Goal: Information Seeking & Learning: Find specific fact

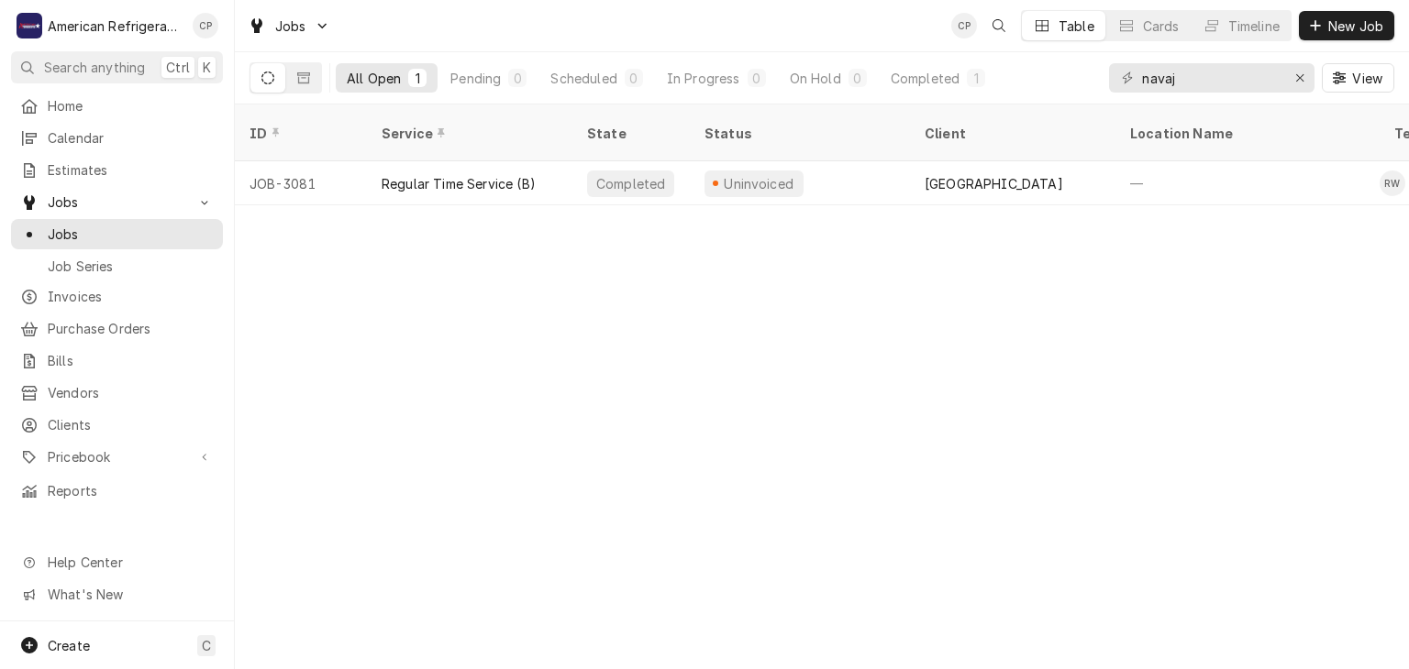
click at [691, 274] on div "ID Service State Status Client Location Name Techs Labels Job Type Priority Dat…" at bounding box center [822, 387] width 1174 height 565
click at [1198, 66] on input "navaj" at bounding box center [1211, 77] width 138 height 29
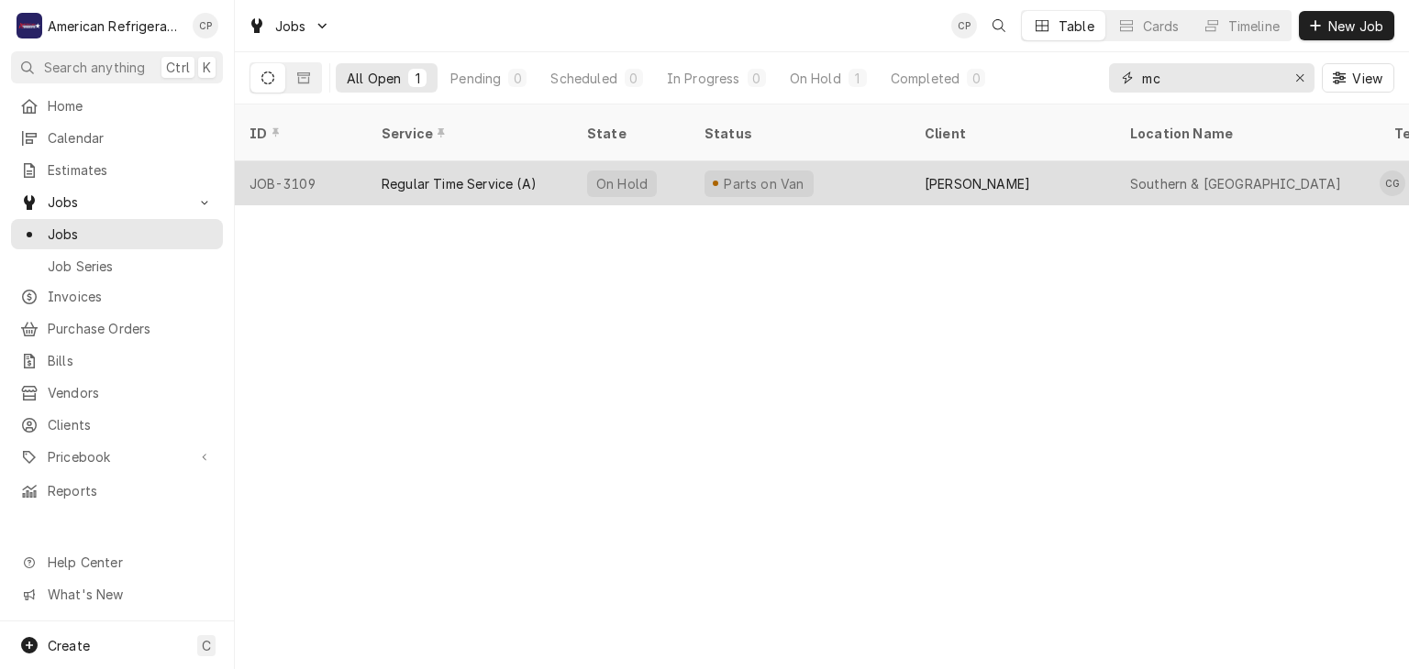
type input "mc"
click at [436, 174] on div "Regular Time Service (A)" at bounding box center [459, 183] width 155 height 19
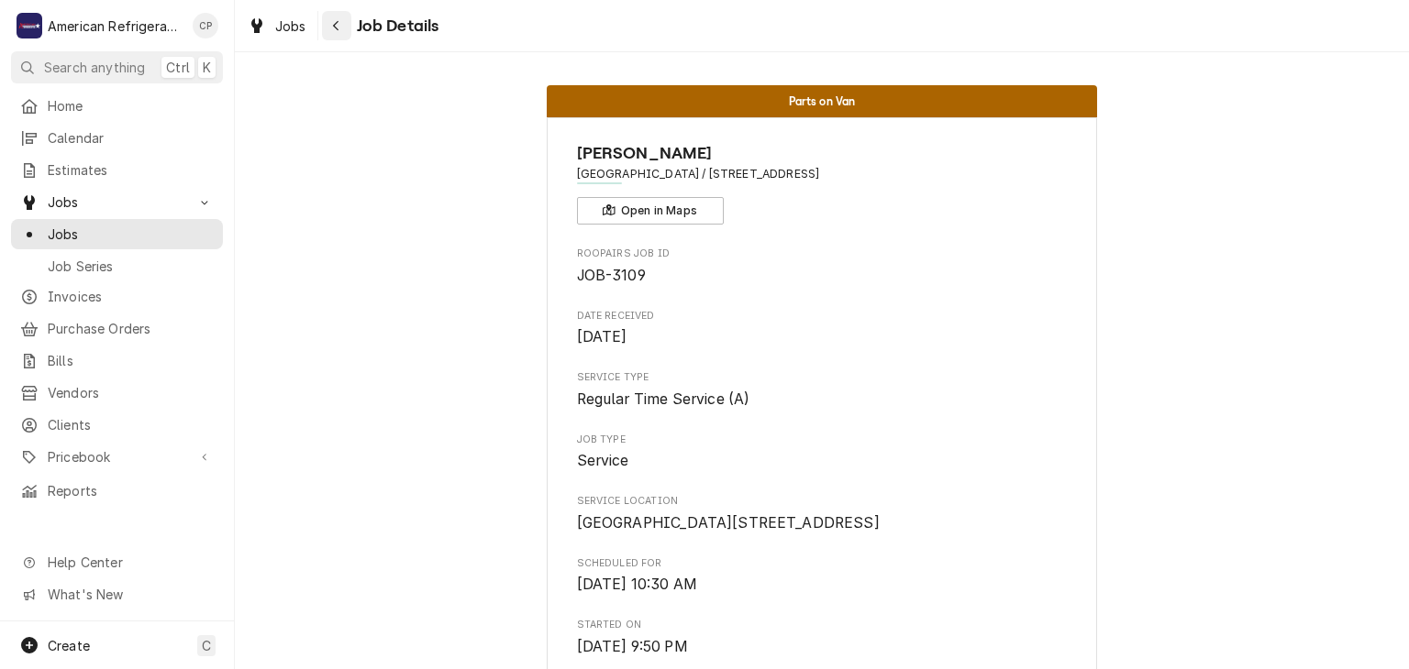
click at [327, 19] on div "Navigate back" at bounding box center [336, 26] width 18 height 18
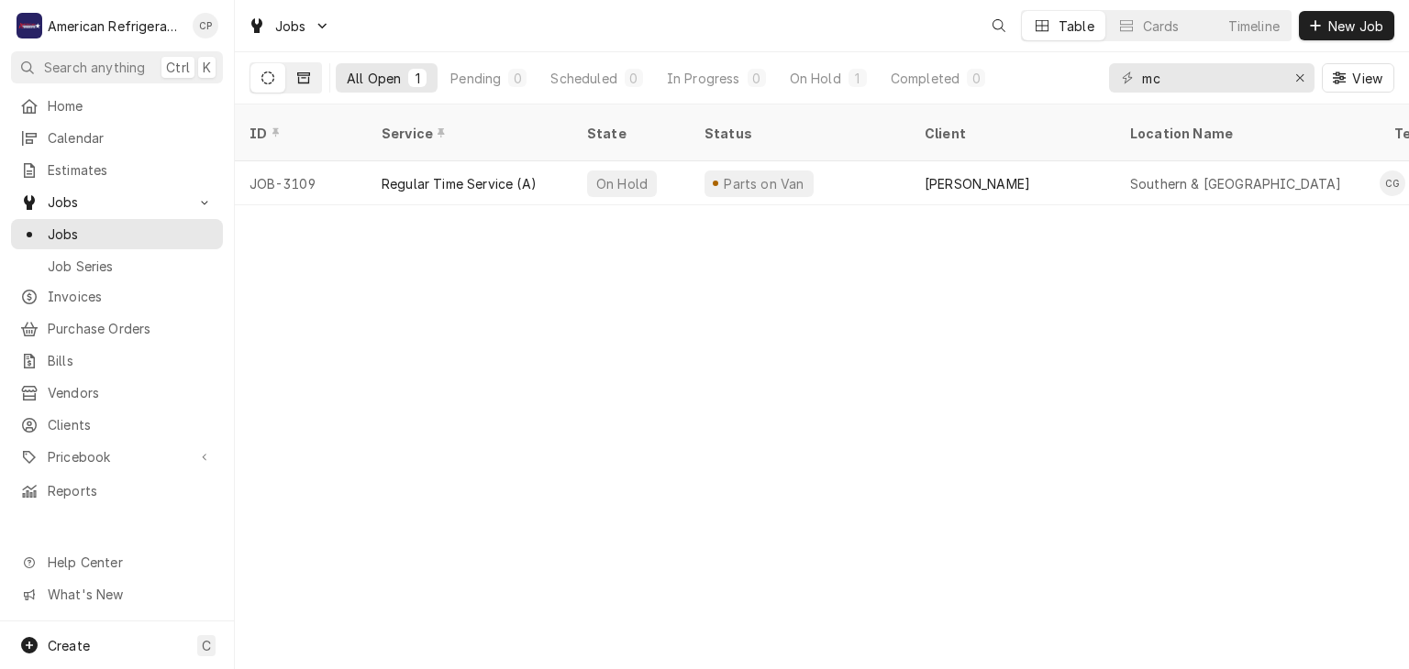
click at [304, 89] on button "Dynamic Content Wrapper" at bounding box center [303, 77] width 35 height 29
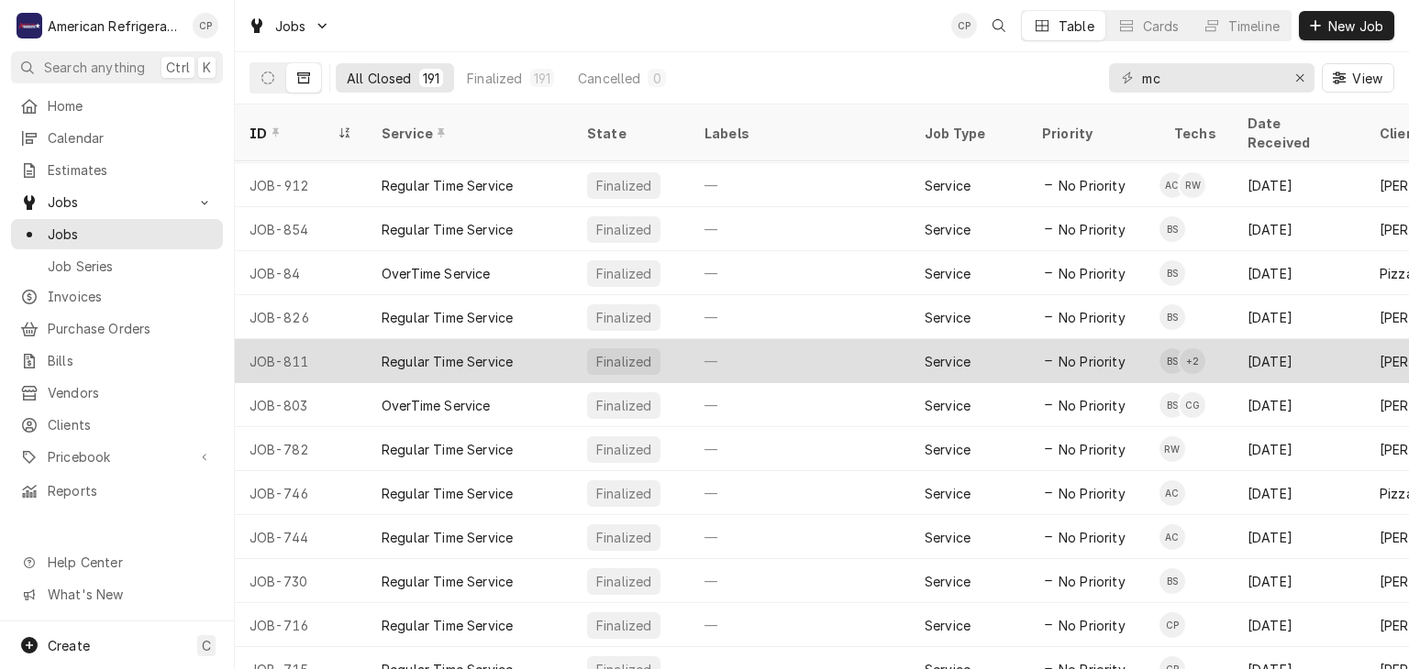
scroll to position [394, 0]
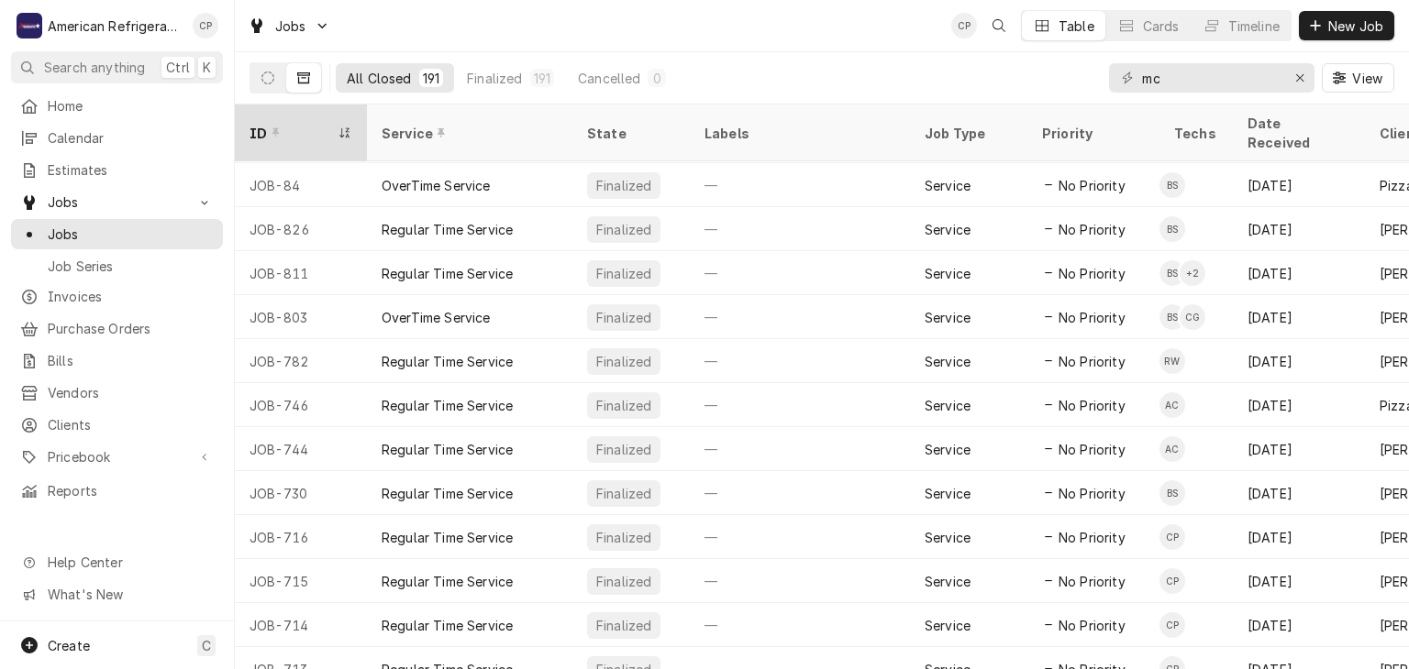
click at [344, 127] on div "Dynamic Content Wrapper" at bounding box center [344, 133] width 15 height 15
click at [293, 124] on div "ID" at bounding box center [298, 133] width 99 height 19
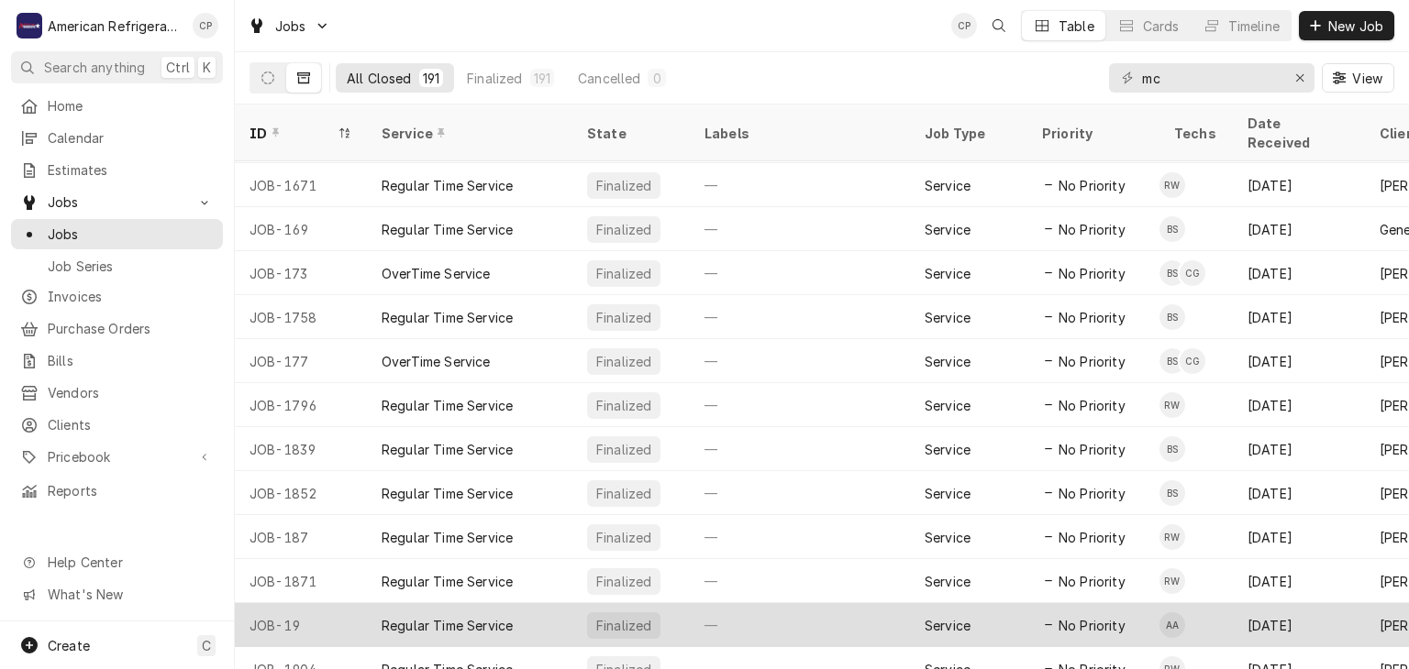
scroll to position [1627, 0]
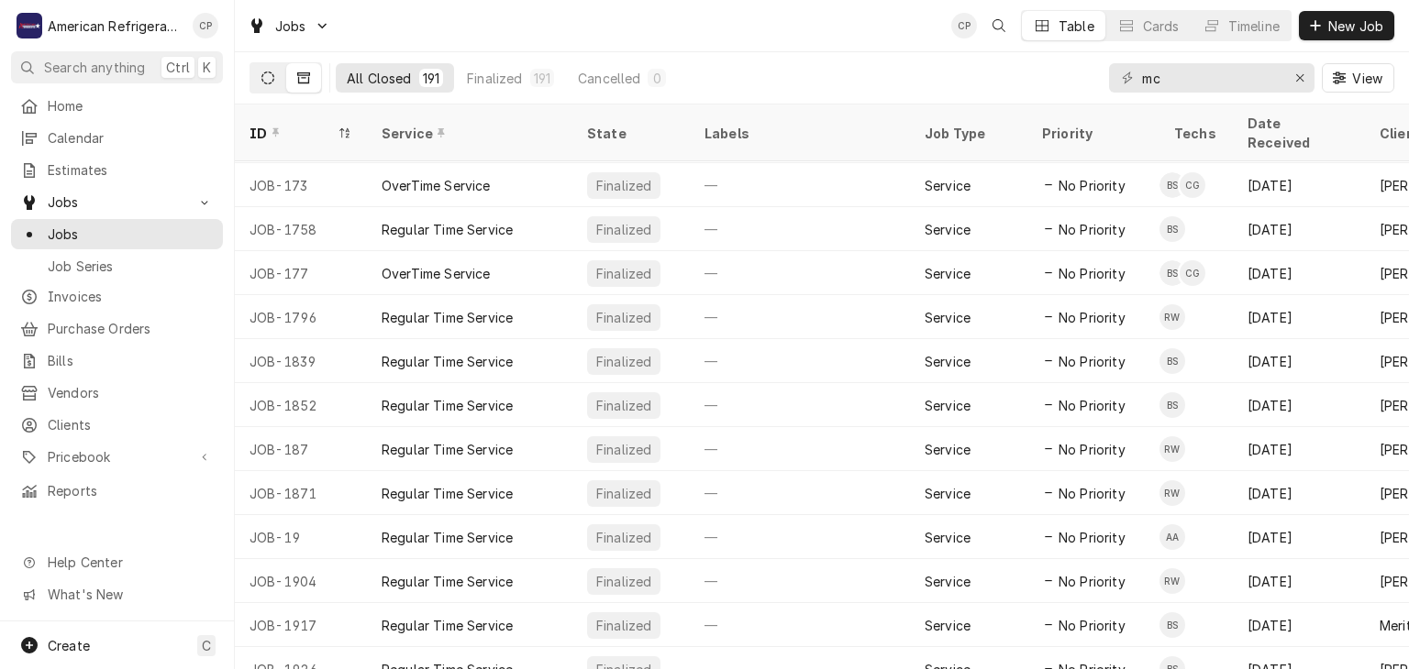
click at [260, 84] on button "Dynamic Content Wrapper" at bounding box center [267, 77] width 35 height 29
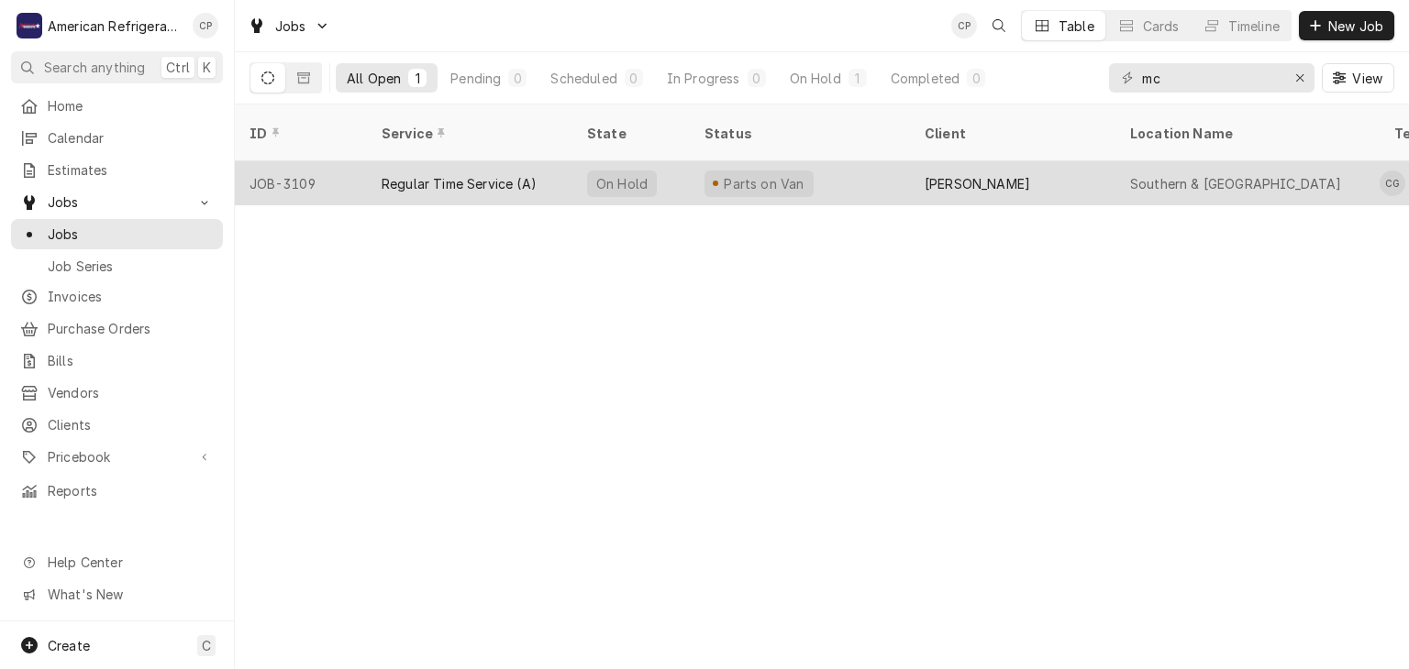
click at [362, 161] on div "JOB-3109" at bounding box center [301, 183] width 132 height 44
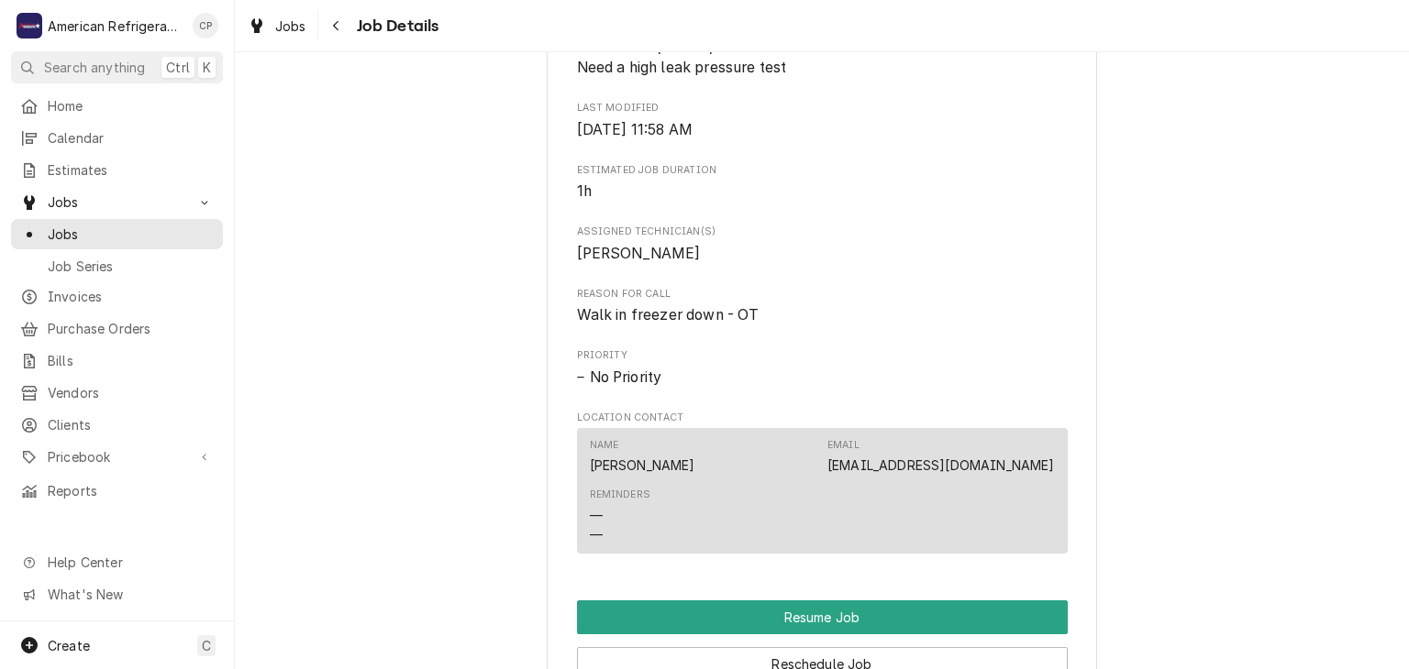
scroll to position [1639, 0]
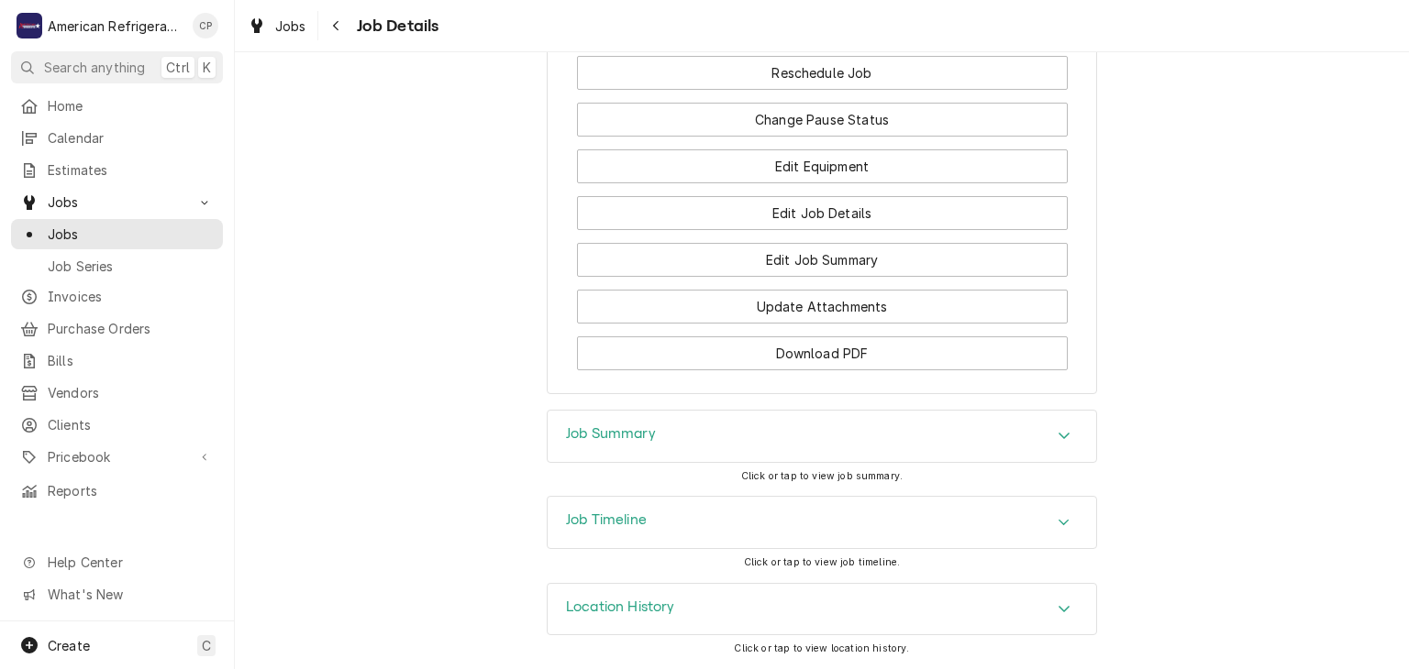
click at [643, 605] on h3 "Location History" at bounding box center [620, 607] width 109 height 17
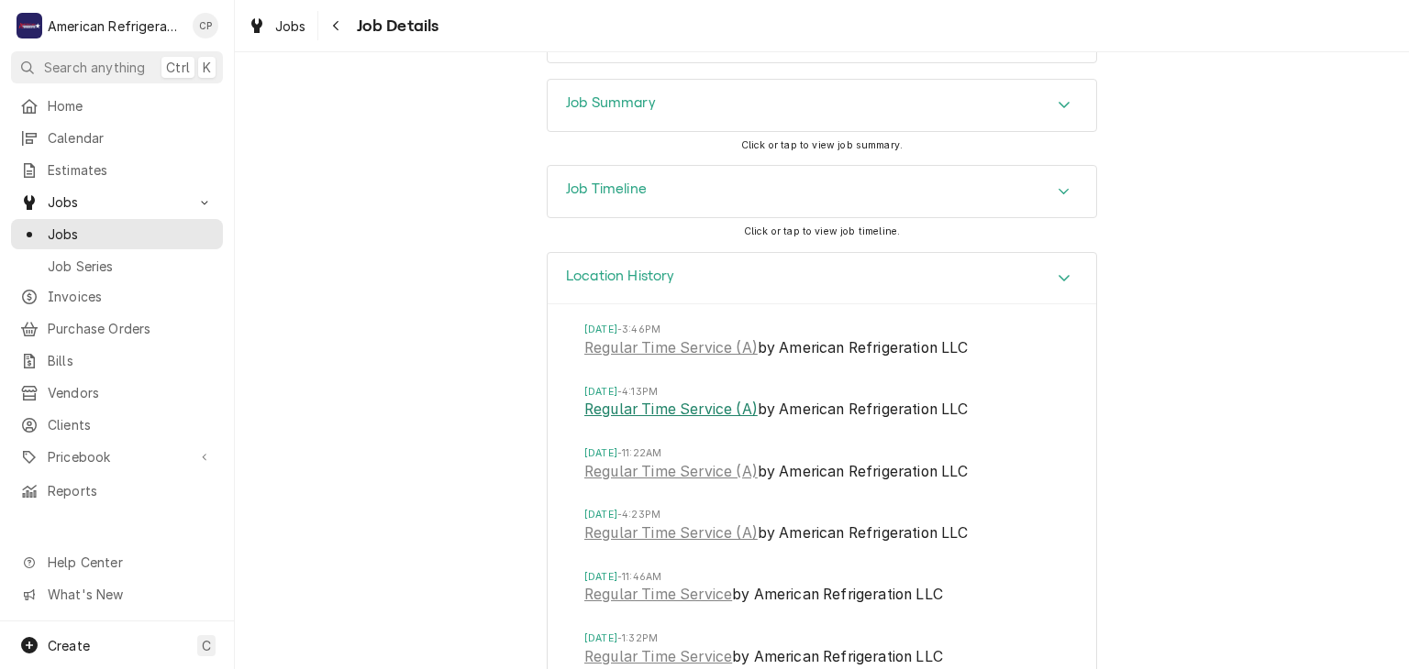
scroll to position [1928, 0]
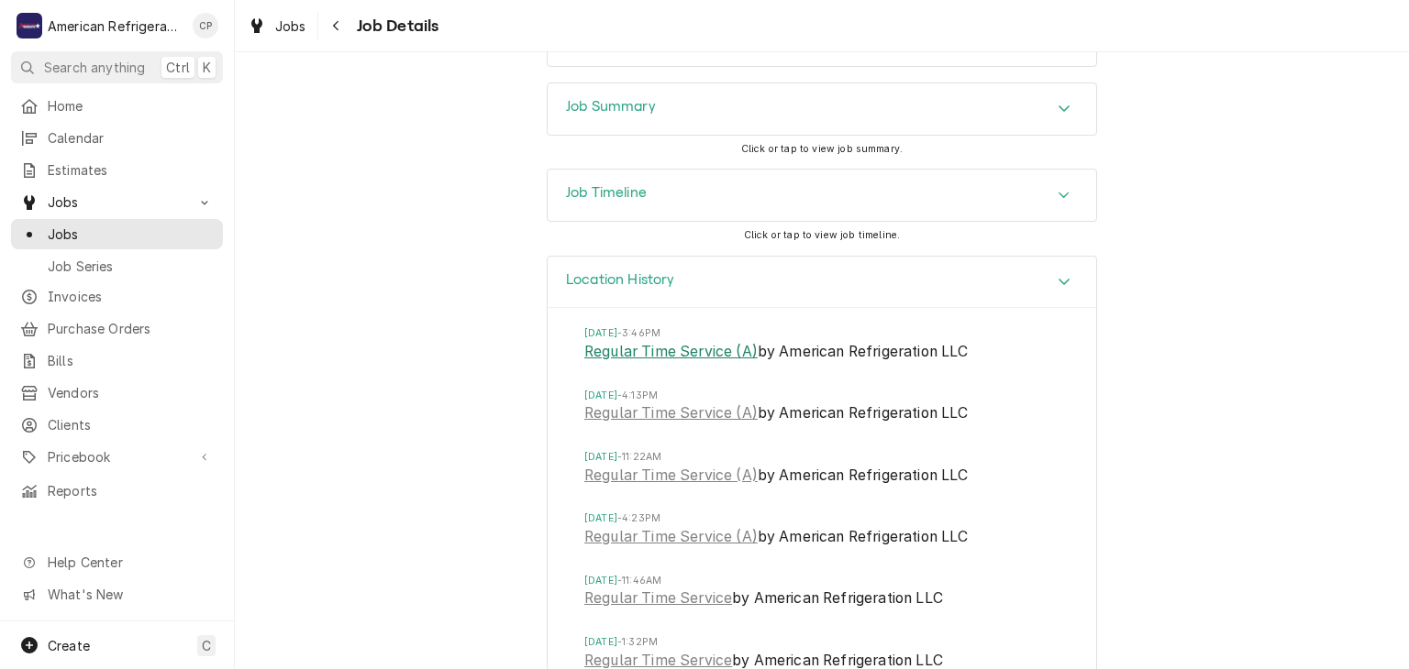
click at [669, 363] on link "Regular Time Service (A)" at bounding box center [670, 352] width 173 height 22
click at [614, 425] on link "Regular Time Service (A)" at bounding box center [670, 414] width 173 height 22
click at [646, 425] on link "Regular Time Service (A)" at bounding box center [670, 414] width 173 height 22
click at [144, 288] on span "Invoices" at bounding box center [131, 296] width 166 height 19
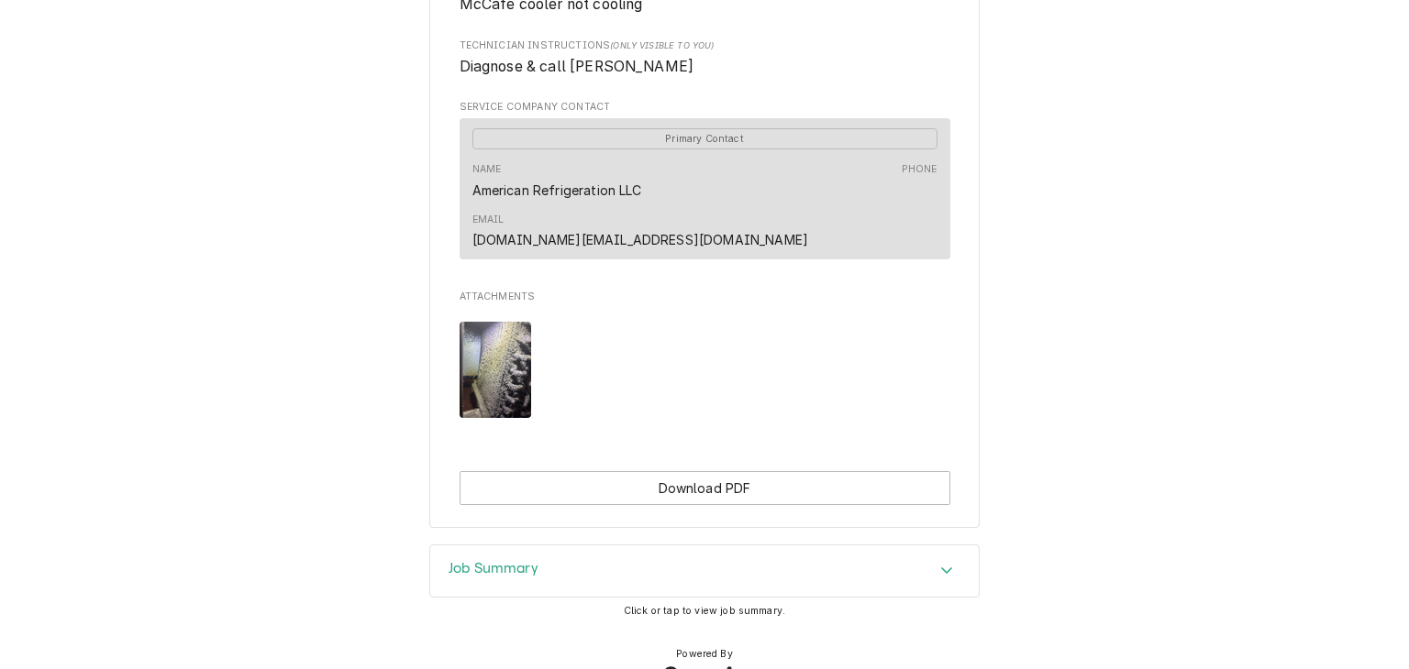
scroll to position [842, 0]
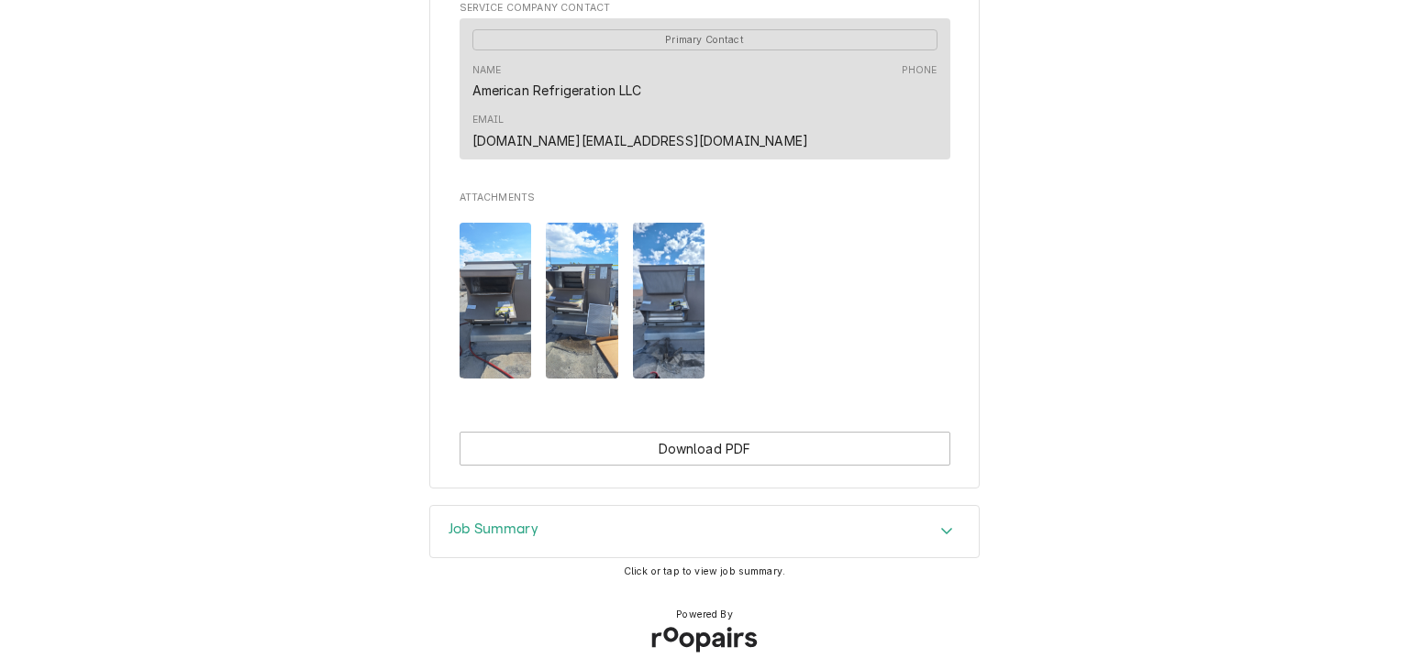
scroll to position [854, 0]
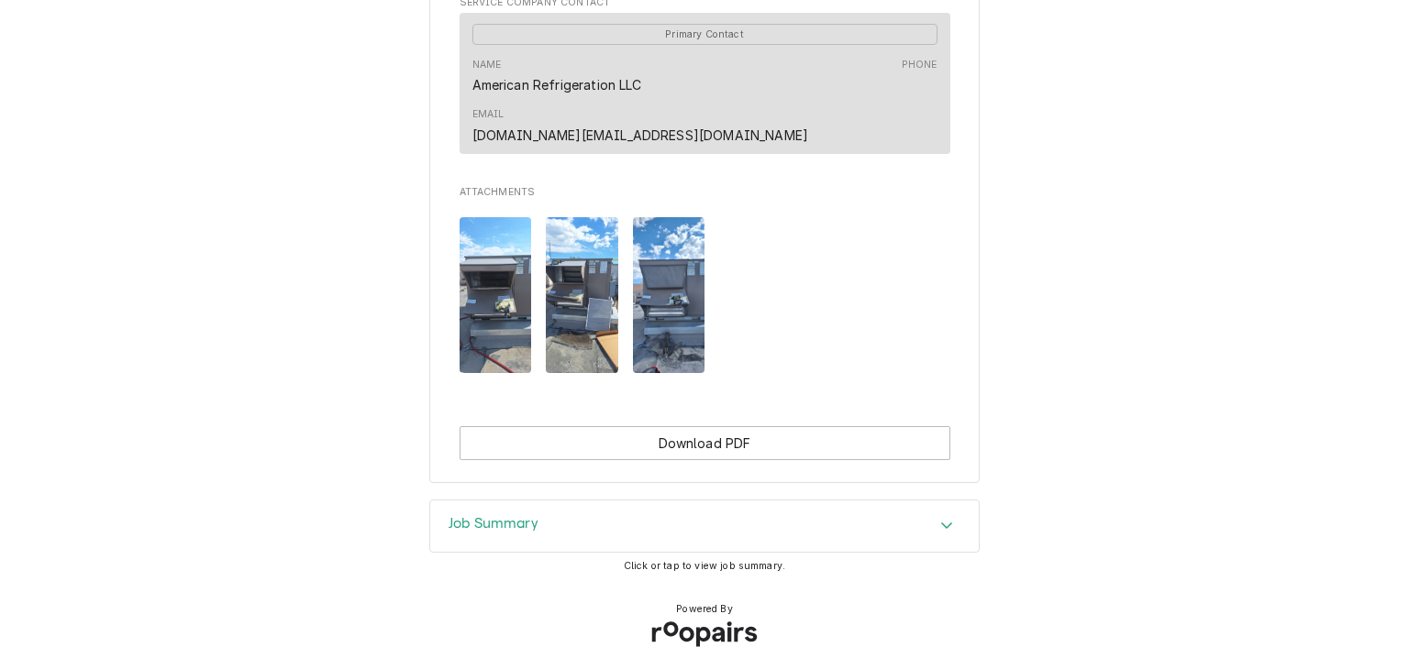
click at [474, 524] on h3 "Job Summary" at bounding box center [493, 523] width 90 height 17
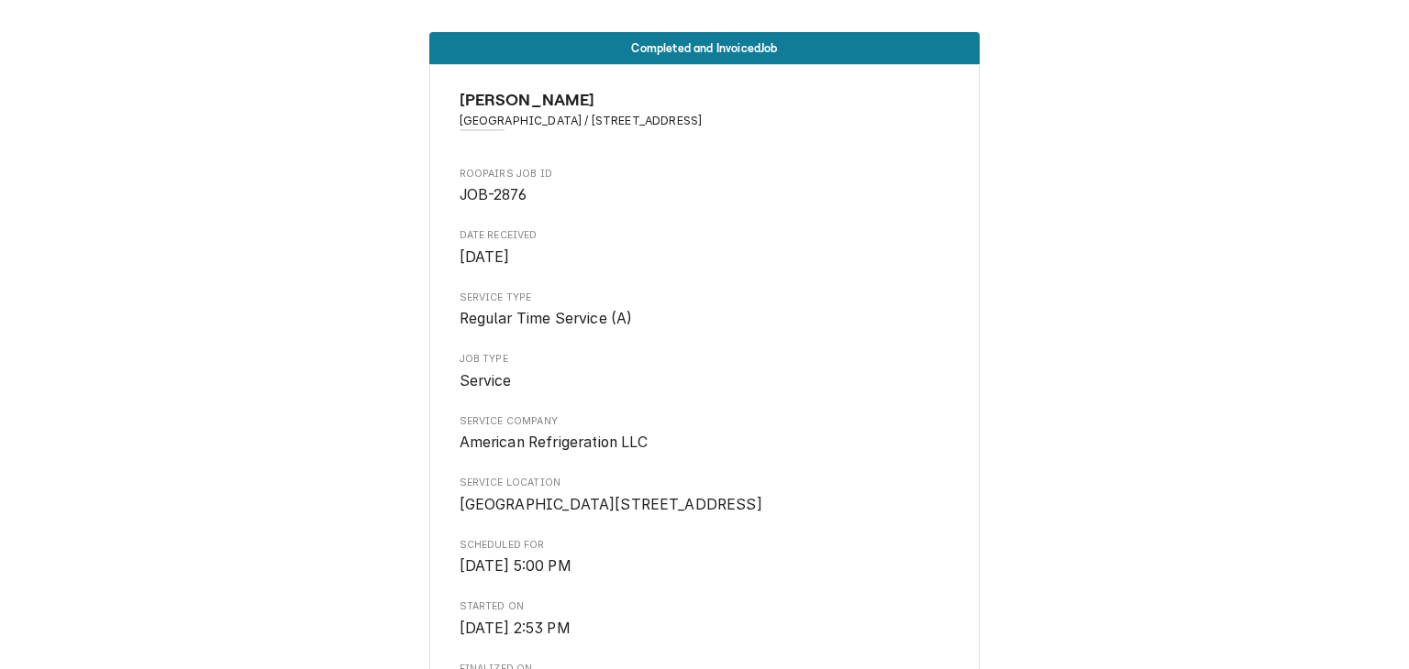
scroll to position [0, 0]
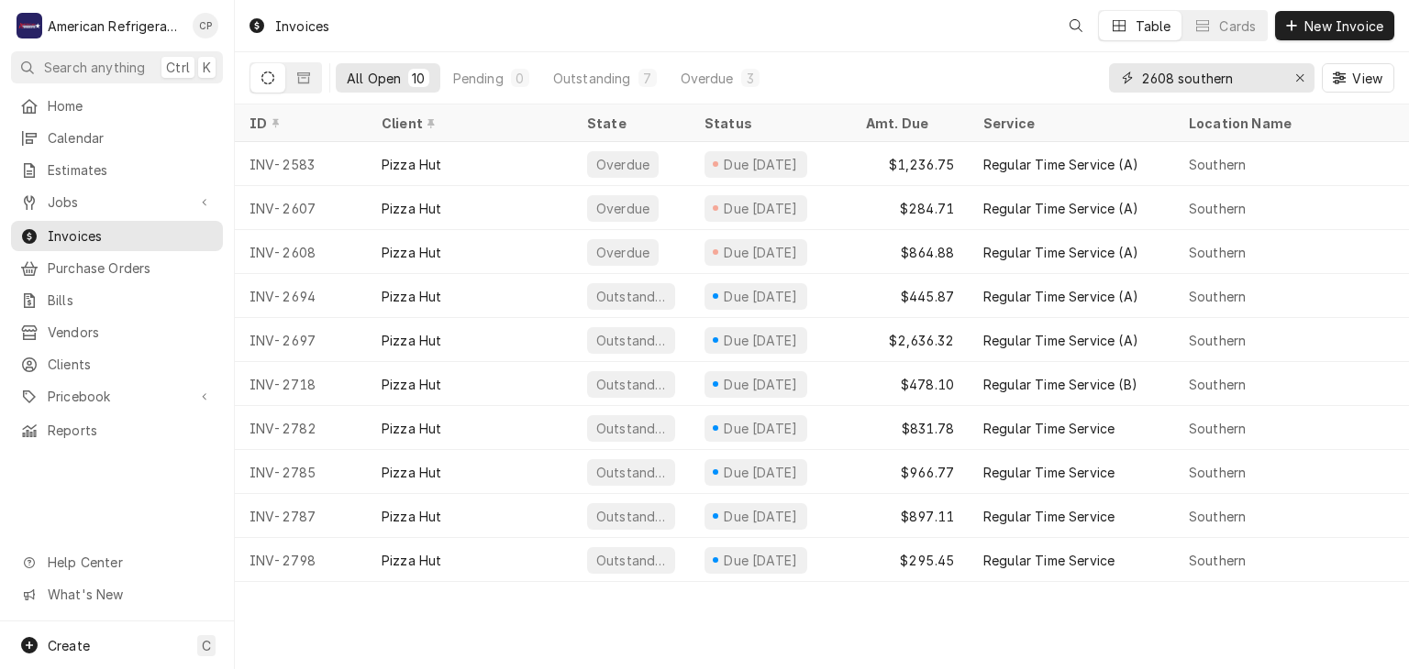
click at [1207, 72] on input "2608 southern" at bounding box center [1211, 77] width 138 height 29
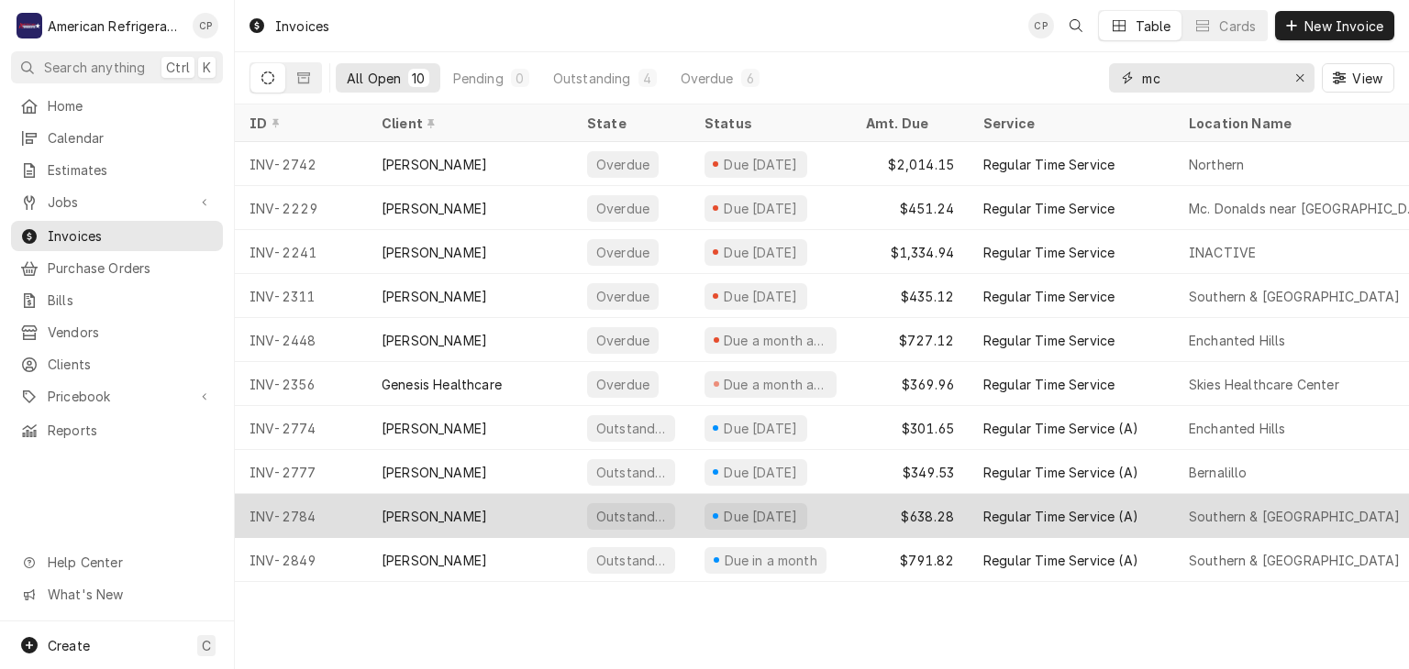
type input "mc"
click at [364, 503] on div "INV-2784" at bounding box center [301, 516] width 132 height 44
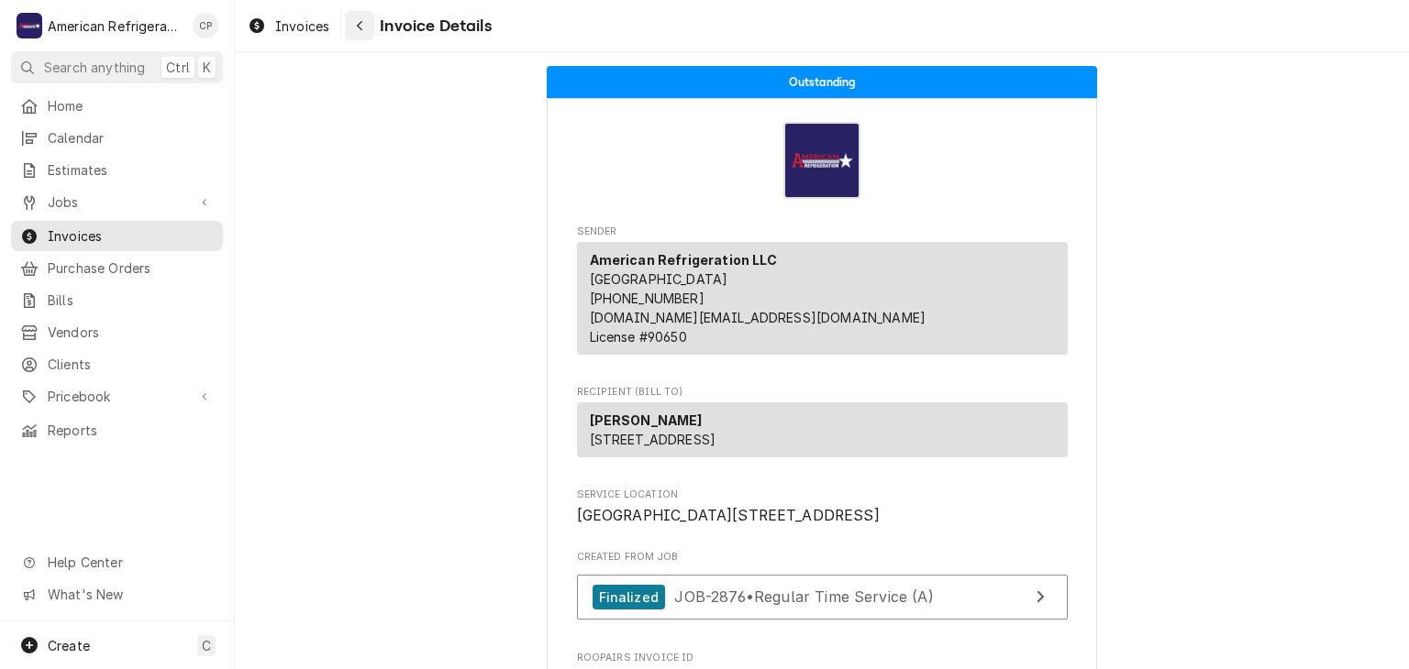
click at [361, 31] on icon "Navigate back" at bounding box center [360, 25] width 8 height 13
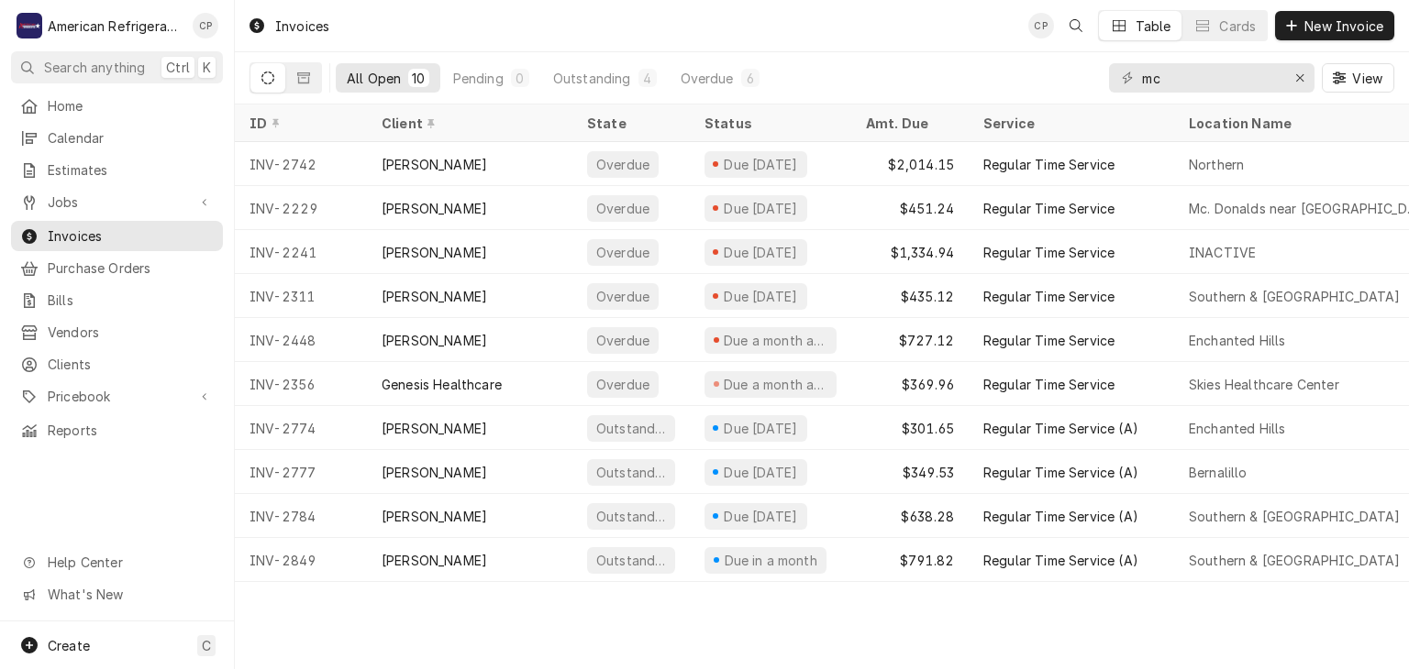
click at [268, 83] on icon "Dynamic Content Wrapper" at bounding box center [267, 78] width 13 height 13
click at [299, 80] on icon "Dynamic Content Wrapper" at bounding box center [303, 78] width 13 height 13
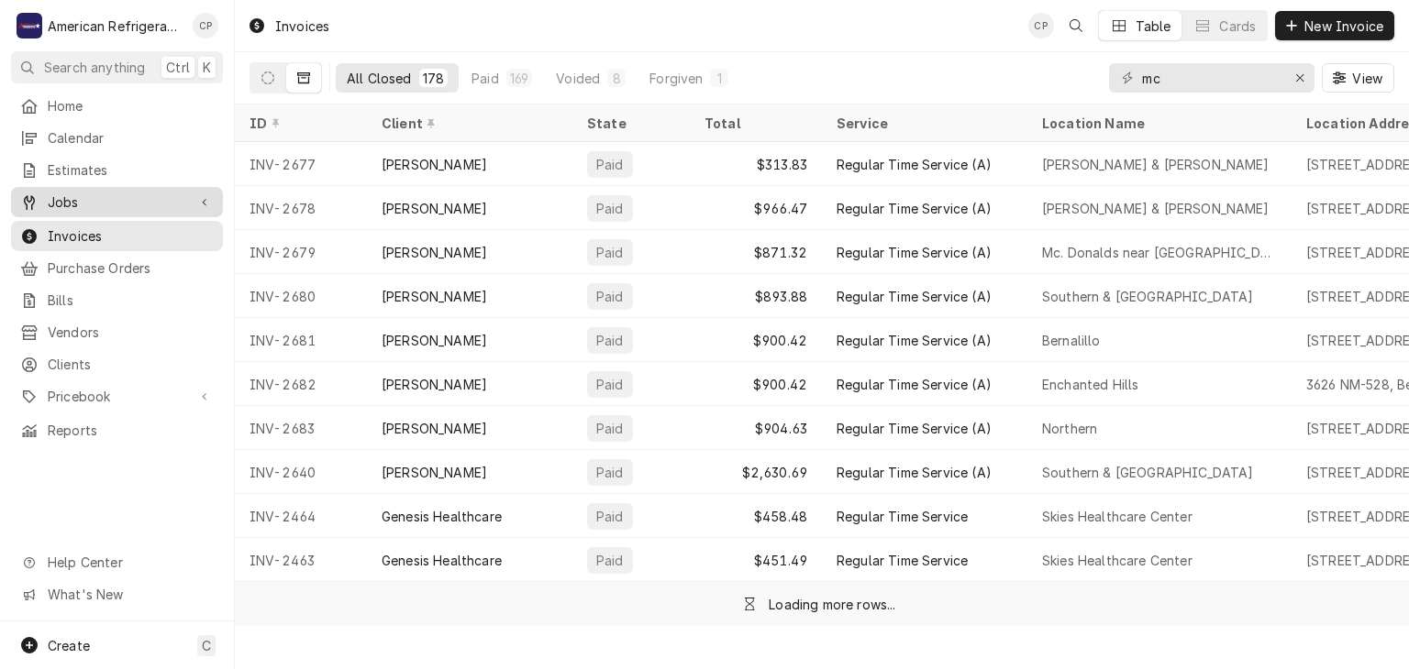
click at [166, 193] on span "Jobs" at bounding box center [117, 202] width 138 height 19
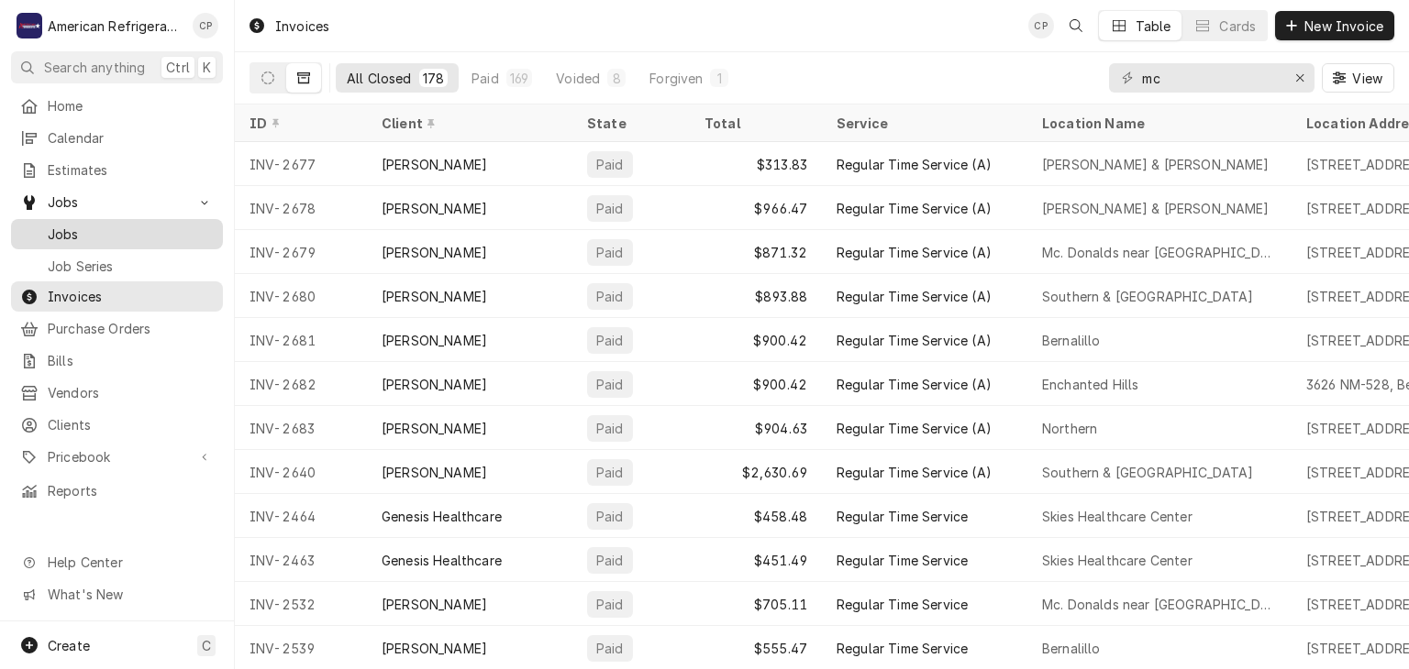
click at [154, 225] on span "Jobs" at bounding box center [131, 234] width 166 height 19
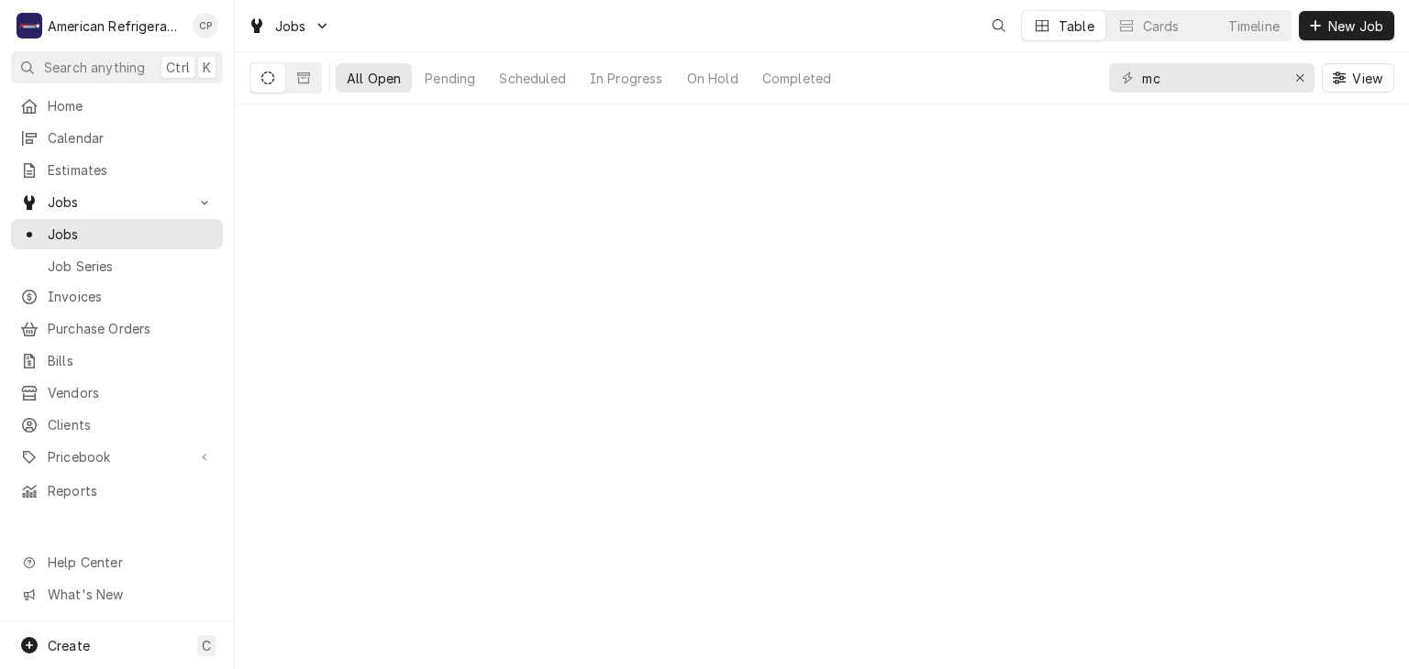
click at [269, 85] on button "Dynamic Content Wrapper" at bounding box center [267, 77] width 35 height 29
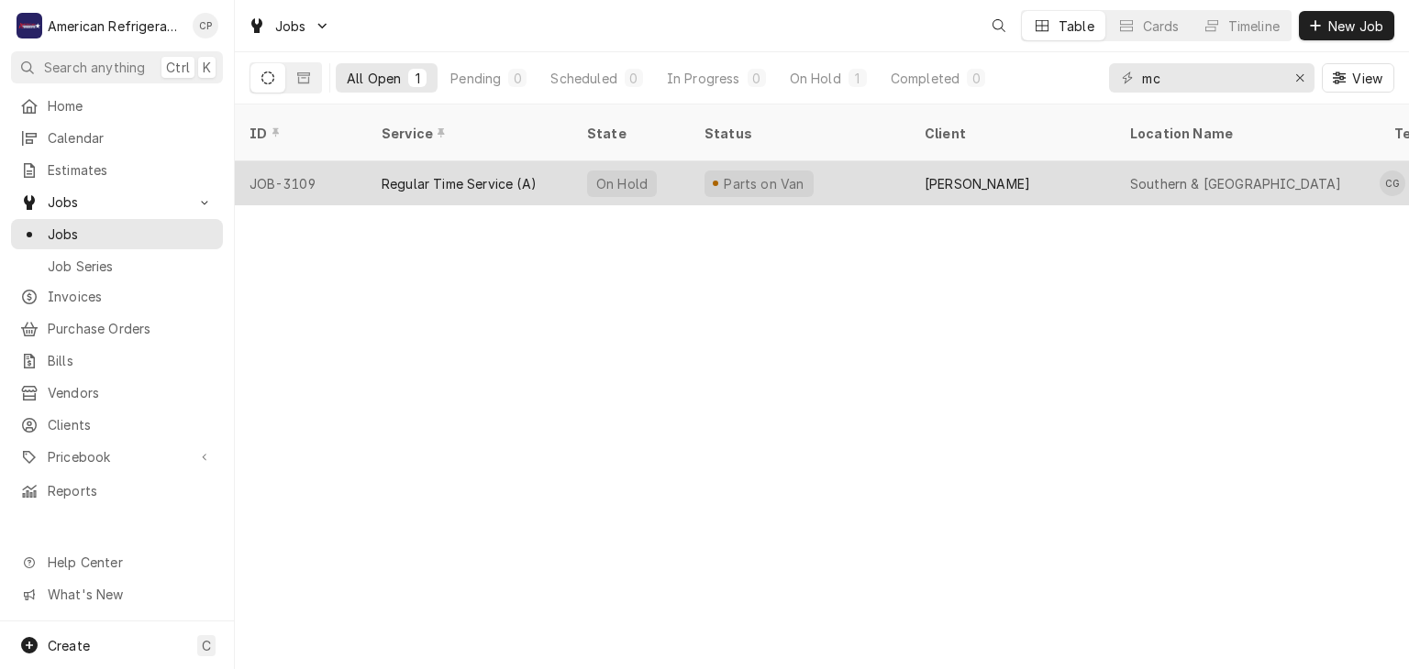
click at [307, 162] on div "JOB-3109" at bounding box center [301, 183] width 132 height 44
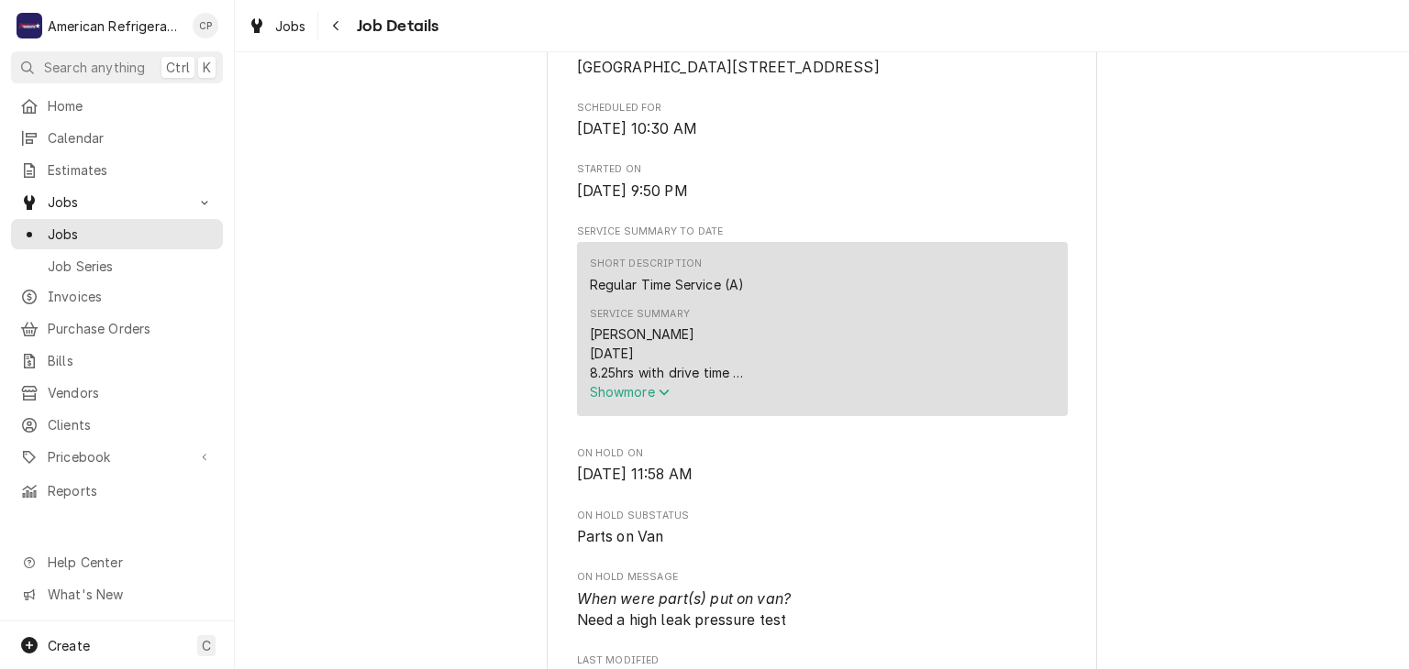
scroll to position [470, 0]
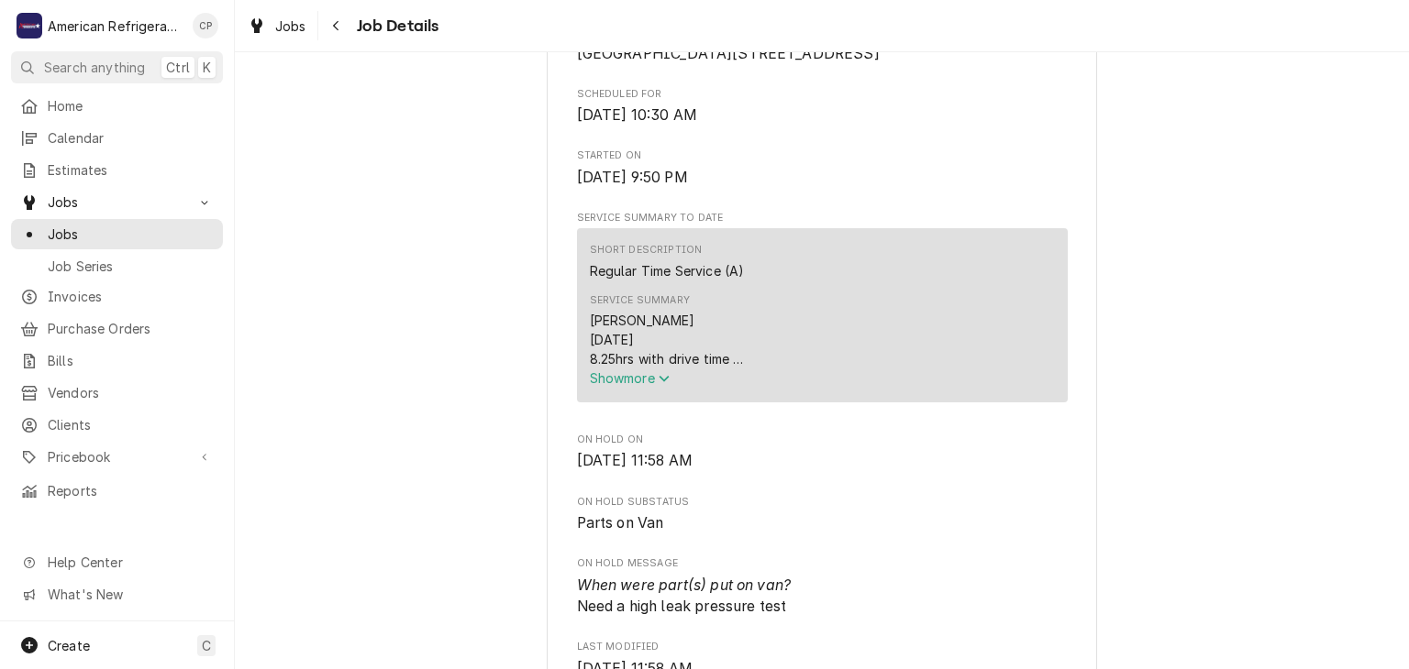
click at [617, 386] on span "Show more" at bounding box center [630, 379] width 81 height 16
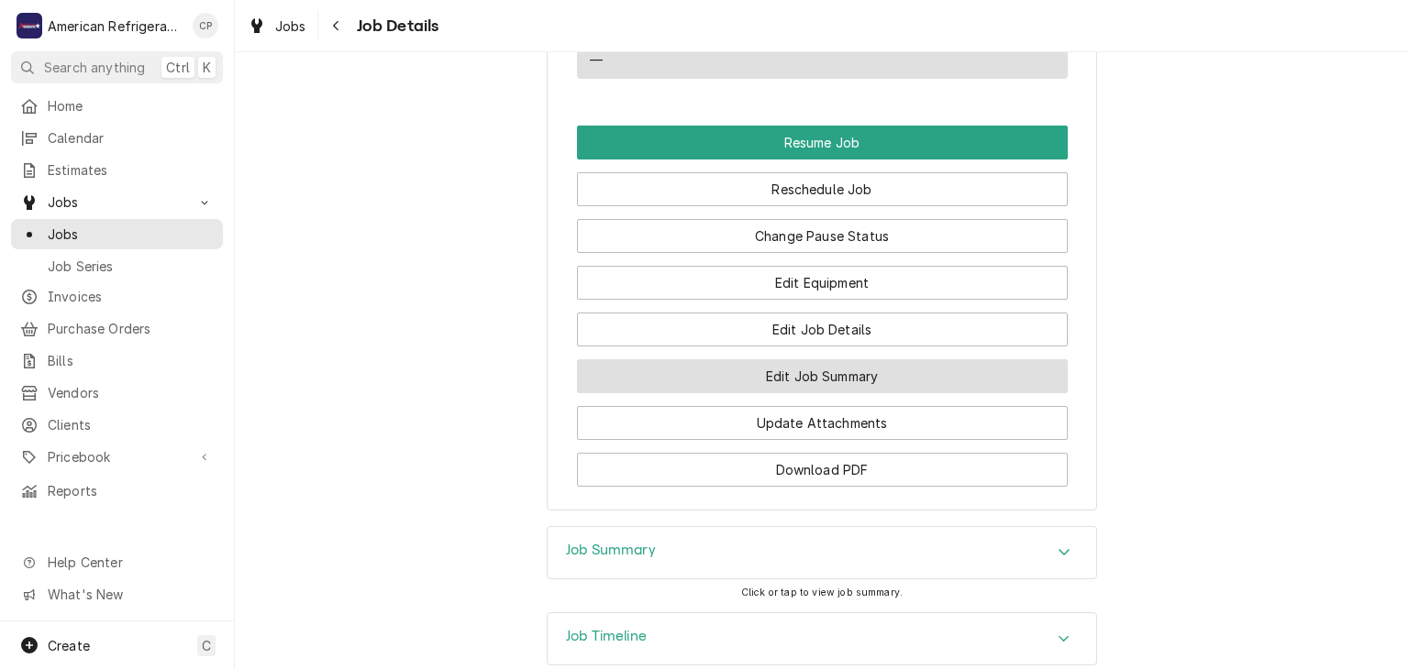
scroll to position [1818, 0]
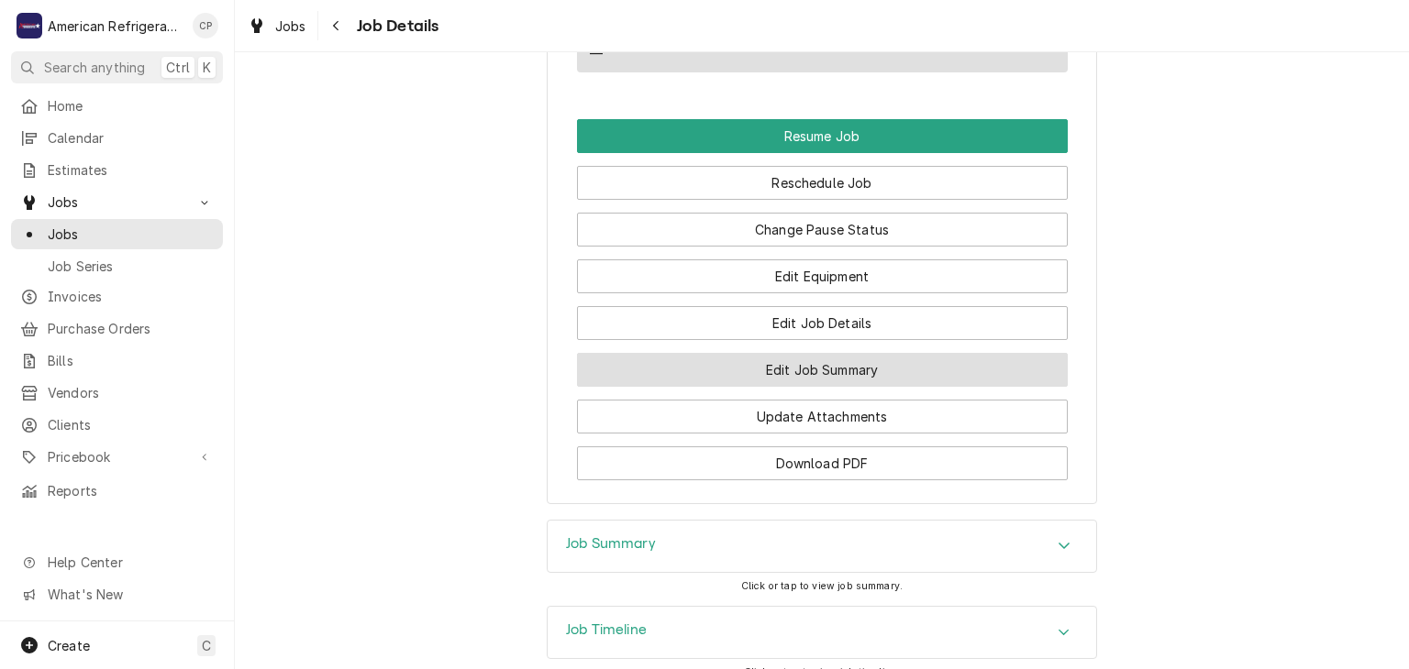
click at [722, 387] on button "Edit Job Summary" at bounding box center [822, 370] width 491 height 34
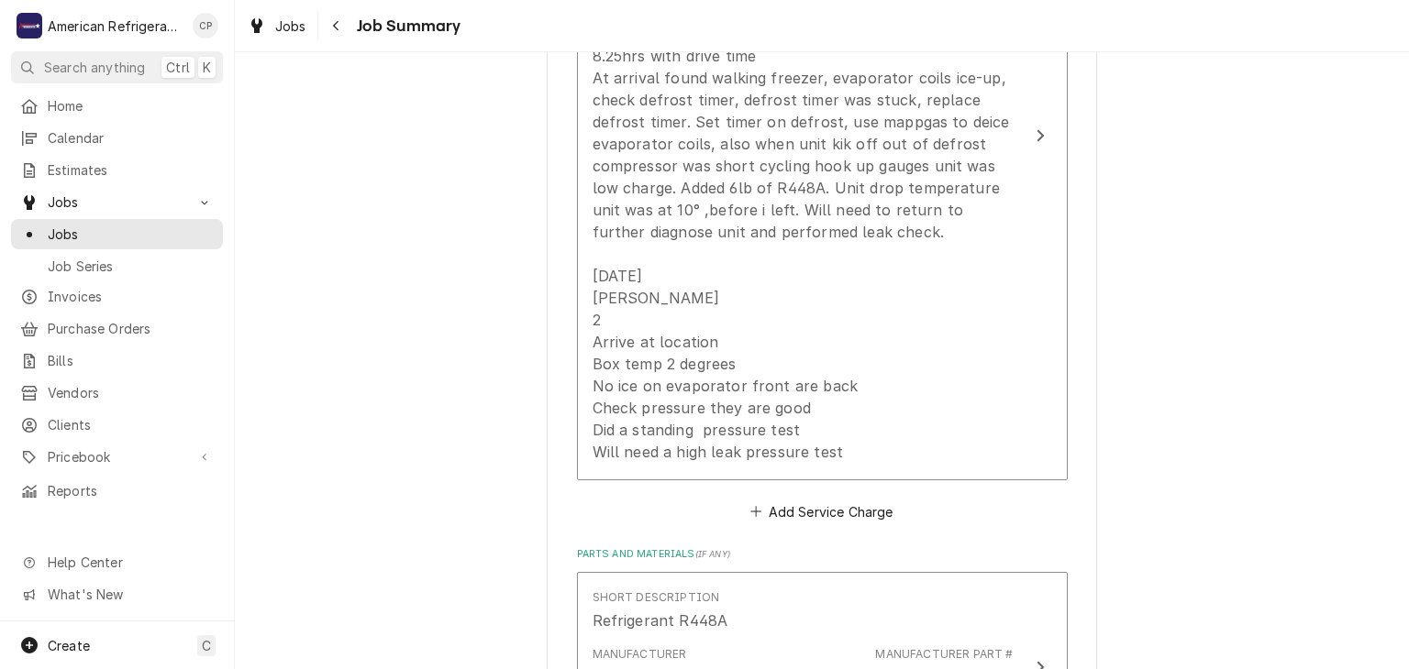
scroll to position [559, 0]
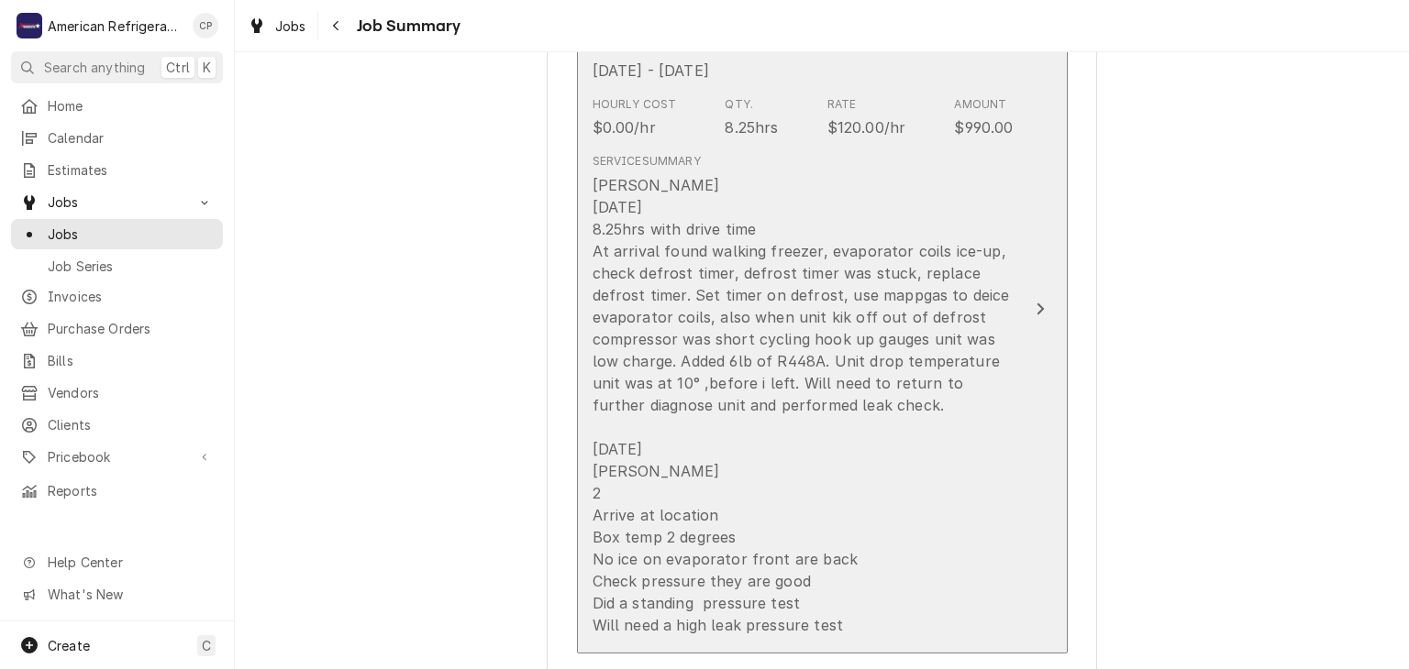
click at [741, 368] on div "[PERSON_NAME] [DATE] 8.25hrs with drive time At arrival found walking freezer, …" at bounding box center [802, 405] width 421 height 462
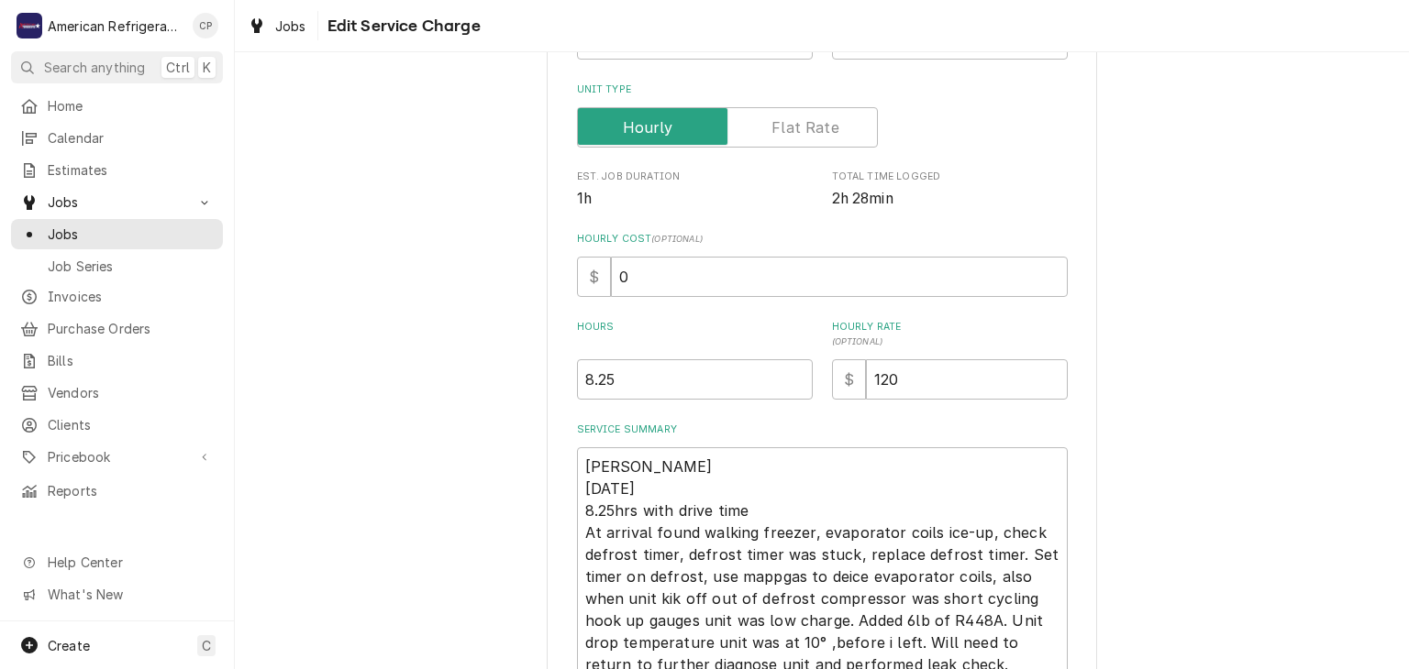
scroll to position [618, 0]
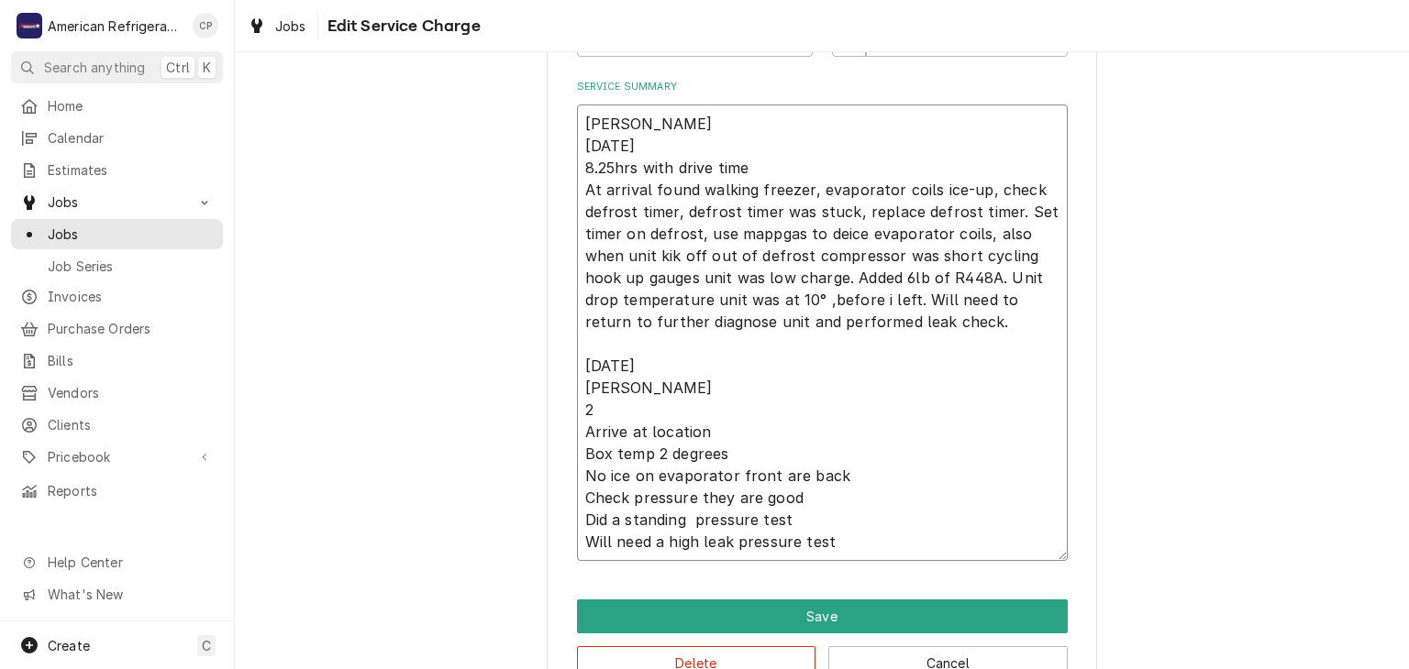
click at [645, 408] on textarea "Alvaro 9/27/25 8.25hrs with drive time At arrival found walking freezer, evapor…" at bounding box center [822, 333] width 491 height 457
type textarea "x"
type textarea "Alvaro 9/27/25 8.25hrs with drive time At arrival found walking freezer, evapor…"
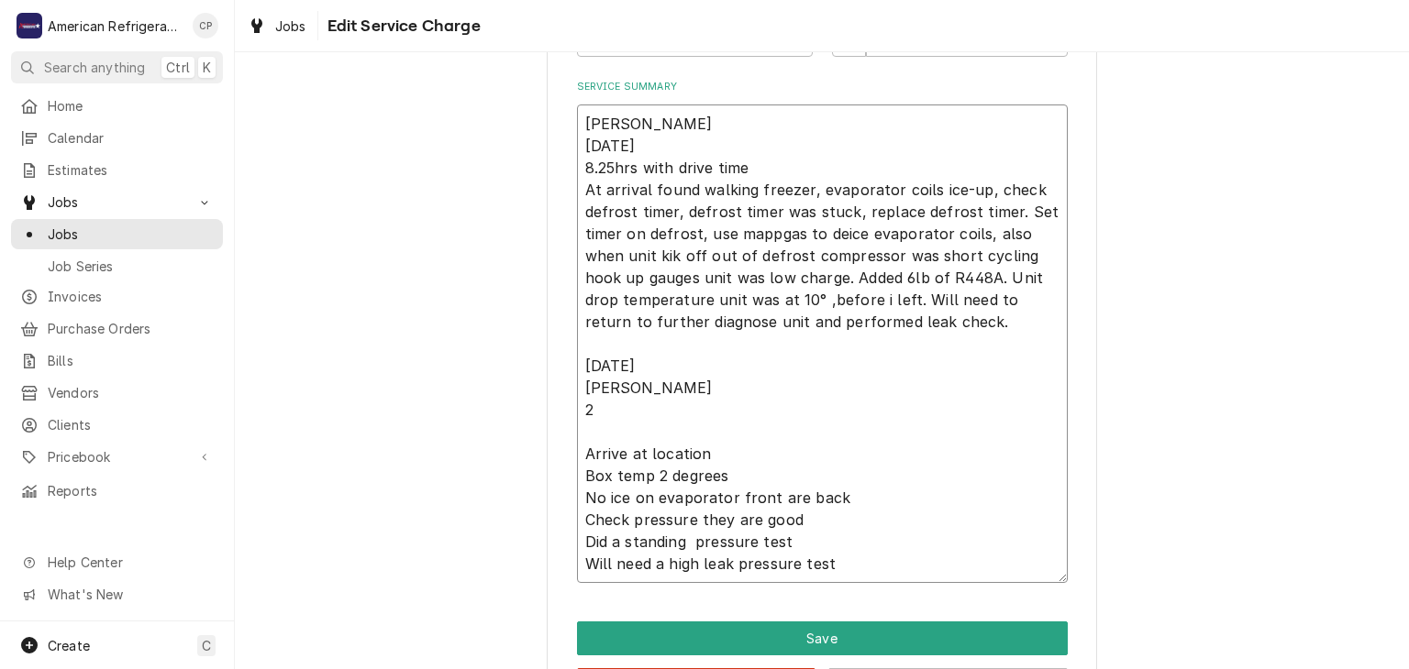
click at [778, 159] on textarea "Alvaro 9/27/25 8.25hrs with drive time At arrival found walking freezer, evapor…" at bounding box center [822, 344] width 491 height 479
type textarea "x"
type textarea "Alvaro 9/27/25 8.25hrs with drive time At arrival found walking freezer, evapor…"
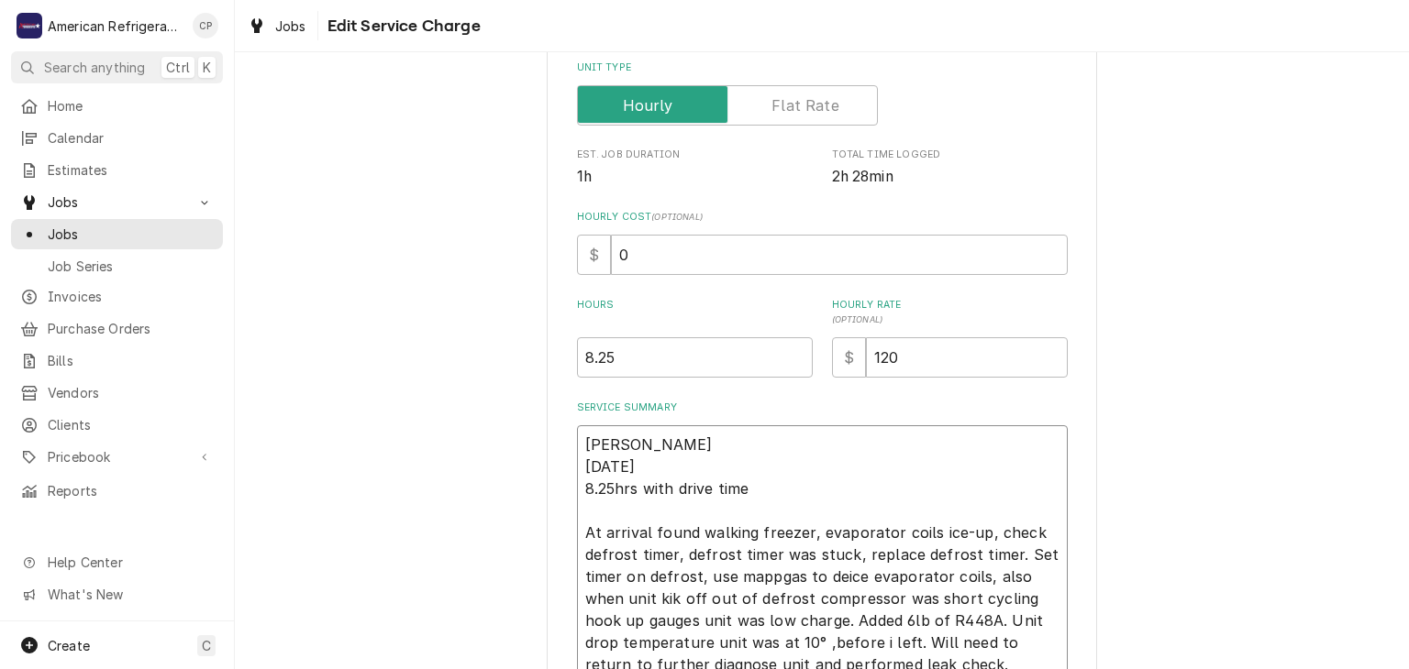
scroll to position [373, 0]
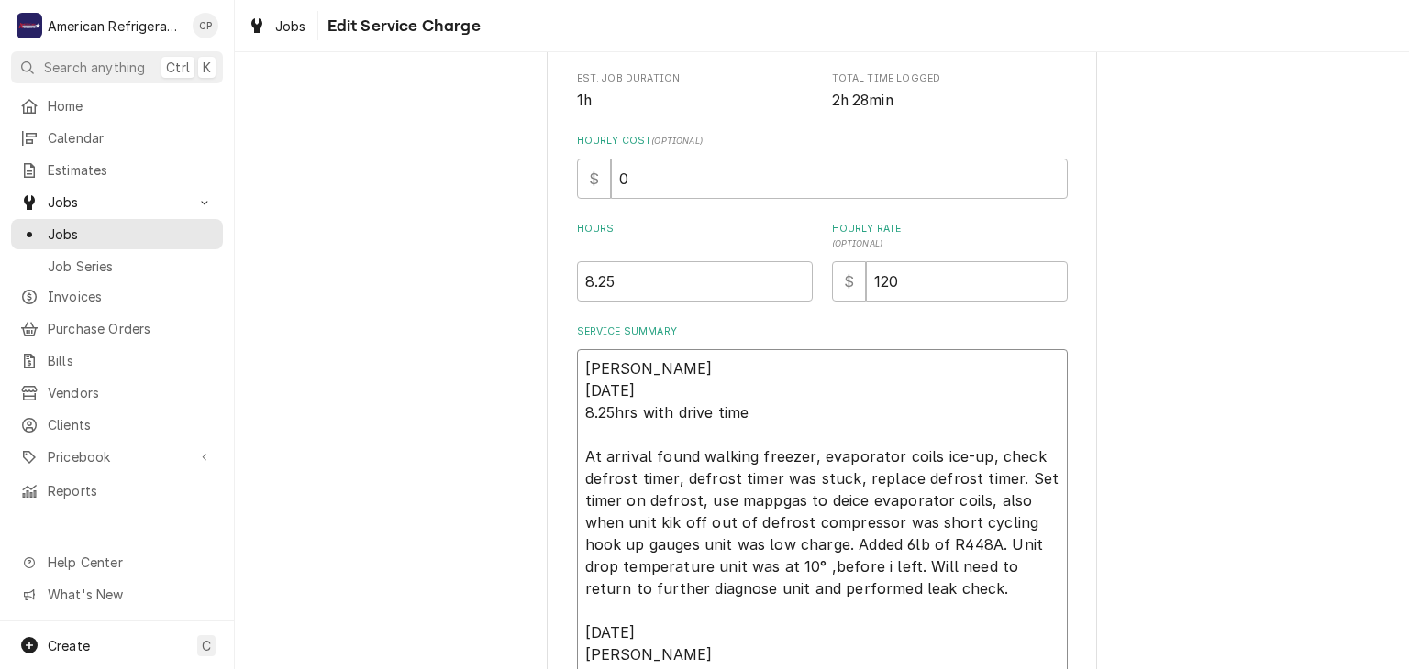
click at [594, 415] on textarea "Alvaro 9/27/25 8.25hrs with drive time At arrival found walking freezer, evapor…" at bounding box center [822, 599] width 491 height 501
type textarea "x"
type textarea "Alvaro 9/27/25 .25hrs with drive time At arrival found walking freezer, evapora…"
type textarea "x"
type textarea "Alvaro 9/27/25 7.25hrs with drive time At arrival found walking freezer, evapor…"
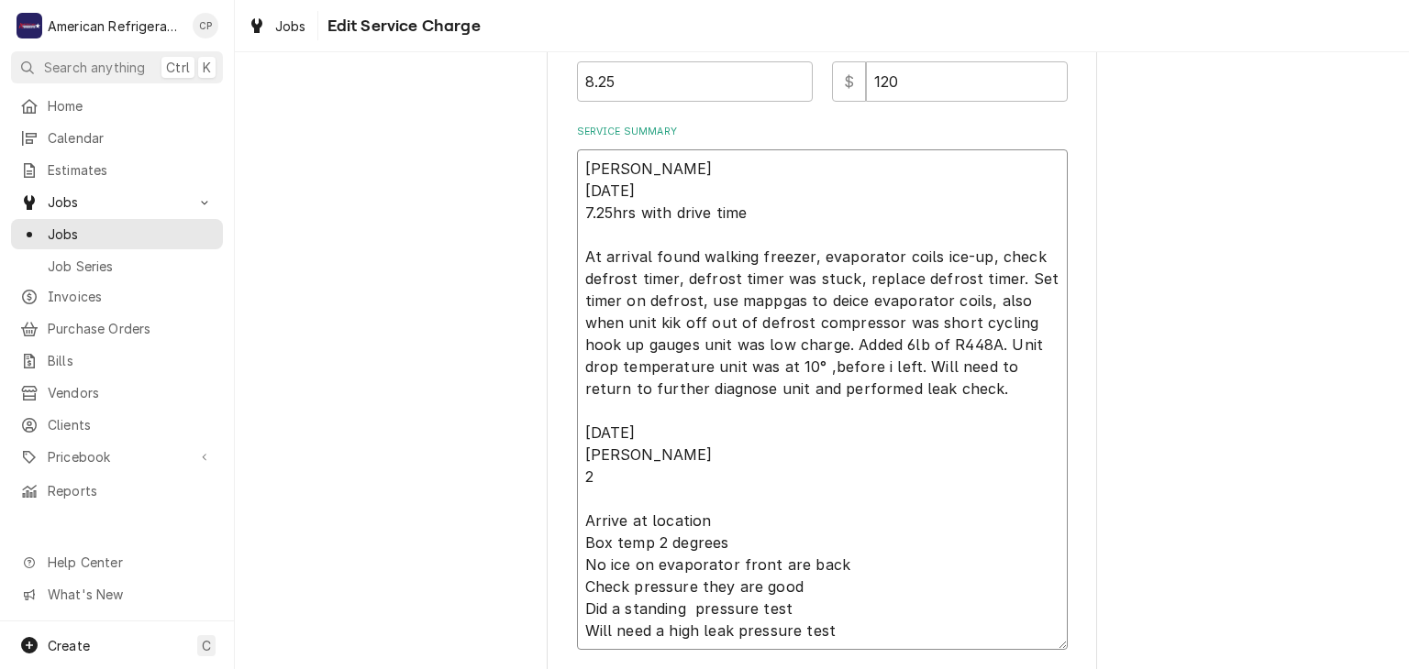
scroll to position [629, 0]
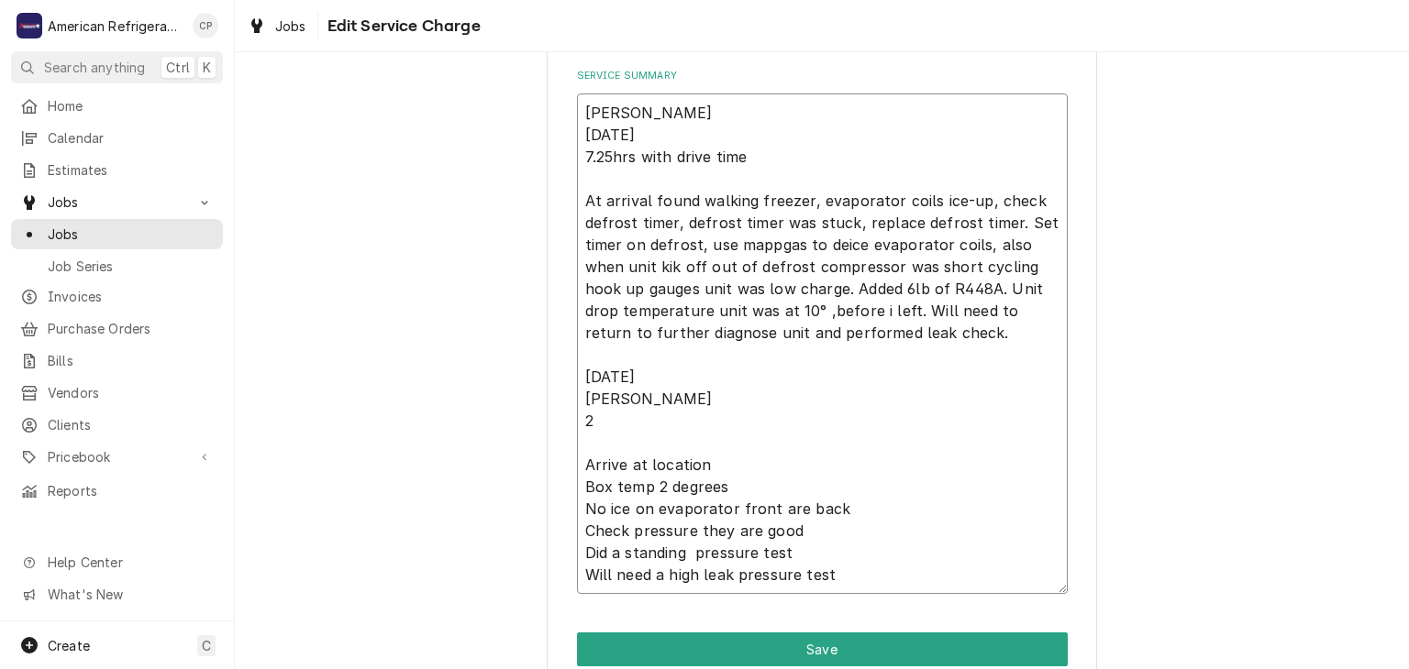
click at [650, 437] on textarea "Alvaro 9/27/25 7.25hrs with drive time At arrival found walking freezer, evapor…" at bounding box center [822, 344] width 491 height 501
click at [777, 244] on textarea "Alvaro 9/27/25 7.25hrs with drive time At arrival found walking freezer, evapor…" at bounding box center [822, 344] width 491 height 501
type textarea "x"
type textarea "Alvaro 9/27/25 7.25hrs with drive time At arrival found walking freezer, evapor…"
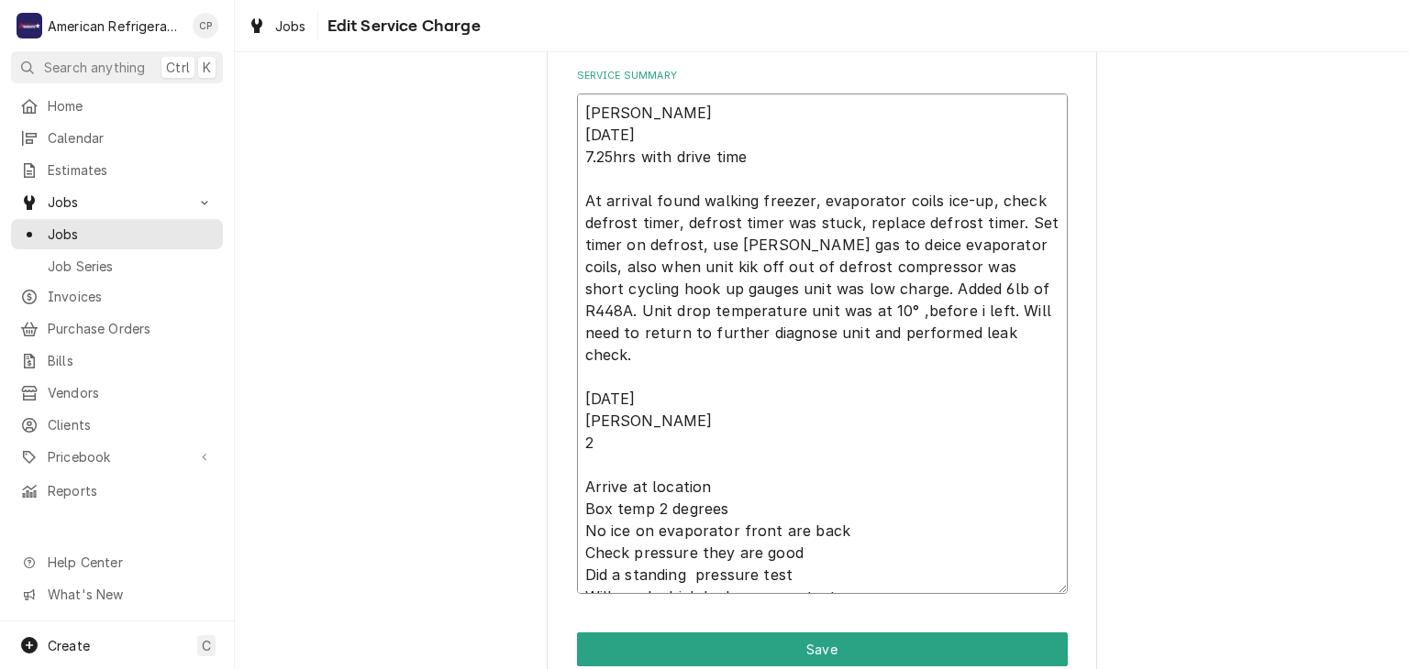
click at [885, 571] on textarea "Alvaro 9/27/25 7.25hrs with drive time At arrival found walking freezer, evapor…" at bounding box center [822, 344] width 491 height 501
type textarea "x"
type textarea "Alvaro 9/27/25 7.25hrs with drive time At arrival found walking freezer, evapor…"
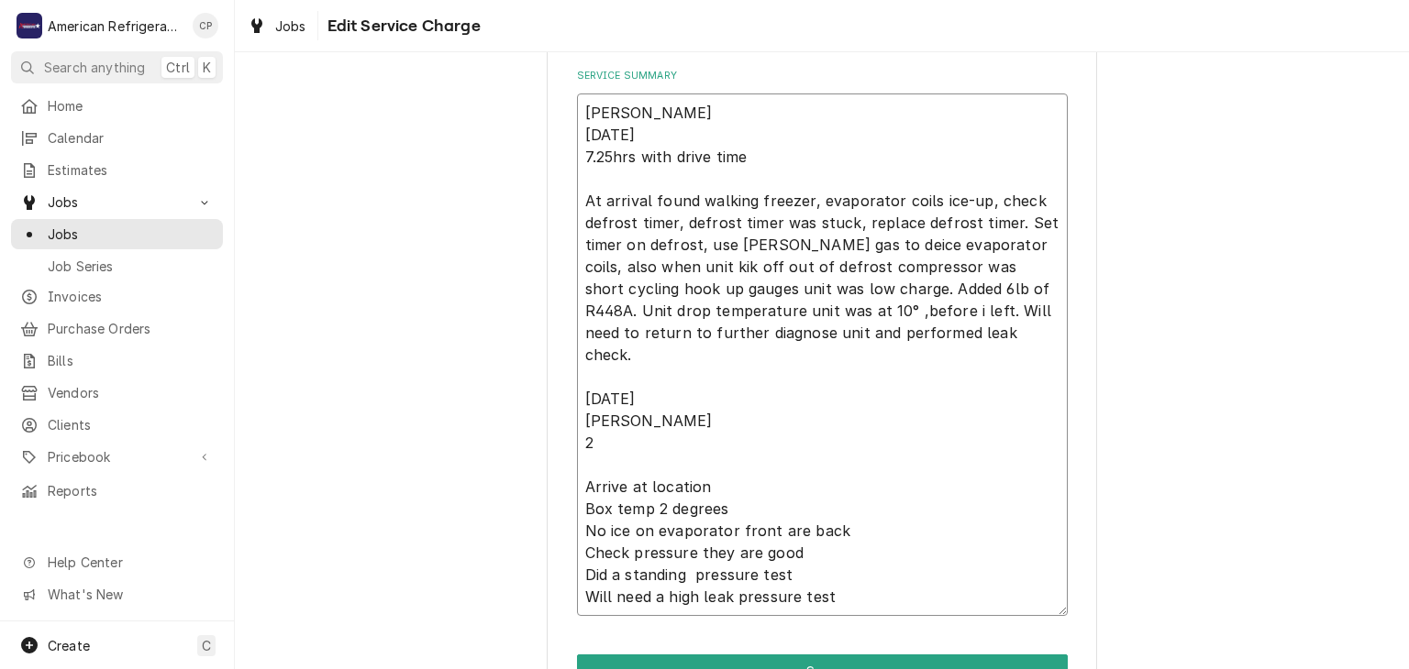
type textarea "x"
type textarea "Alvaro 9/27/25 7.25hrs with drive time At arrival found walking freezer, evapor…"
type textarea "x"
type textarea "Alvaro 9/27/25 7.25hrs with drive time At arrival found walking freezer, evapor…"
type textarea "x"
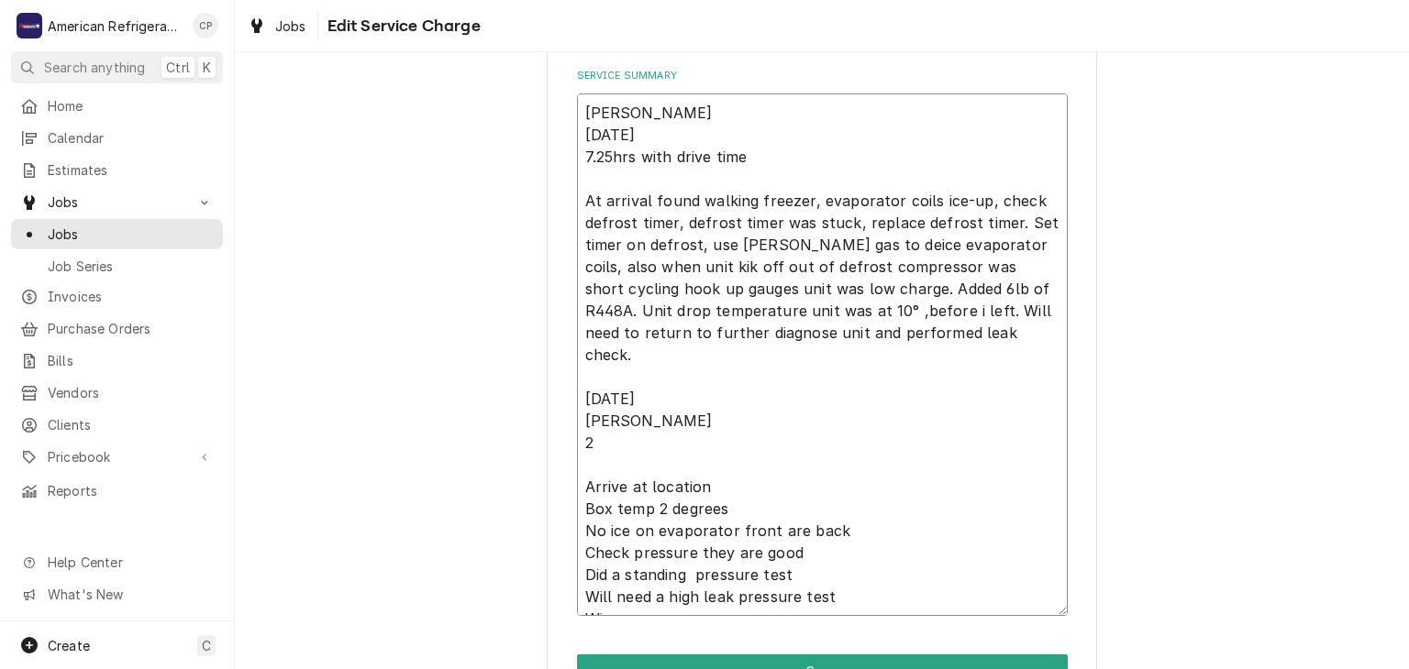
type textarea "Alvaro 9/27/25 7.25hrs with drive time At arrival found walking freezer, evapor…"
type textarea "x"
type textarea "Alvaro 9/27/25 7.25hrs with drive time At arrival found walking freezer, evapor…"
type textarea "x"
type textarea "Alvaro 9/27/25 7.25hrs with drive time At arrival found walking freezer, evapor…"
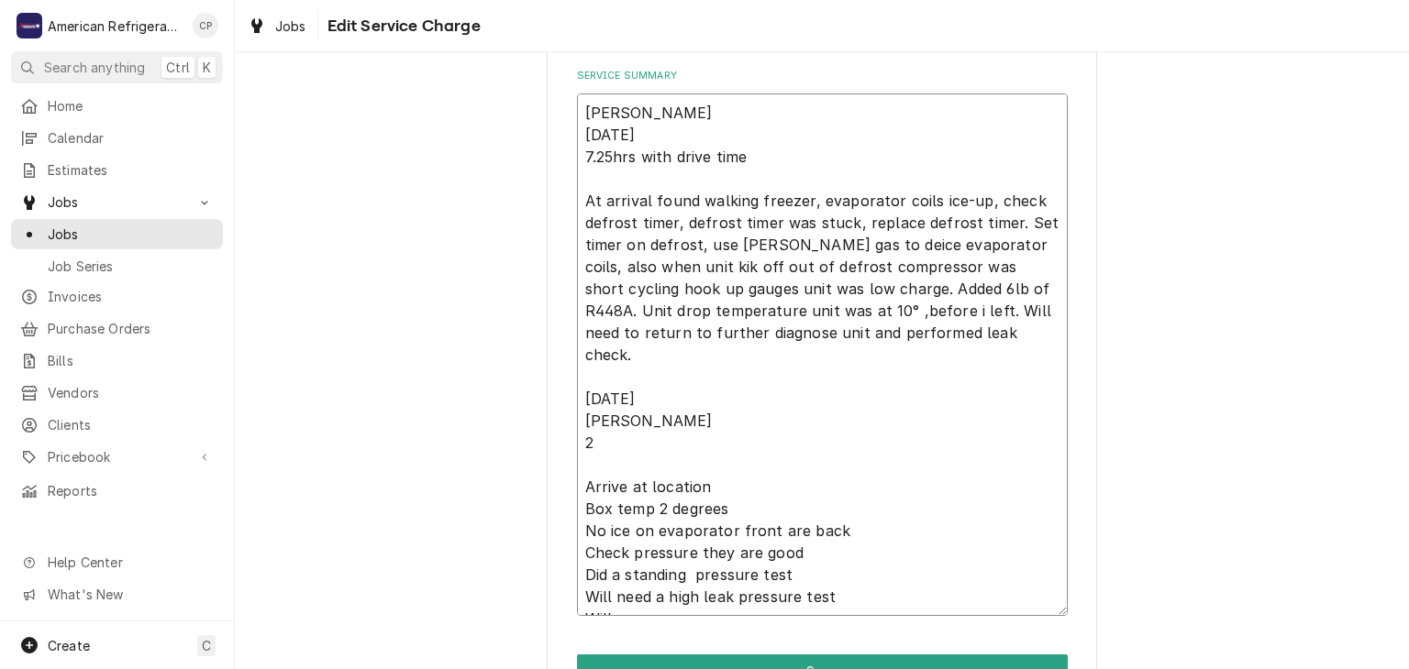
type textarea "x"
type textarea "Alvaro 9/27/25 7.25hrs with drive time At arrival found walking freezer, evapor…"
type textarea "x"
type textarea "Alvaro 9/27/25 7.25hrs with drive time At arrival found walking freezer, evapor…"
type textarea "x"
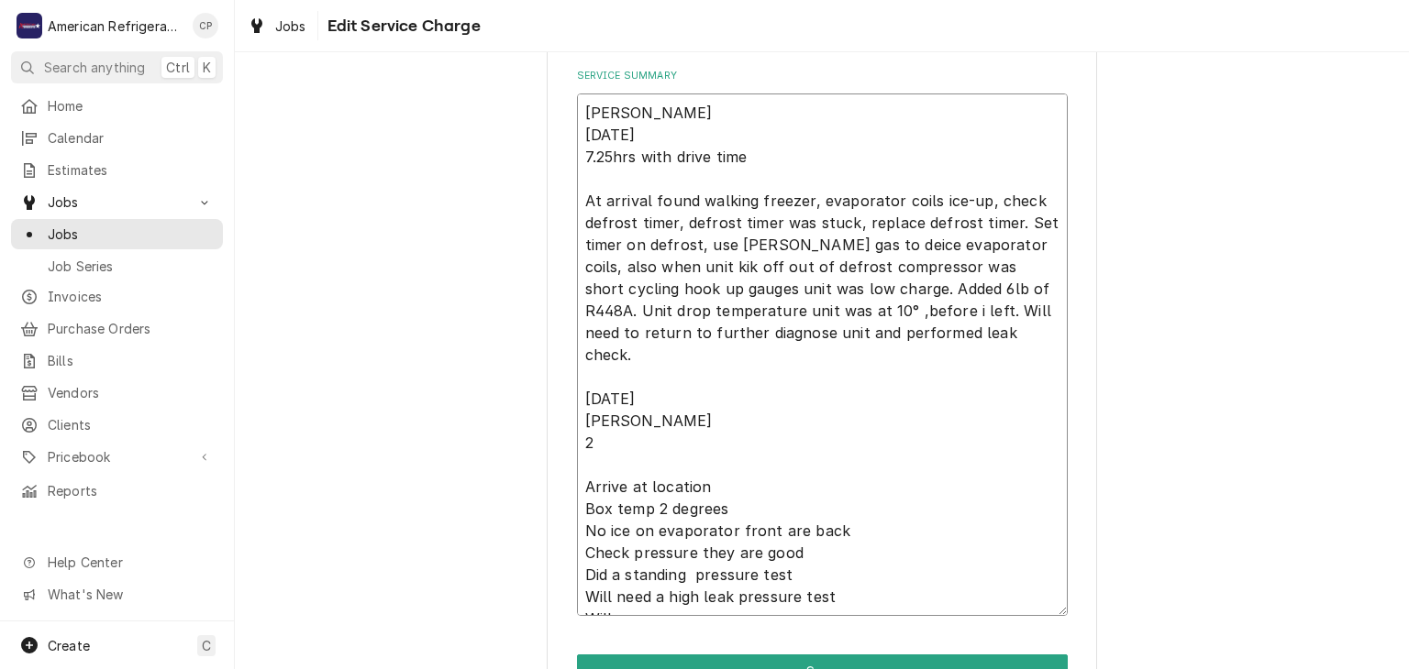
type textarea "Alvaro 9/27/25 7.25hrs with drive time At arrival found walking freezer, evapor…"
type textarea "x"
type textarea "Alvaro 9/27/25 7.25hrs with drive time At arrival found walking freezer, evapor…"
type textarea "x"
type textarea "Alvaro 9/27/25 7.25hrs with drive time At arrival found walking freezer, evapor…"
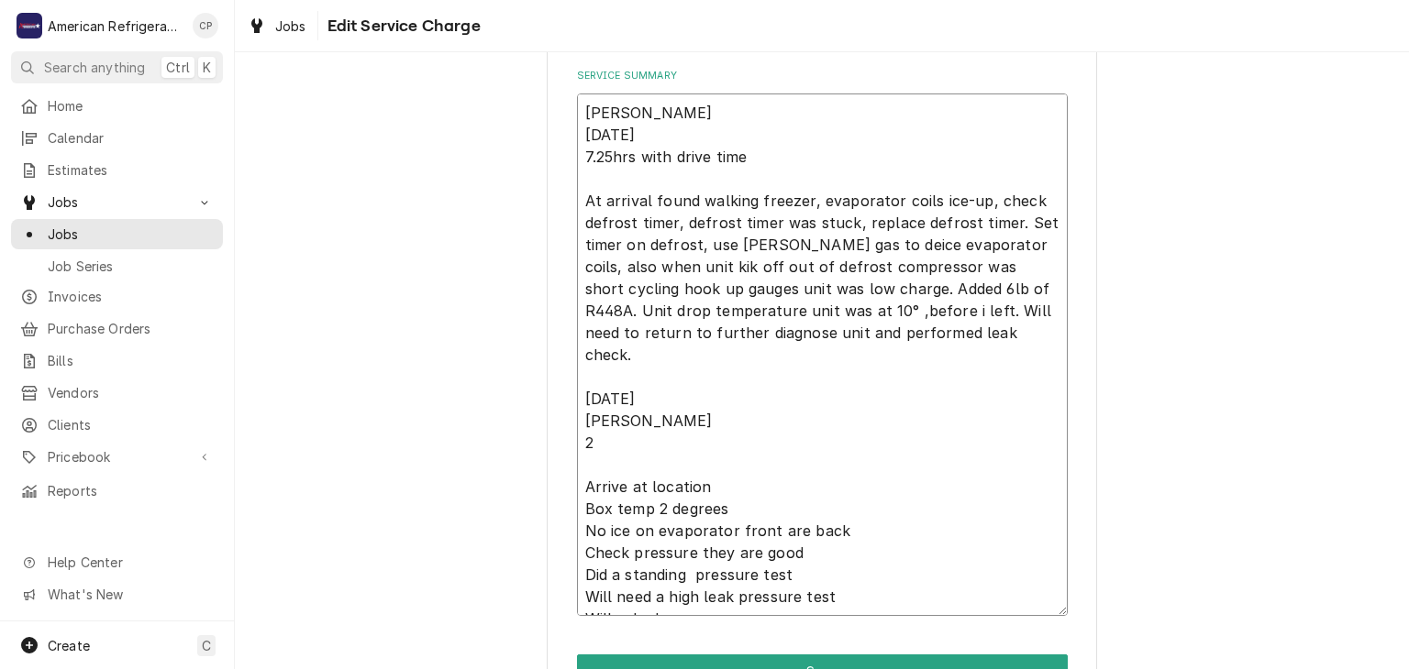
type textarea "x"
type textarea "Alvaro 9/27/25 7.25hrs with drive time At arrival found walking freezer, evapor…"
type textarea "x"
type textarea "Alvaro 9/27/25 7.25hrs with drive time At arrival found walking freezer, evapor…"
type textarea "x"
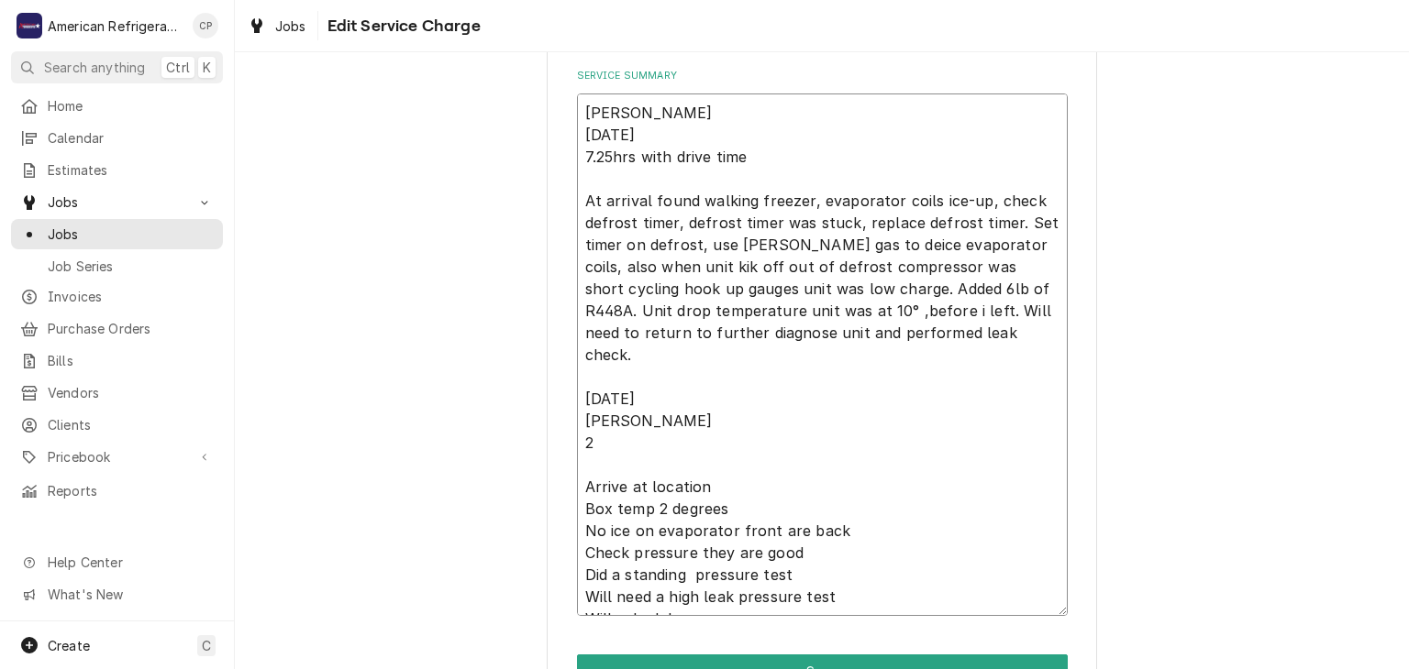
type textarea "Alvaro 9/27/25 7.25hrs with drive time At arrival found walking freezer, evapor…"
type textarea "x"
type textarea "Alvaro 9/27/25 7.25hrs with drive time At arrival found walking freezer, evapor…"
type textarea "x"
type textarea "Alvaro 9/27/25 7.25hrs with drive time At arrival found walking freezer, evapor…"
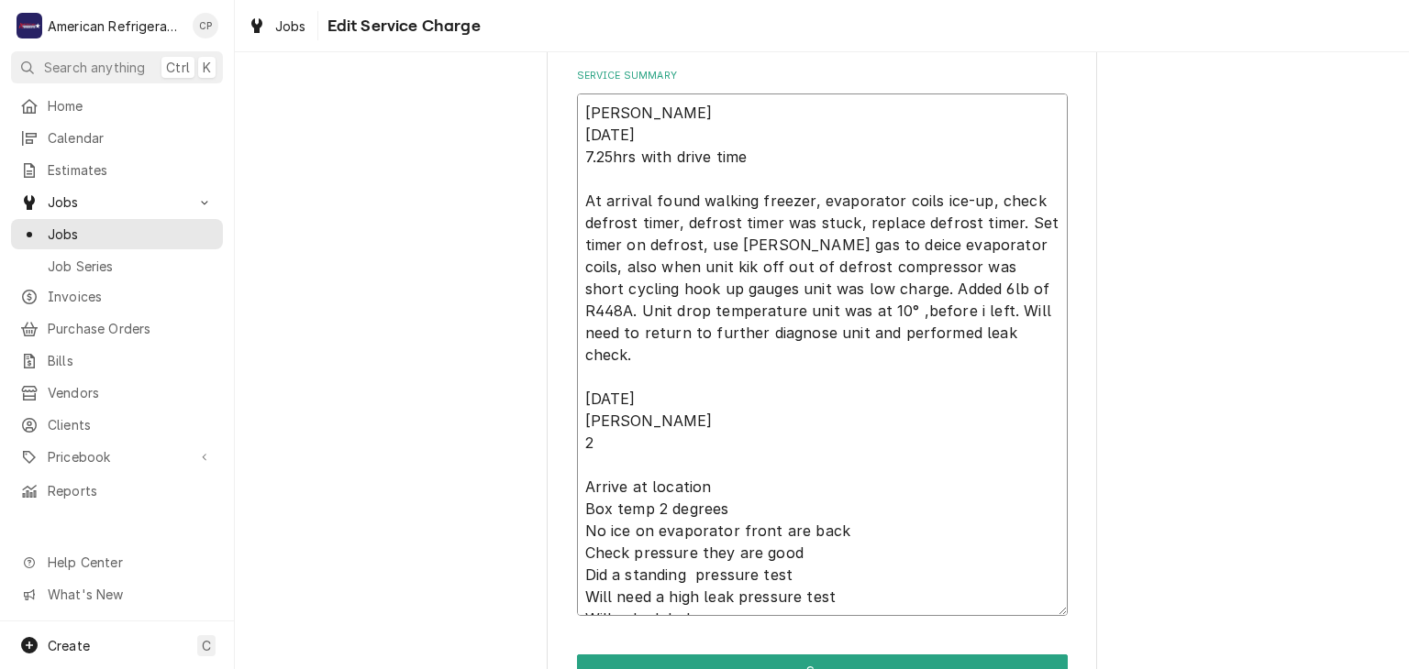
type textarea "x"
type textarea "Alvaro 9/27/25 7.25hrs with drive time At arrival found walking freezer, evapor…"
type textarea "x"
type textarea "Alvaro 9/27/25 7.25hrs with drive time At arrival found walking freezer, evapor…"
type textarea "x"
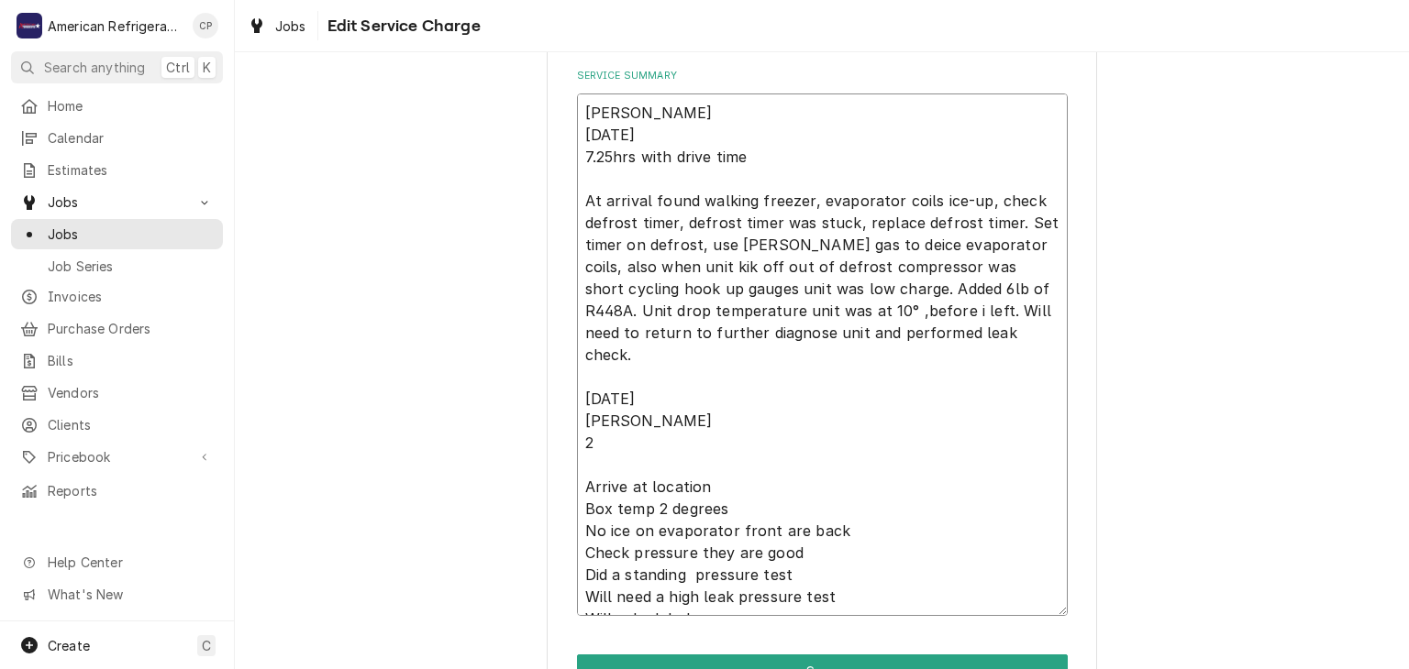
type textarea "Alvaro 9/27/25 7.25hrs with drive time At arrival found walking freezer, evapor…"
type textarea "x"
type textarea "Alvaro 9/27/25 7.25hrs with drive time At arrival found walking freezer, evapor…"
type textarea "x"
type textarea "Alvaro 9/27/25 7.25hrs with drive time At arrival found walking freezer, evapor…"
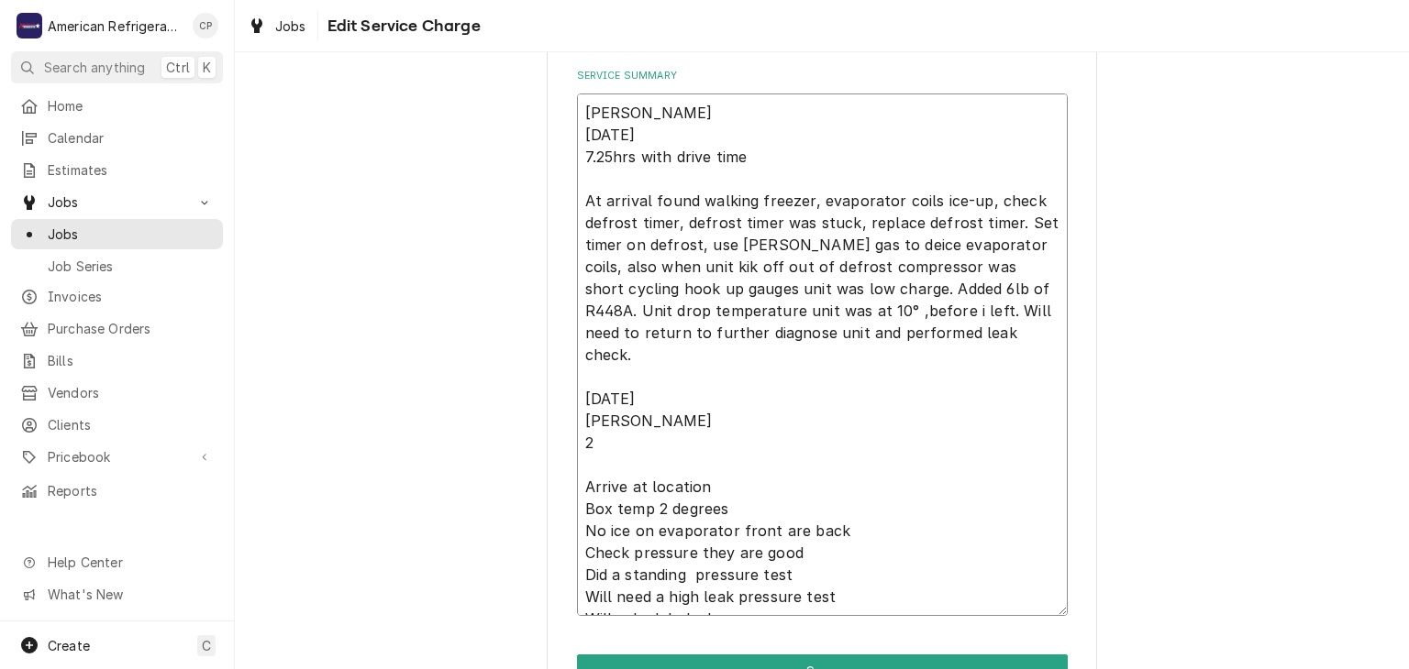
type textarea "x"
type textarea "Alvaro 9/27/25 7.25hrs with drive time At arrival found walking freezer, evapor…"
type textarea "x"
type textarea "Alvaro 9/27/25 7.25hrs with drive time At arrival found walking freezer, evapor…"
type textarea "x"
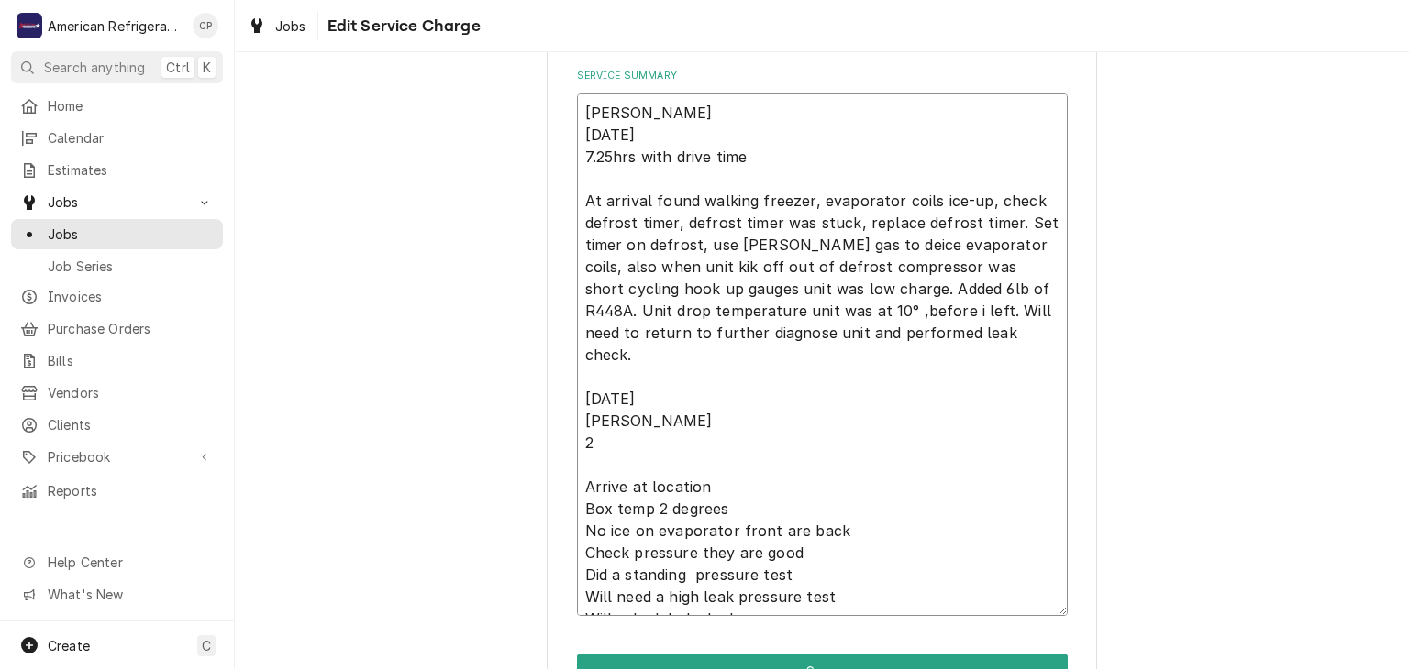
type textarea "Alvaro 9/27/25 7.25hrs with drive time At arrival found walking freezer, evapor…"
type textarea "x"
type textarea "Alvaro 9/27/25 7.25hrs with drive time At arrival found walking freezer, evapor…"
type textarea "x"
type textarea "Alvaro 9/27/25 7.25hrs with drive time At arrival found walking freezer, evapor…"
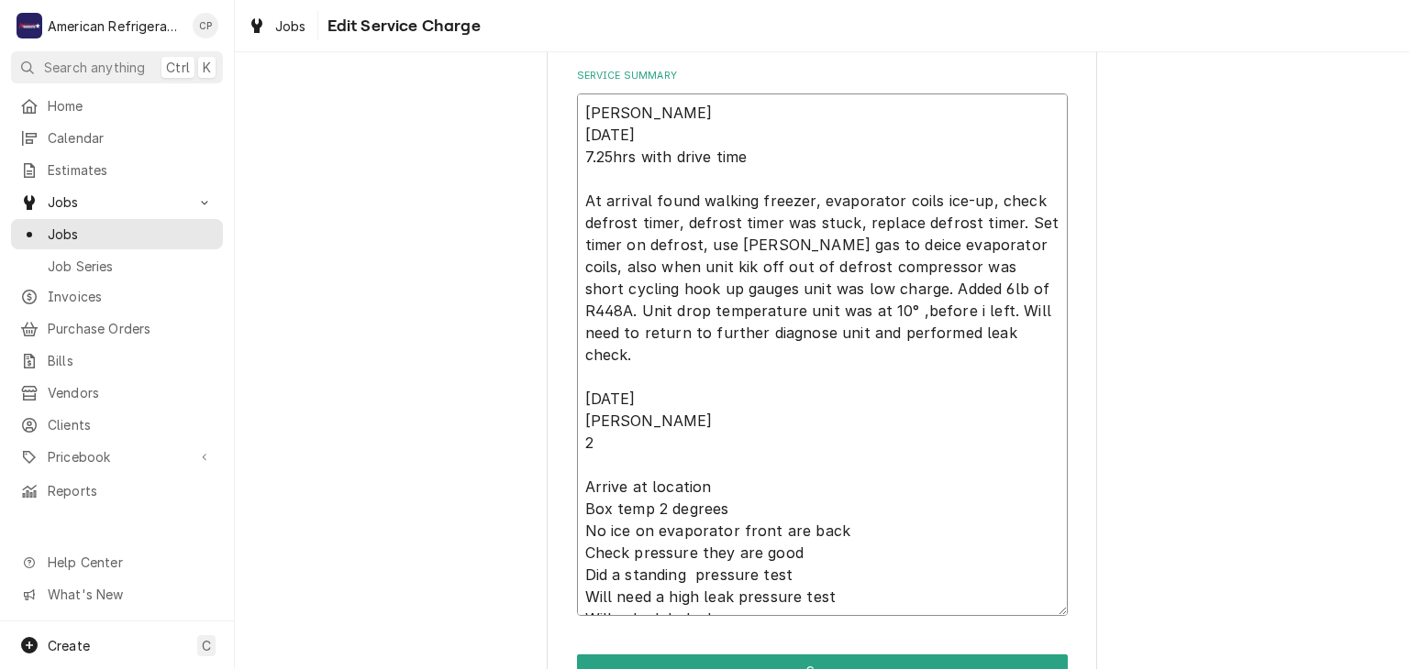
type textarea "x"
type textarea "Alvaro 9/27/25 7.25hrs with drive time At arrival found walking freezer, evapor…"
type textarea "x"
type textarea "Alvaro 9/27/25 7.25hrs with drive time At arrival found walking freezer, evapor…"
type textarea "x"
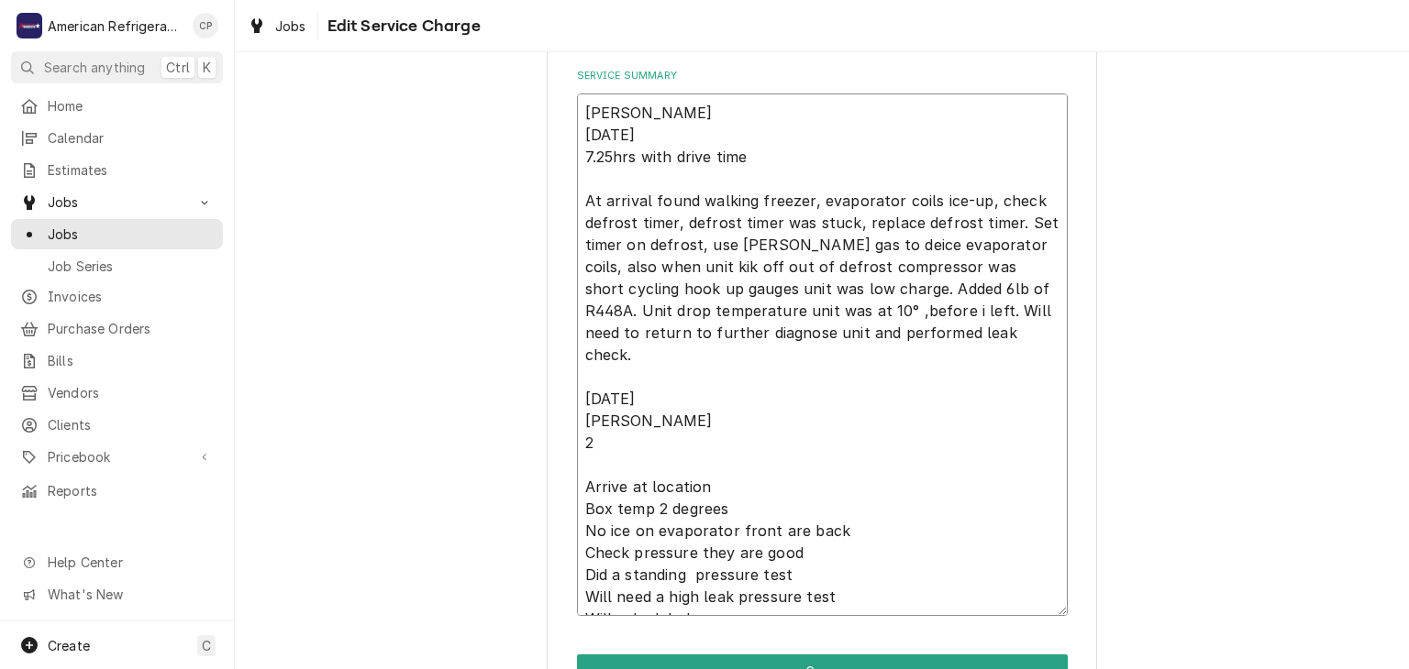
type textarea "Alvaro 9/27/25 7.25hrs with drive time At arrival found walking freezer, evapor…"
type textarea "x"
type textarea "Alvaro 9/27/25 7.25hrs with drive time At arrival found walking freezer, evapor…"
type textarea "x"
type textarea "Alvaro 9/27/25 7.25hrs with drive time At arrival found walking freezer, evapor…"
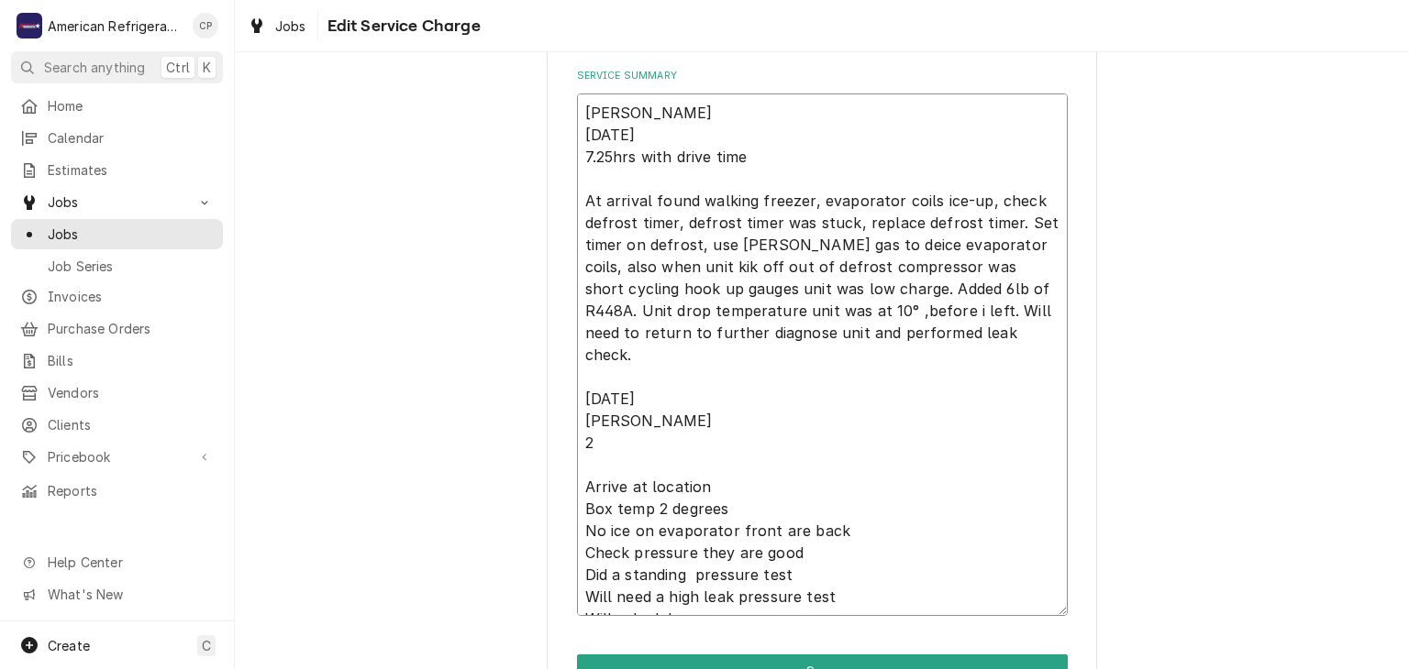
type textarea "x"
type textarea "Alvaro 9/27/25 7.25hrs with drive time At arrival found walking freezer, evapor…"
type textarea "x"
type textarea "Alvaro 9/27/25 7.25hrs with drive time At arrival found walking freezer, evapor…"
type textarea "x"
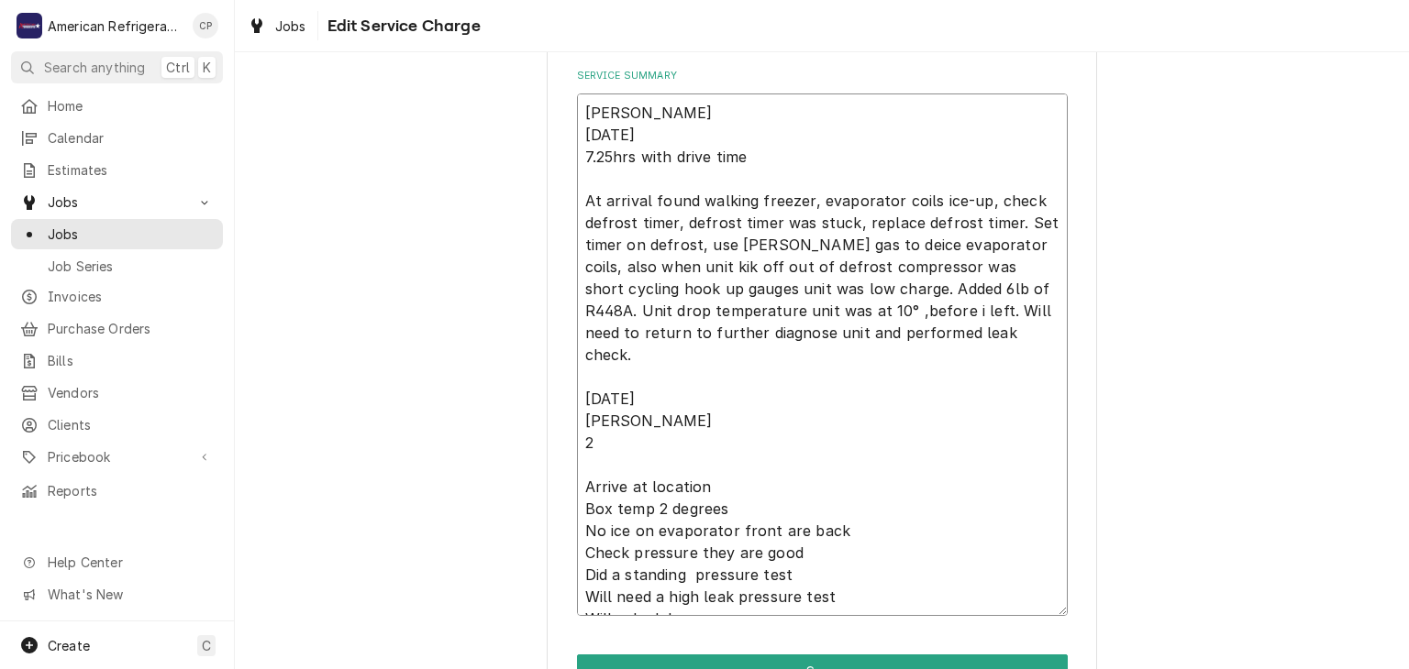
type textarea "Alvaro 9/27/25 7.25hrs with drive time At arrival found walking freezer, evapor…"
type textarea "x"
type textarea "Alvaro 9/27/25 7.25hrs with drive time At arrival found walking freezer, evapor…"
type textarea "x"
type textarea "Alvaro 9/27/25 7.25hrs with drive time At arrival found walking freezer, evapor…"
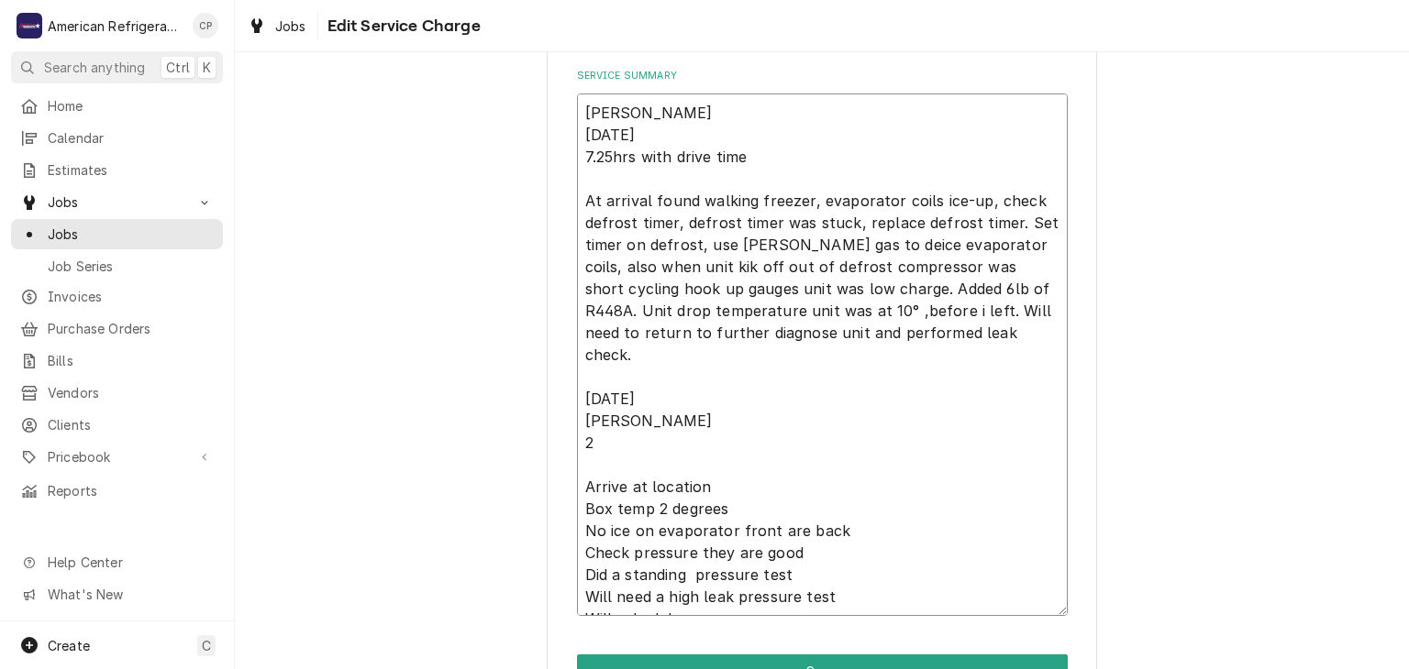
type textarea "x"
type textarea "Alvaro 9/27/25 7.25hrs with drive time At arrival found walking freezer, evapor…"
type textarea "x"
type textarea "Alvaro 9/27/25 7.25hrs with drive time At arrival found walking freezer, evapor…"
type textarea "x"
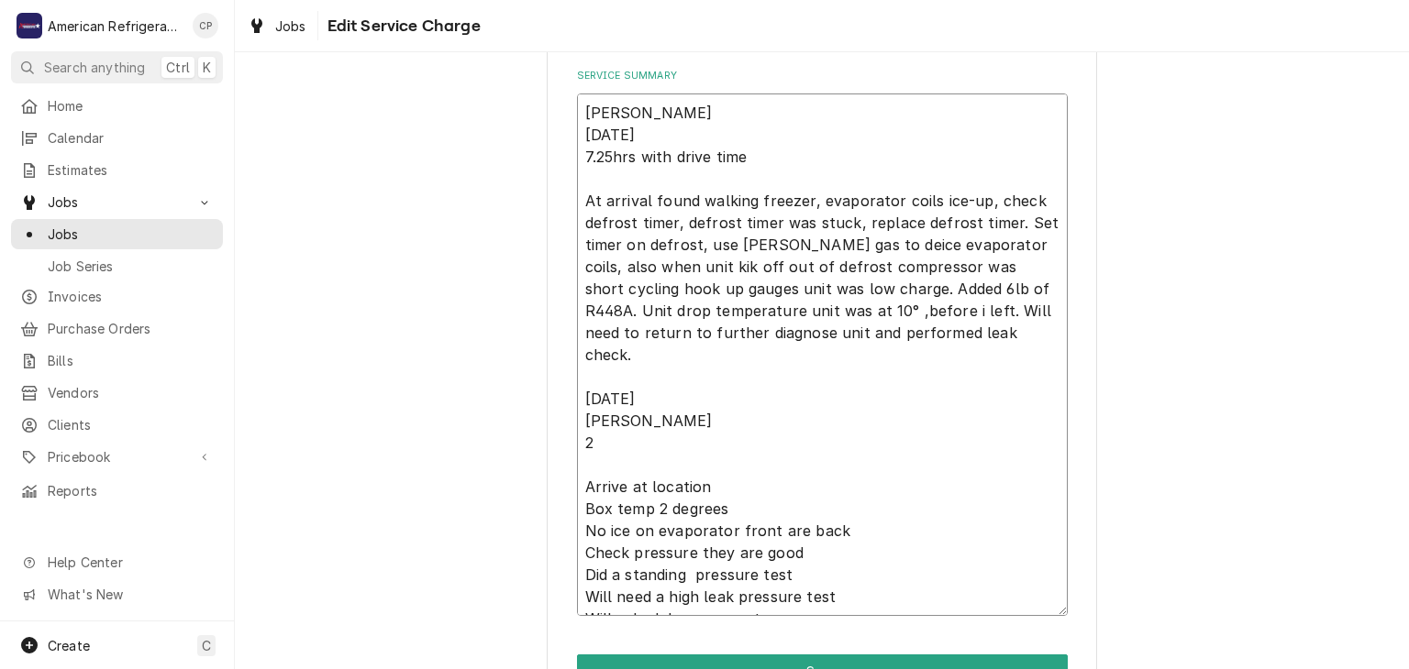
type textarea "Alvaro 9/27/25 7.25hrs with drive time At arrival found walking freezer, evapor…"
type textarea "x"
type textarea "Alvaro 9/27/25 7.25hrs with drive time At arrival found walking freezer, evapor…"
type textarea "x"
type textarea "Alvaro 9/27/25 7.25hrs with drive time At arrival found walking freezer, evapor…"
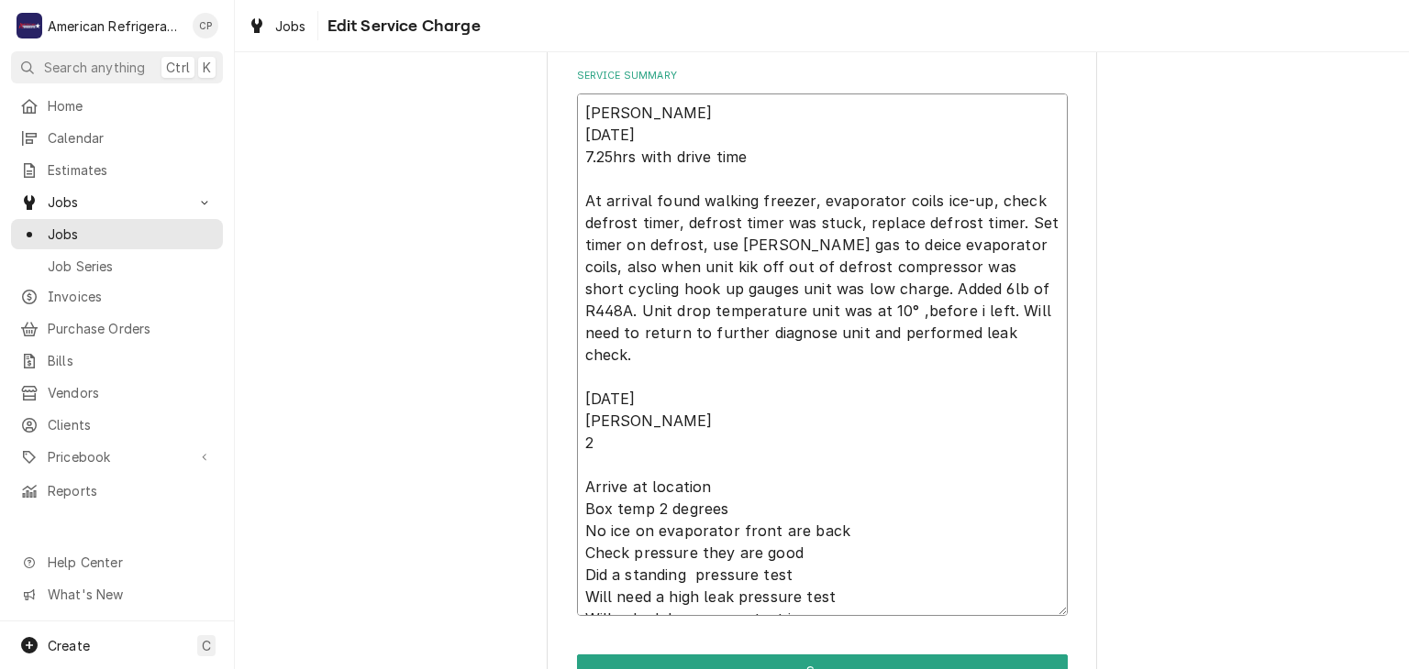
type textarea "x"
type textarea "Alvaro 9/27/25 7.25hrs with drive time At arrival found walking freezer, evapor…"
type textarea "x"
type textarea "Alvaro 9/27/25 7.25hrs with drive time At arrival found walking freezer, evapor…"
type textarea "x"
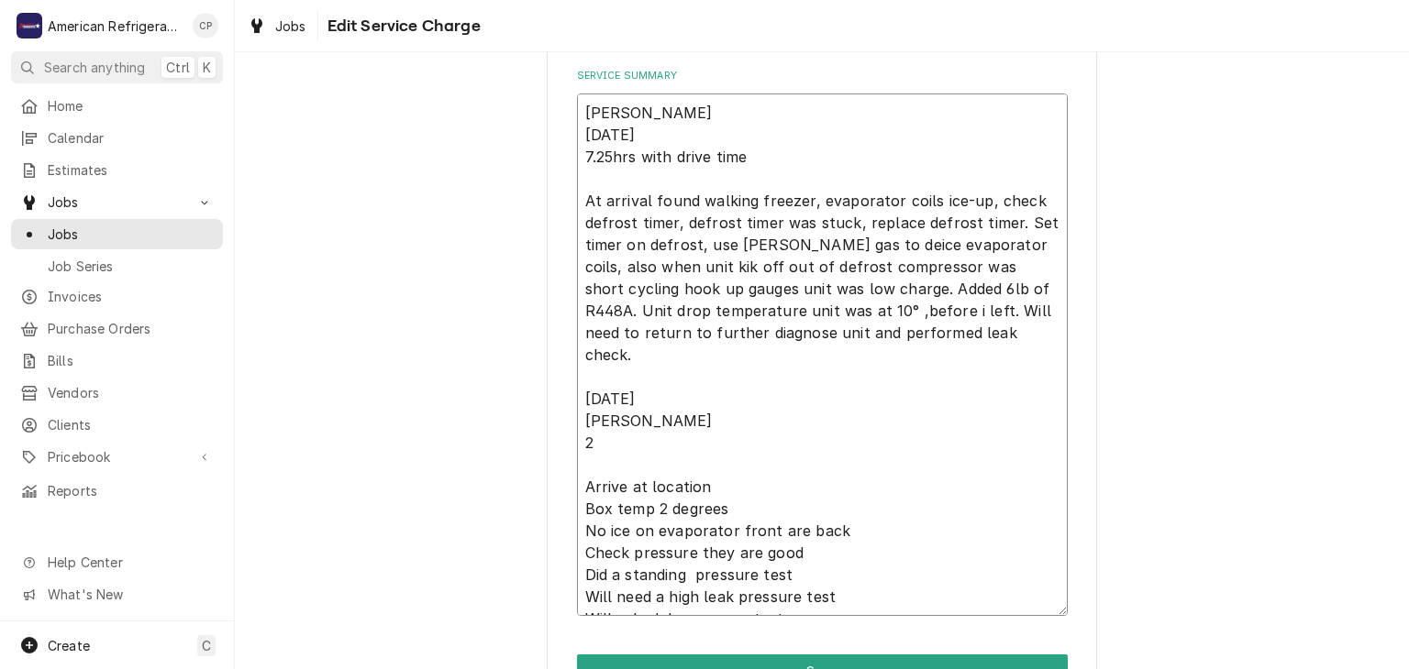
type textarea "Alvaro 9/27/25 7.25hrs with drive time At arrival found walking freezer, evapor…"
type textarea "x"
type textarea "Alvaro 9/27/25 7.25hrs with drive time At arrival found walking freezer, evapor…"
type textarea "x"
type textarea "Alvaro 9/27/25 7.25hrs with drive time At arrival found walking freezer, evapor…"
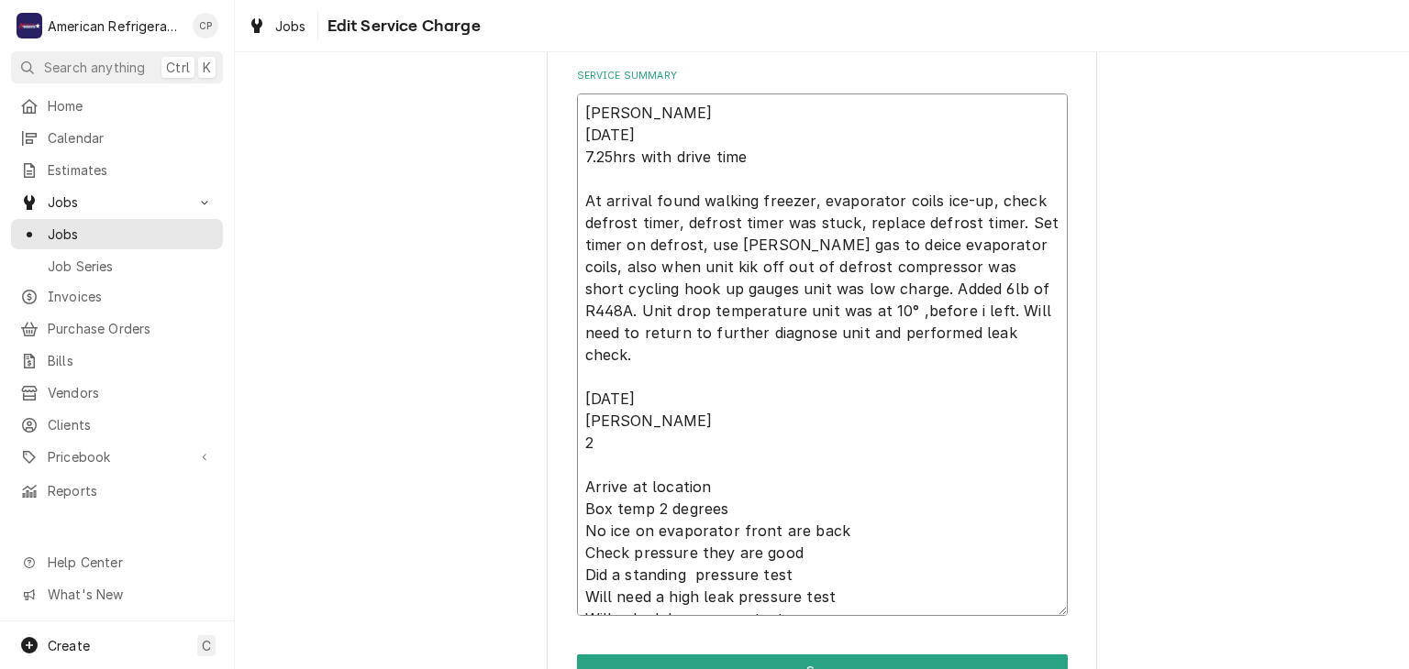
type textarea "x"
type textarea "Alvaro 9/27/25 7.25hrs with drive time At arrival found walking freezer, evapor…"
type textarea "x"
type textarea "Alvaro 9/27/25 7.25hrs with drive time At arrival found walking freezer, evapor…"
type textarea "x"
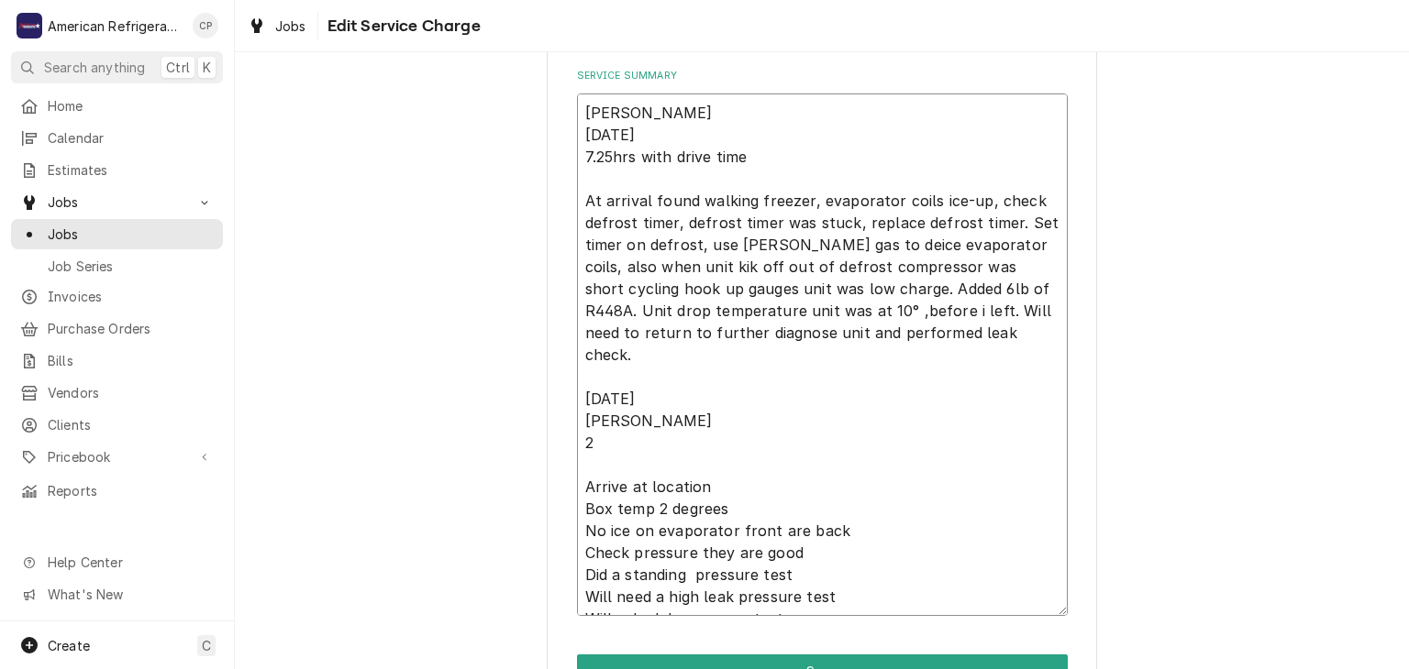
type textarea "Alvaro 9/27/25 7.25hrs with drive time At arrival found walking freezer, evapor…"
type textarea "x"
type textarea "Alvaro 9/27/25 7.25hrs with drive time At arrival found walking freezer, evapor…"
type textarea "x"
type textarea "Alvaro 9/27/25 7.25hrs with drive time At arrival found walking freezer, evapor…"
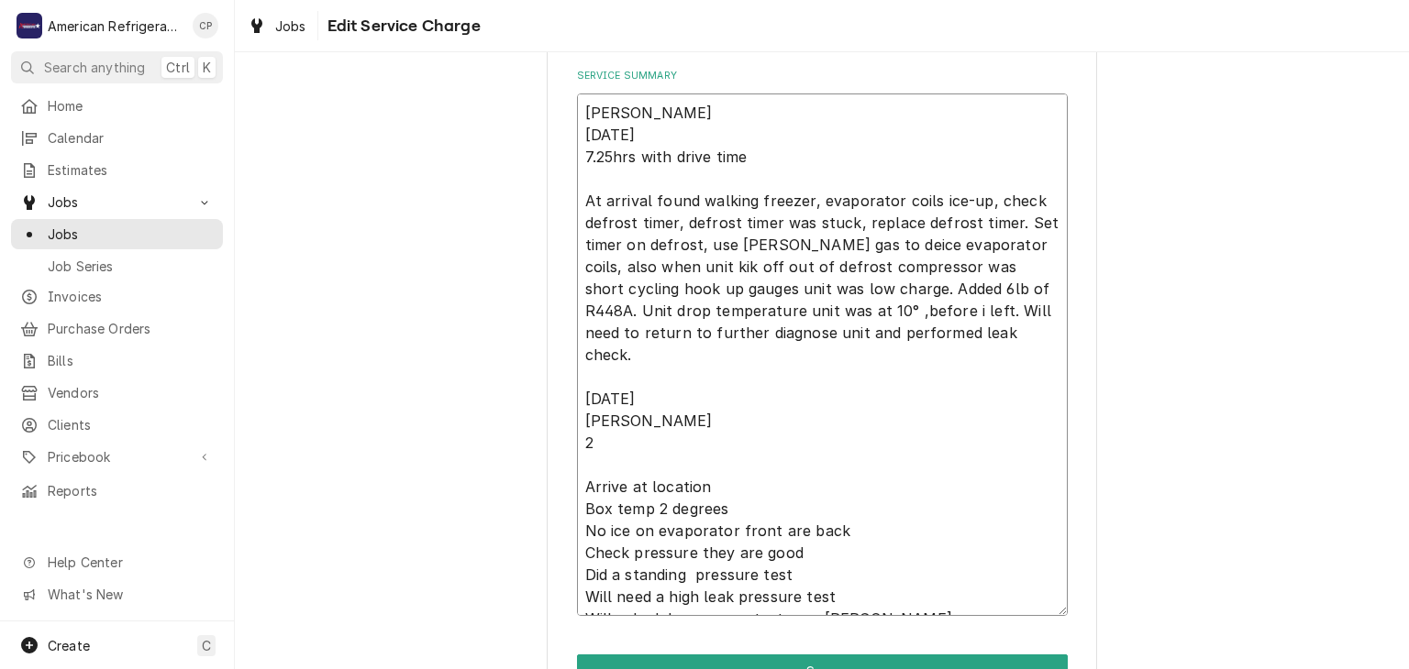
type textarea "x"
type textarea "Alvaro 9/27/25 7.25hrs with drive time At arrival found walking freezer, evapor…"
type textarea "x"
type textarea "Alvaro 9/27/25 7.25hrs with drive time At arrival found walking freezer, evapor…"
type textarea "x"
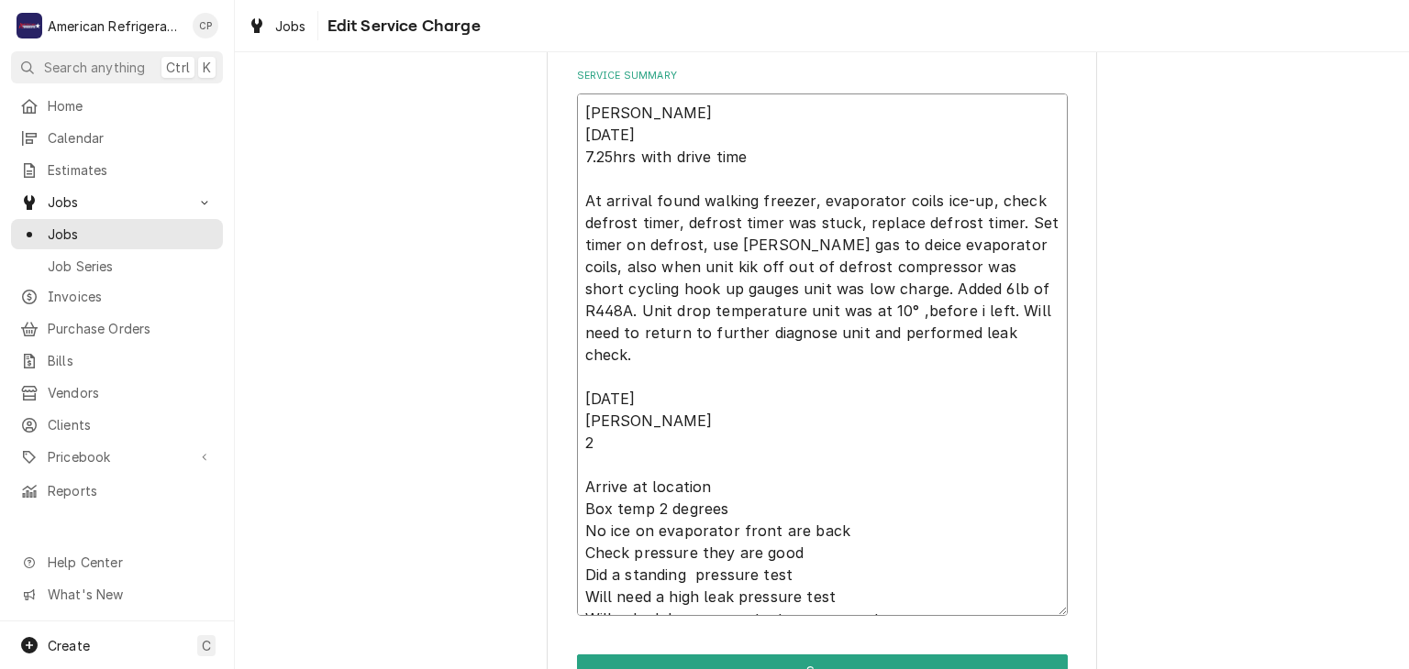
type textarea "Alvaro 9/27/25 7.25hrs with drive time At arrival found walking freezer, evapor…"
type textarea "x"
type textarea "Alvaro 9/27/25 7.25hrs with drive time At arrival found walking freezer, evapor…"
type textarea "x"
type textarea "Alvaro 9/27/25 7.25hrs with drive time At arrival found walking freezer, evapor…"
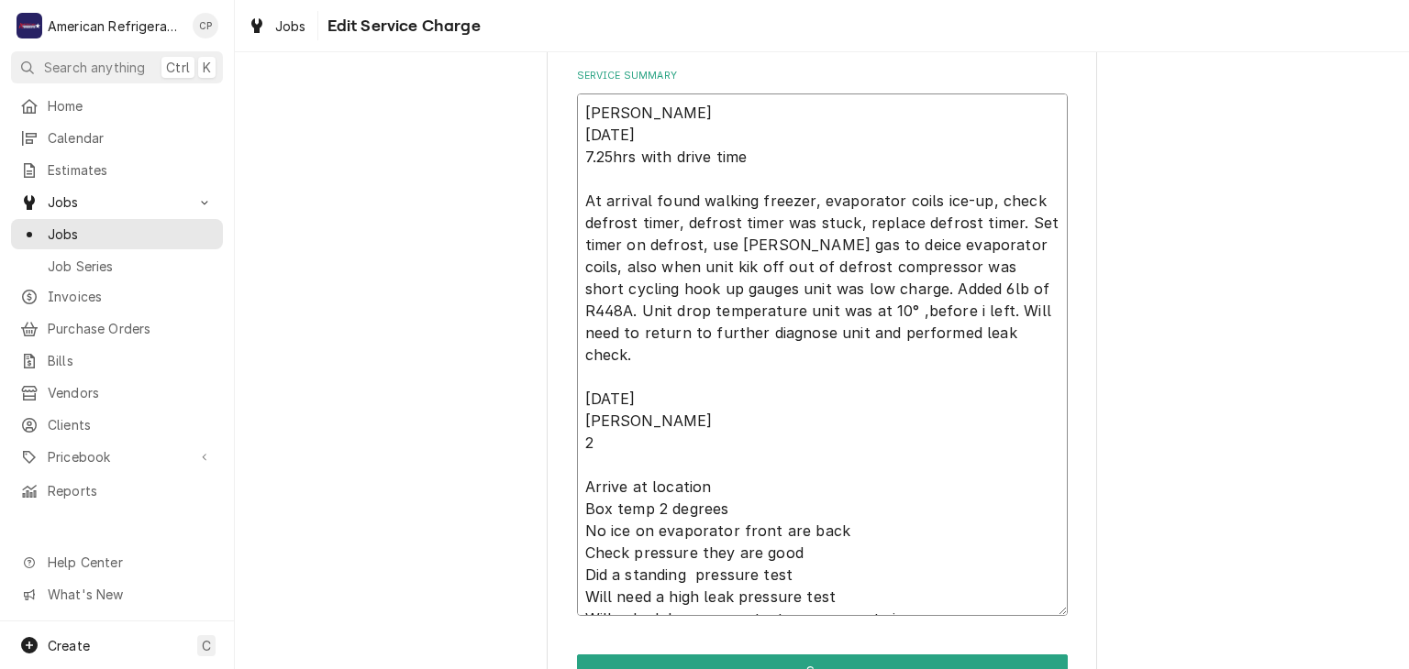
type textarea "x"
type textarea "Alvaro 9/27/25 7.25hrs with drive time At arrival found walking freezer, evapor…"
type textarea "x"
type textarea "Alvaro 9/27/25 7.25hrs with drive time At arrival found walking freezer, evapor…"
type textarea "x"
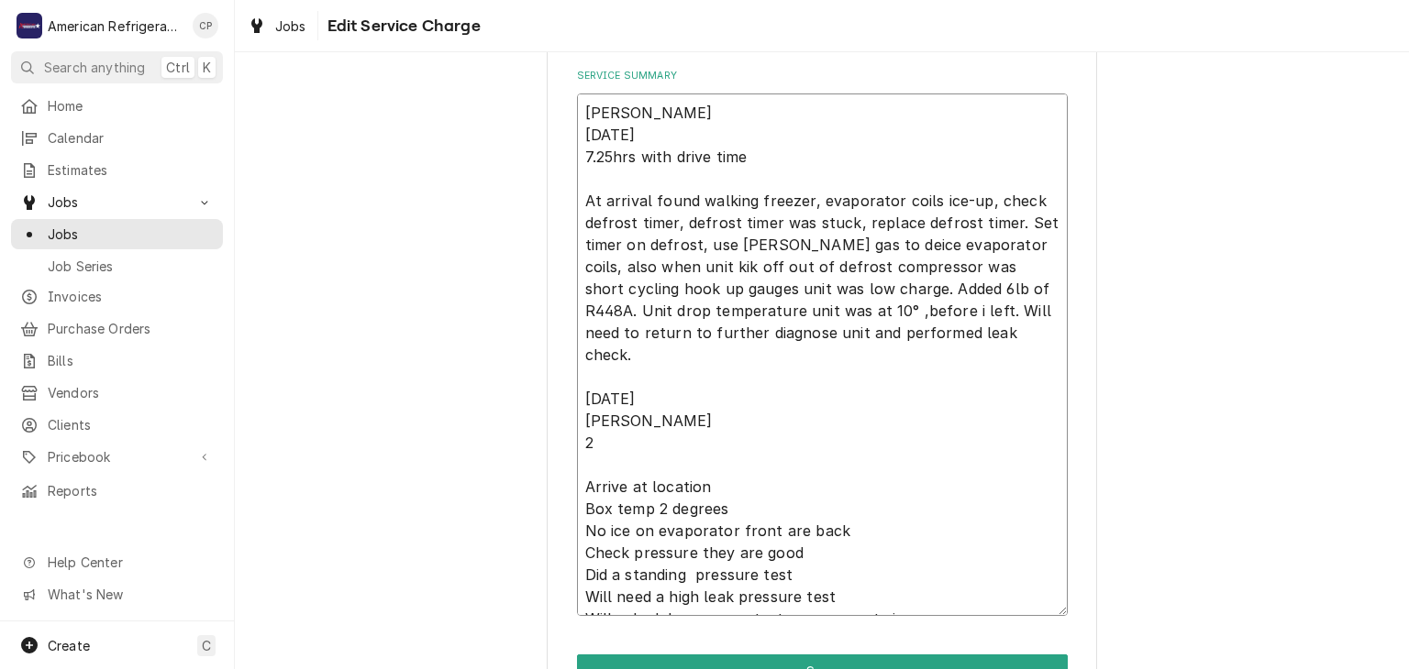
type textarea "Alvaro 9/27/25 7.25hrs with drive time At arrival found walking freezer, evapor…"
type textarea "x"
type textarea "Alvaro 9/27/25 7.25hrs with drive time At arrival found walking freezer, evapor…"
type textarea "x"
type textarea "Alvaro 9/27/25 7.25hrs with drive time At arrival found walking freezer, evapor…"
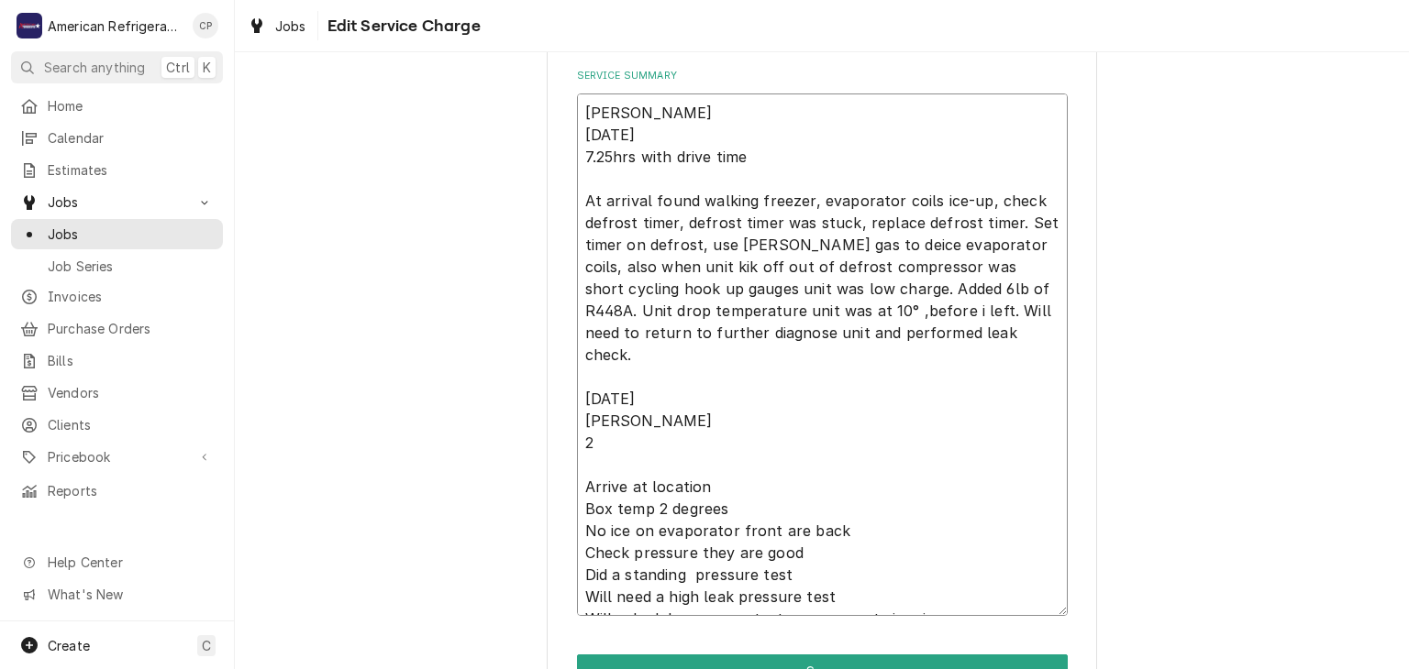
type textarea "x"
type textarea "Alvaro 9/27/25 7.25hrs with drive time At arrival found walking freezer, evapor…"
type textarea "x"
type textarea "Alvaro 9/27/25 7.25hrs with drive time At arrival found walking freezer, evapor…"
type textarea "x"
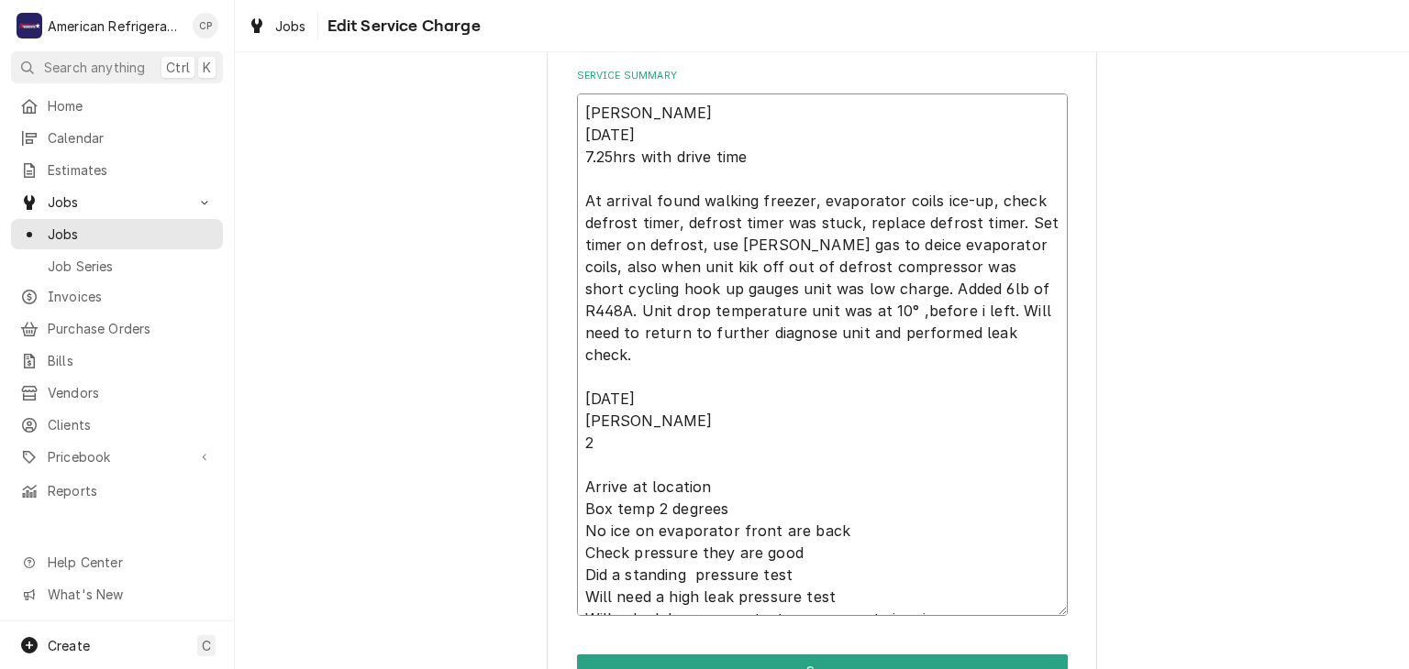
type textarea "Alvaro 9/27/25 7.25hrs with drive time At arrival found walking freezer, evapor…"
type textarea "x"
type textarea "Alvaro 9/27/25 7.25hrs with drive time At arrival found walking freezer, evapor…"
type textarea "x"
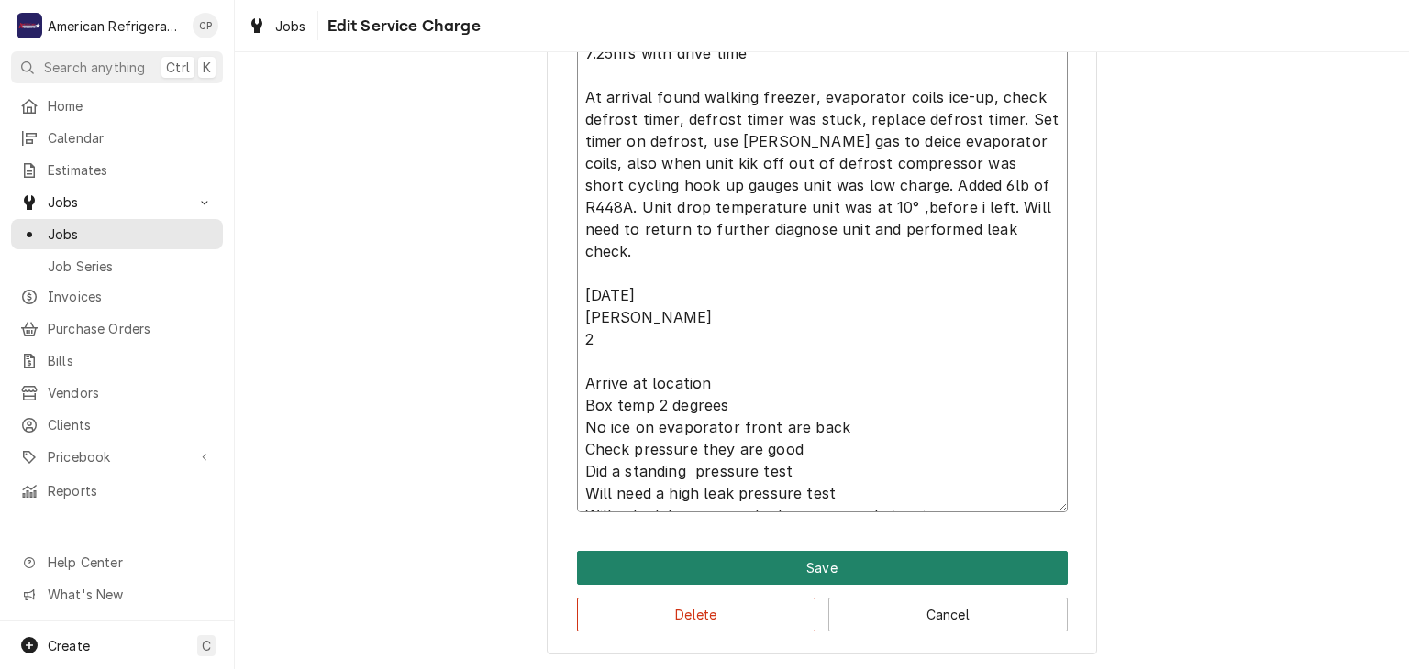
type textarea "Alvaro 9/27/25 7.25hrs with drive time At arrival found walking freezer, evapor…"
click at [683, 571] on button "Save" at bounding box center [822, 568] width 491 height 34
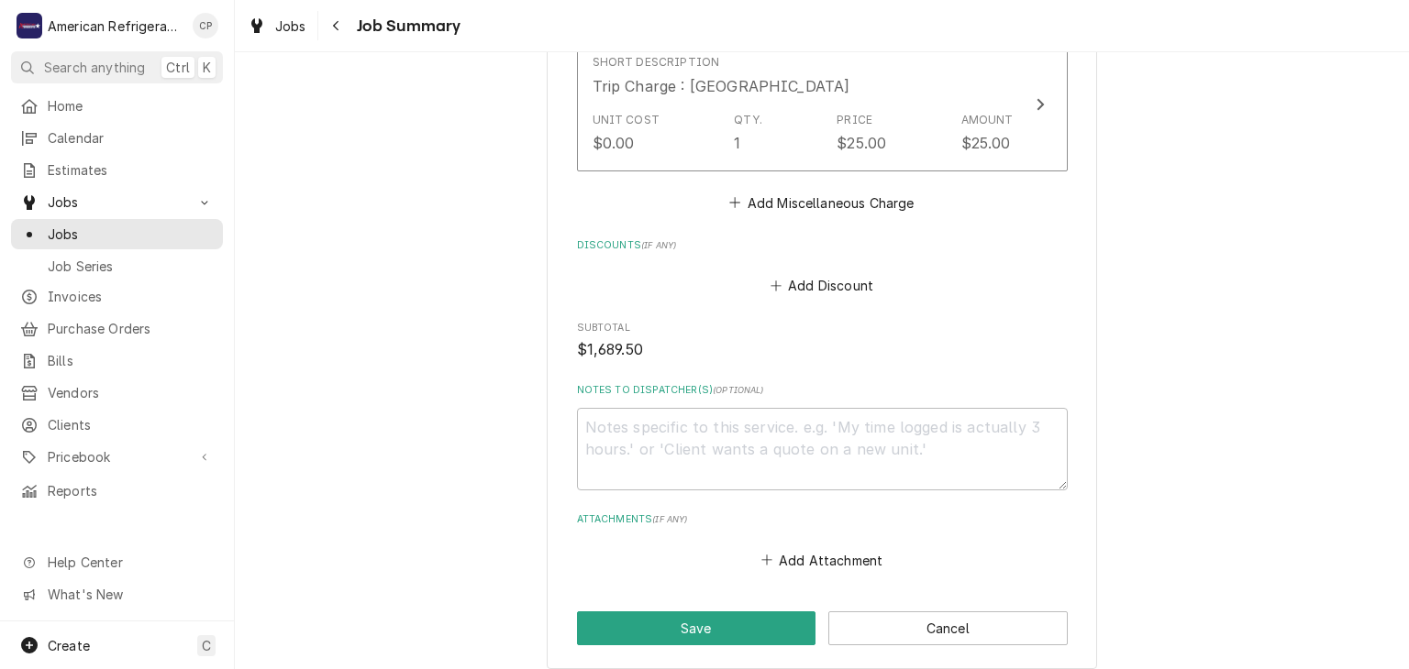
scroll to position [2164, 0]
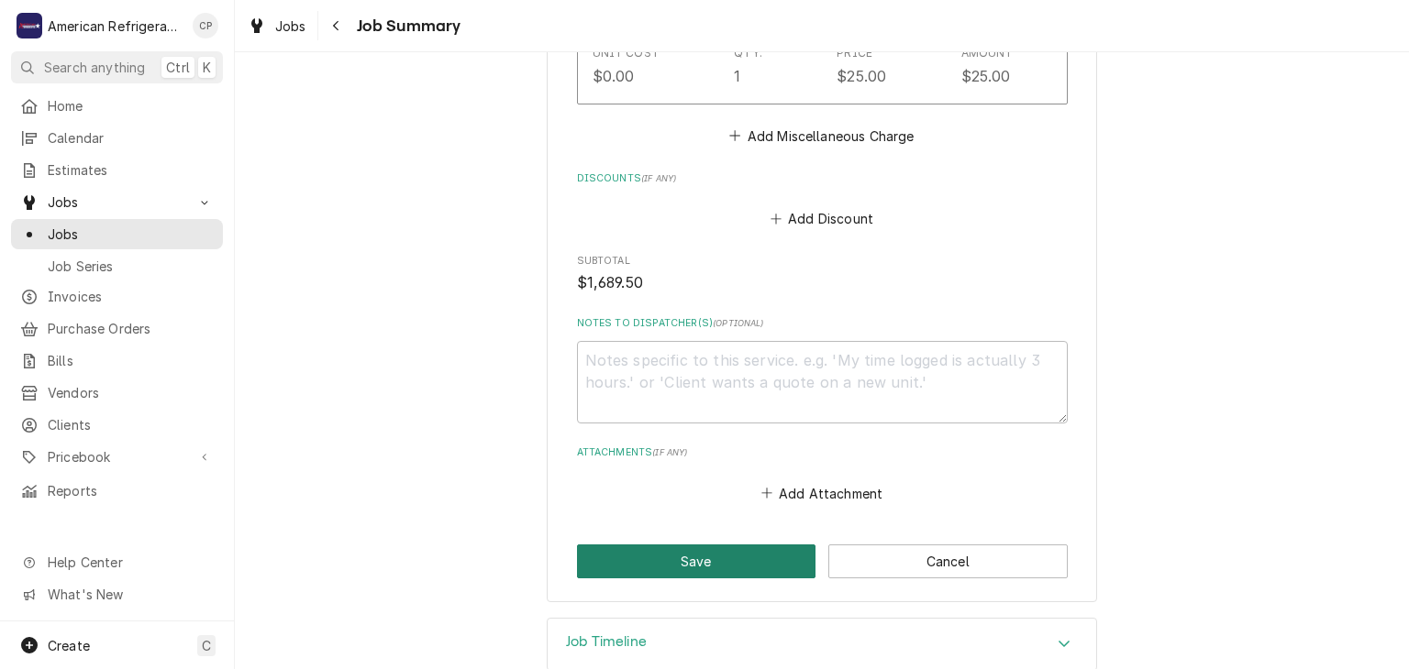
click at [632, 549] on button "Save" at bounding box center [696, 562] width 239 height 34
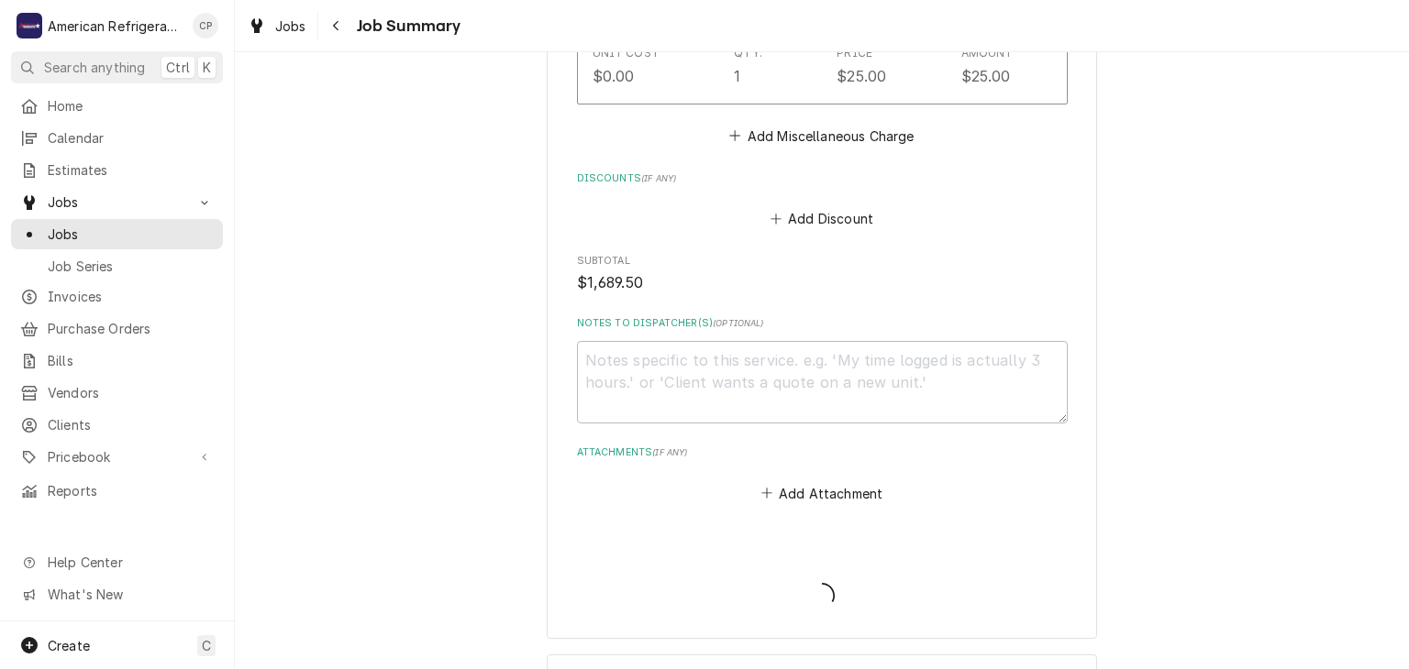
type textarea "x"
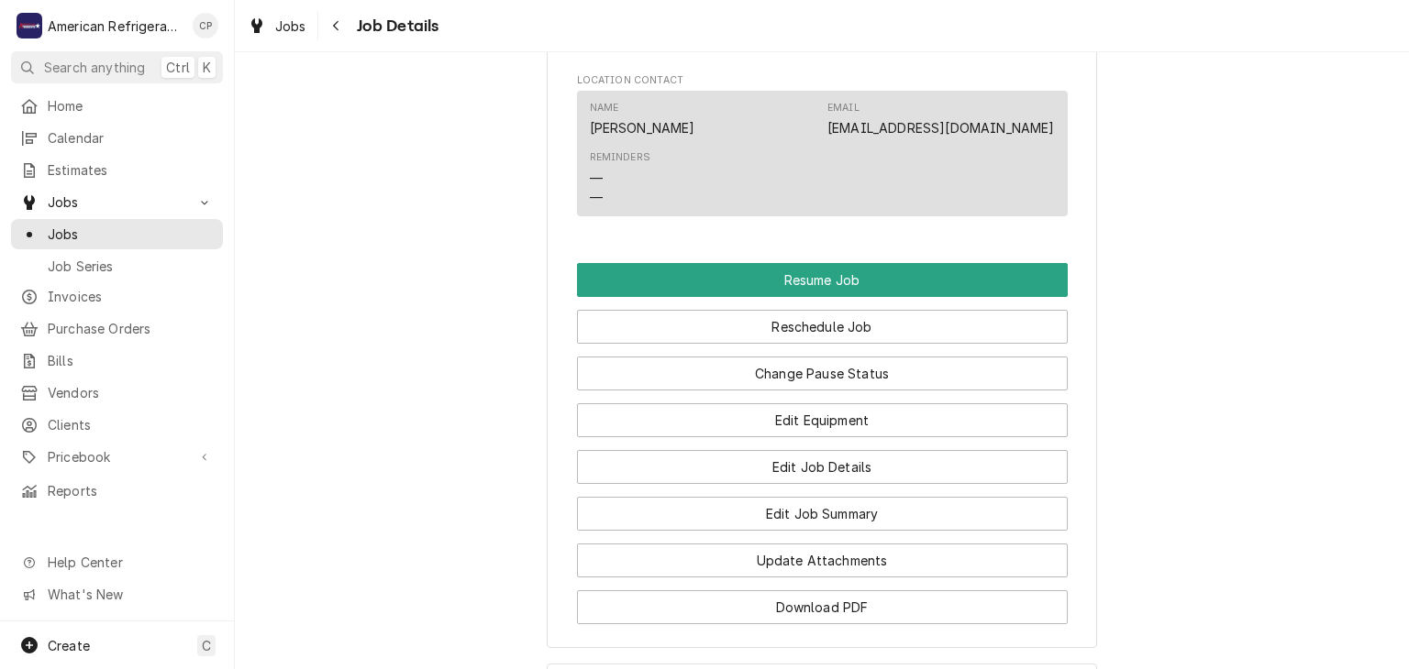
scroll to position [1365, 0]
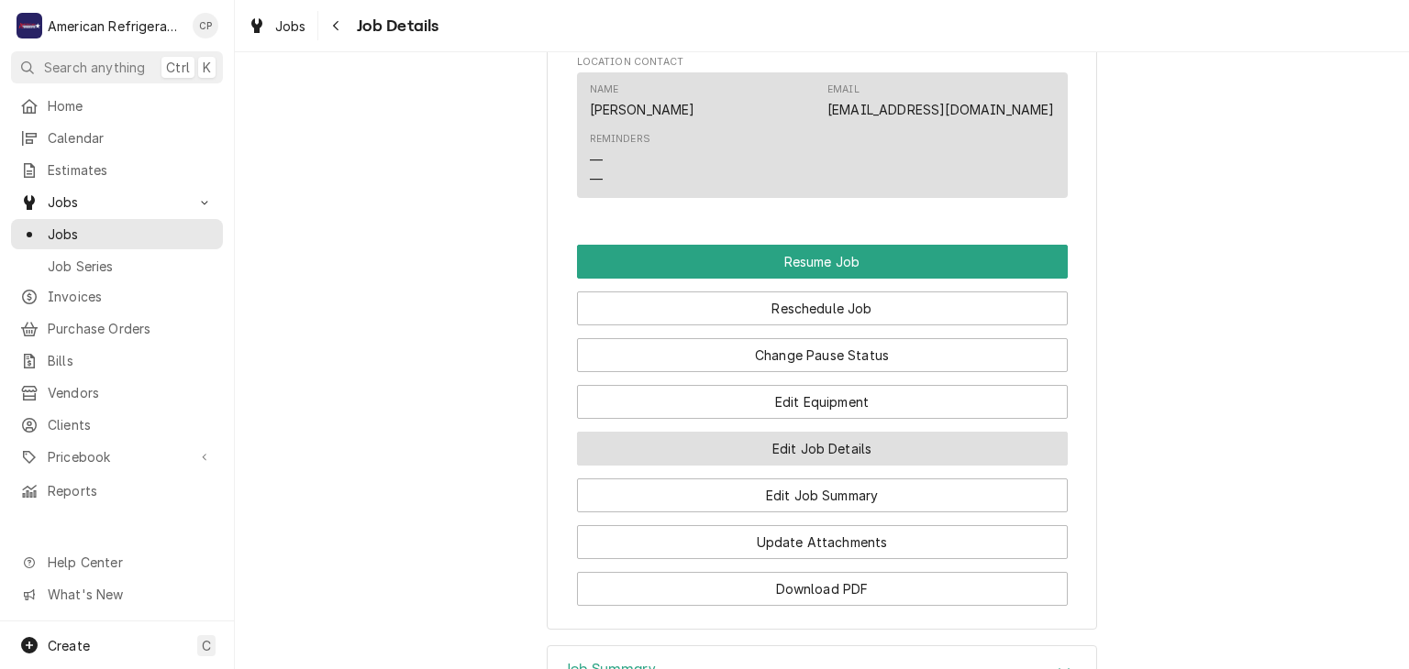
click at [676, 466] on button "Edit Job Details" at bounding box center [822, 449] width 491 height 34
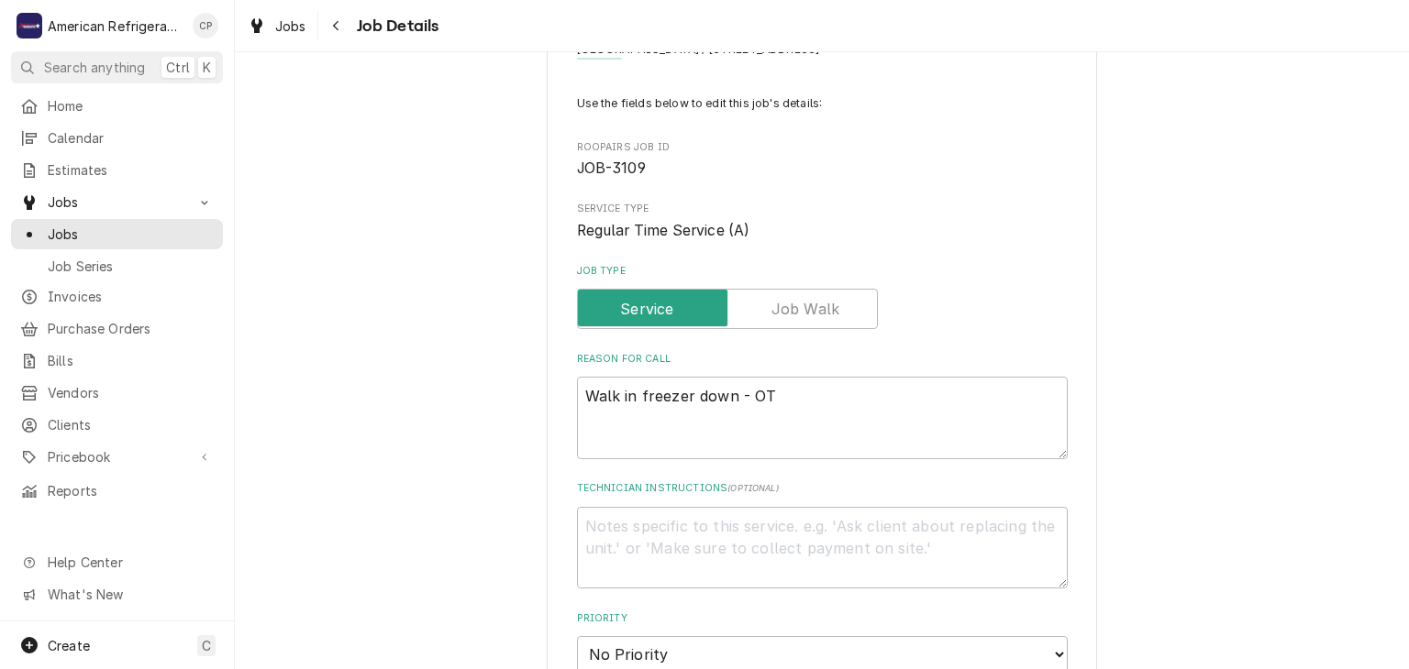
type textarea "x"
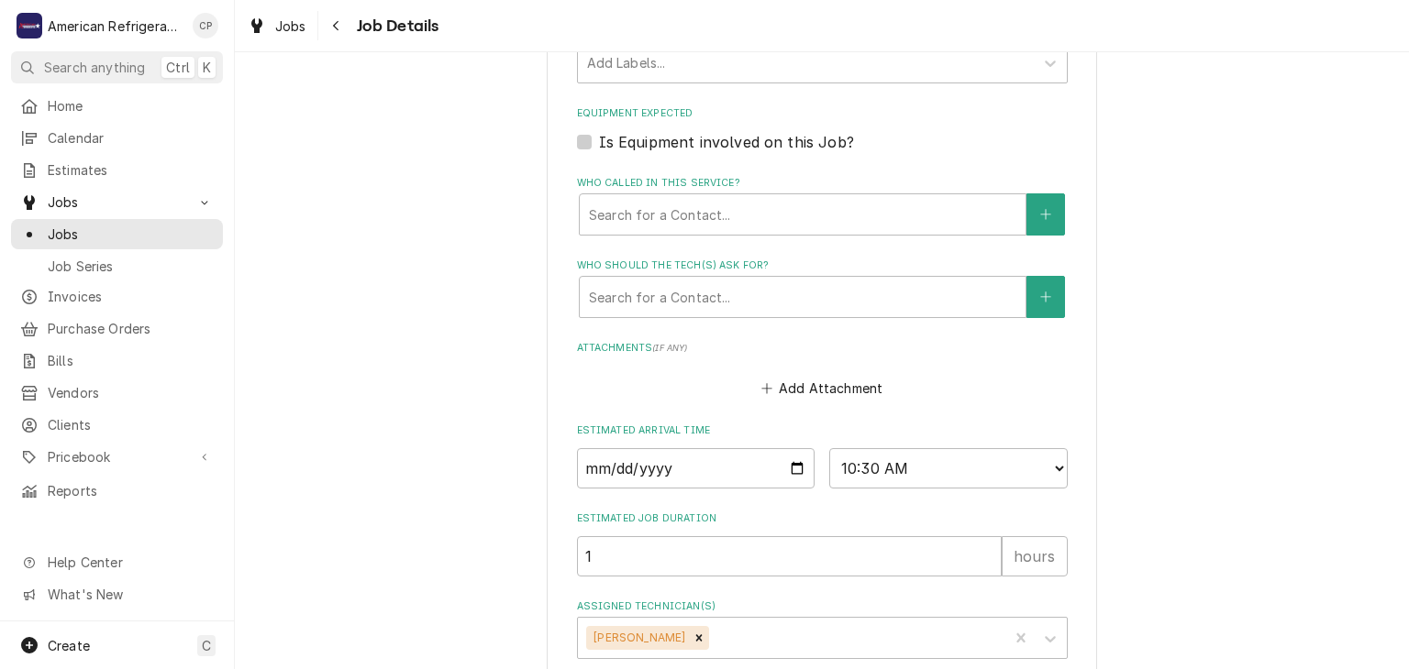
scroll to position [865, 0]
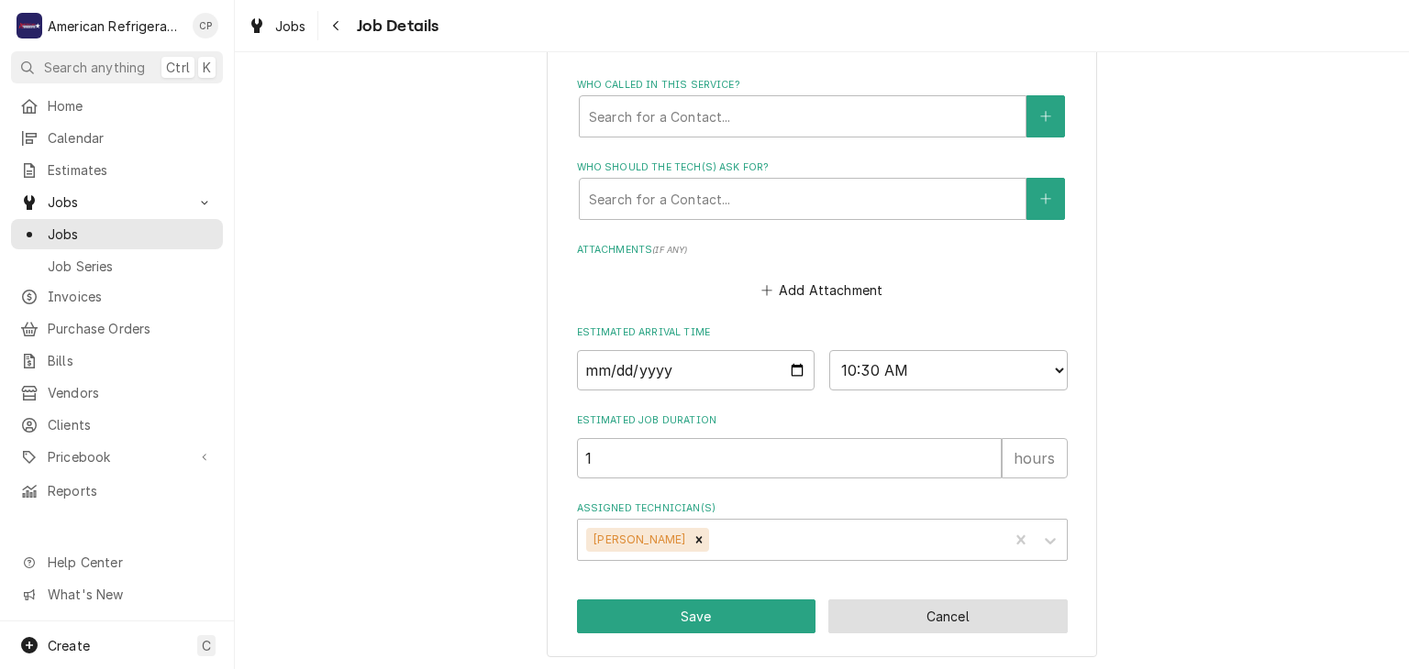
click at [891, 616] on button "Cancel" at bounding box center [947, 617] width 239 height 34
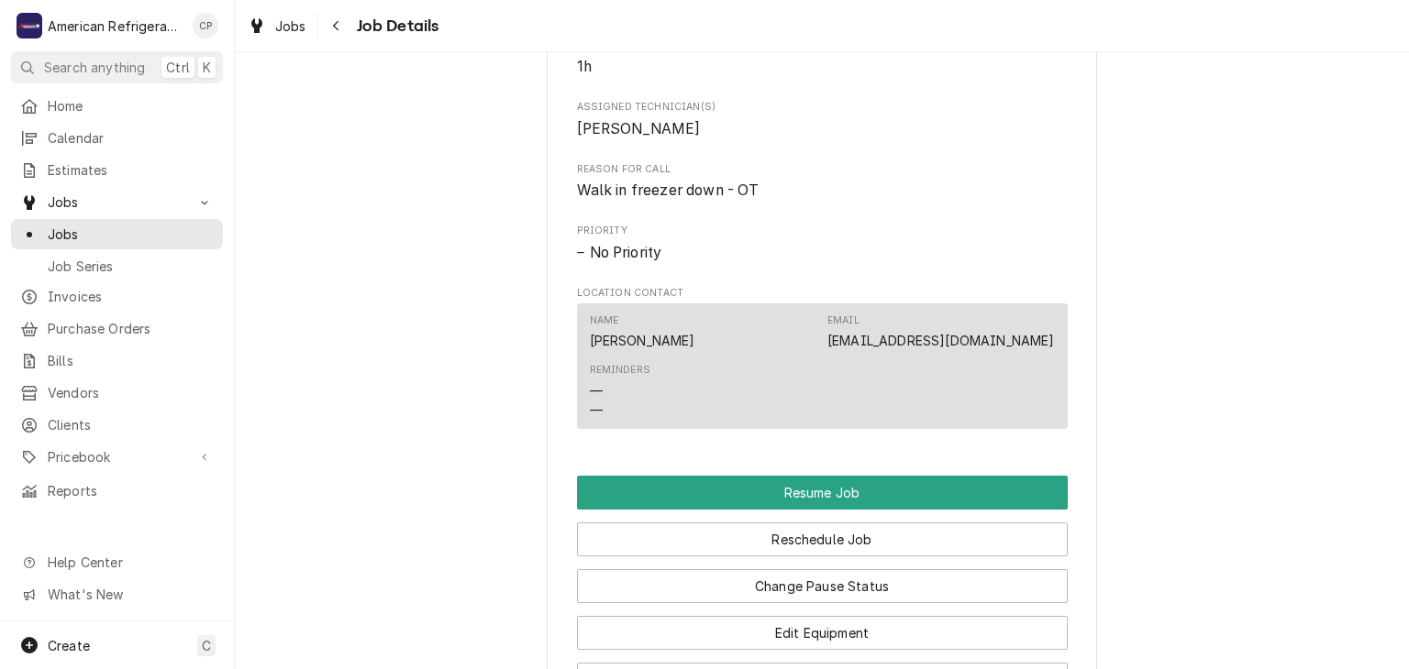
scroll to position [1437, 0]
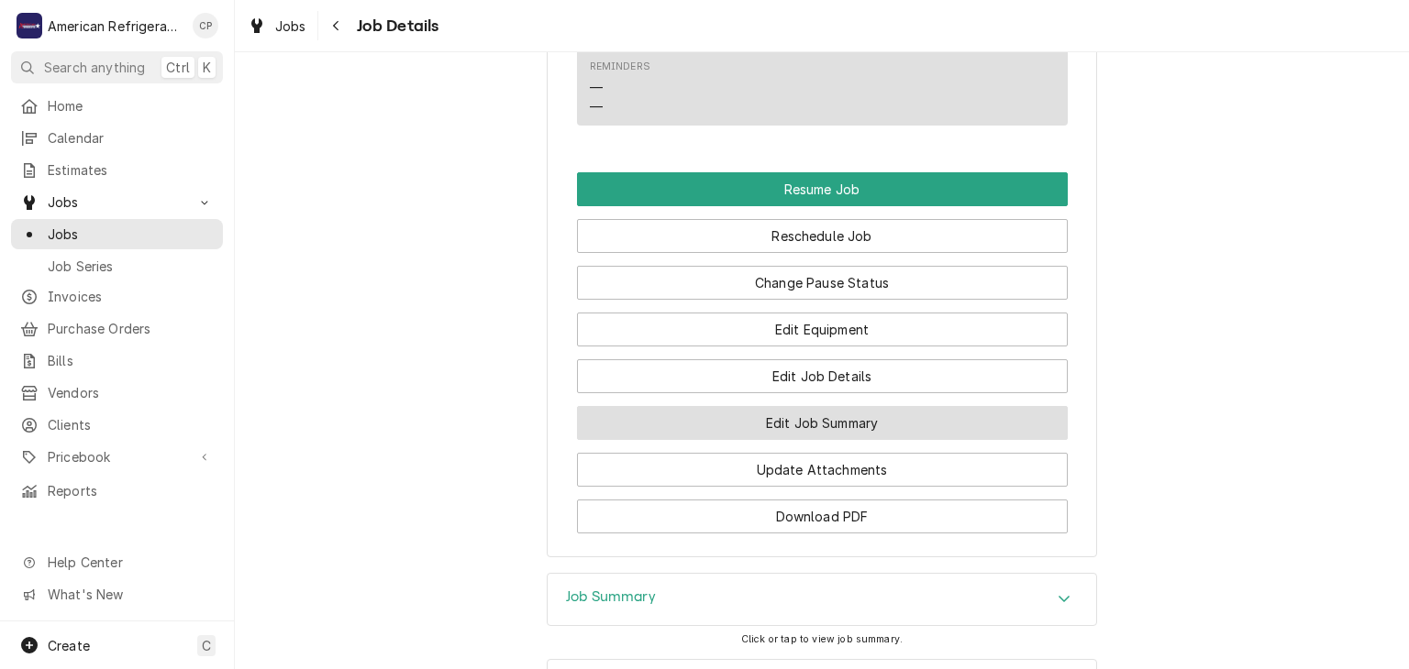
click at [739, 440] on button "Edit Job Summary" at bounding box center [822, 423] width 491 height 34
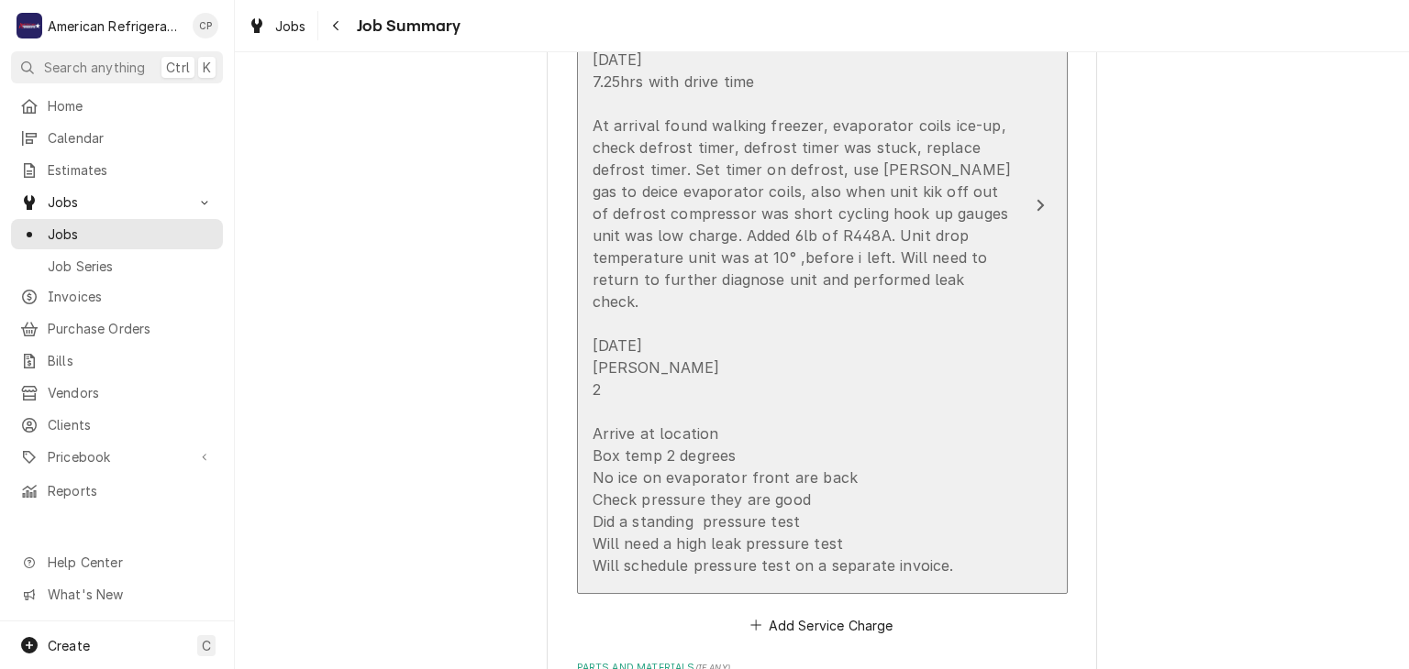
click at [671, 339] on div "Alvaro 9/27/25 7.25hrs with drive time At arrival found walking freezer, evapor…" at bounding box center [802, 302] width 421 height 550
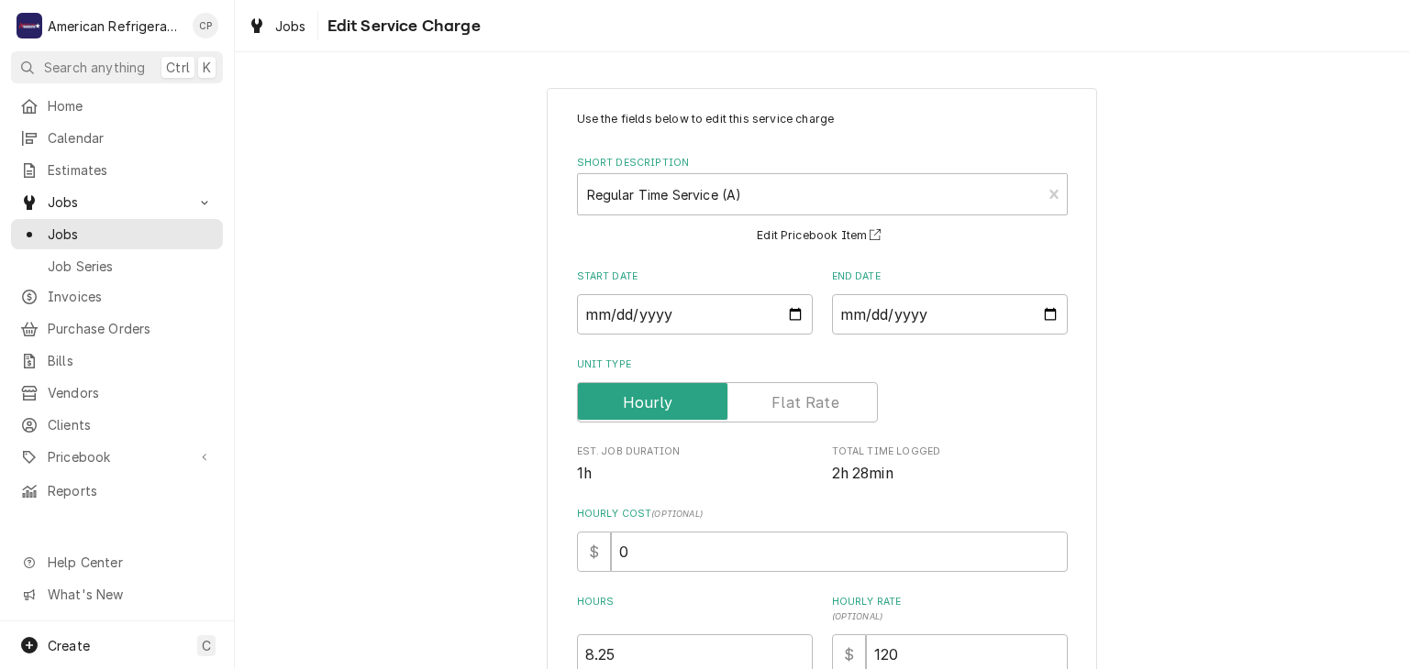
scroll to position [426, 0]
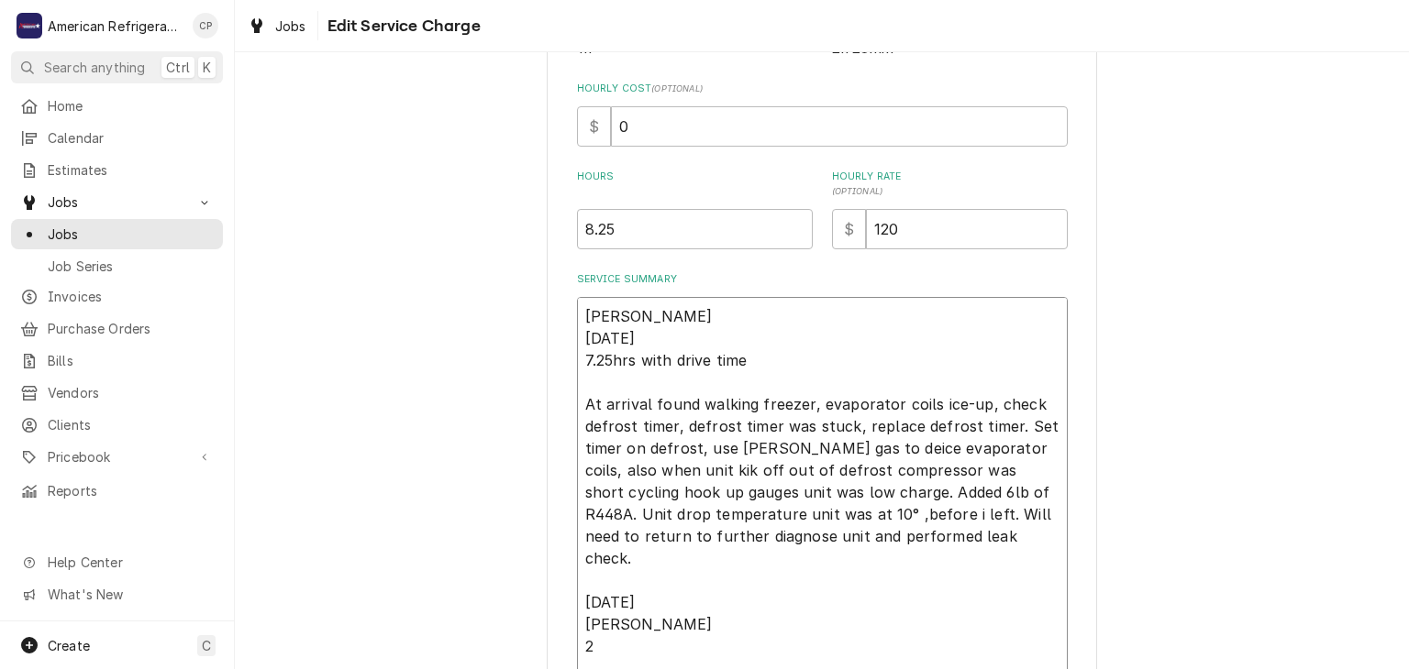
click at [591, 367] on textarea "Alvaro 9/27/25 7.25hrs with drive time At arrival found walking freezer, evapor…" at bounding box center [822, 558] width 491 height 523
type textarea "x"
type textarea "Alvaro 9/27/25 .25hrs with drive time At arrival found walking freezer, evapora…"
type textarea "x"
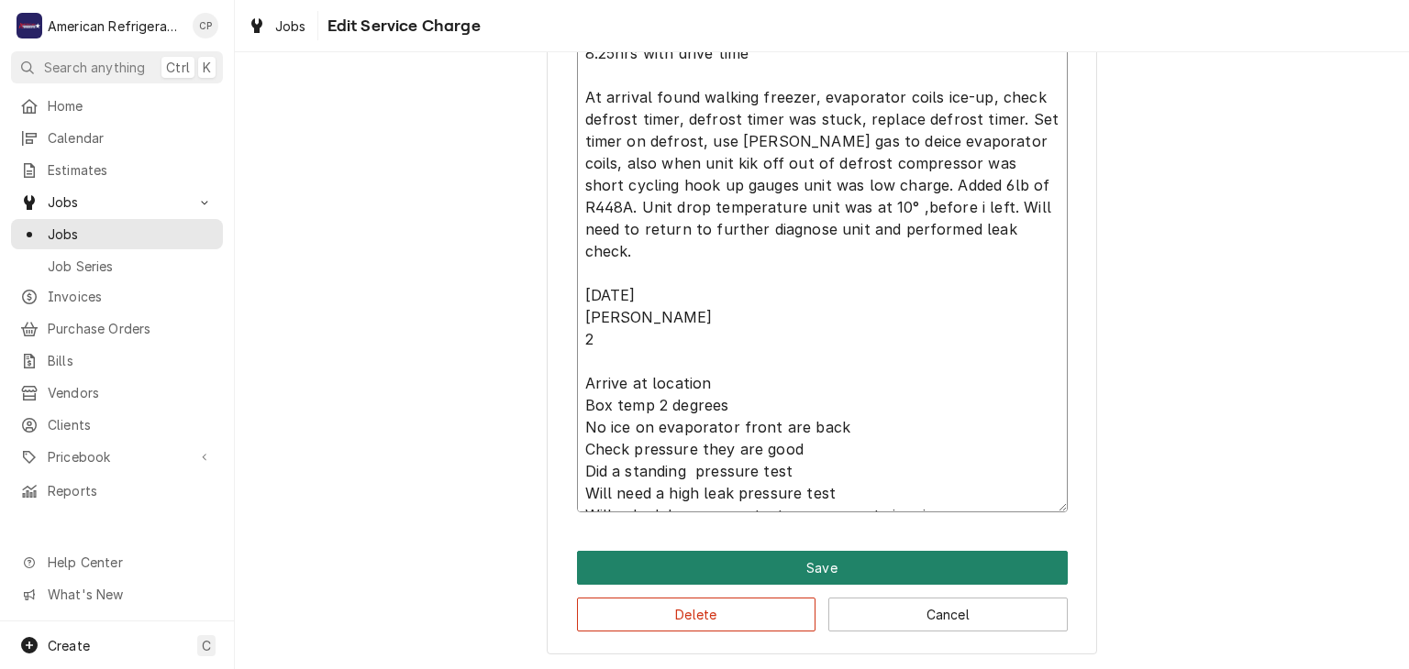
type textarea "[PERSON_NAME] [DATE] 8.25hrs with drive time At arrival found walking freezer, …"
click at [774, 564] on button "Save" at bounding box center [822, 568] width 491 height 34
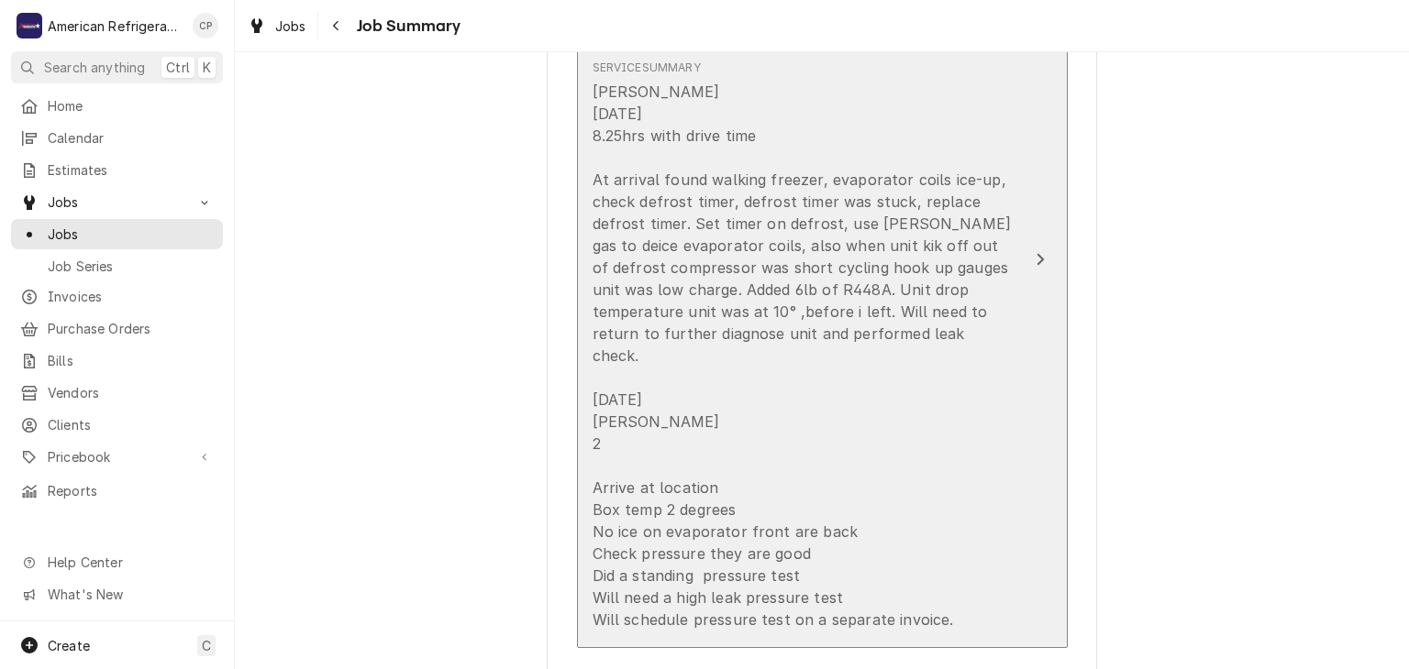
scroll to position [603, 0]
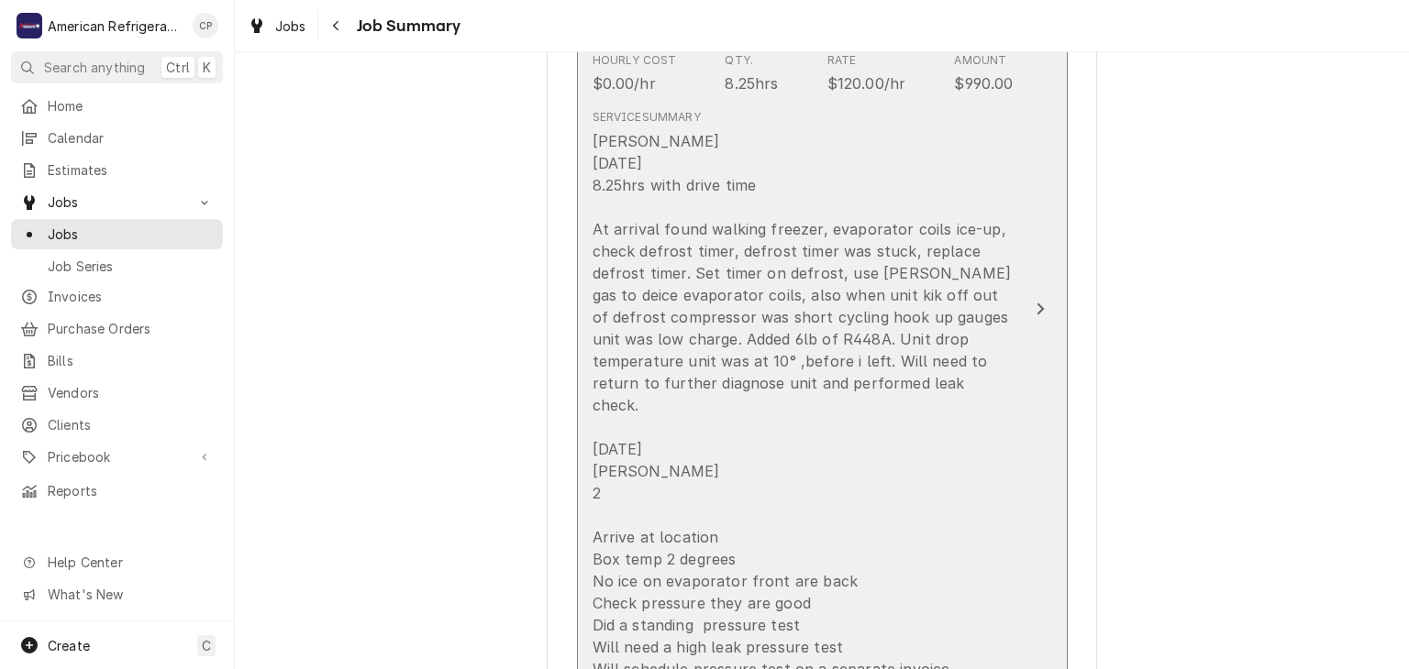
click at [668, 344] on div "Alvaro 9/27/25 8.25hrs with drive time At arrival found walking freezer, evapor…" at bounding box center [802, 405] width 421 height 550
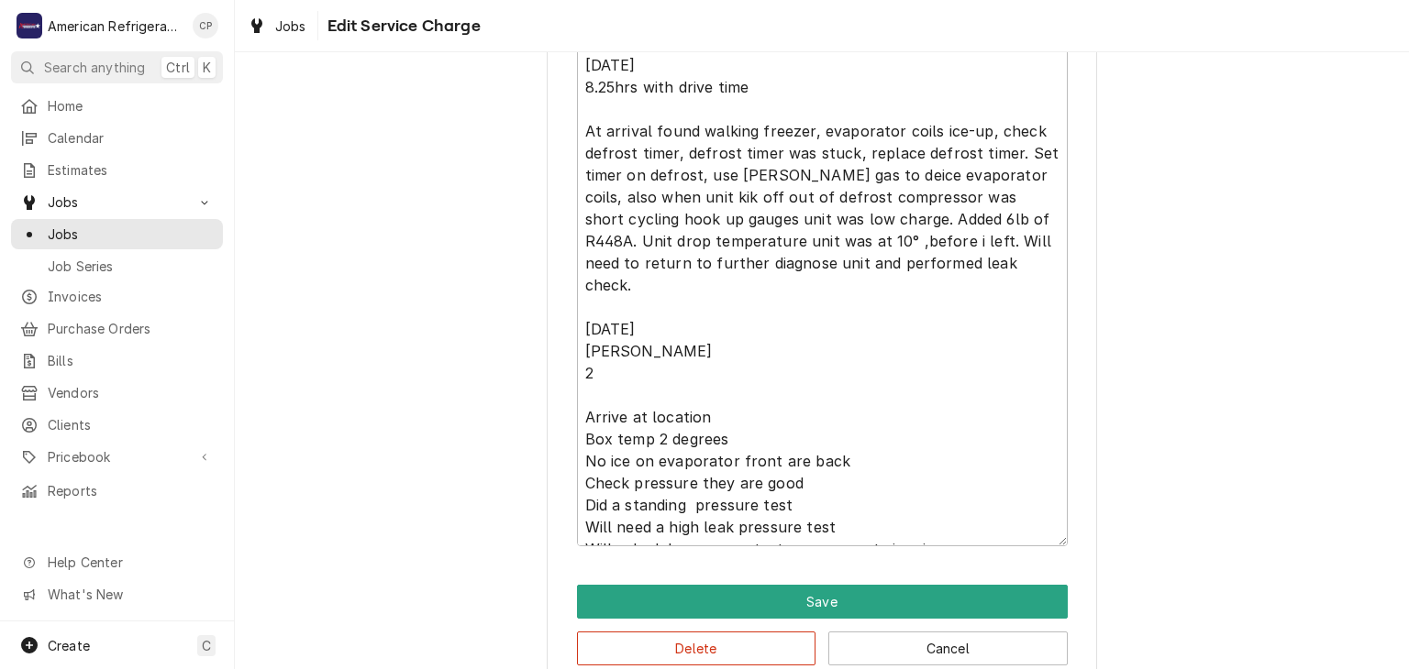
scroll to position [733, 0]
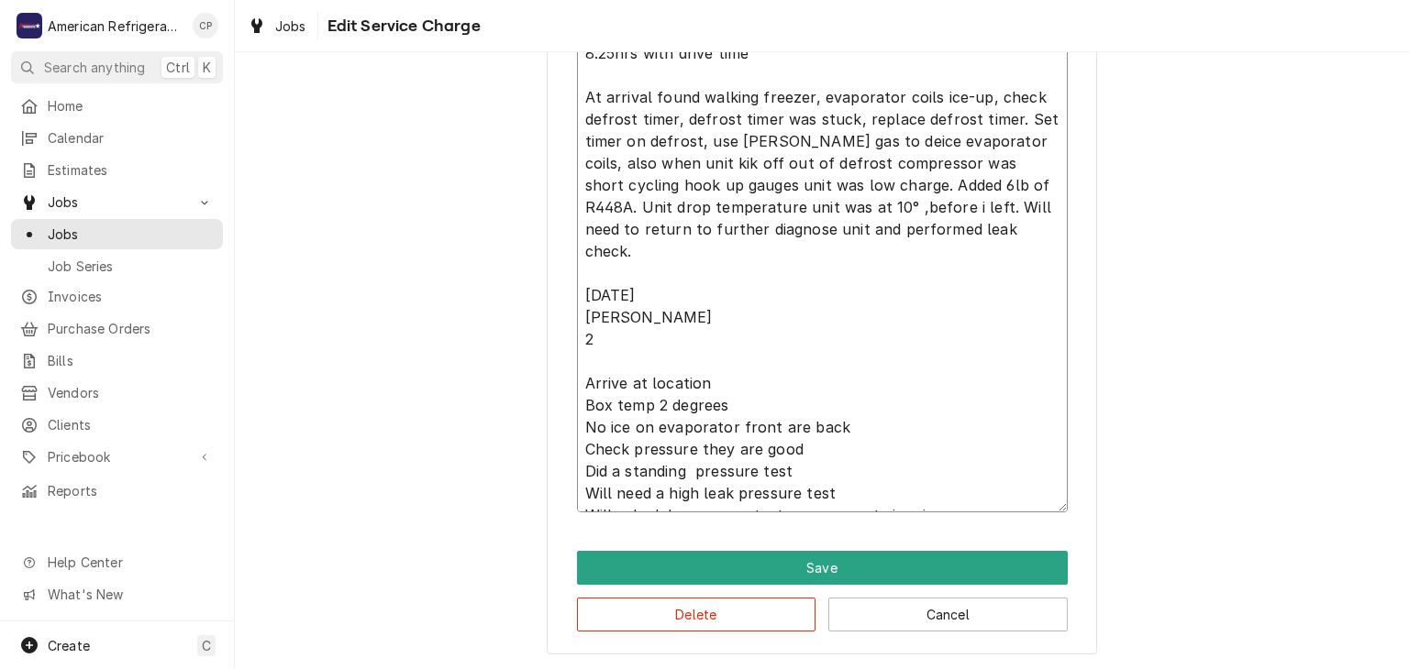
drag, startPoint x: 581, startPoint y: 264, endPoint x: 964, endPoint y: 514, distance: 457.9
click at [964, 514] on div "Use the fields below to edit this service charge Short Description Regular Time…" at bounding box center [822, 5] width 550 height 1300
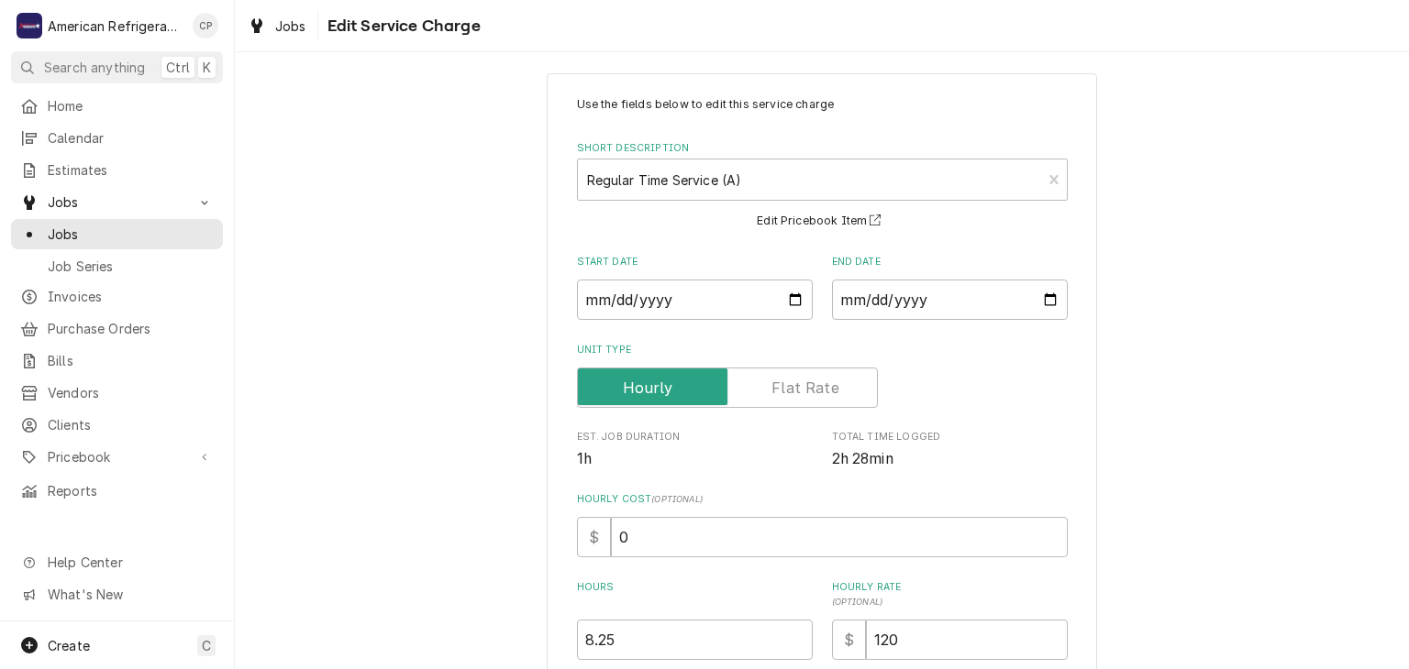
scroll to position [0, 0]
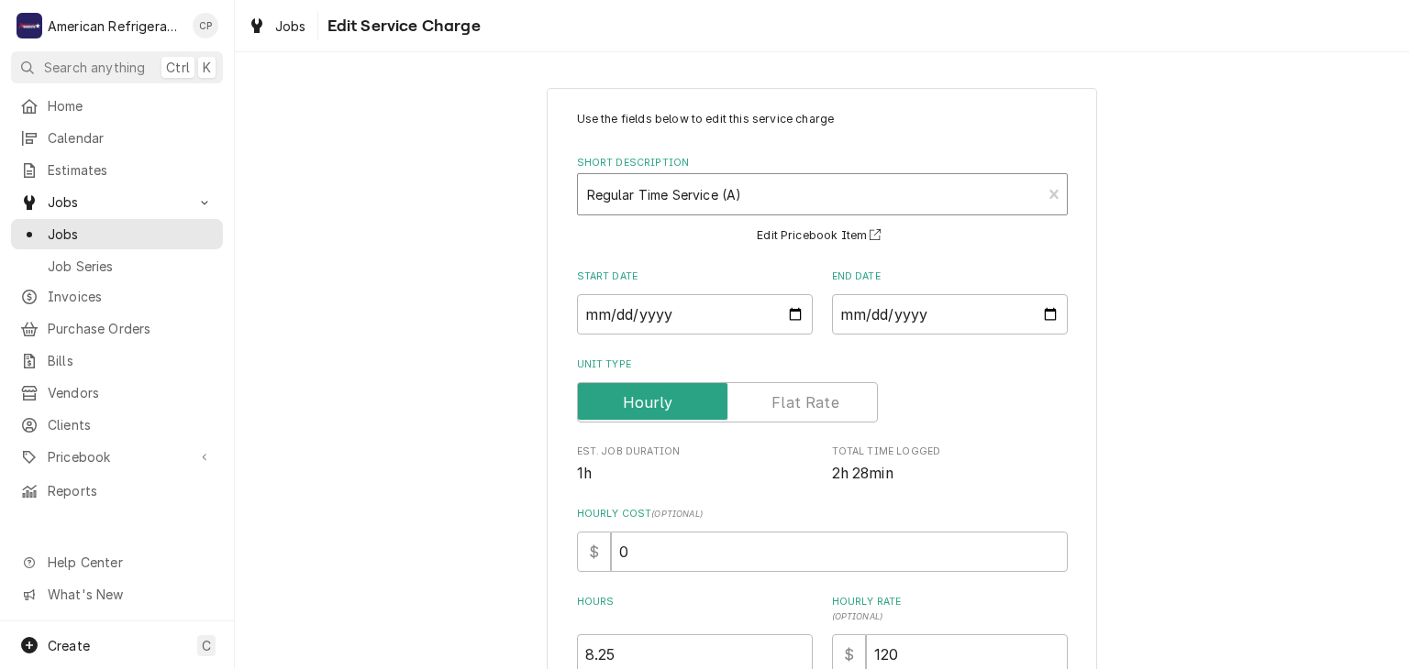
click at [669, 194] on div "Short Description" at bounding box center [810, 194] width 446 height 33
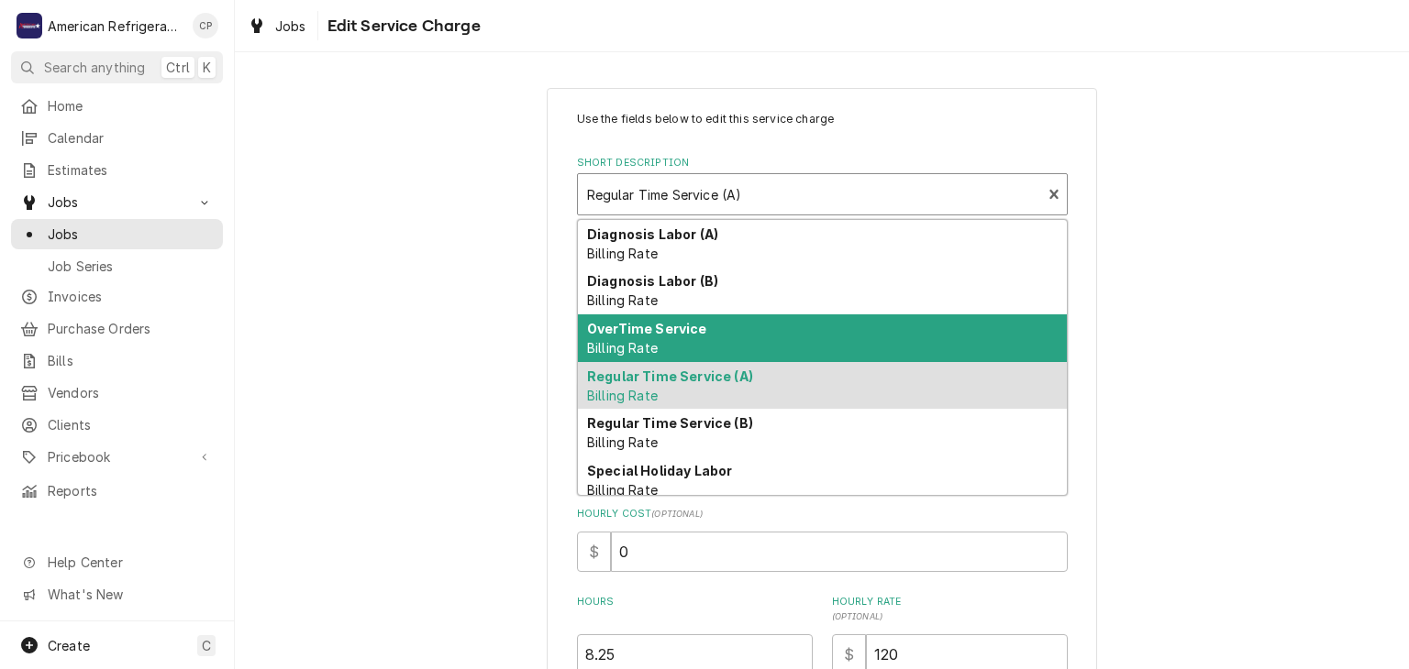
click at [686, 324] on strong "OverTime Service" at bounding box center [647, 329] width 120 height 16
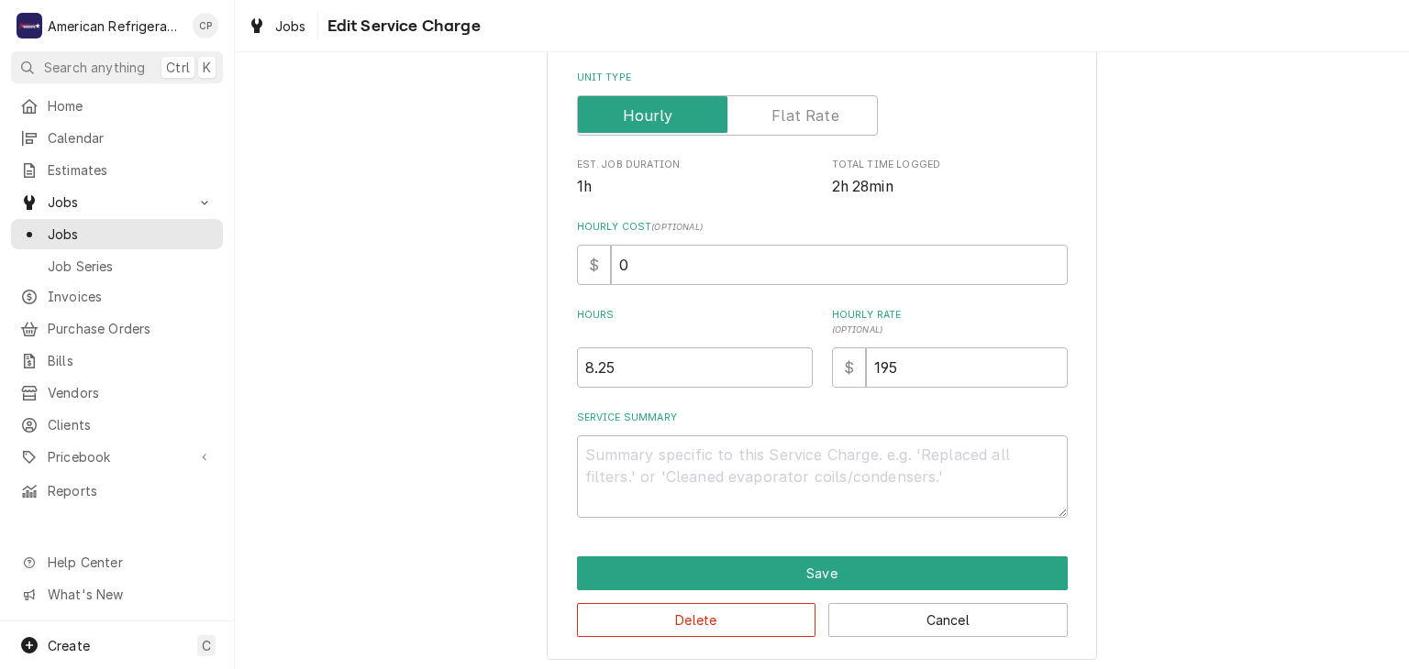
scroll to position [293, 0]
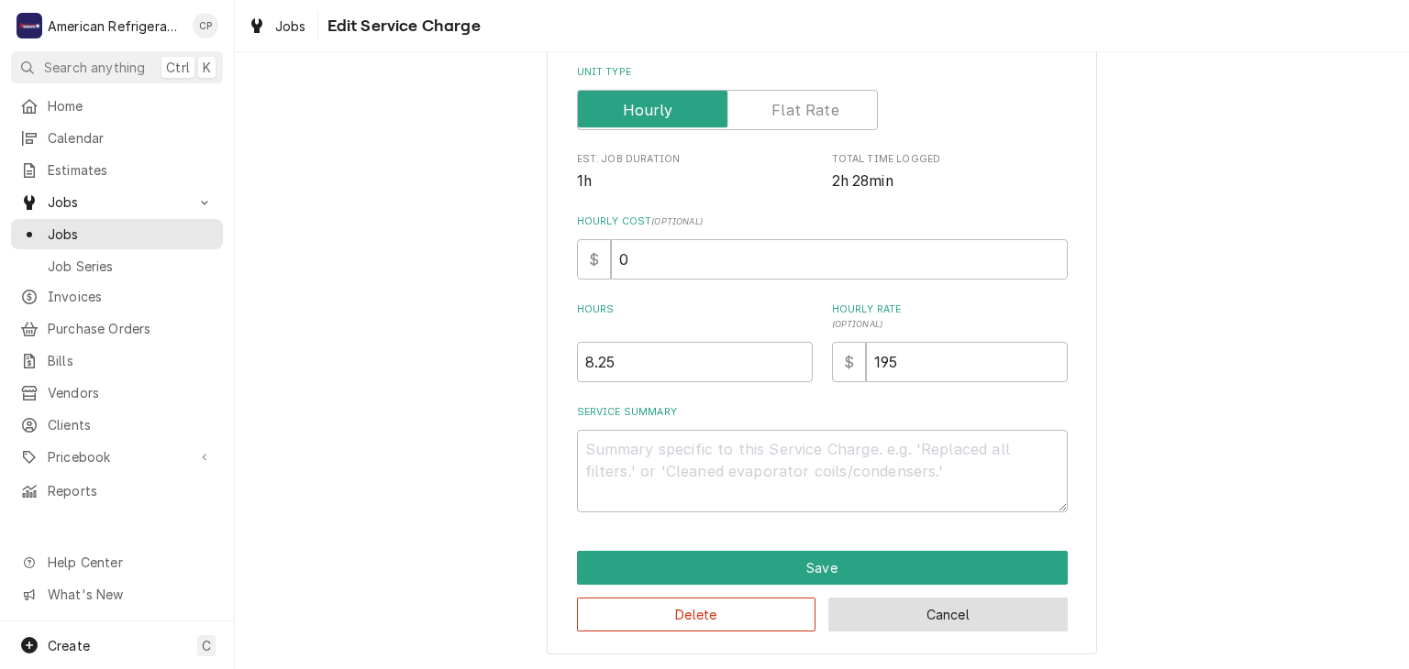
click at [909, 614] on button "Cancel" at bounding box center [947, 615] width 239 height 34
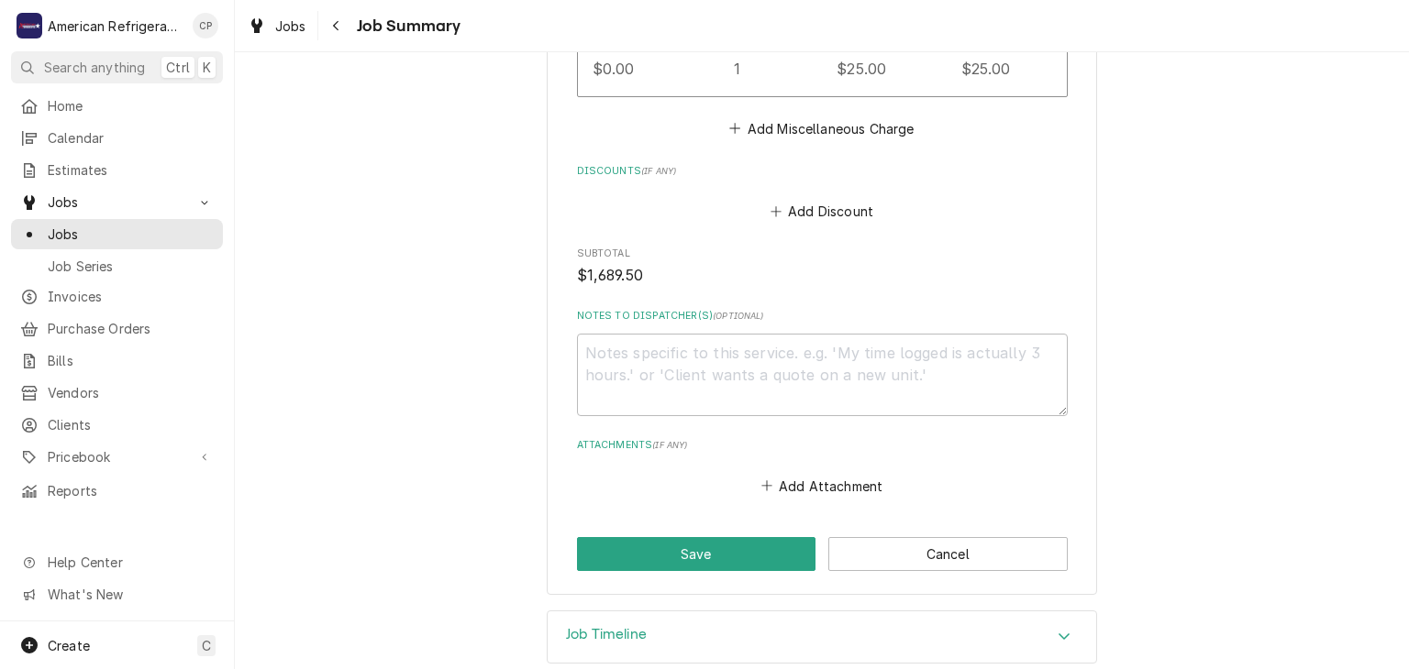
scroll to position [2175, 0]
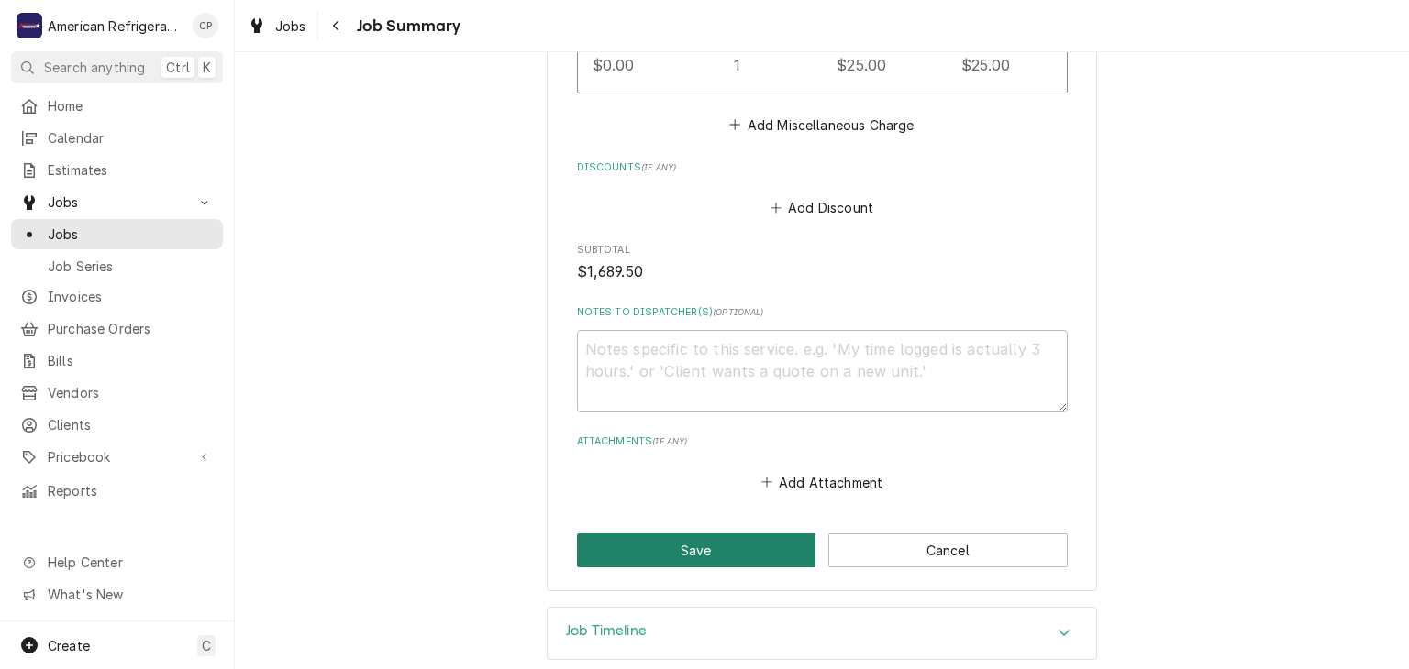
click at [640, 534] on button "Save" at bounding box center [696, 551] width 239 height 34
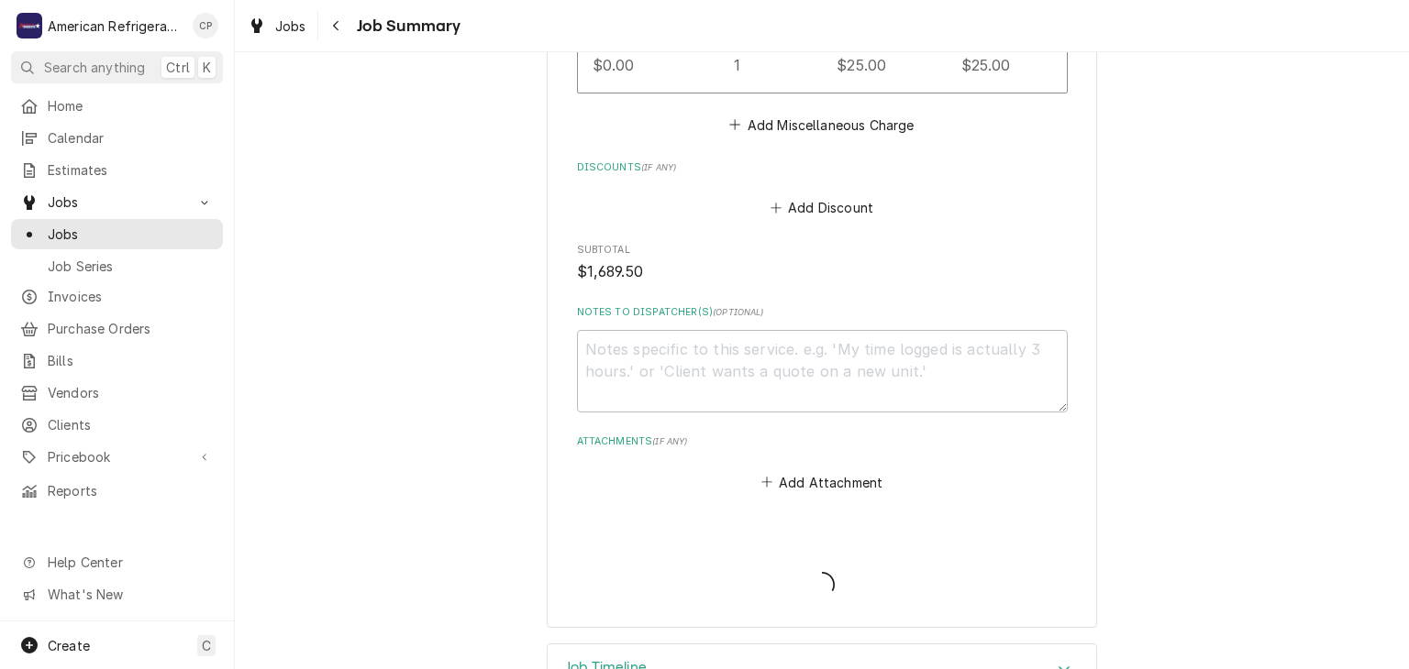
type textarea "x"
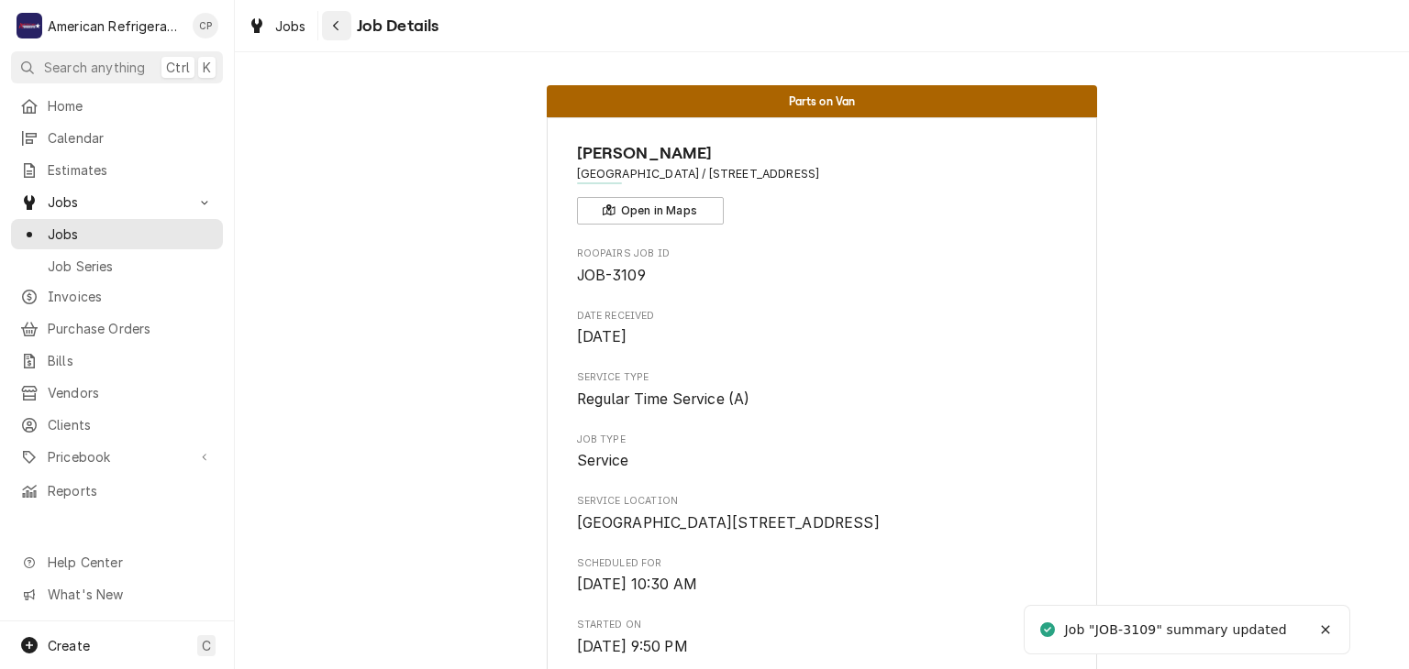
click at [345, 31] on div "Navigate back" at bounding box center [336, 26] width 18 height 18
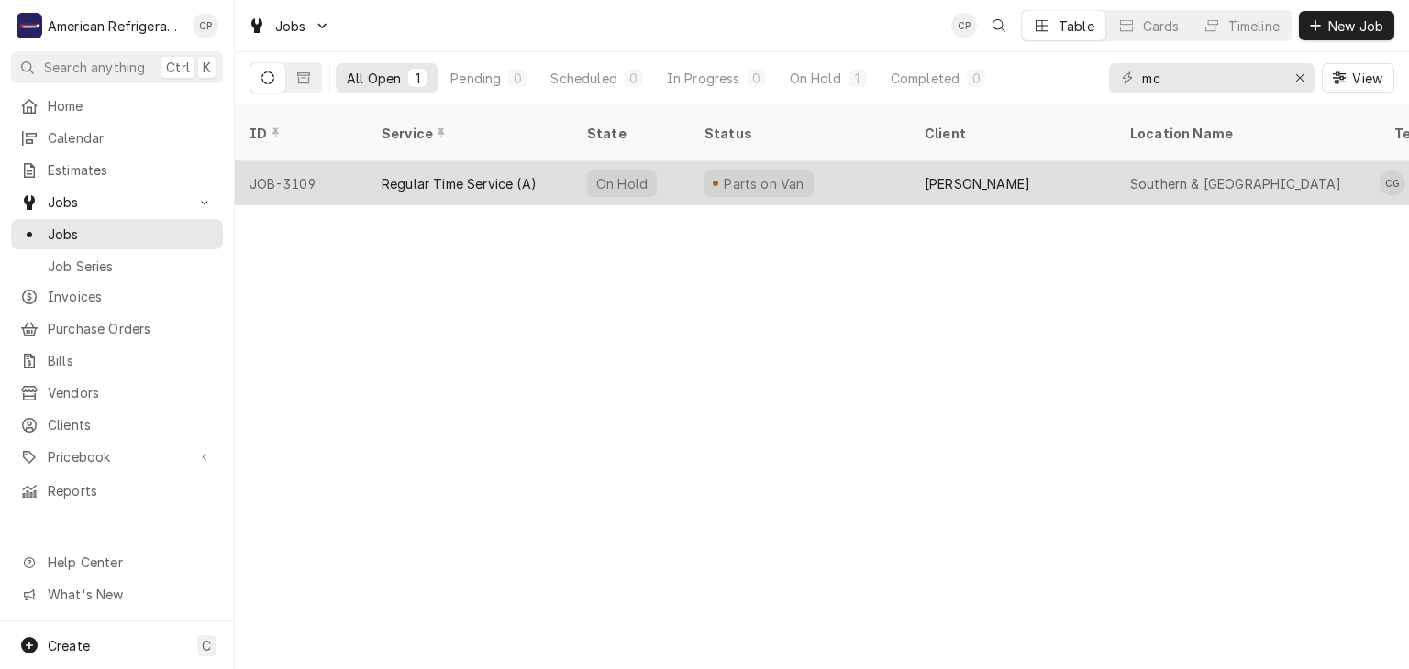
click at [364, 161] on div "JOB-3109" at bounding box center [301, 183] width 132 height 44
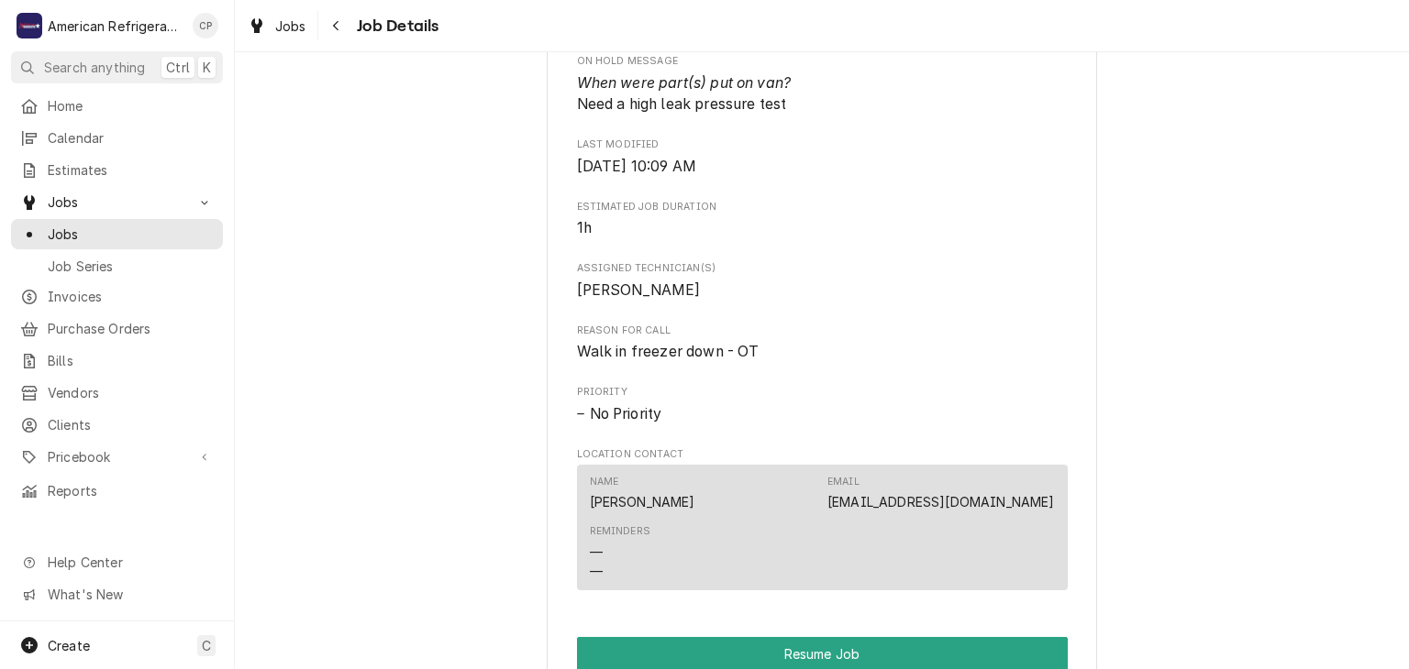
scroll to position [1495, 0]
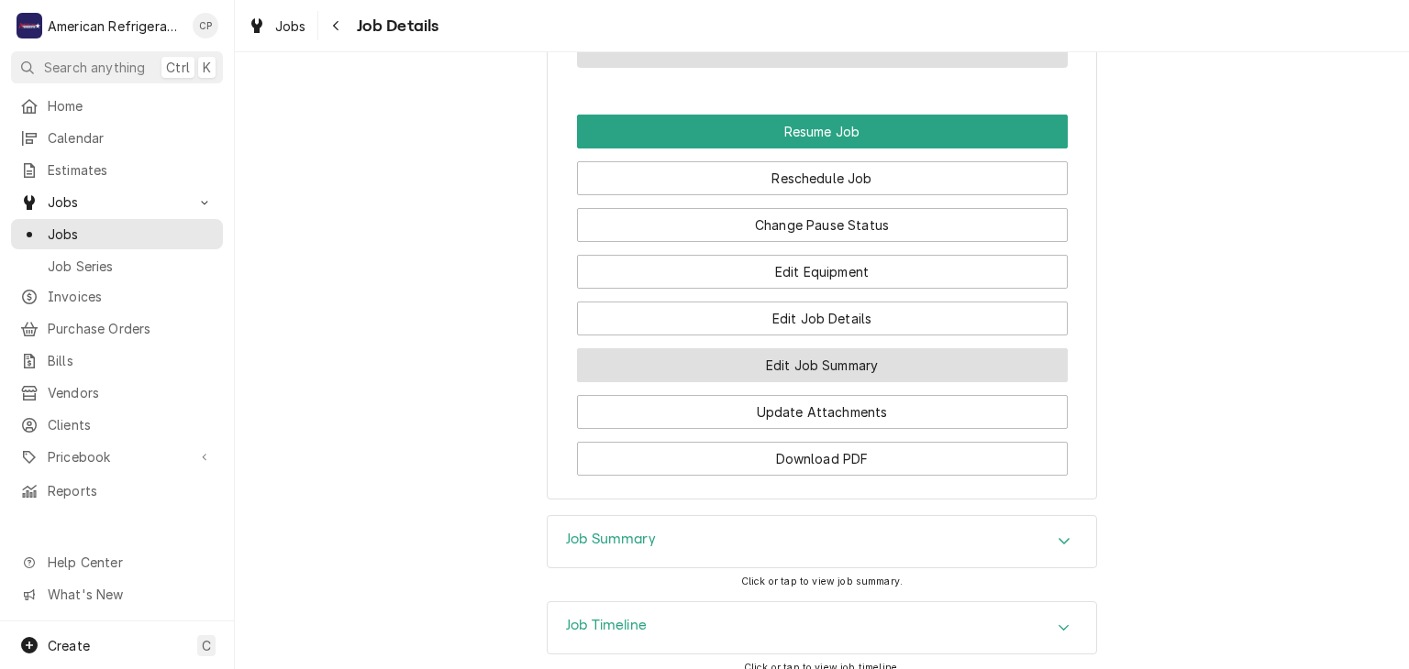
click at [817, 382] on button "Edit Job Summary" at bounding box center [822, 366] width 491 height 34
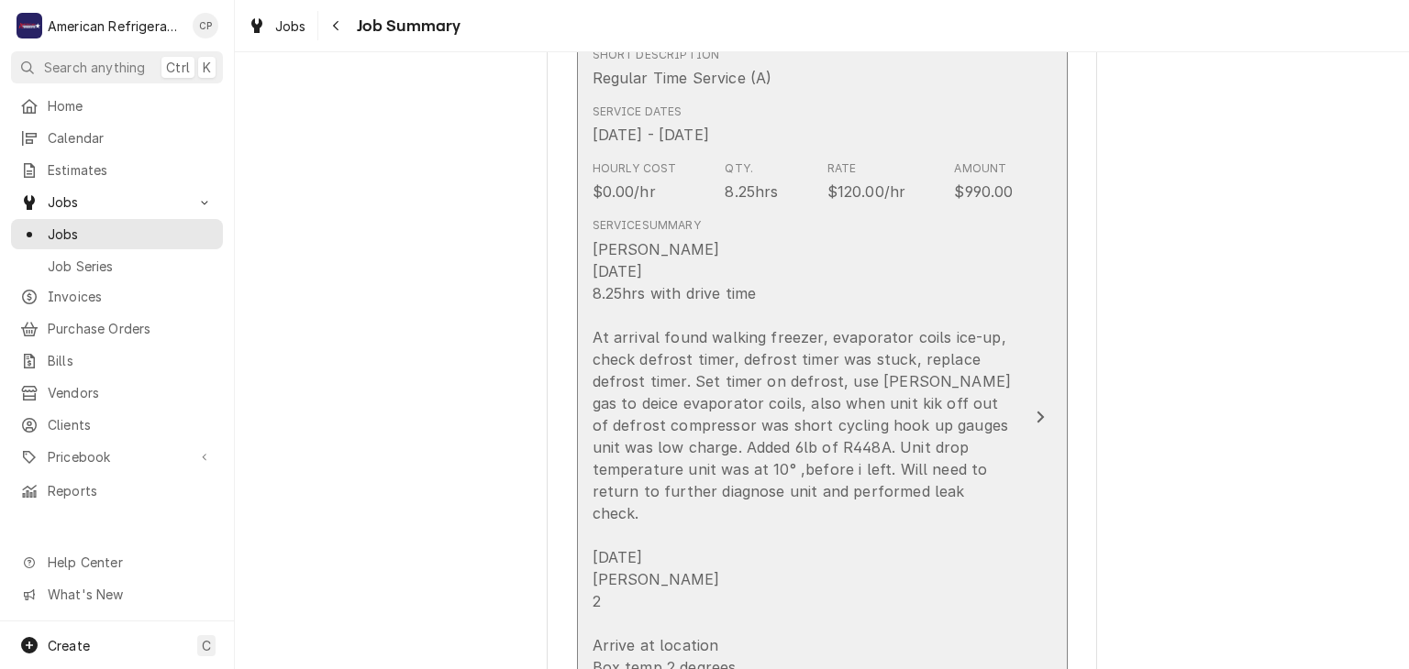
scroll to position [517, 0]
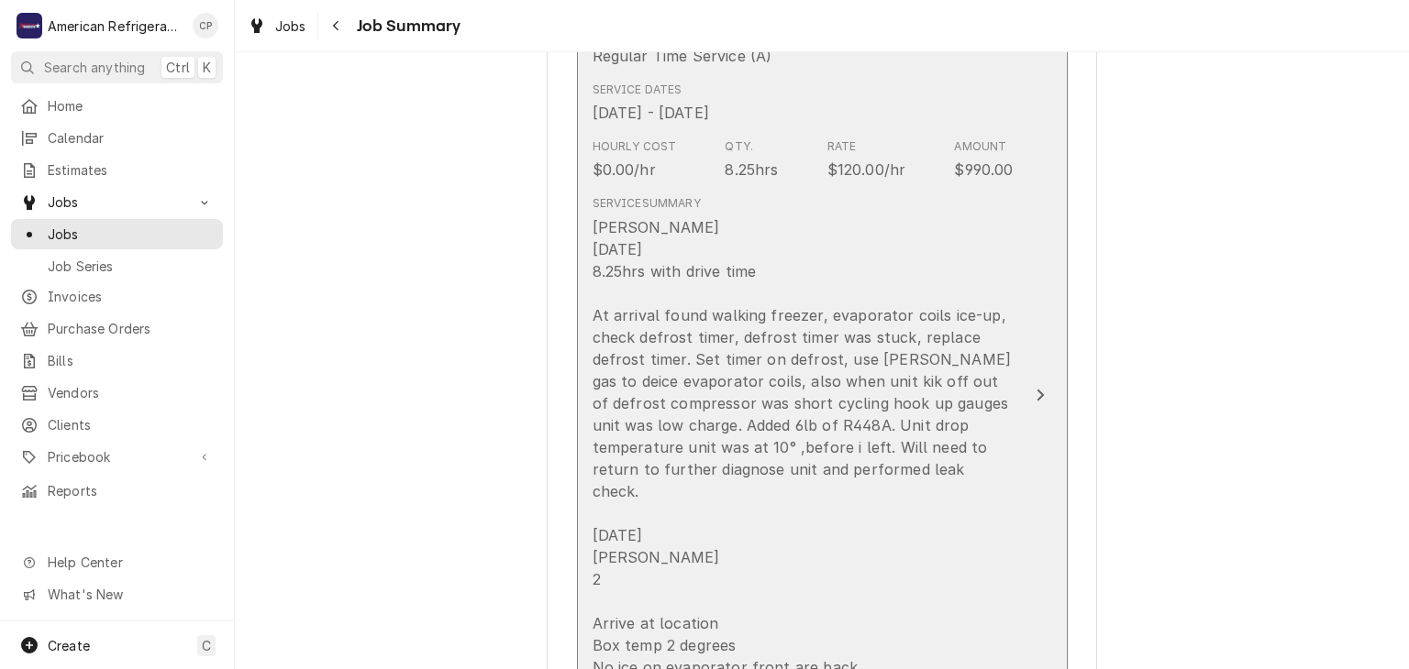
click at [673, 284] on div "[PERSON_NAME] [DATE] 8.25hrs with drive time At arrival found walking freezer, …" at bounding box center [802, 491] width 421 height 550
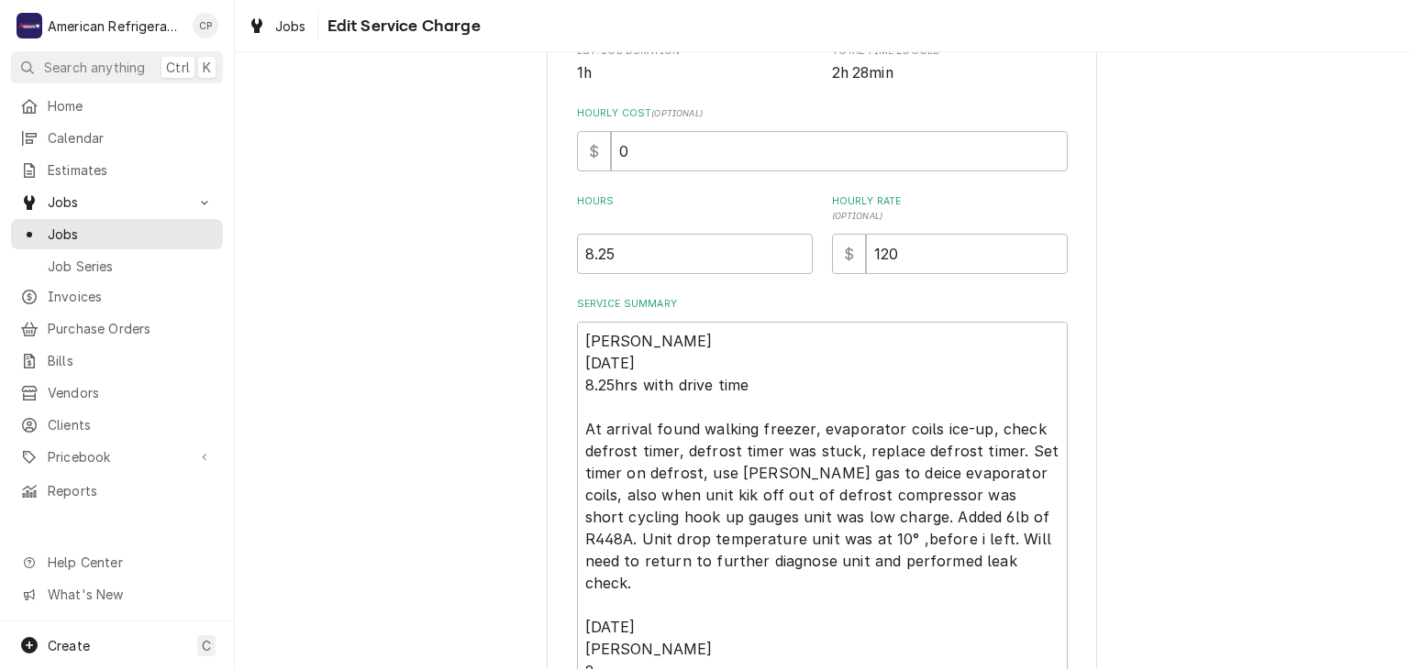
scroll to position [648, 0]
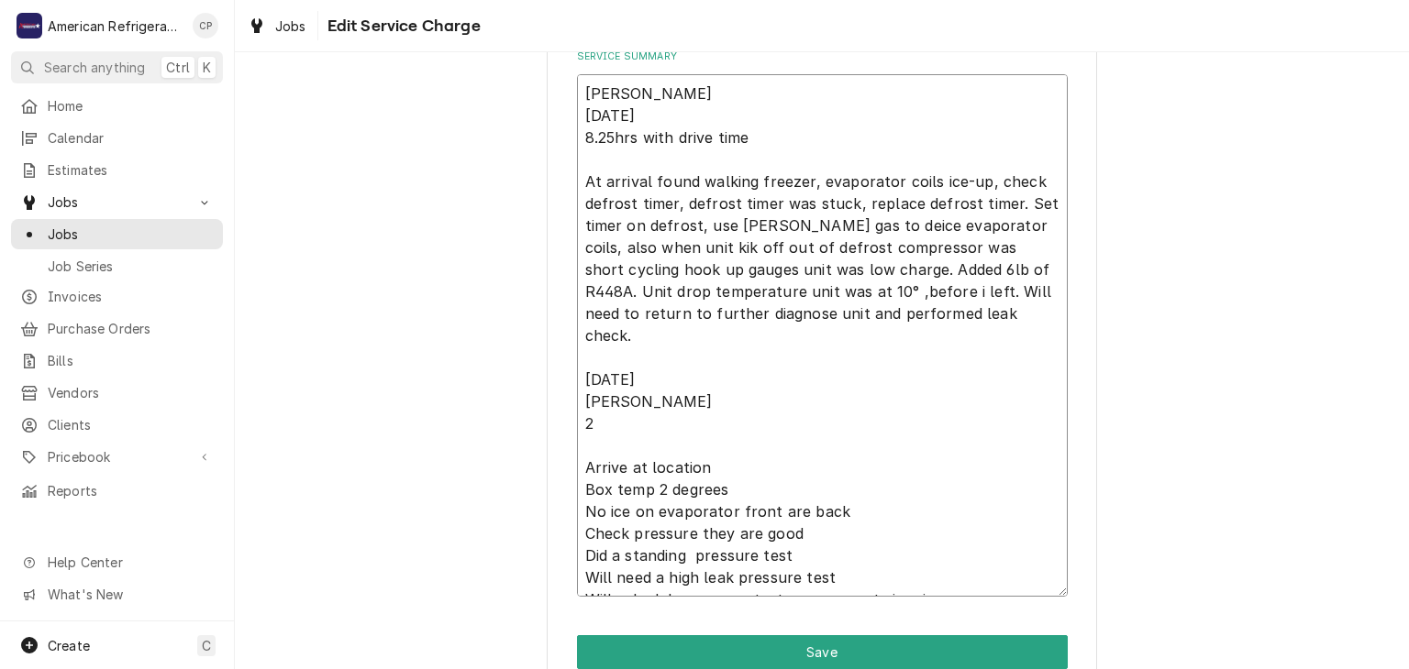
drag, startPoint x: 581, startPoint y: 86, endPoint x: 986, endPoint y: 603, distance: 657.2
click at [986, 603] on div "Use the fields below to edit this service charge Short Description Regular Time…" at bounding box center [822, 90] width 550 height 1300
click at [444, 269] on div "Use the fields below to edit this service charge Short Description Regular Time…" at bounding box center [822, 89] width 1174 height 1333
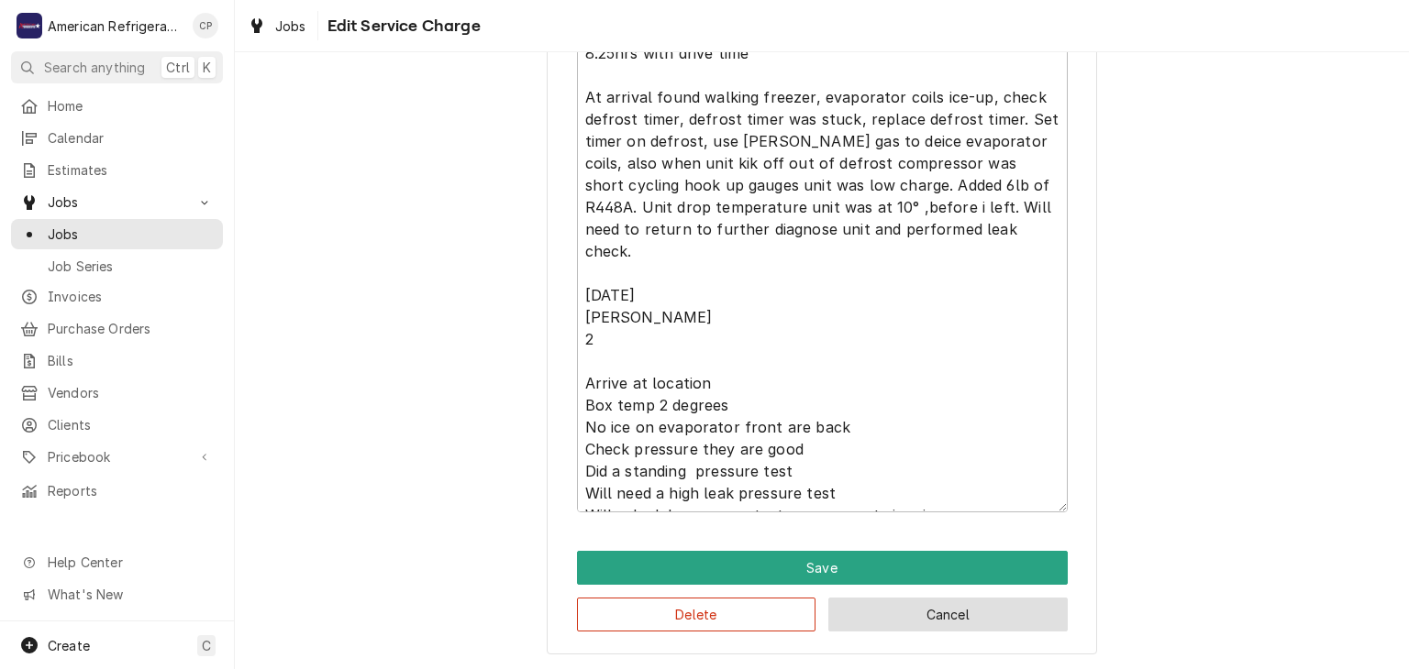
click at [882, 605] on button "Cancel" at bounding box center [947, 615] width 239 height 34
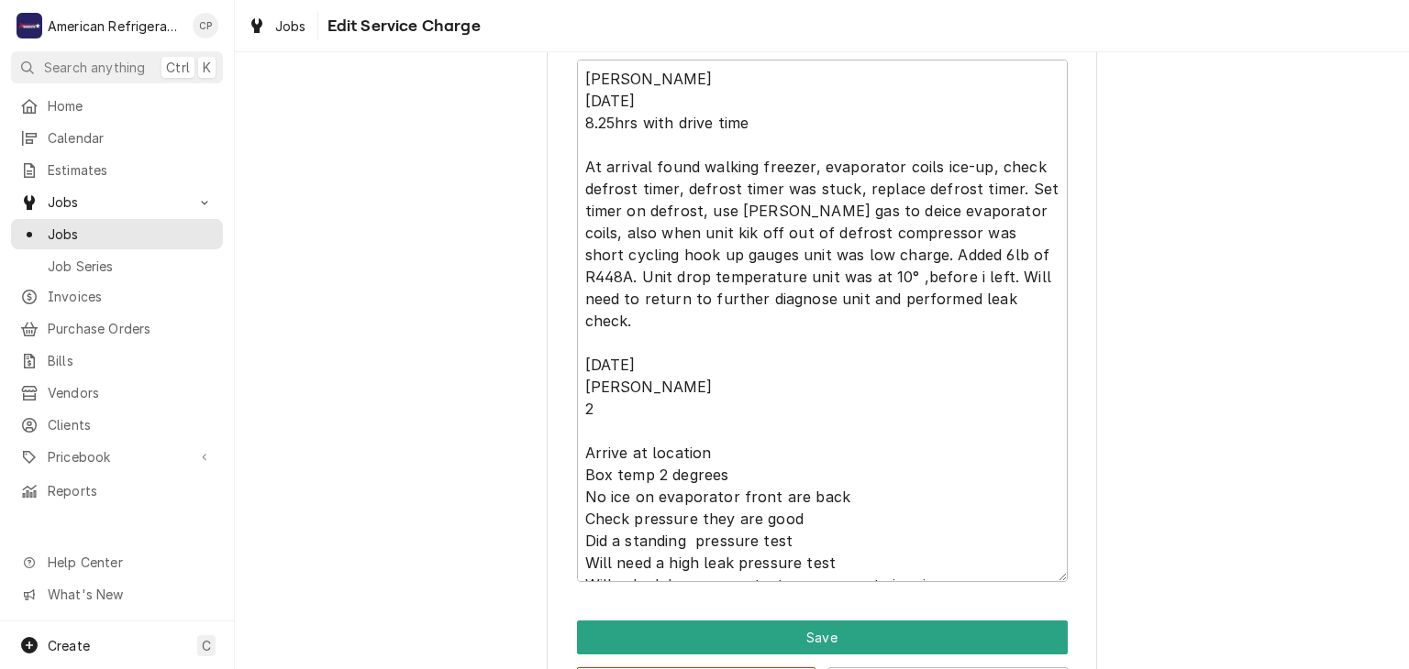
scroll to position [733, 0]
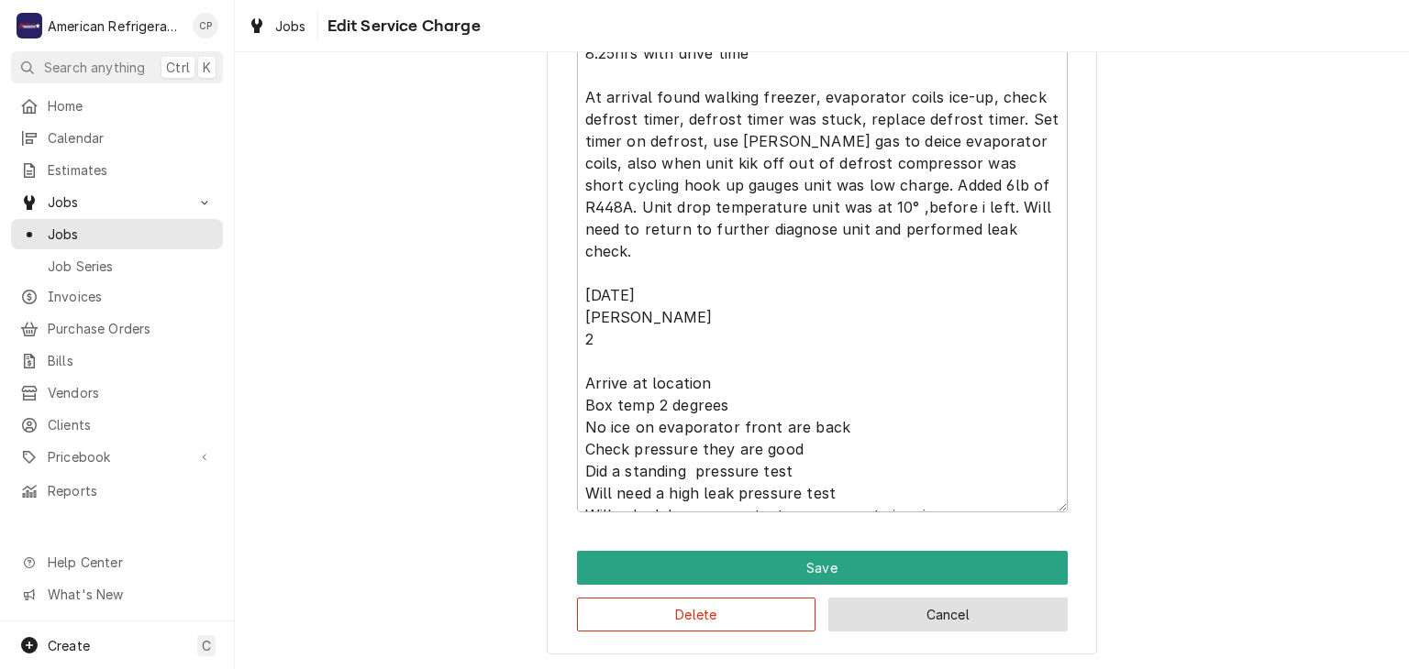
click at [854, 615] on button "Cancel" at bounding box center [947, 615] width 239 height 34
type textarea "x"
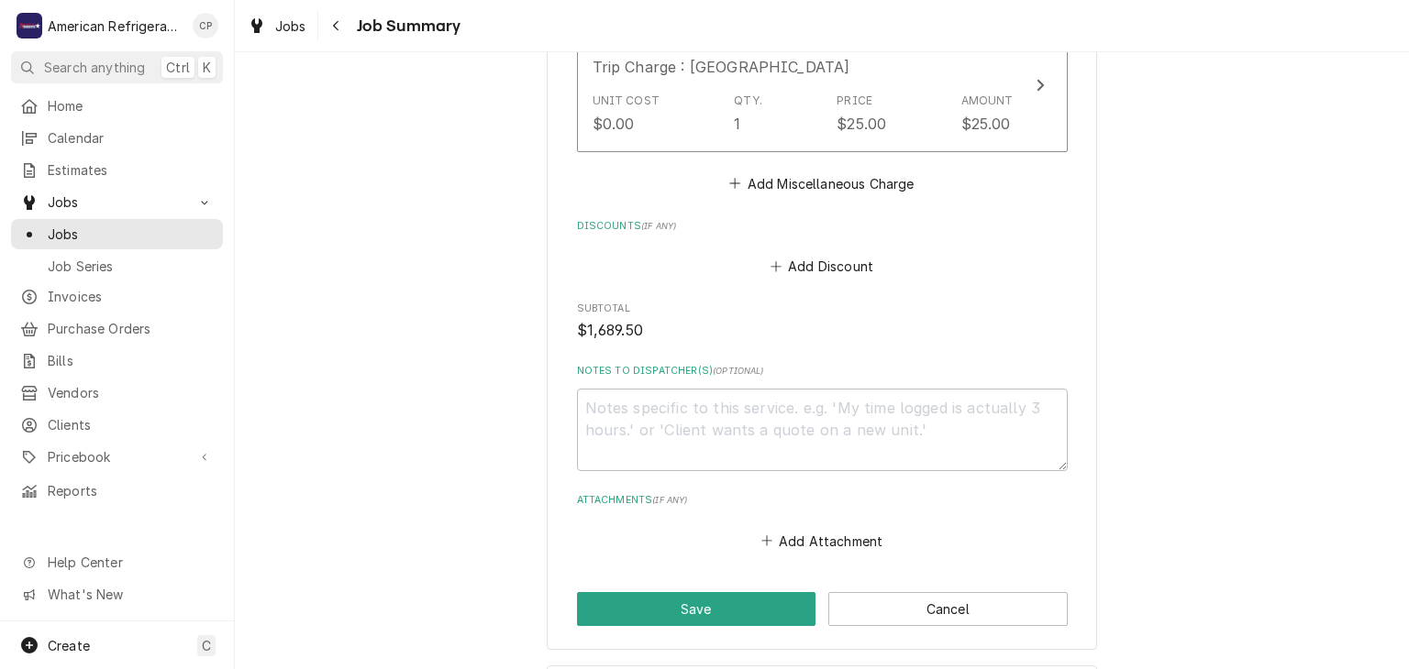
scroll to position [2130, 0]
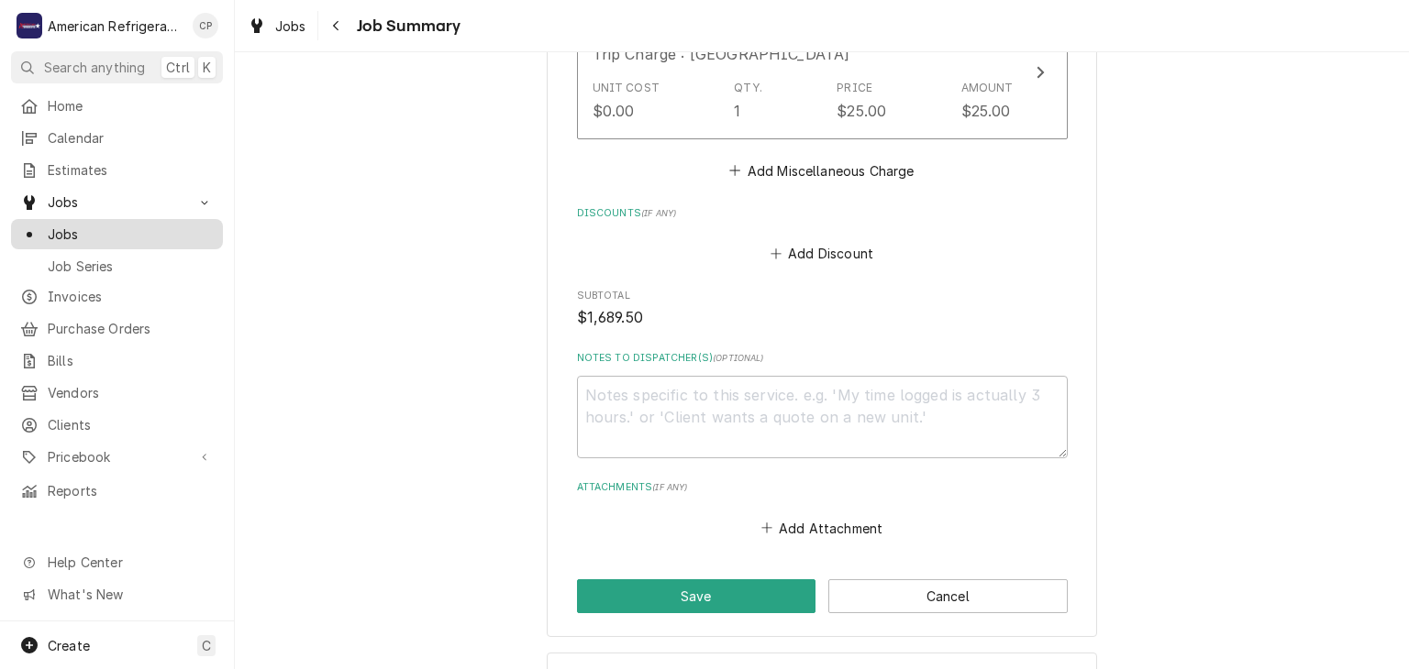
click at [138, 232] on span "Jobs" at bounding box center [131, 234] width 166 height 19
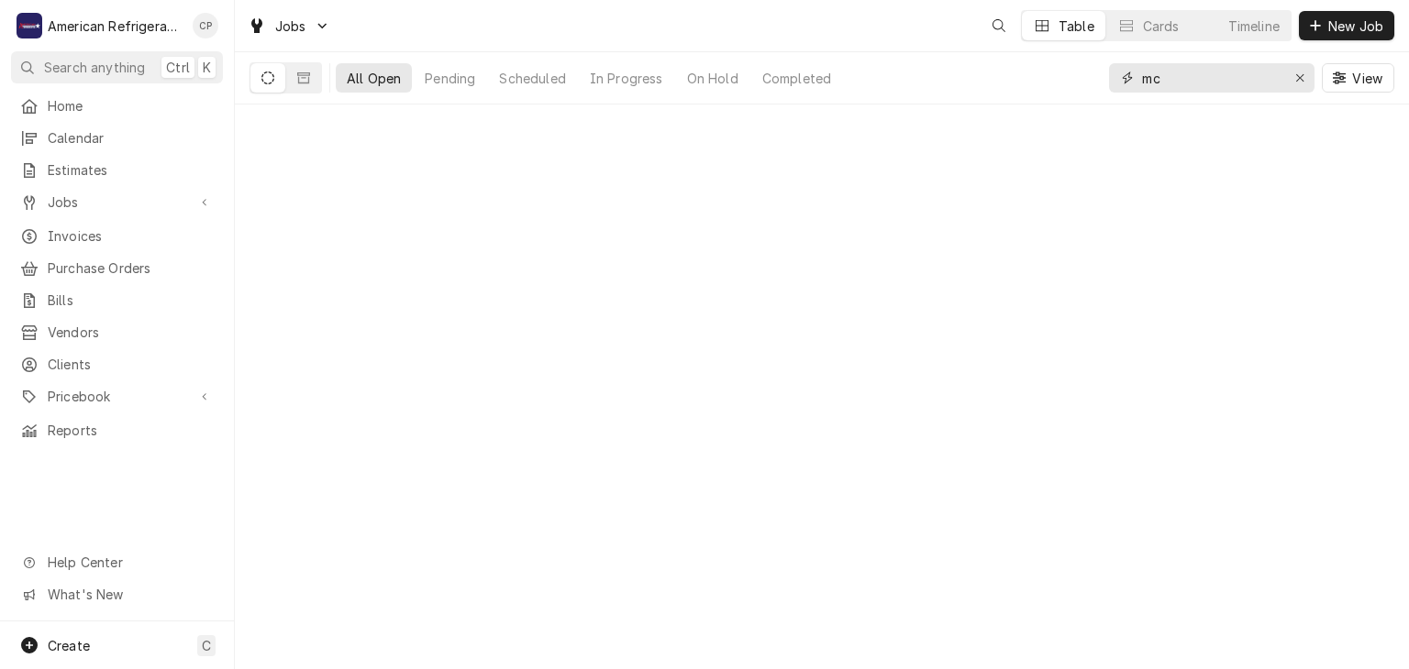
click at [1225, 69] on input "mc" at bounding box center [1211, 77] width 138 height 29
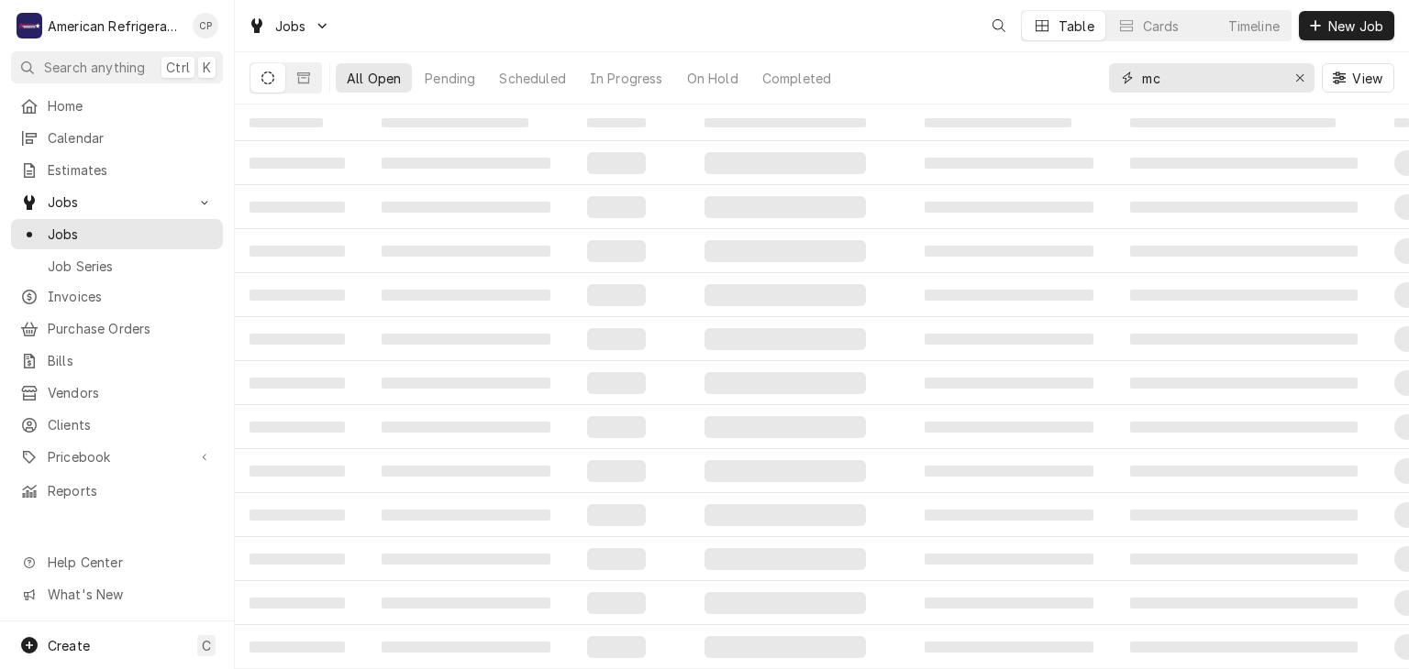
click at [1225, 69] on input "mc" at bounding box center [1211, 77] width 138 height 29
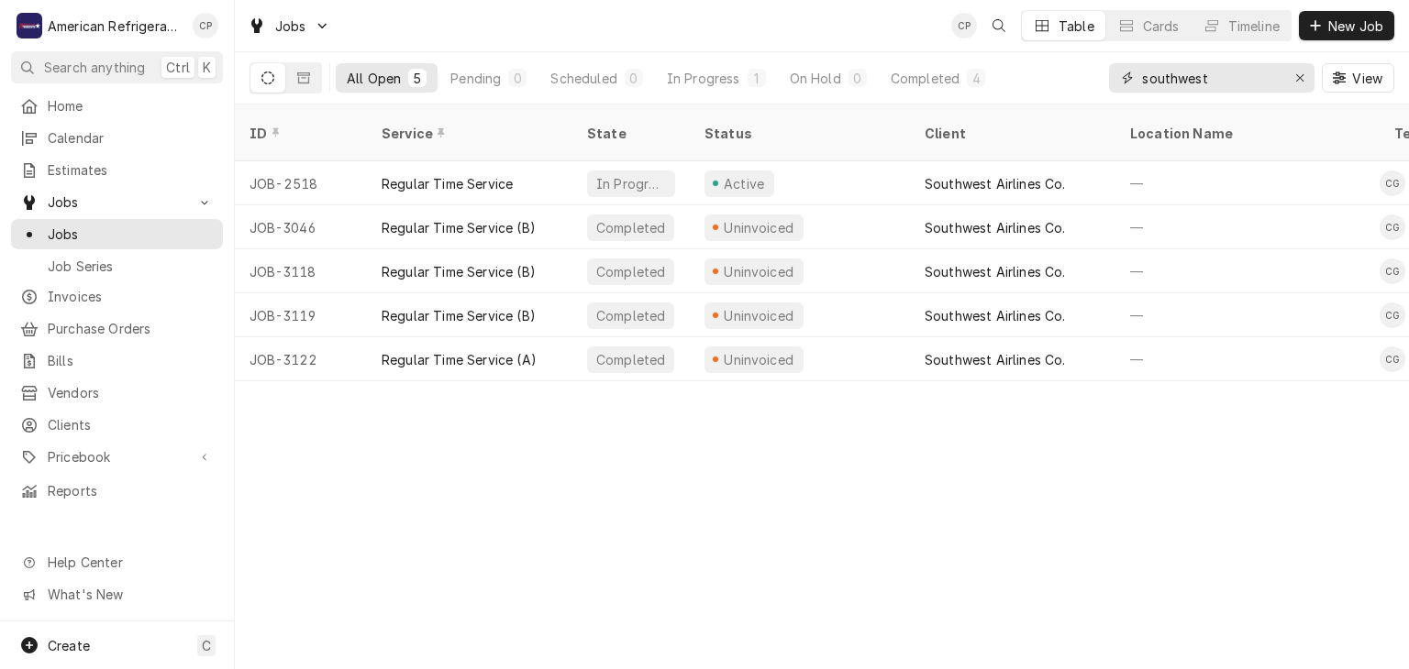
type input "southwest"
click at [1310, 78] on button "Erase input" at bounding box center [1299, 77] width 29 height 29
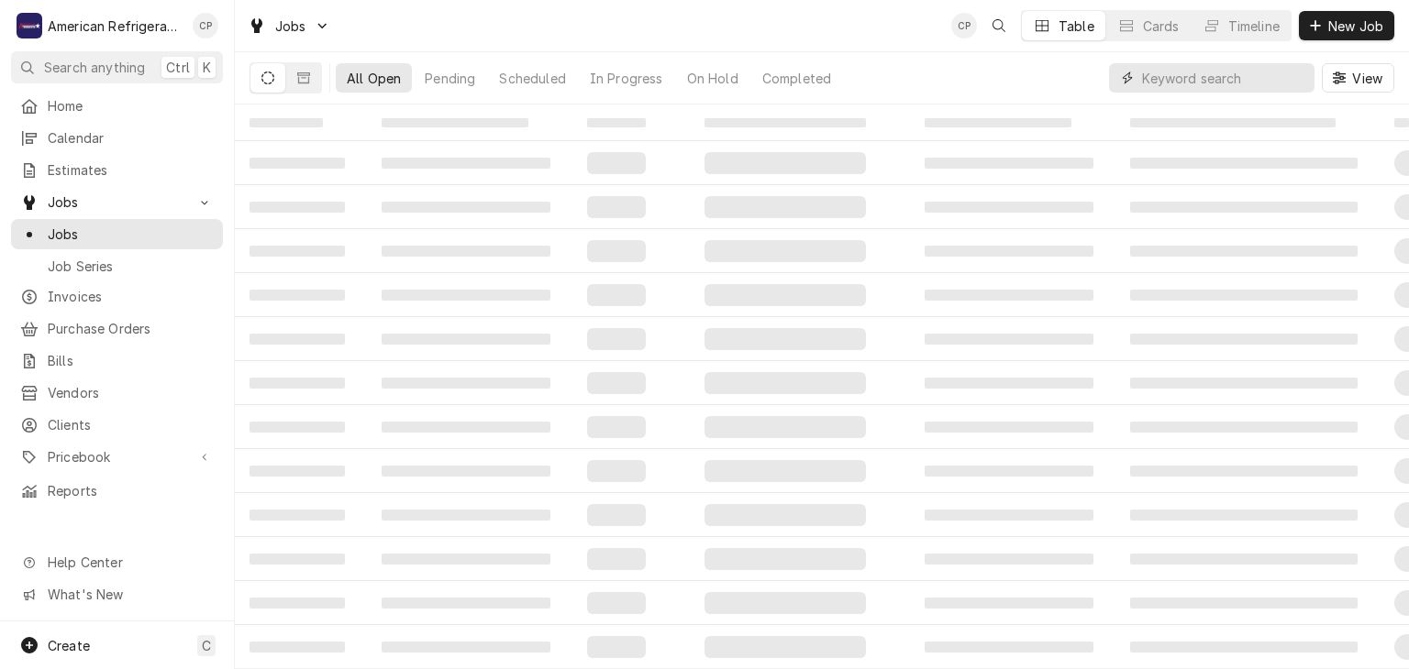
click at [1170, 78] on input "Dynamic Content Wrapper" at bounding box center [1223, 77] width 163 height 29
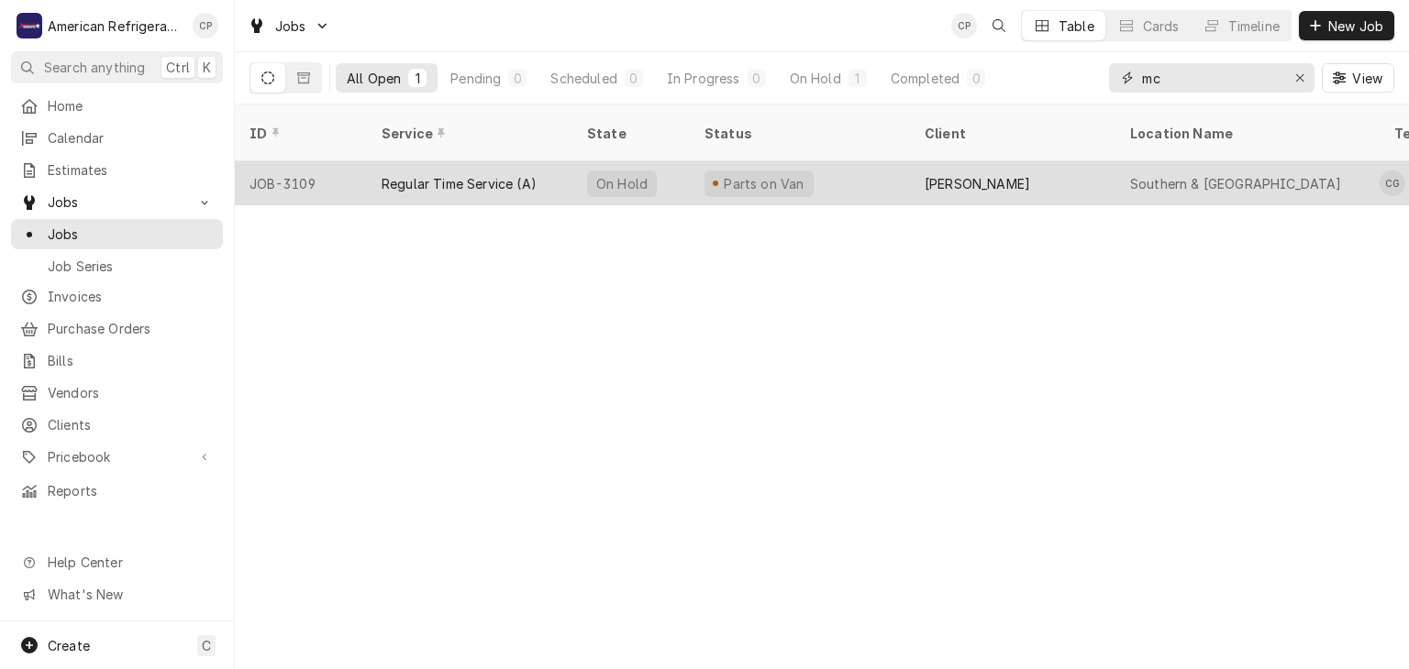
type input "mc"
click at [456, 174] on div "Regular Time Service (A)" at bounding box center [459, 183] width 155 height 19
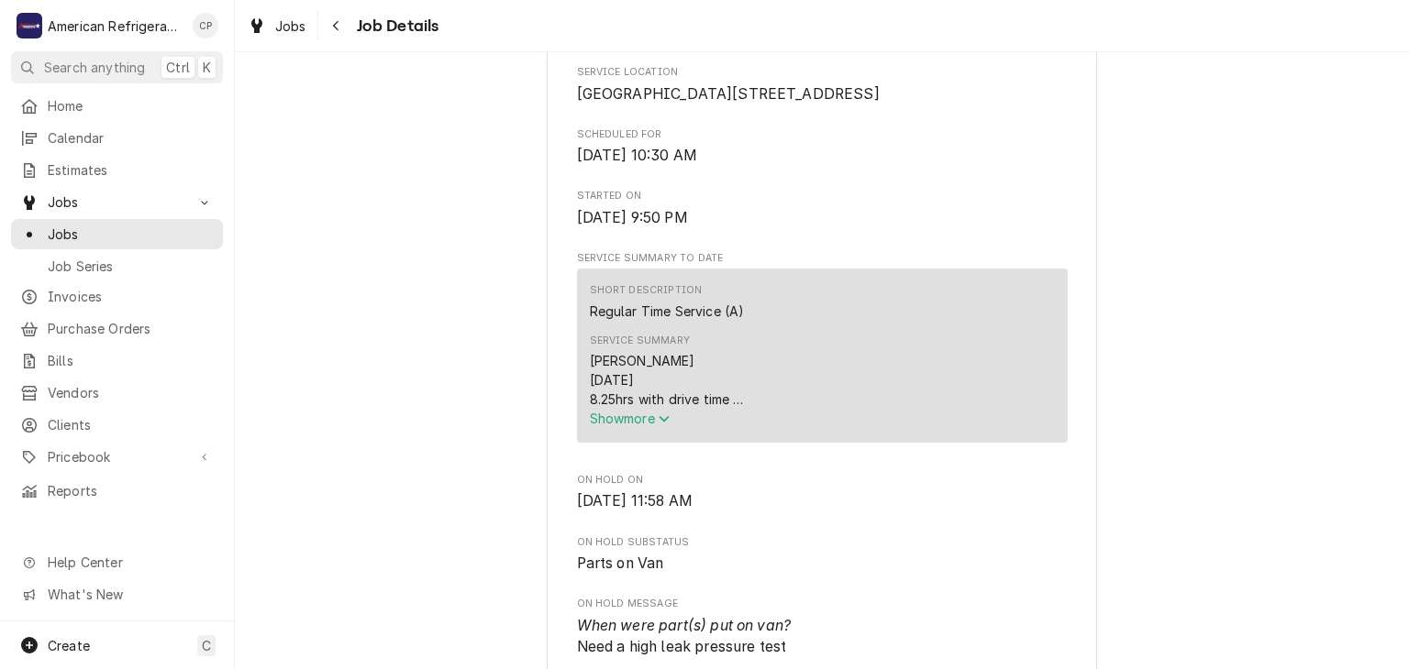
scroll to position [470, 0]
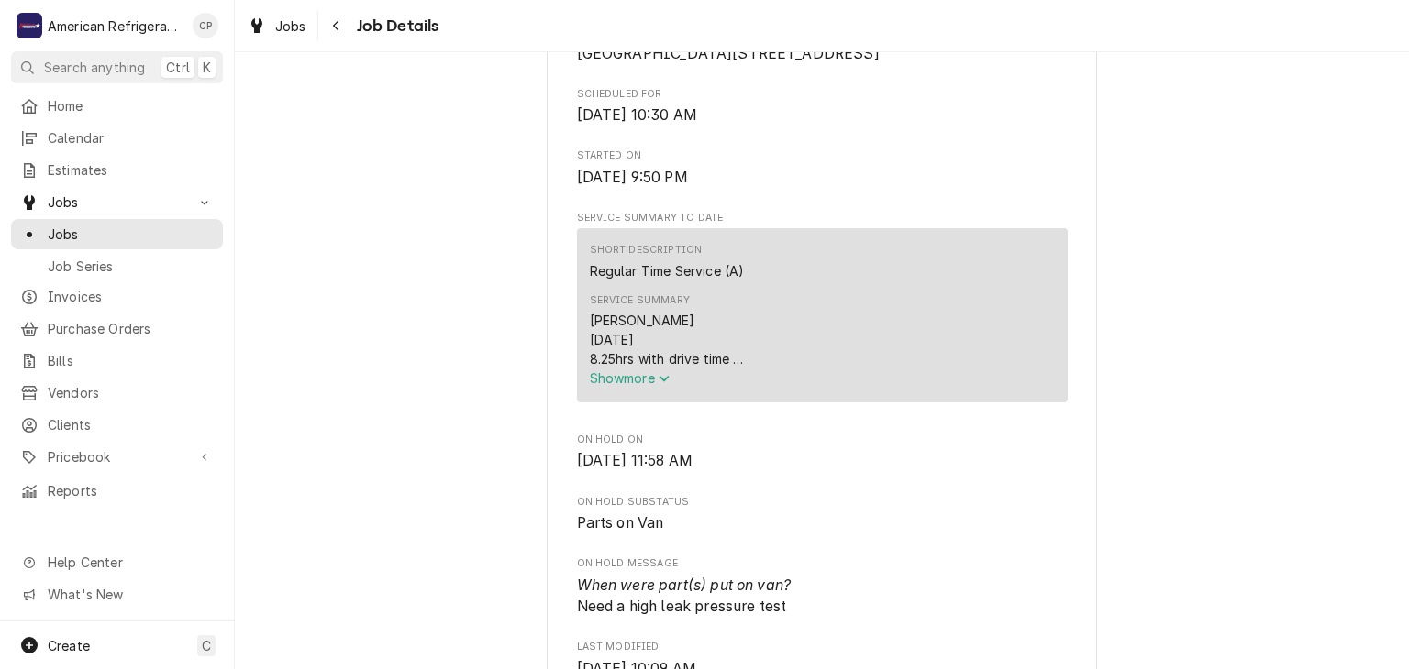
click at [610, 386] on span "Show more" at bounding box center [630, 379] width 81 height 16
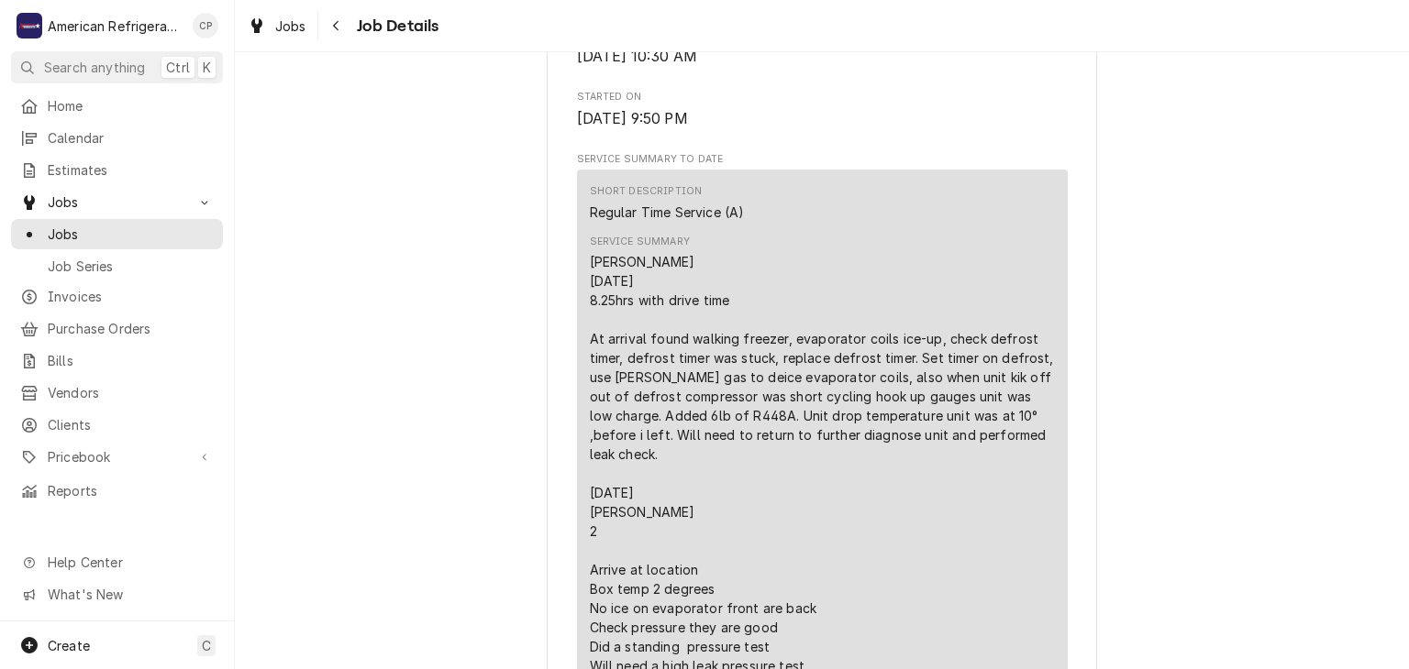
scroll to position [260, 0]
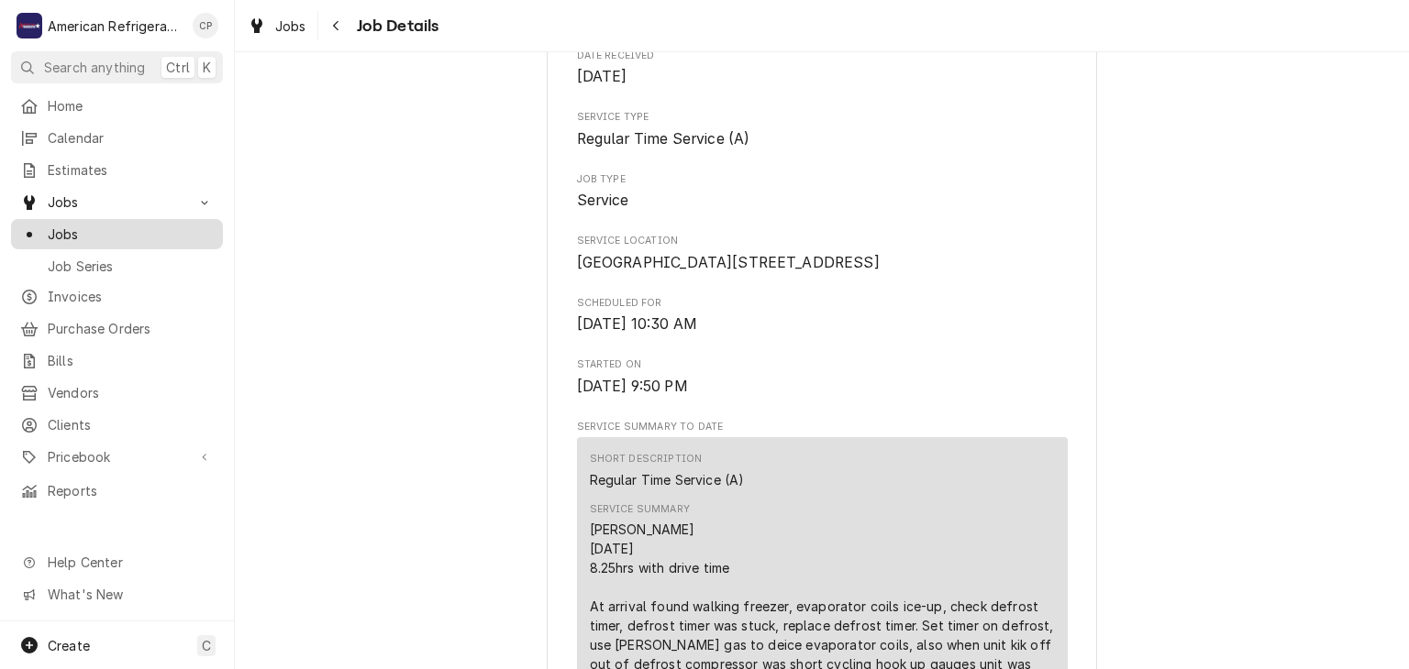
click at [183, 231] on span "Jobs" at bounding box center [131, 234] width 166 height 19
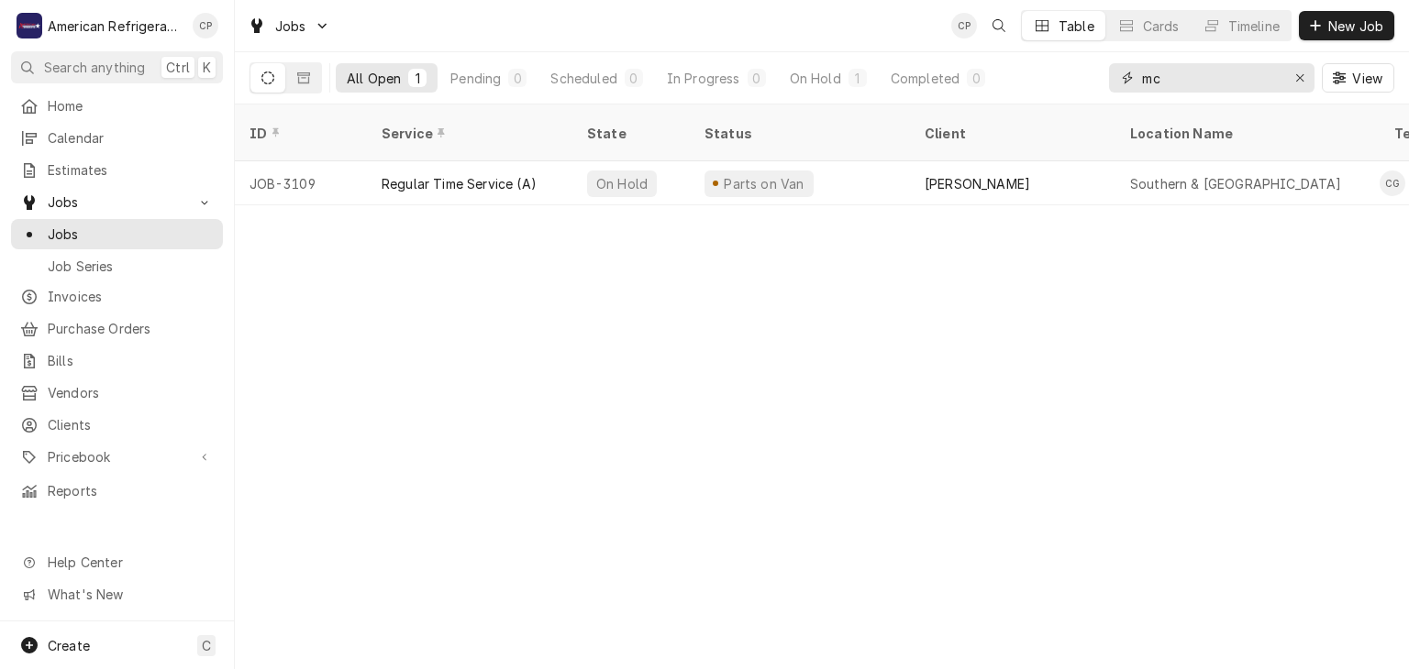
click at [1214, 70] on input "mc" at bounding box center [1211, 77] width 138 height 29
type input "sandia"
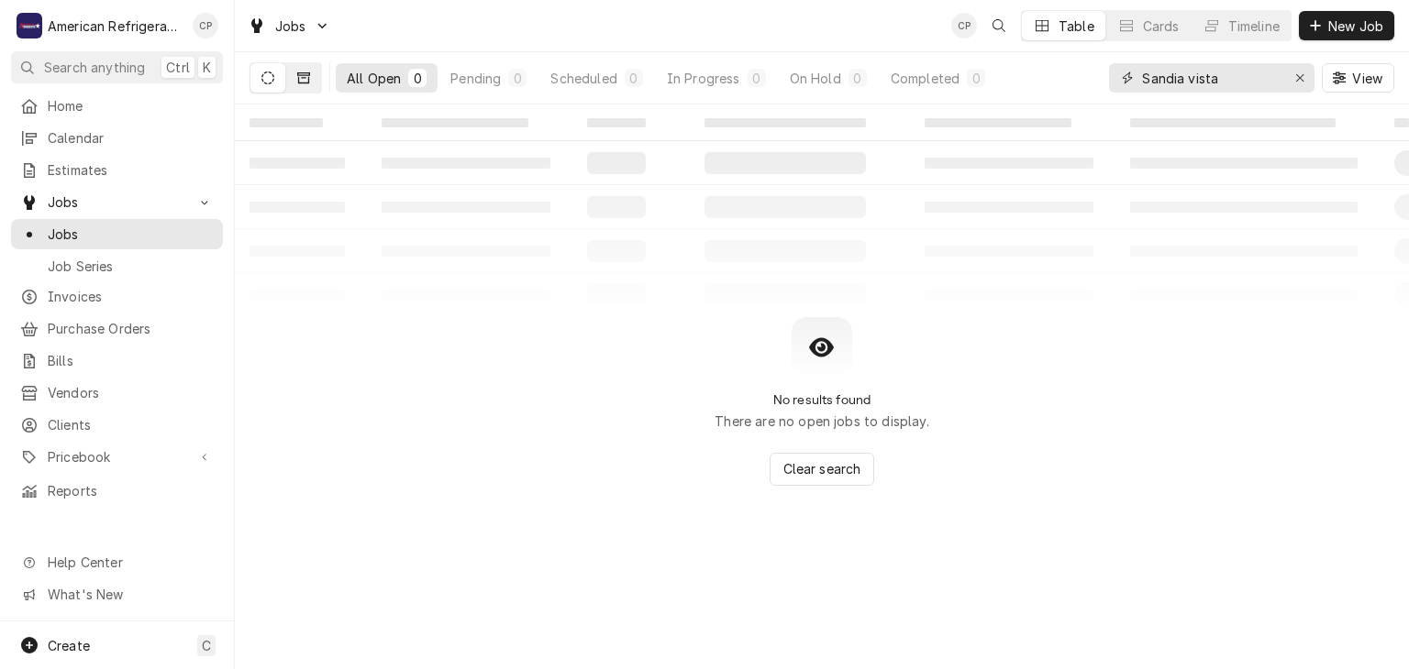
type input "Sandia vista"
click at [300, 86] on button "Dynamic Content Wrapper" at bounding box center [303, 77] width 35 height 29
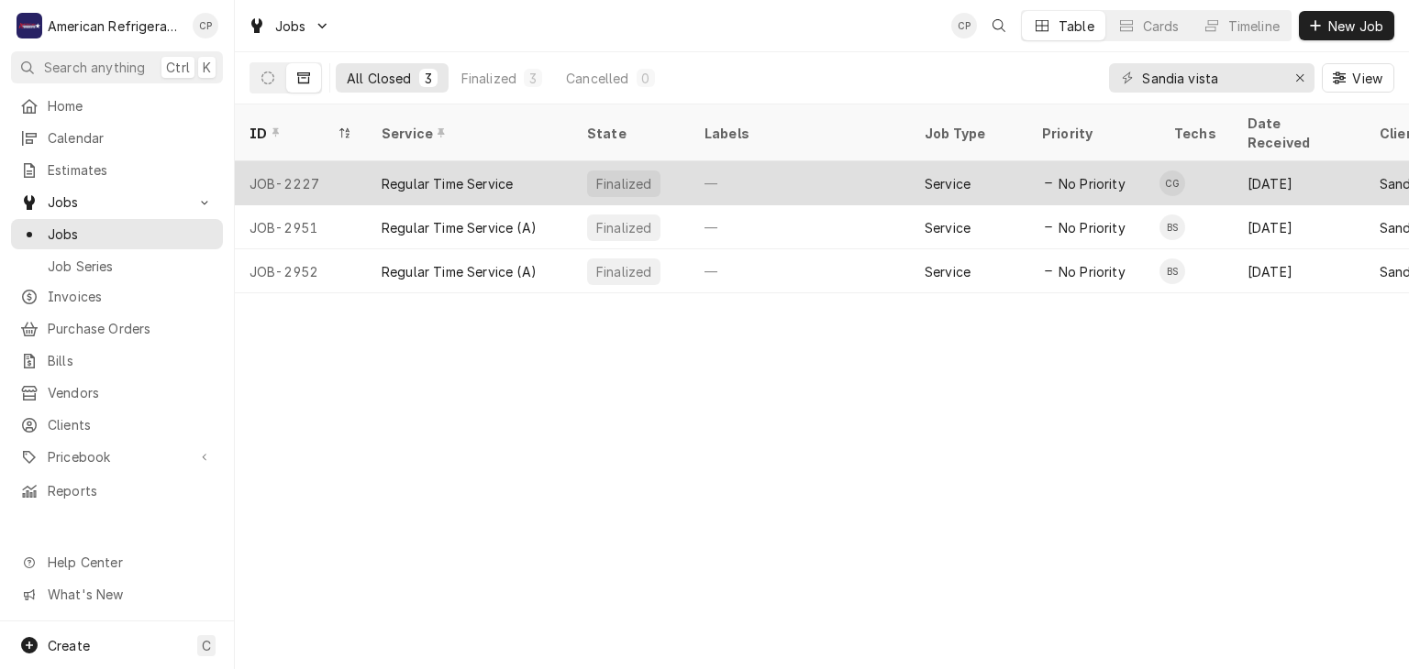
click at [326, 161] on div "JOB-2227" at bounding box center [301, 183] width 132 height 44
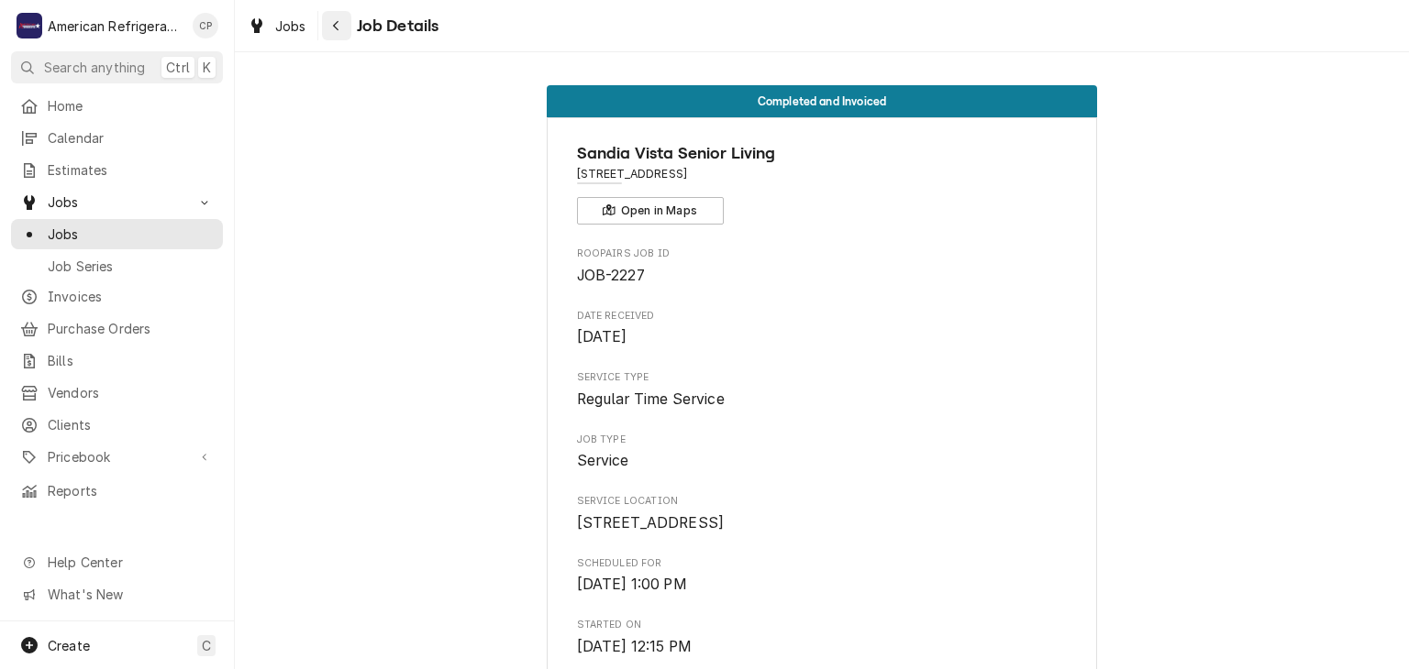
click at [327, 38] on button "Navigate back" at bounding box center [336, 25] width 29 height 29
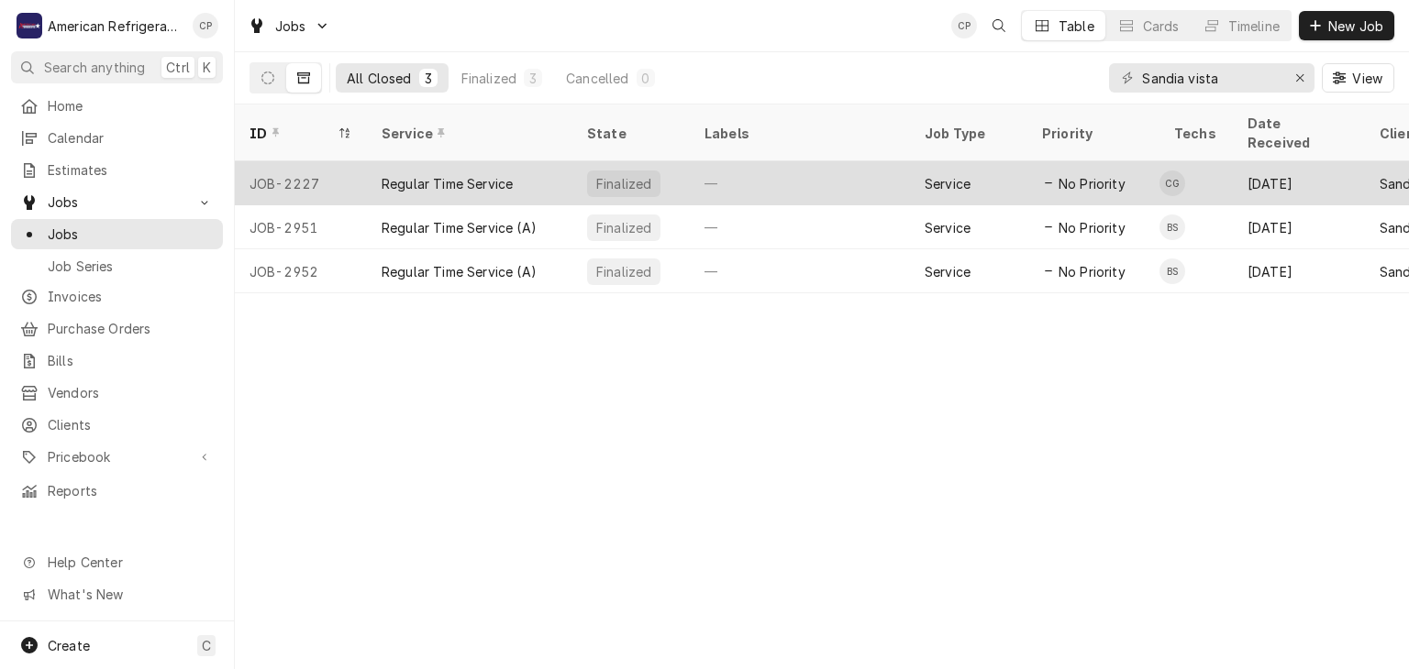
click at [301, 161] on div "JOB-2227" at bounding box center [301, 183] width 132 height 44
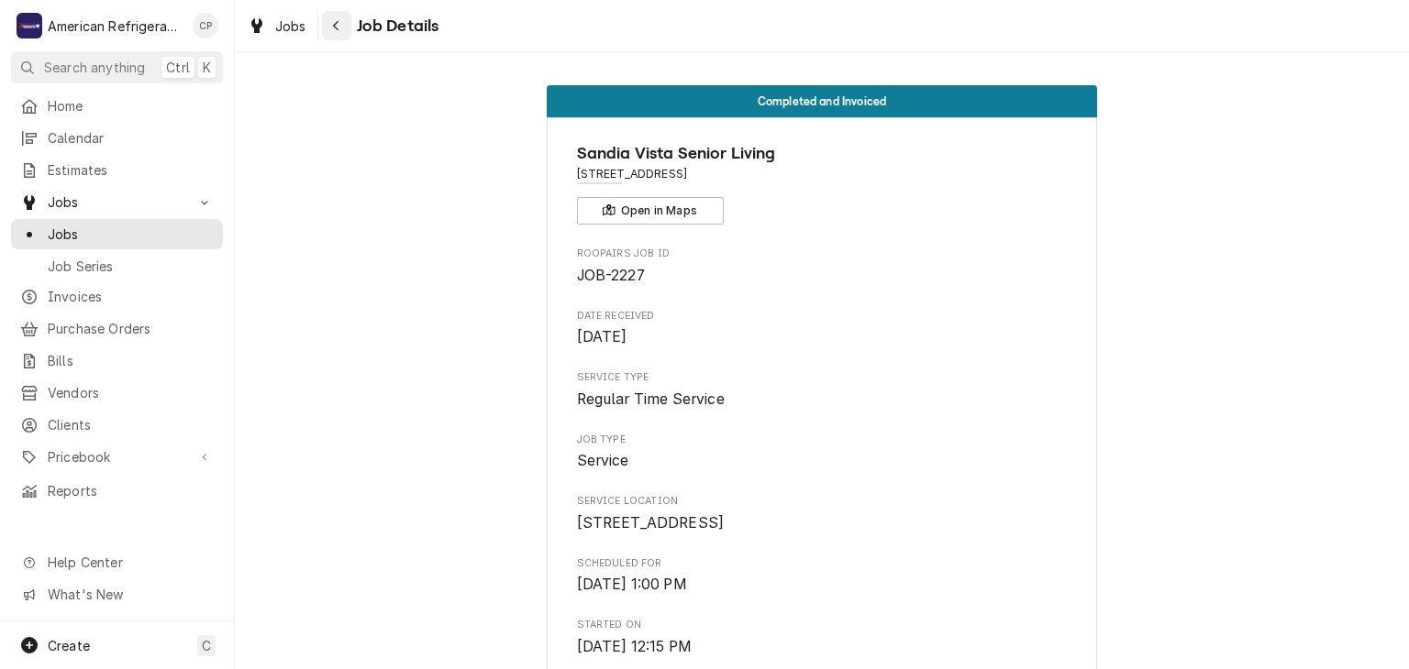
click at [345, 24] on button "Navigate back" at bounding box center [336, 25] width 29 height 29
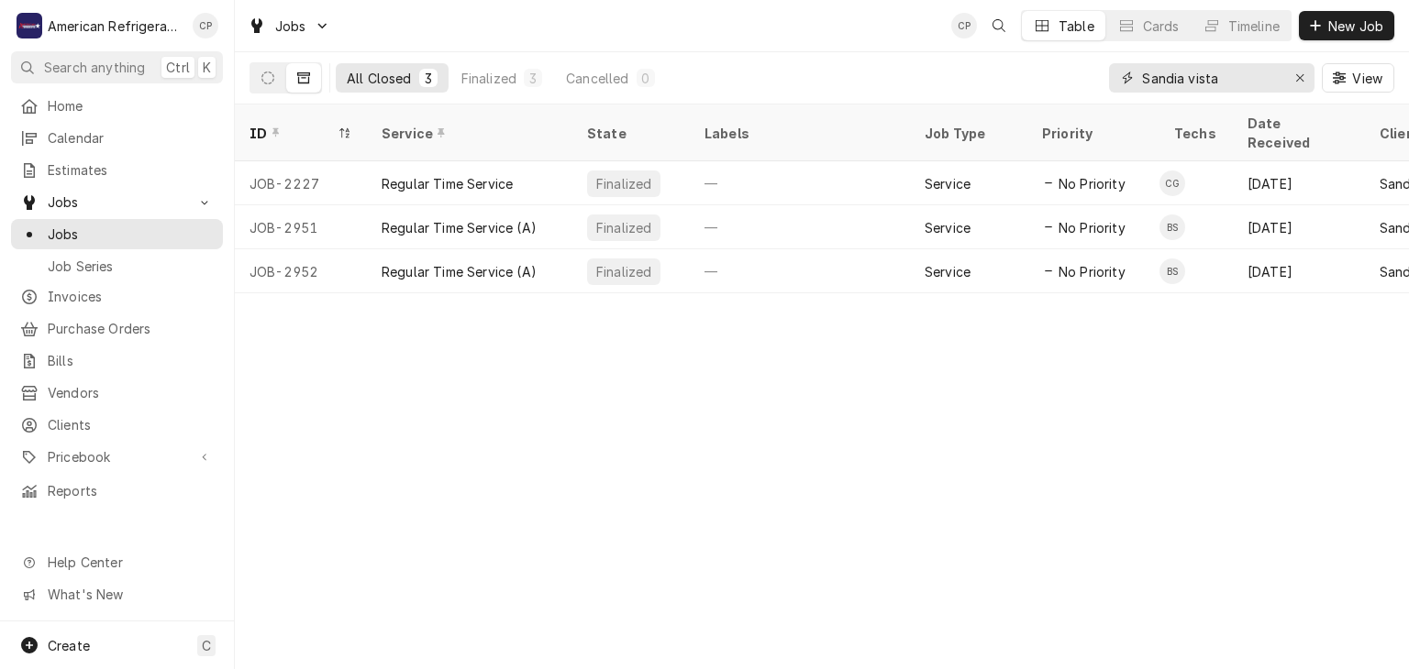
click at [1207, 84] on input "Sandia vista" at bounding box center [1211, 77] width 138 height 29
paste input "500 Paisano St NE"
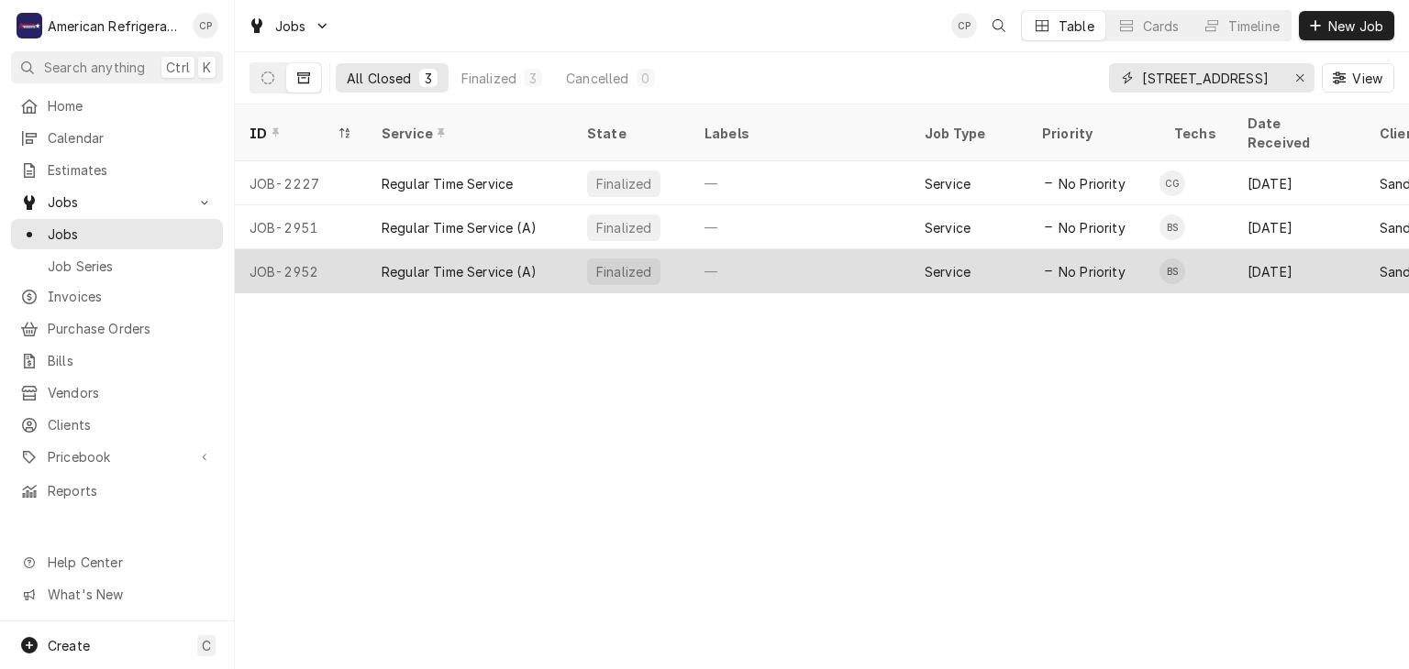
type input "500 Paisano St NE"
click at [378, 249] on div "Regular Time Service (A)" at bounding box center [469, 271] width 205 height 44
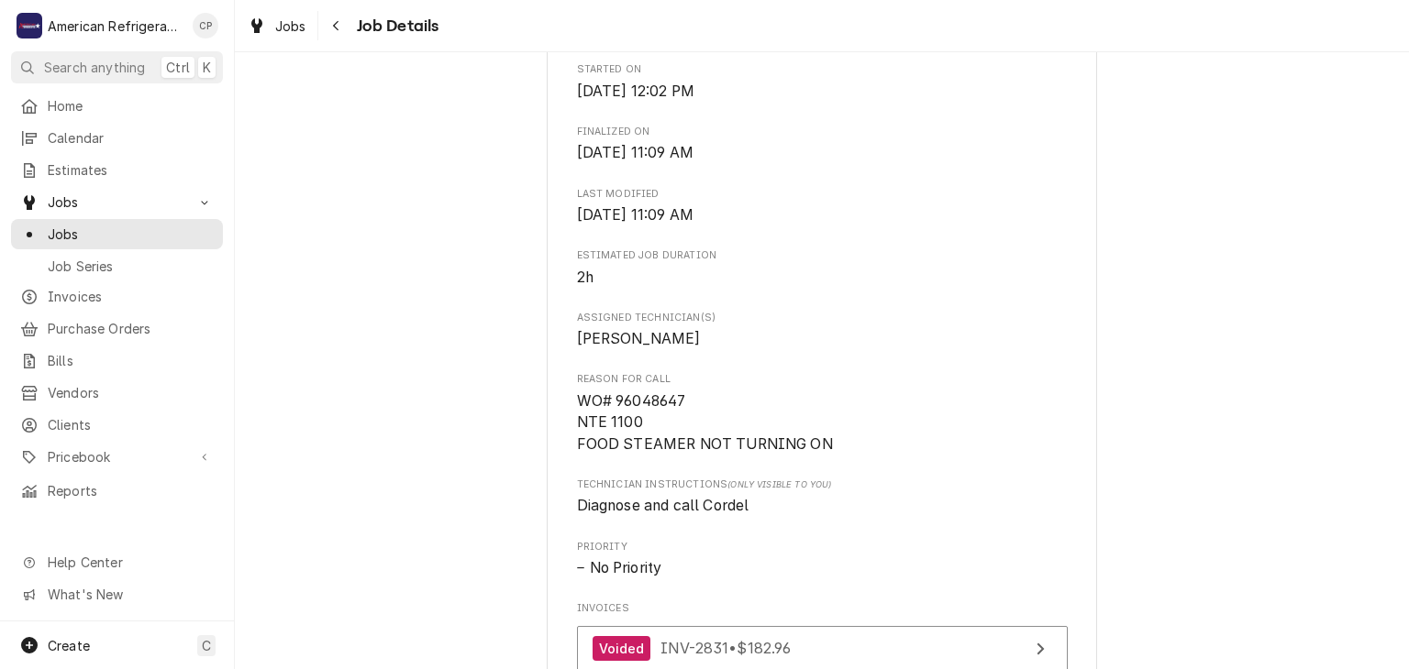
scroll to position [554, 0]
click at [340, 21] on div "Navigate back" at bounding box center [336, 26] width 18 height 18
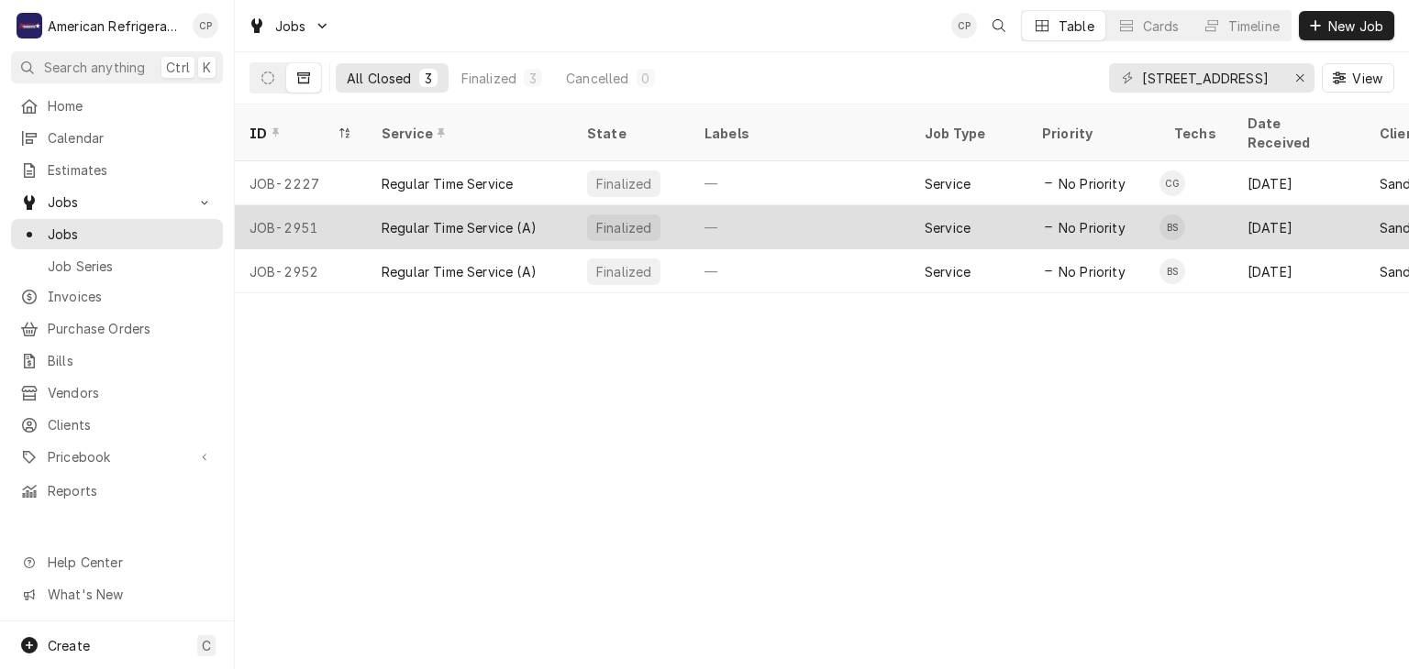
click at [315, 212] on div "JOB-2951" at bounding box center [301, 227] width 132 height 44
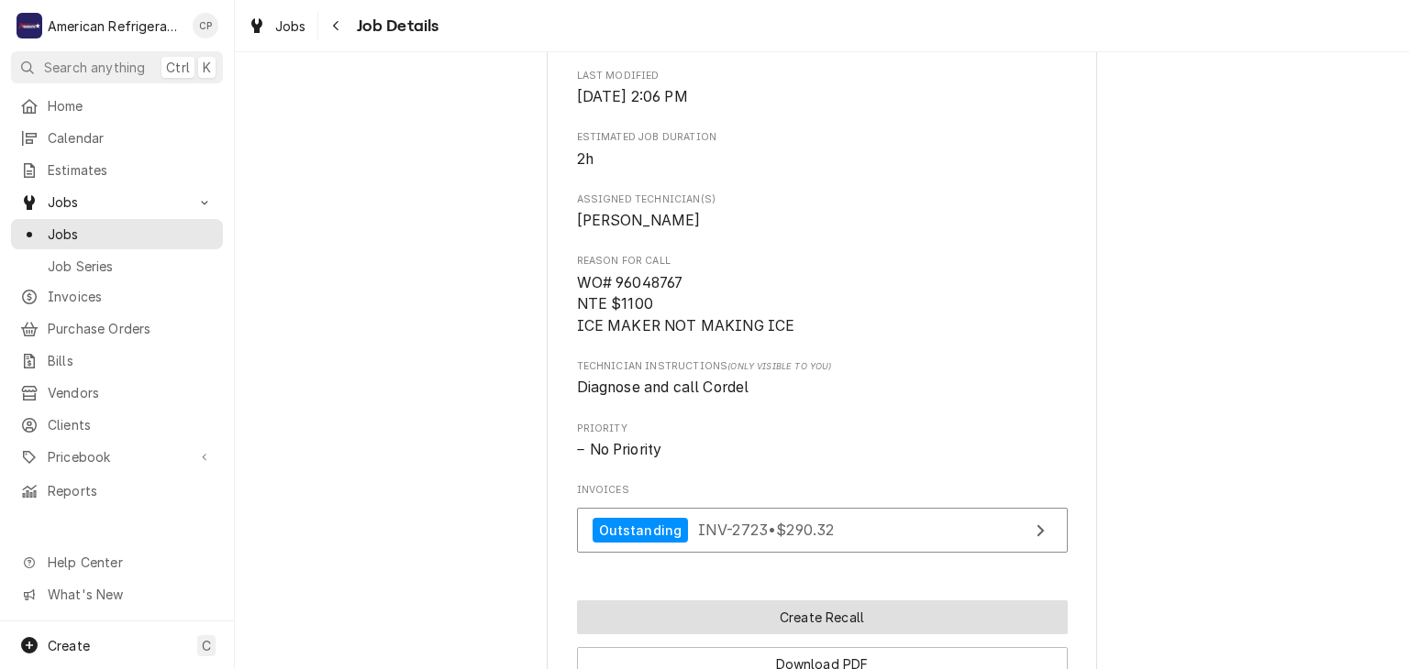
scroll to position [1004, 0]
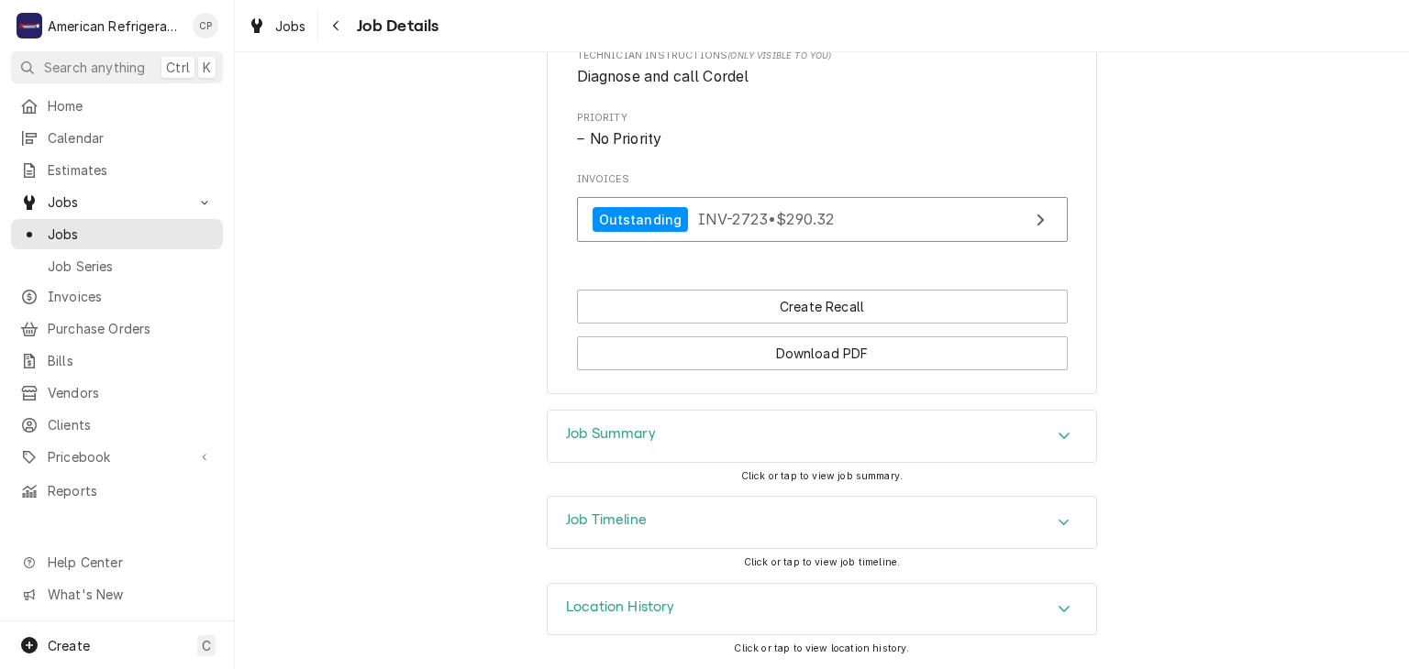
click at [687, 440] on div "Job Summary" at bounding box center [822, 436] width 548 height 51
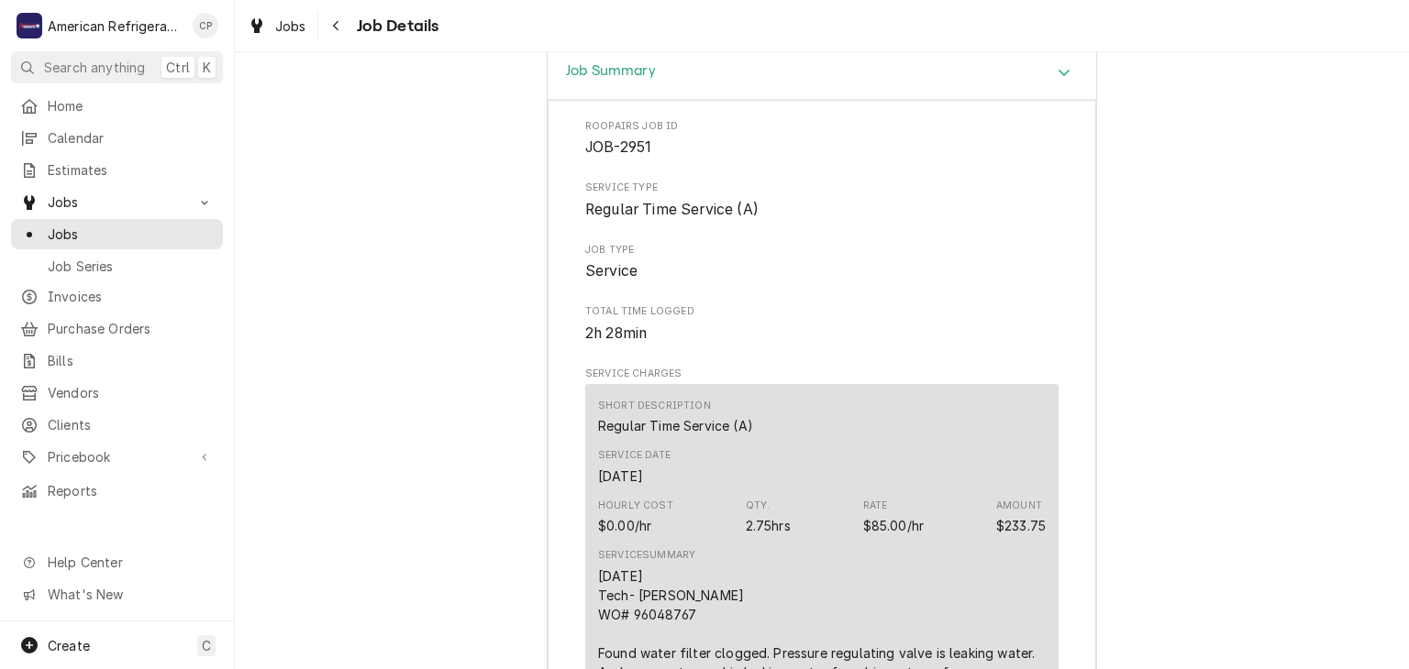
scroll to position [1289, 0]
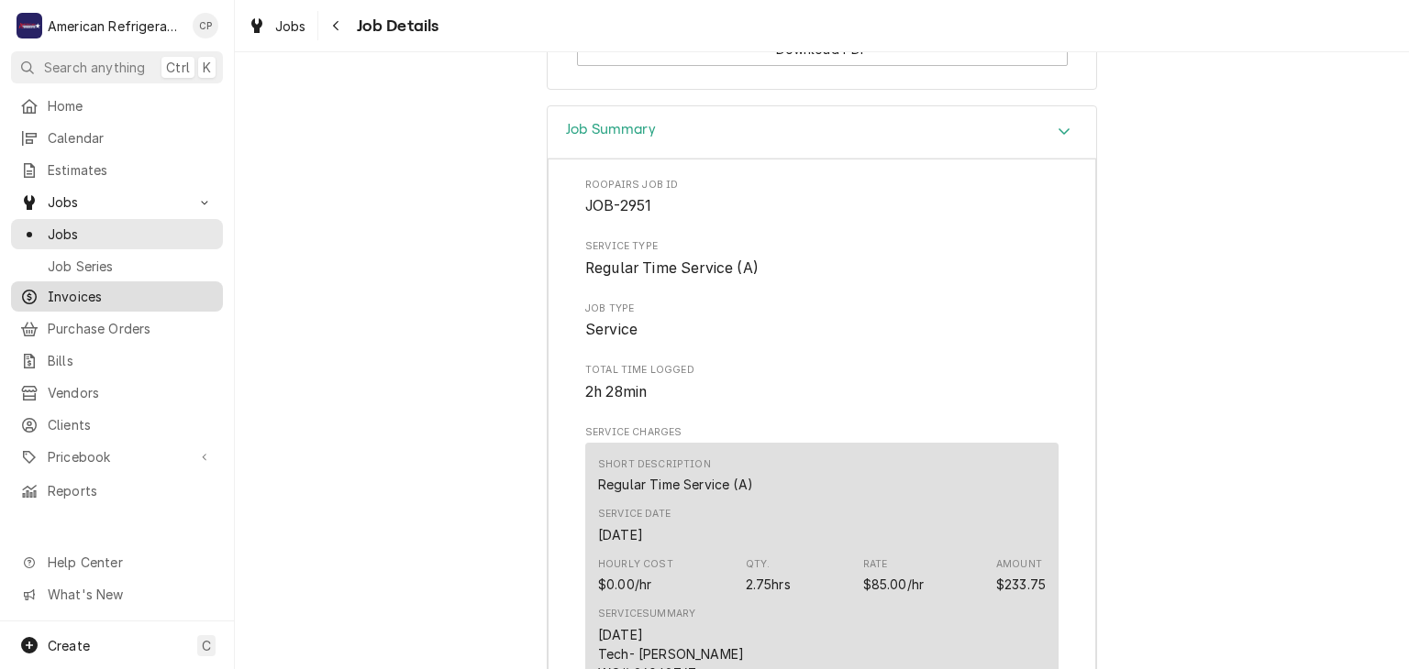
click at [153, 287] on span "Invoices" at bounding box center [131, 296] width 166 height 19
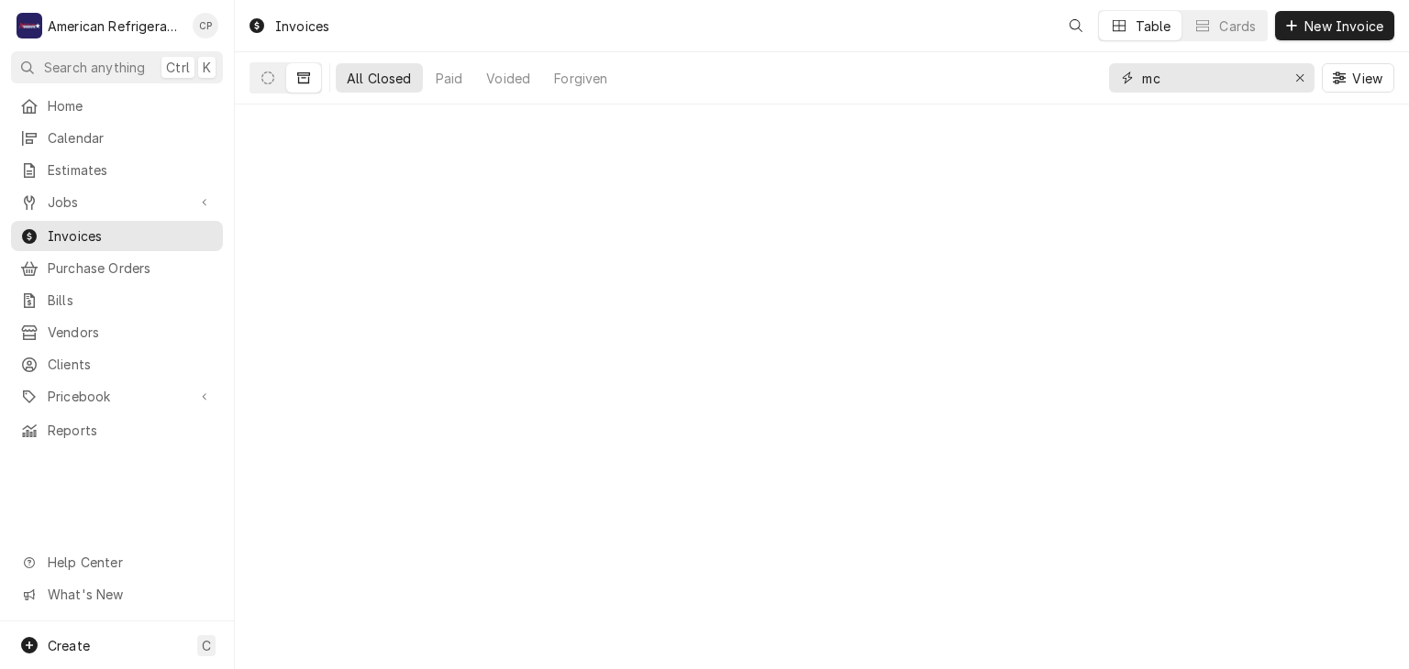
click at [1206, 86] on input "mc" at bounding box center [1211, 77] width 138 height 29
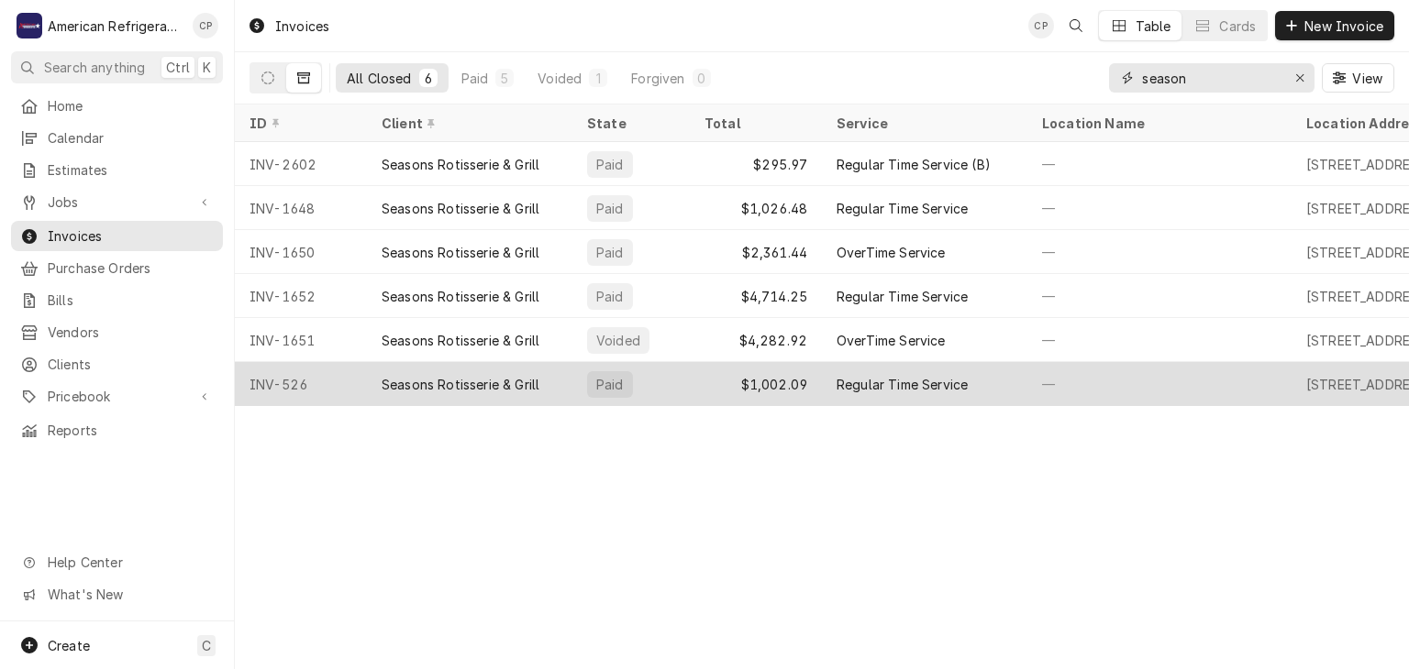
type input "season"
click at [430, 375] on div "Seasons Rotisserie & Grill" at bounding box center [461, 384] width 158 height 19
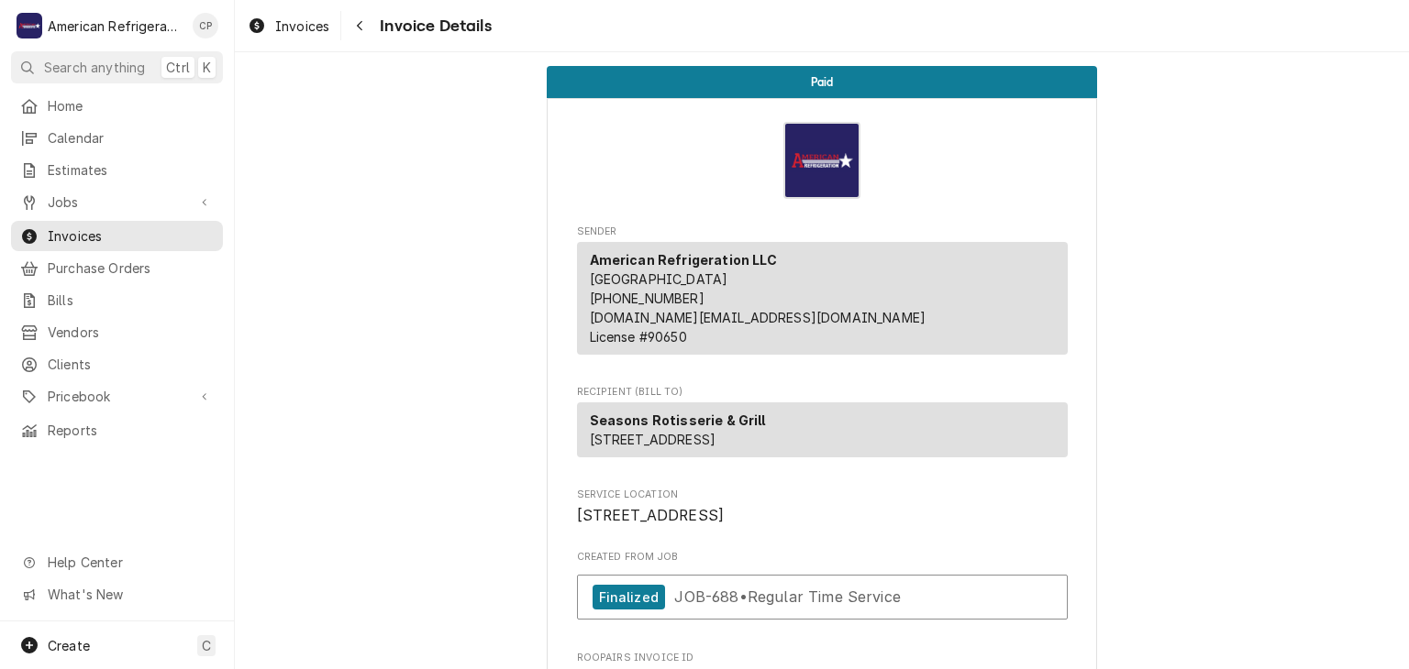
click at [350, 30] on div "Navigate back" at bounding box center [359, 26] width 18 height 18
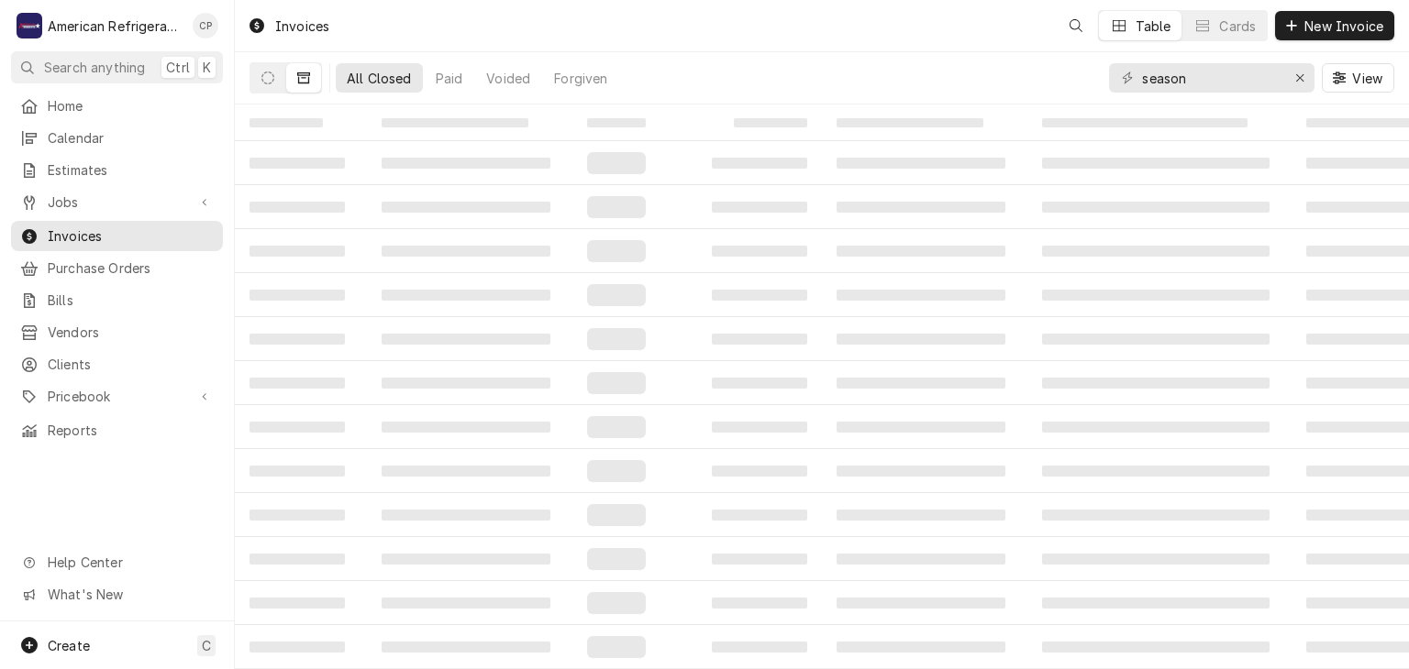
click at [262, 82] on icon "Dynamic Content Wrapper" at bounding box center [267, 78] width 13 height 13
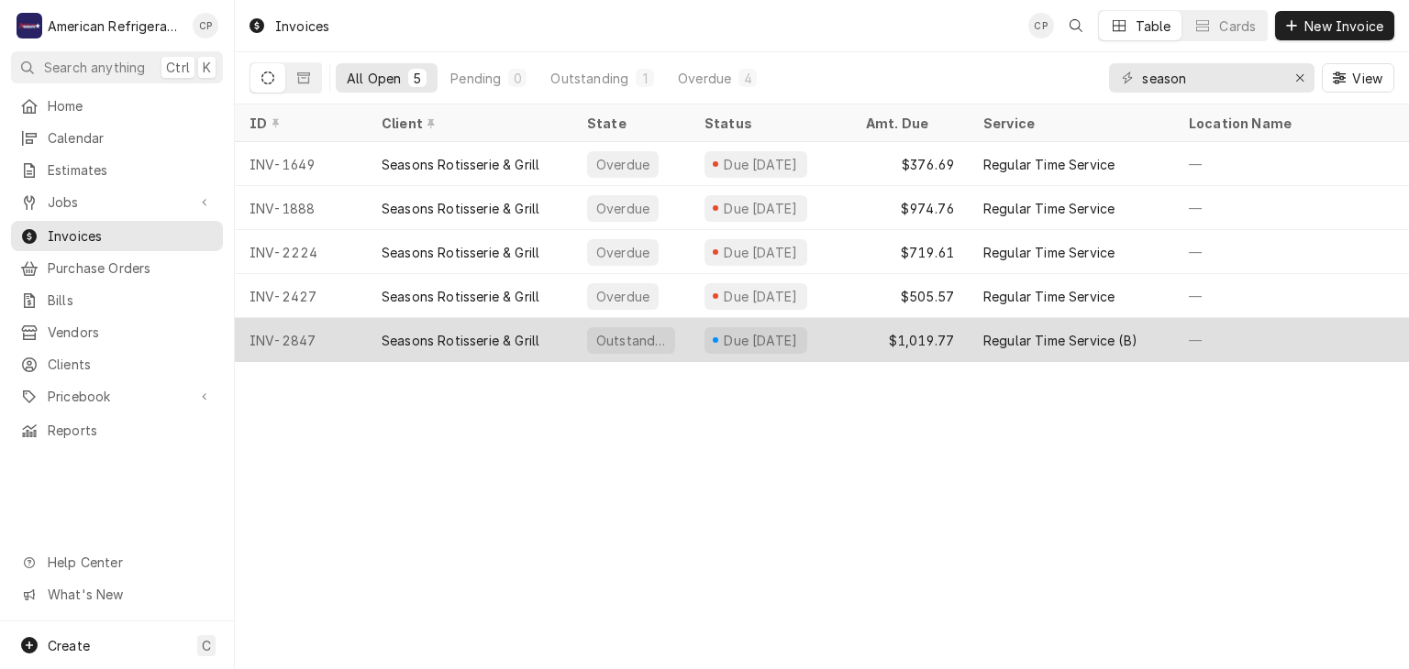
click at [358, 333] on div "INV-2847" at bounding box center [301, 340] width 132 height 44
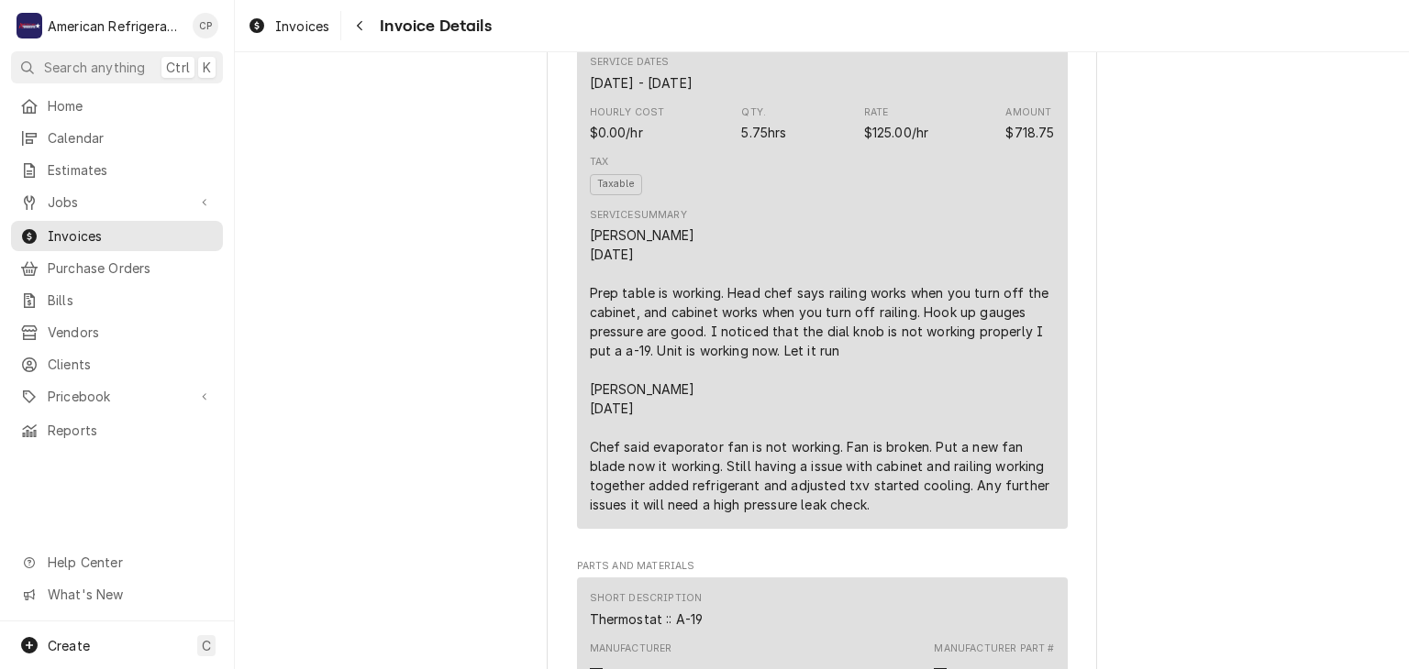
scroll to position [1172, 0]
click at [1172, 116] on div "Outstanding Sender American Refrigeration LLC [GEOGRAPHIC_DATA] (505) 440-9530 …" at bounding box center [822, 384] width 1174 height 3008
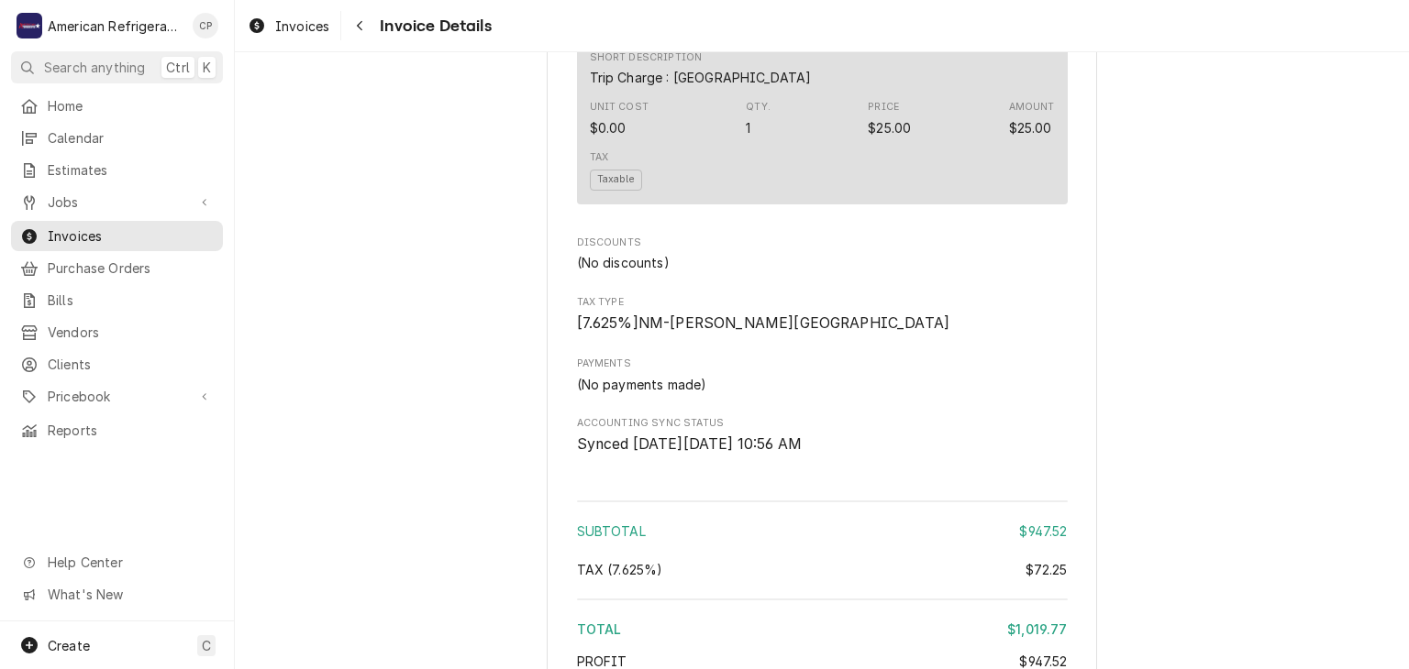
scroll to position [2054, 0]
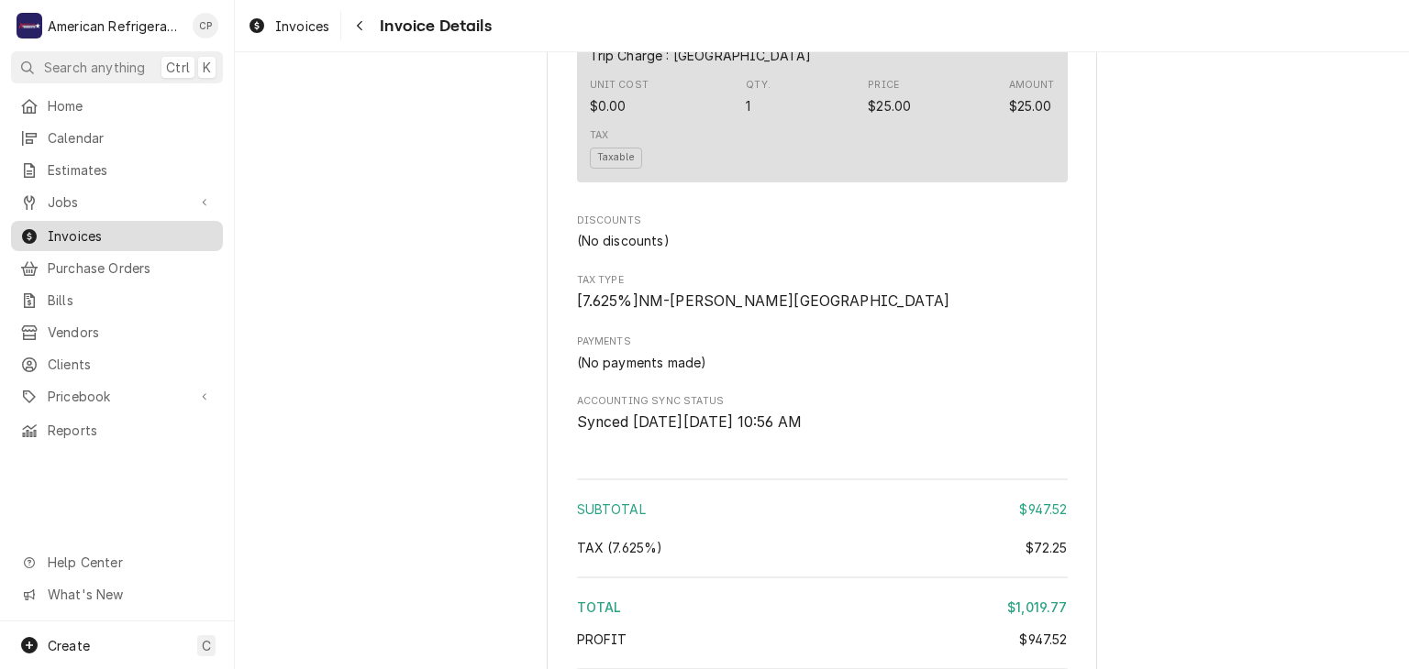
click at [124, 231] on span "Invoices" at bounding box center [131, 236] width 166 height 19
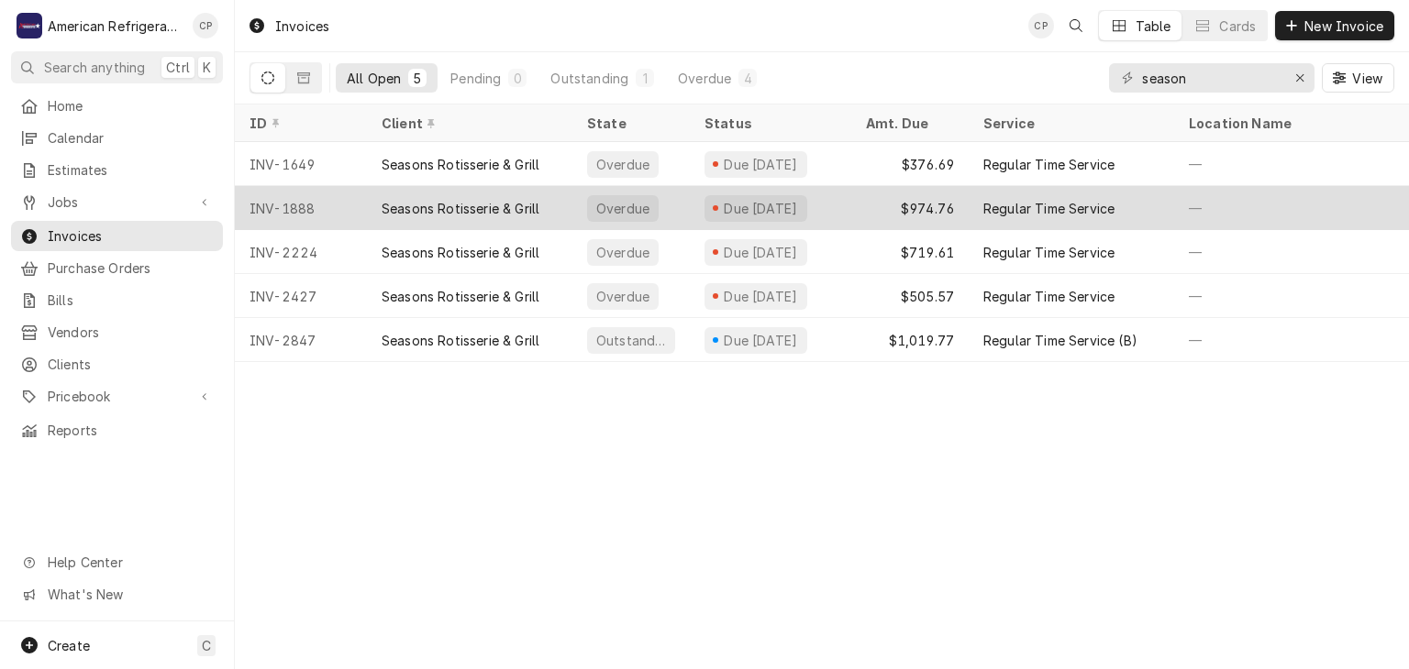
click at [349, 214] on div "INV-1888" at bounding box center [301, 208] width 132 height 44
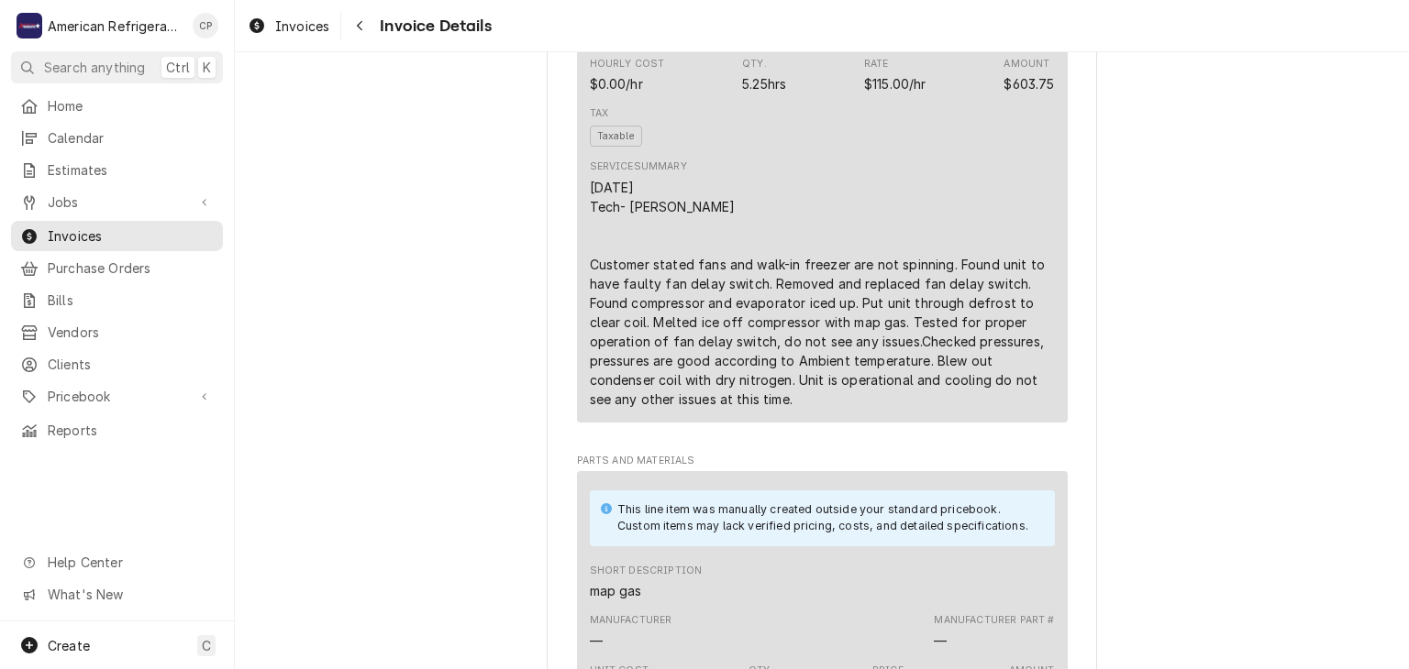
scroll to position [1181, 0]
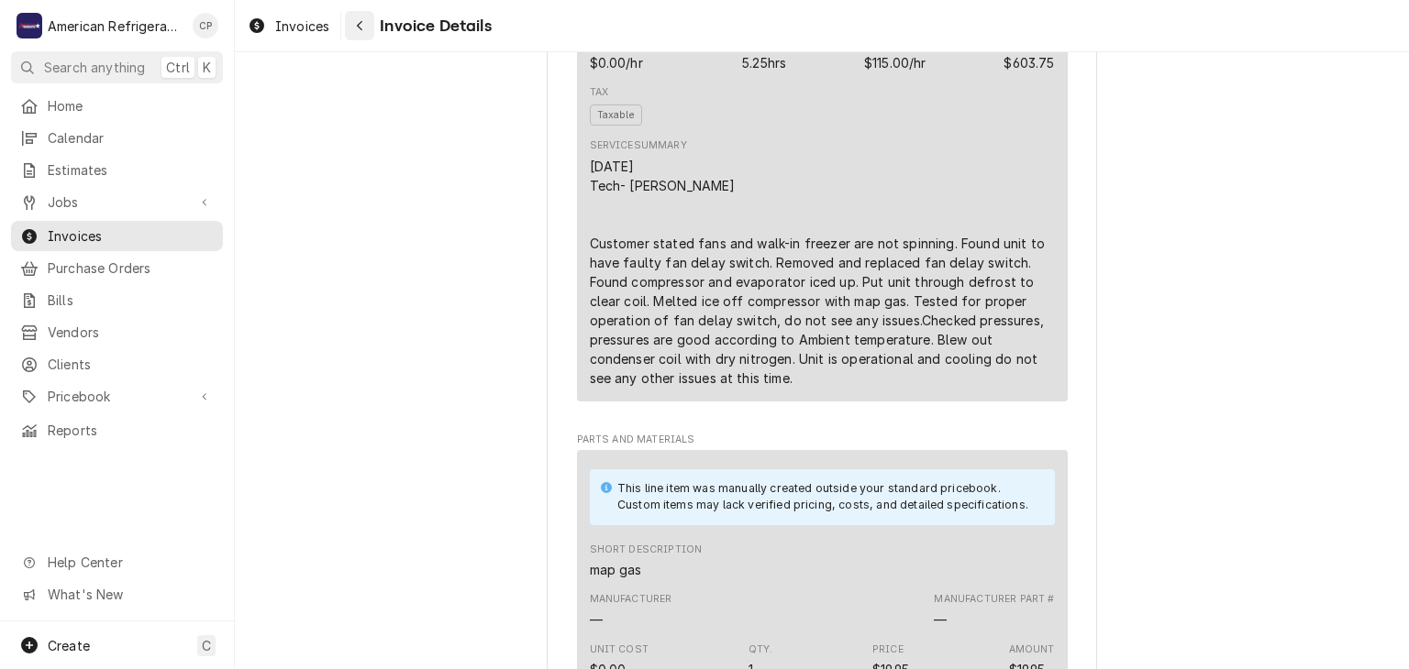
click at [362, 38] on button "Navigate back" at bounding box center [359, 25] width 29 height 29
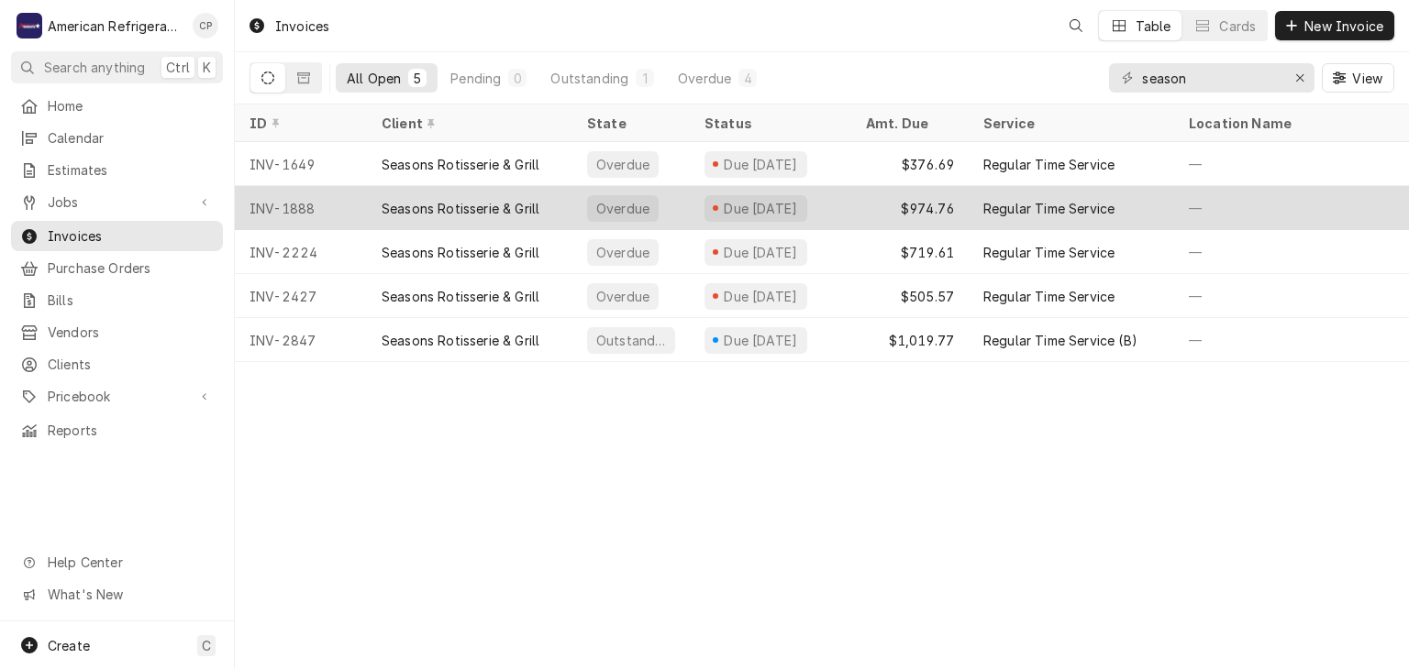
click at [406, 213] on div "Seasons Rotisserie & Grill" at bounding box center [461, 208] width 158 height 19
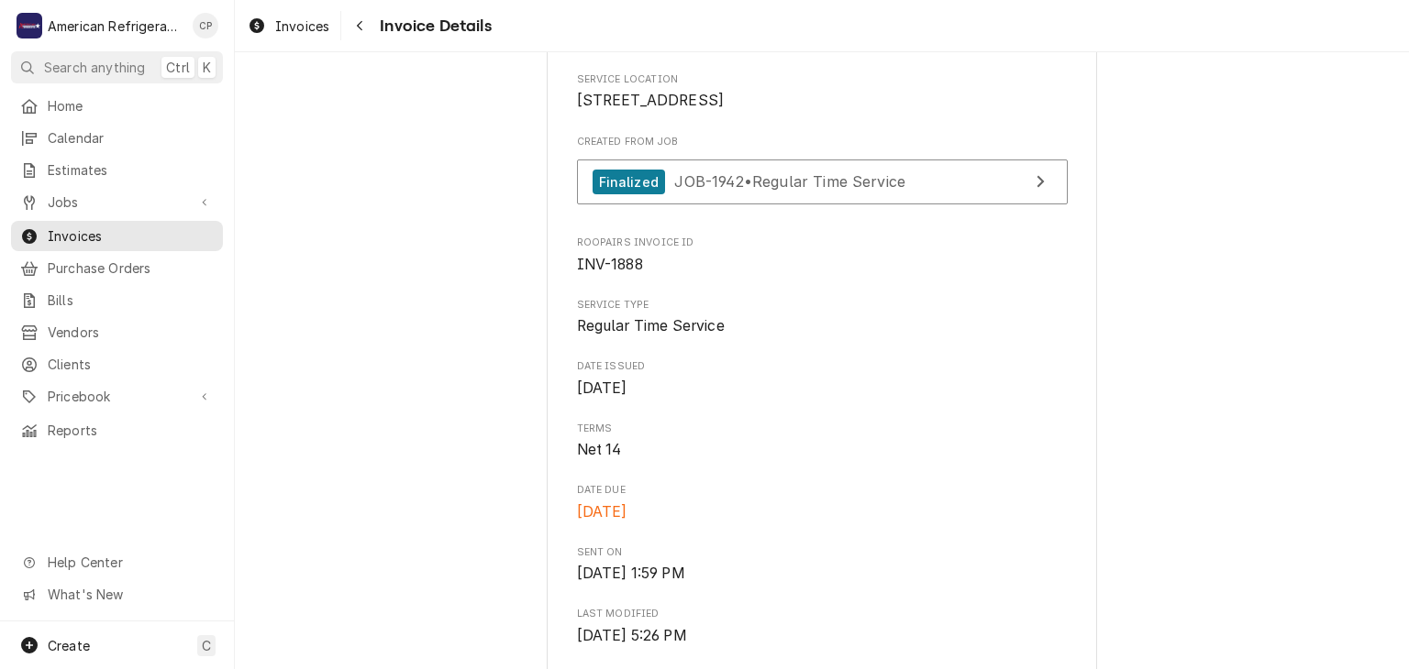
scroll to position [125, 0]
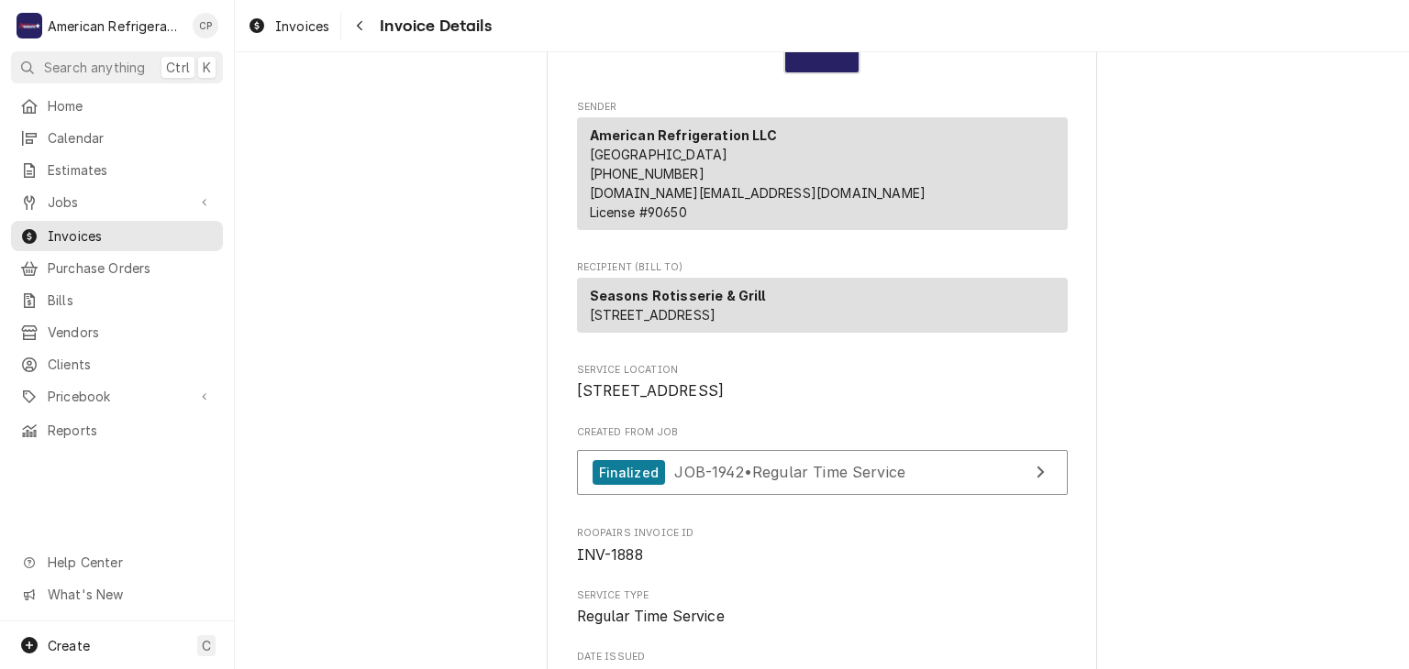
click at [362, 42] on div "Invoices Invoice Details" at bounding box center [822, 25] width 1174 height 51
click at [361, 32] on div "Navigate back" at bounding box center [359, 26] width 18 height 18
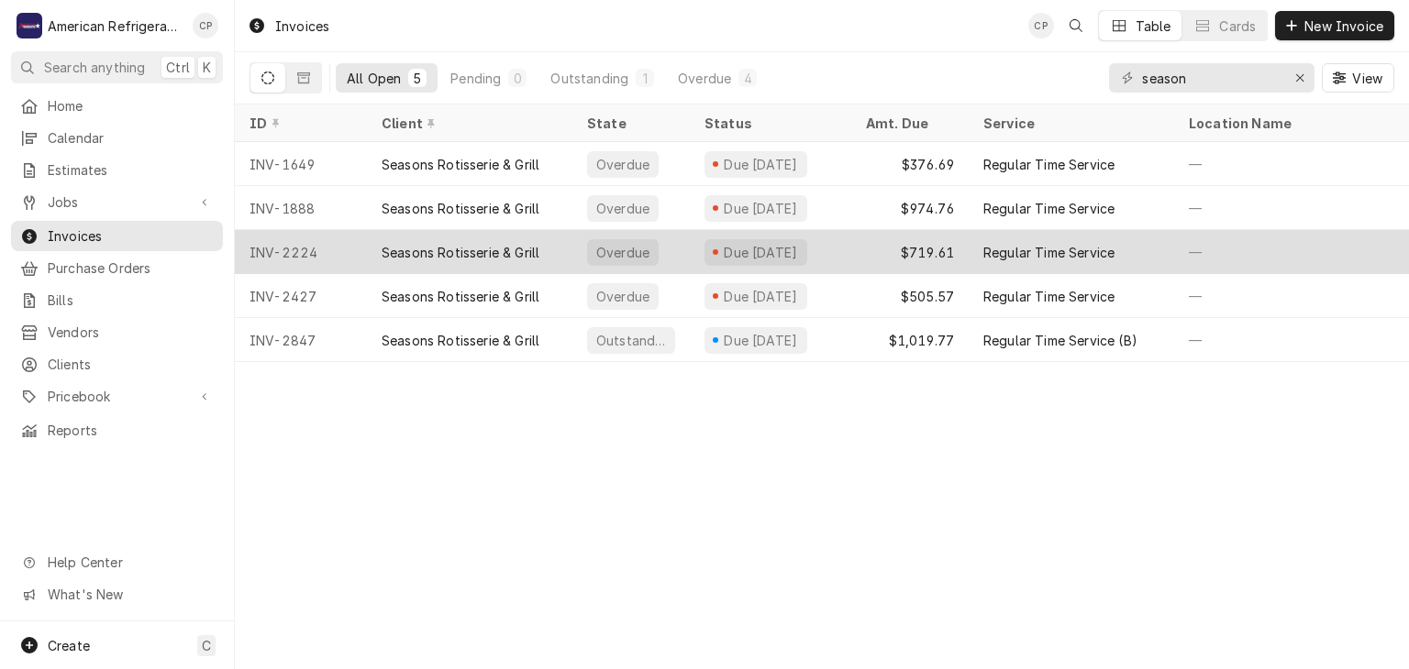
click at [375, 254] on div "Seasons Rotisserie & Grill" at bounding box center [469, 252] width 205 height 44
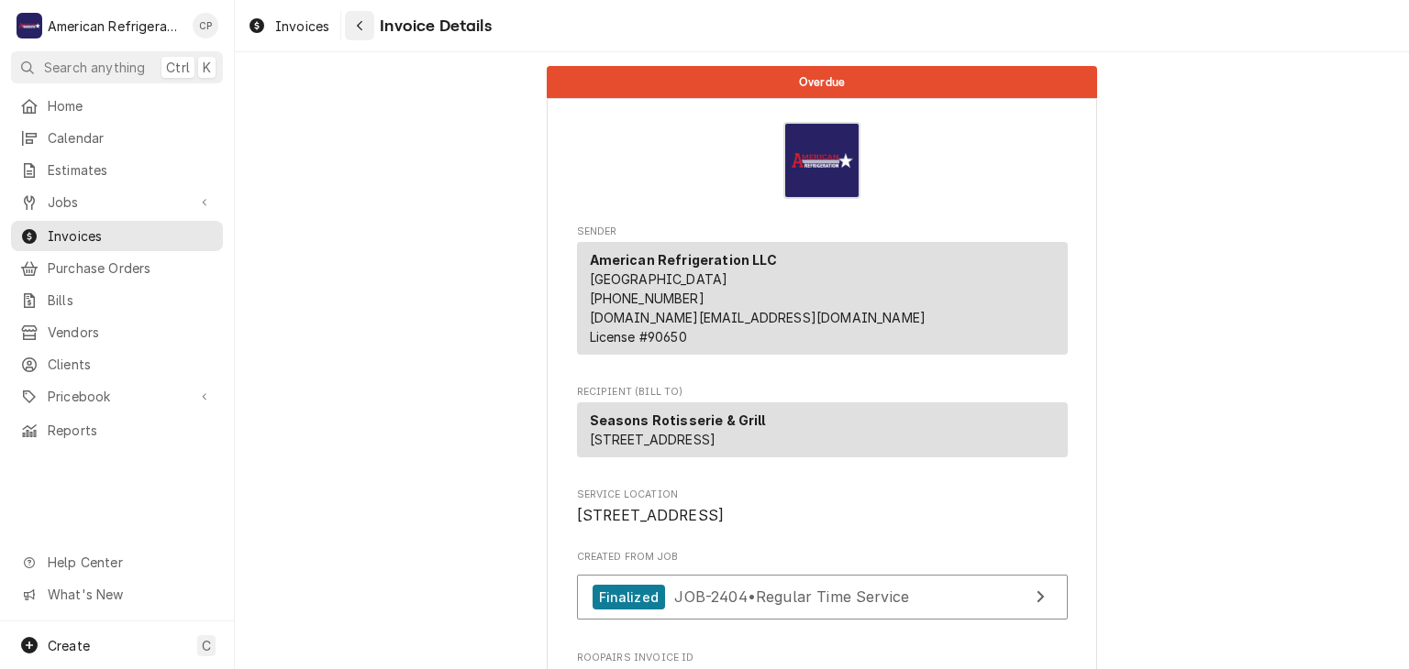
click at [363, 23] on icon "Navigate back" at bounding box center [360, 25] width 8 height 13
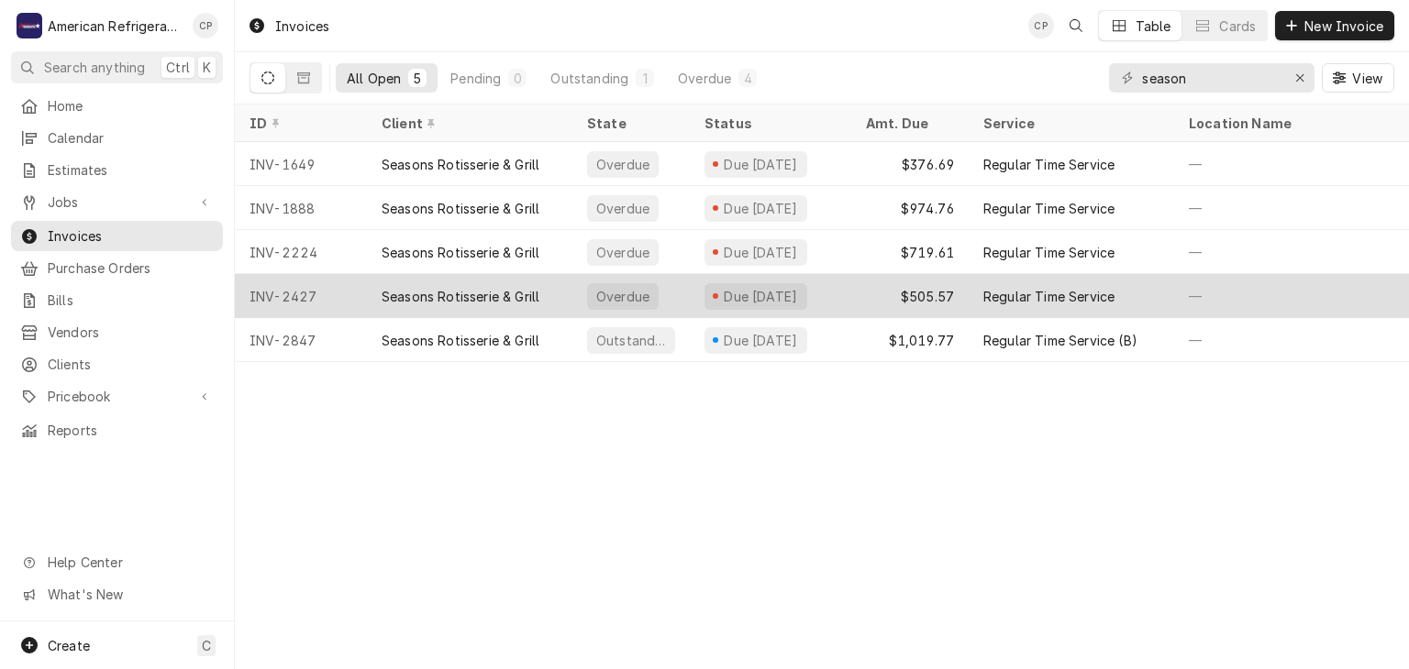
click at [434, 280] on div "Seasons Rotisserie & Grill" at bounding box center [469, 296] width 205 height 44
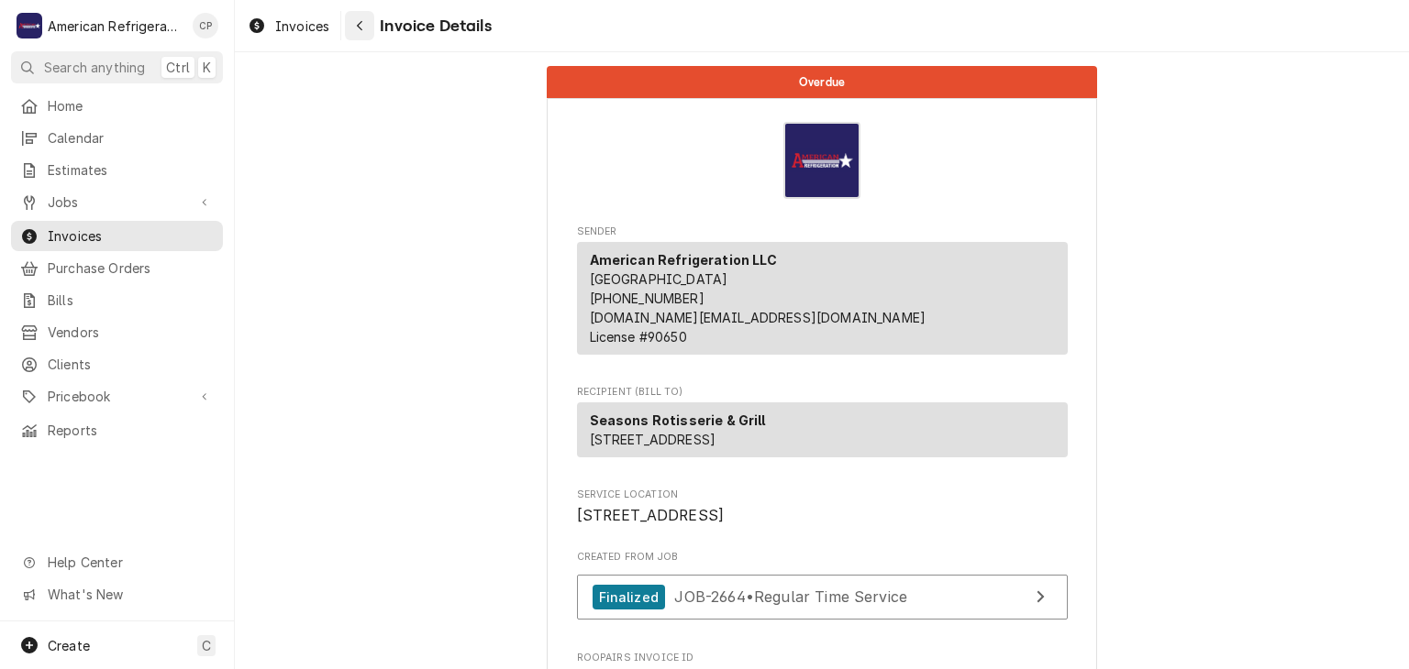
click at [346, 37] on button "Navigate back" at bounding box center [359, 25] width 29 height 29
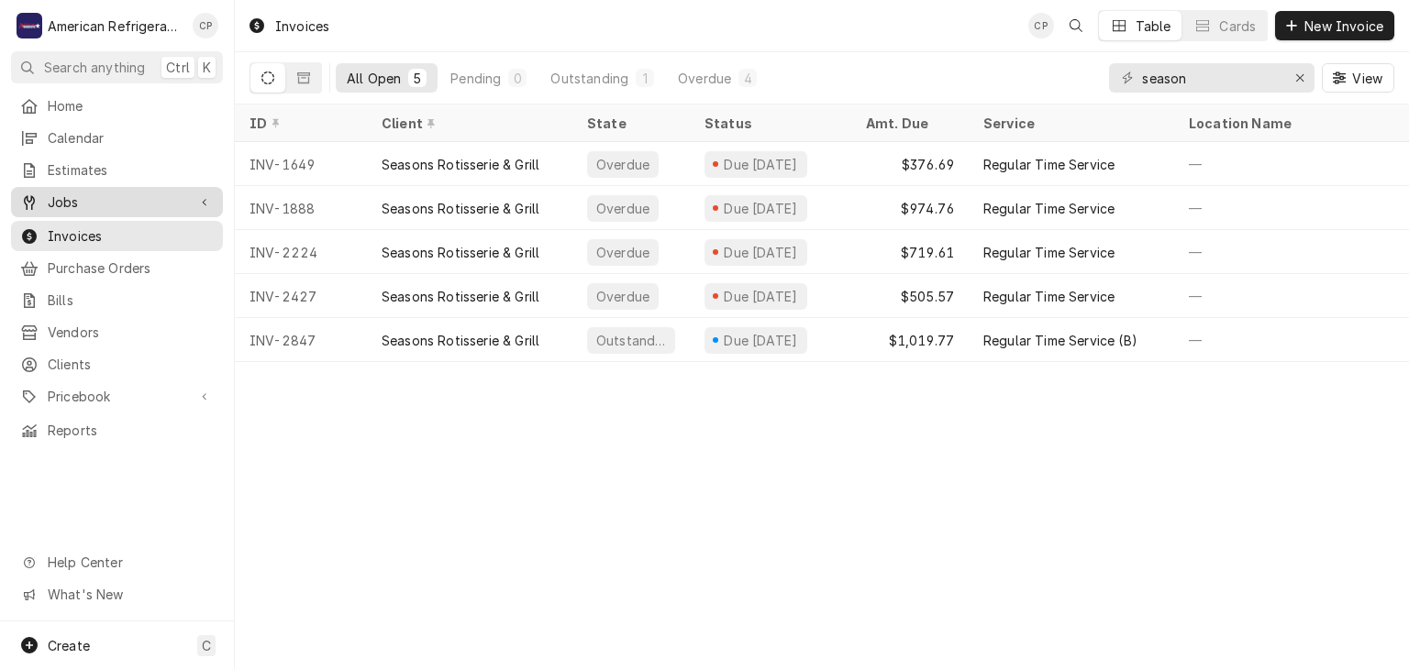
click at [137, 193] on span "Jobs" at bounding box center [117, 202] width 138 height 19
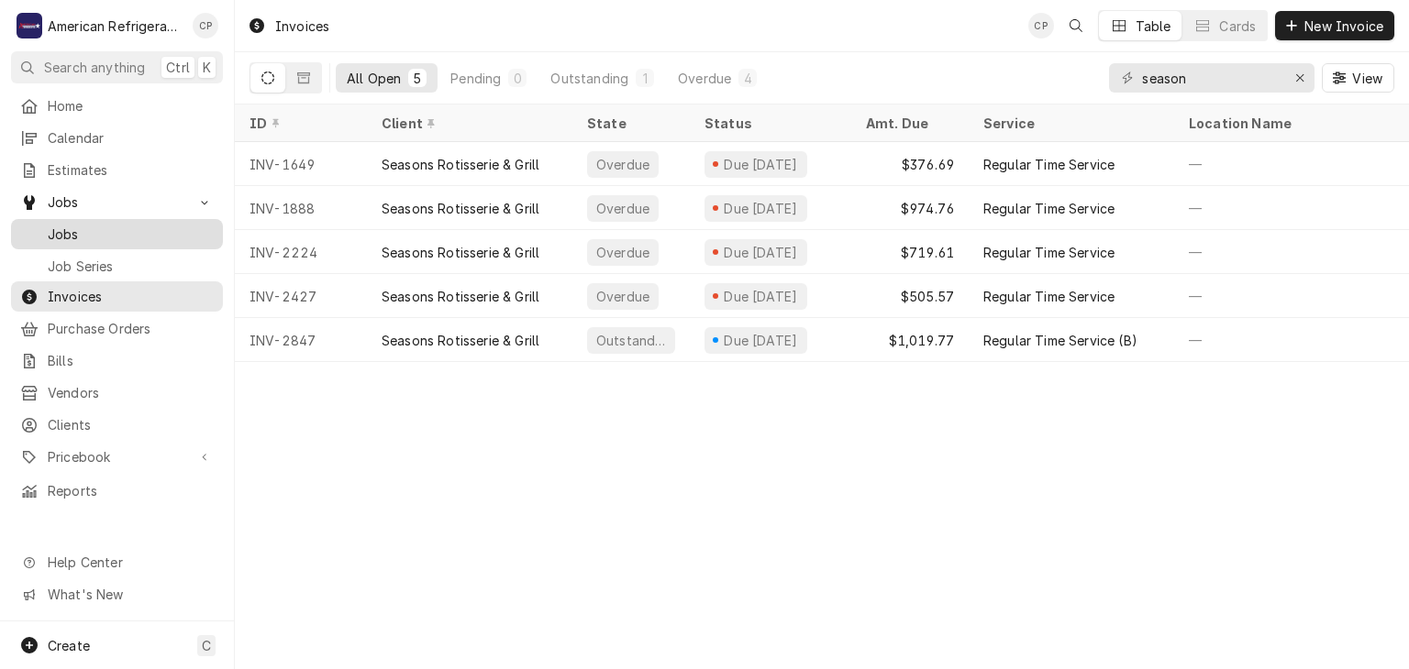
click at [143, 225] on span "Jobs" at bounding box center [131, 234] width 166 height 19
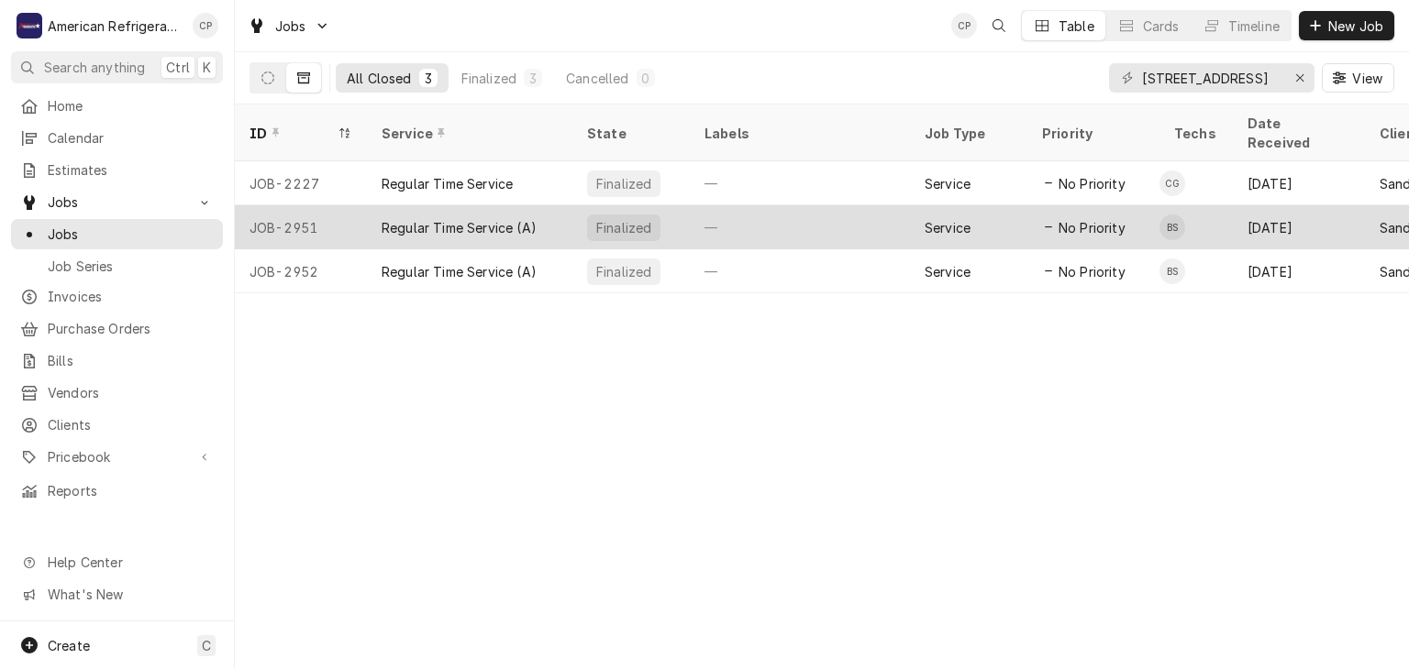
click at [345, 205] on div "JOB-2951" at bounding box center [301, 227] width 132 height 44
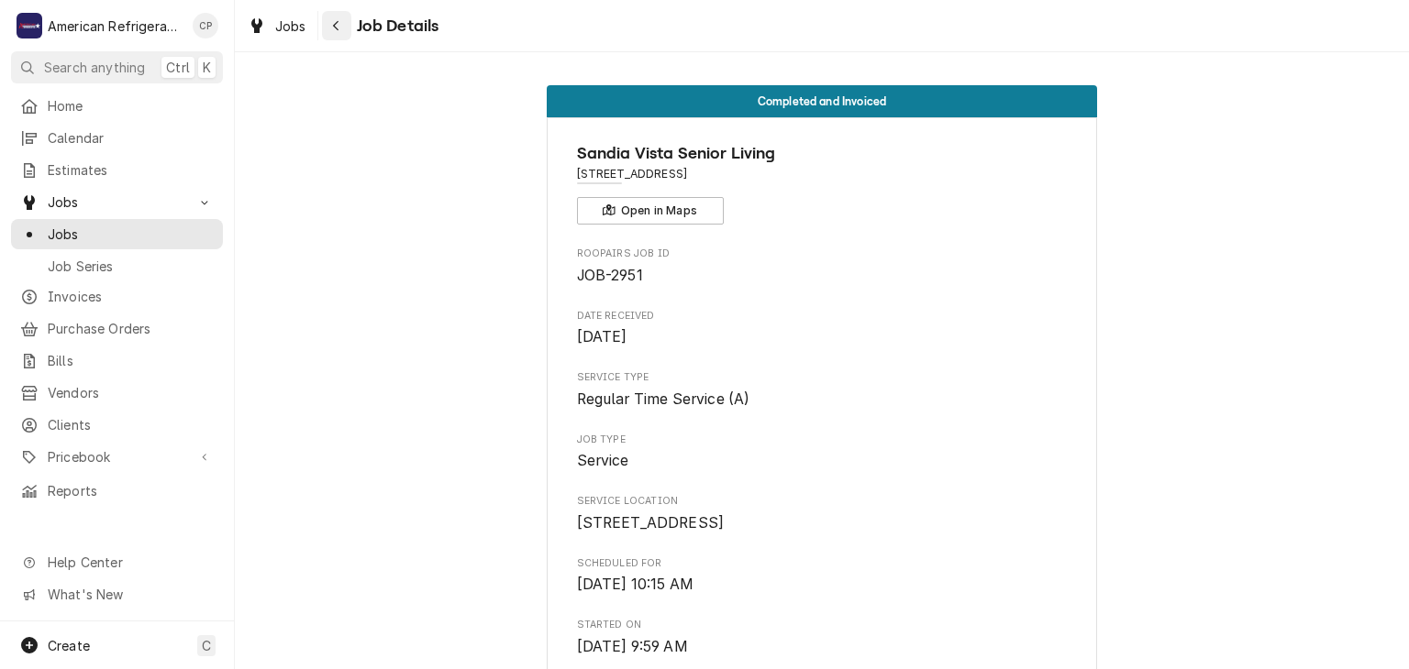
click at [344, 34] on div "Navigate back" at bounding box center [336, 26] width 18 height 18
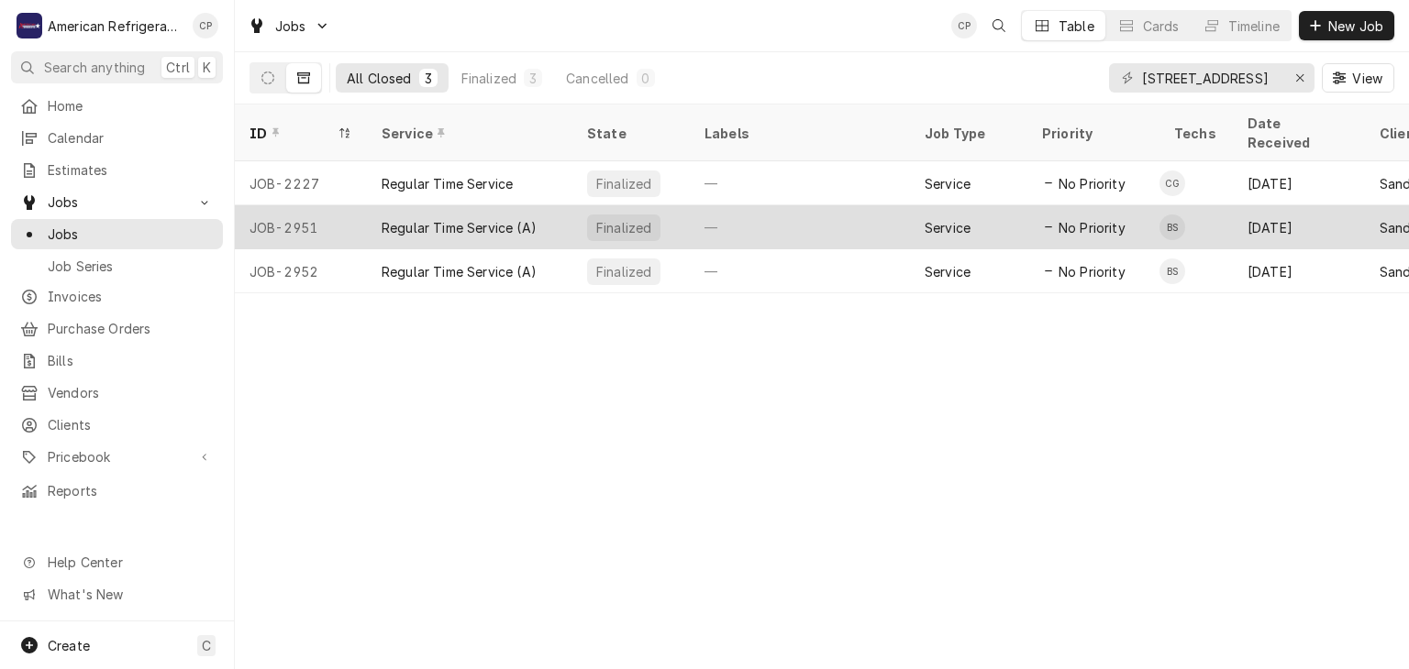
click at [330, 211] on div "JOB-2951" at bounding box center [301, 227] width 132 height 44
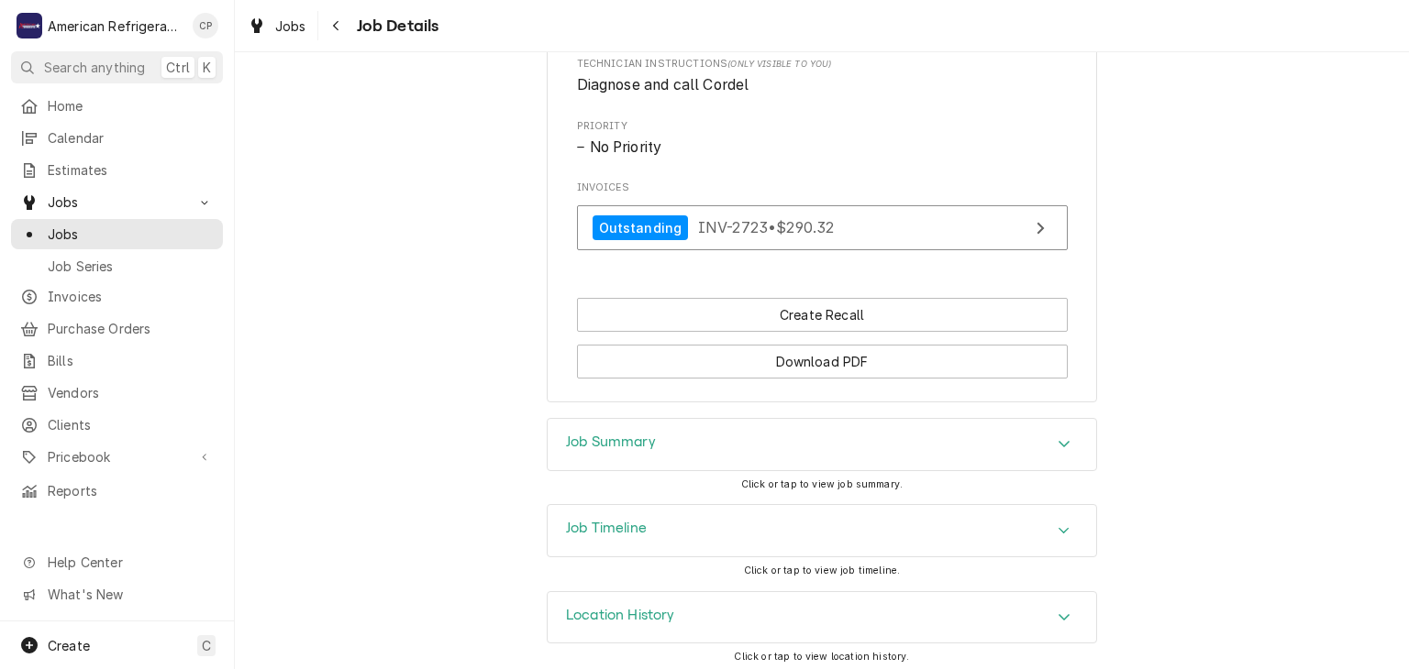
scroll to position [1004, 0]
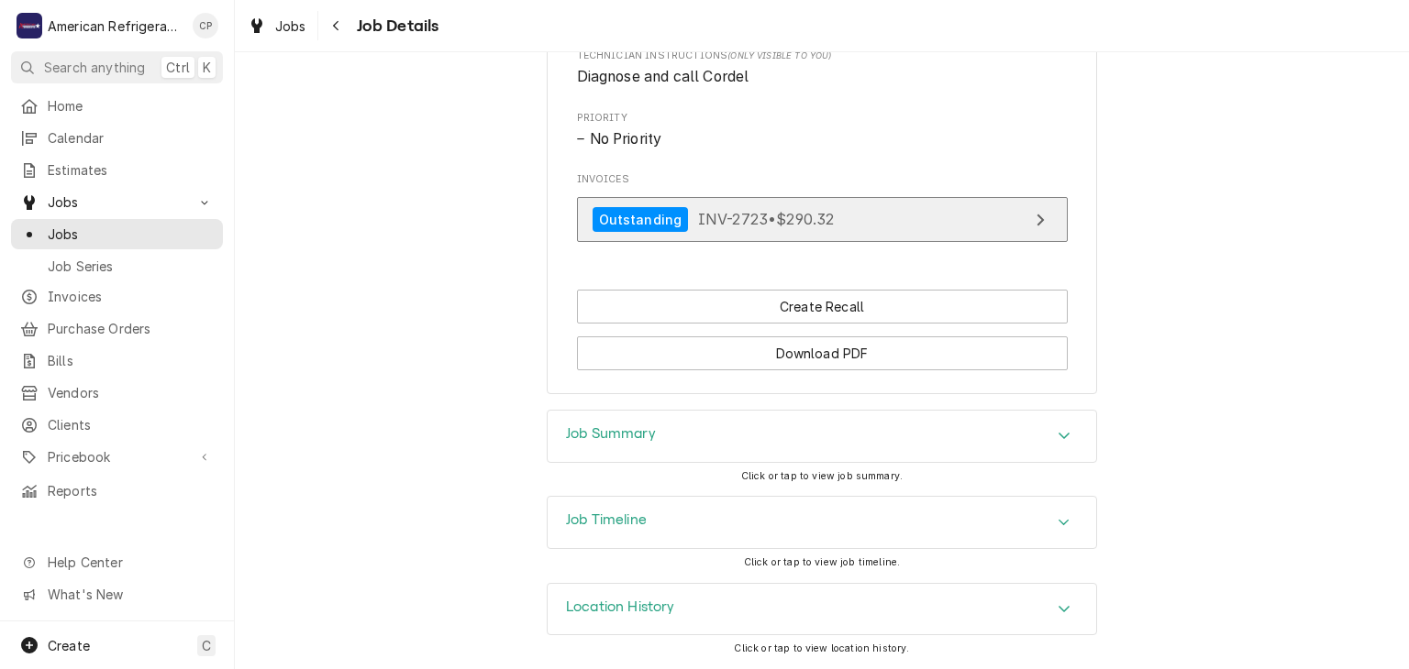
click at [824, 218] on span "INV-2723 • $290.32" at bounding box center [766, 219] width 137 height 18
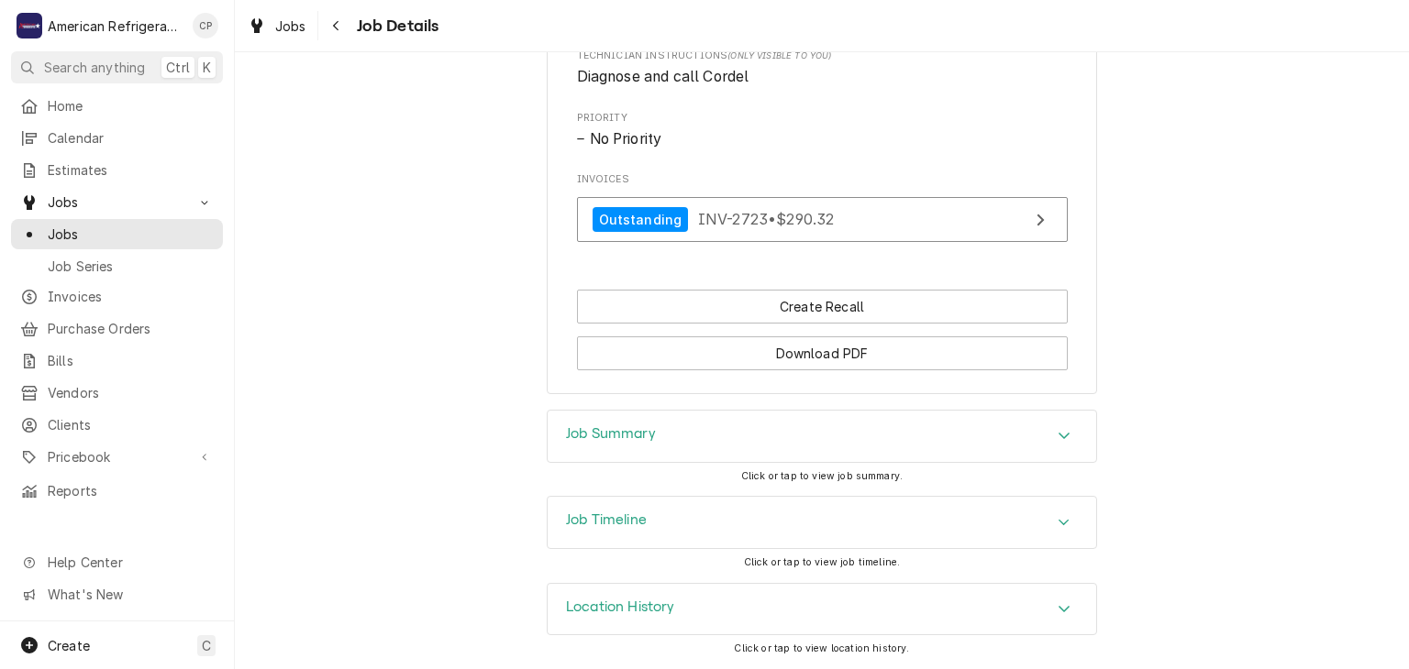
drag, startPoint x: 400, startPoint y: 239, endPoint x: 405, endPoint y: 193, distance: 47.1
click at [336, 32] on div "Navigate back" at bounding box center [336, 26] width 18 height 18
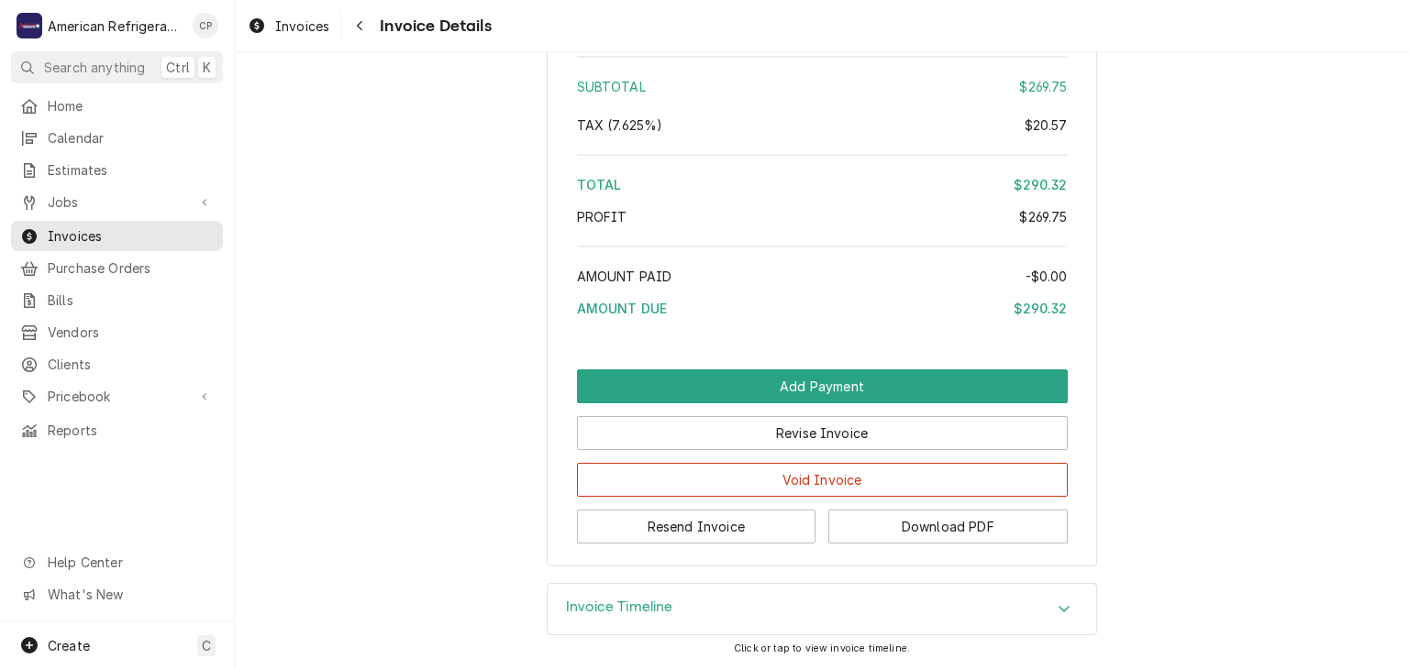
scroll to position [2060, 0]
click at [1004, 524] on button "Download PDF" at bounding box center [947, 527] width 239 height 34
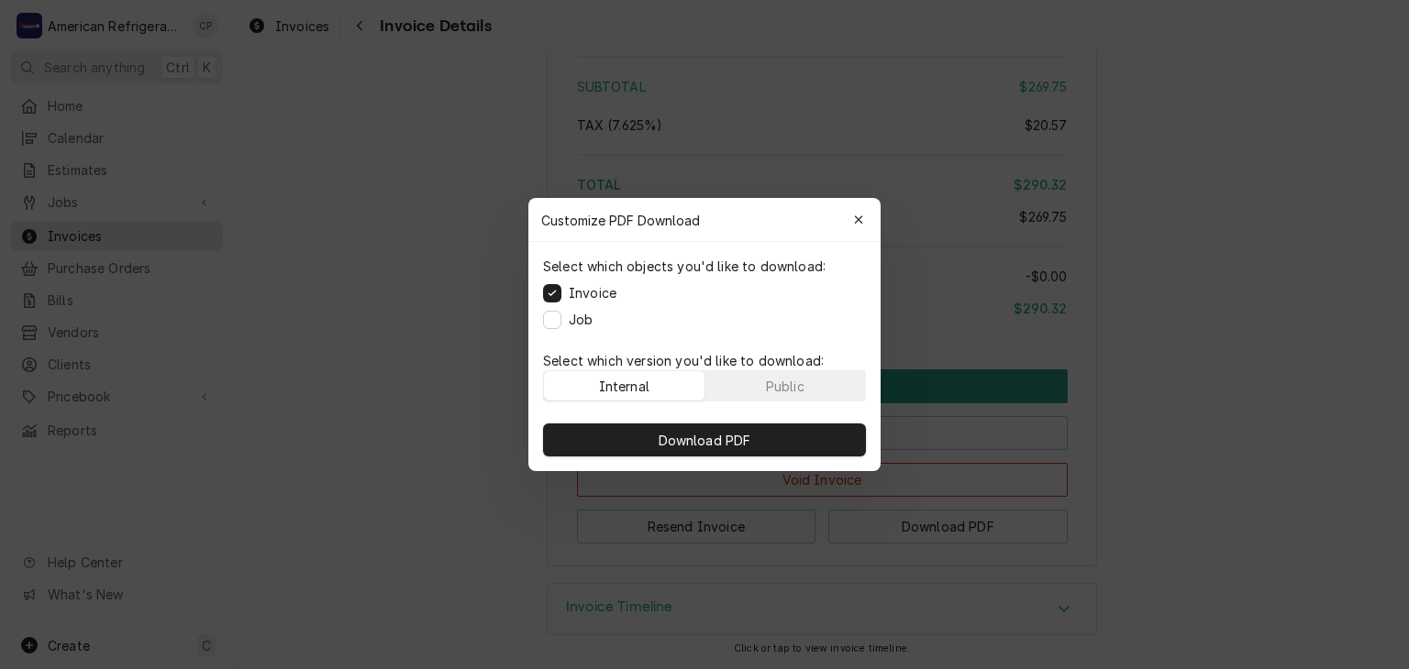
click at [582, 326] on label "Job" at bounding box center [581, 319] width 24 height 19
click at [561, 326] on button "Job" at bounding box center [552, 320] width 18 height 18
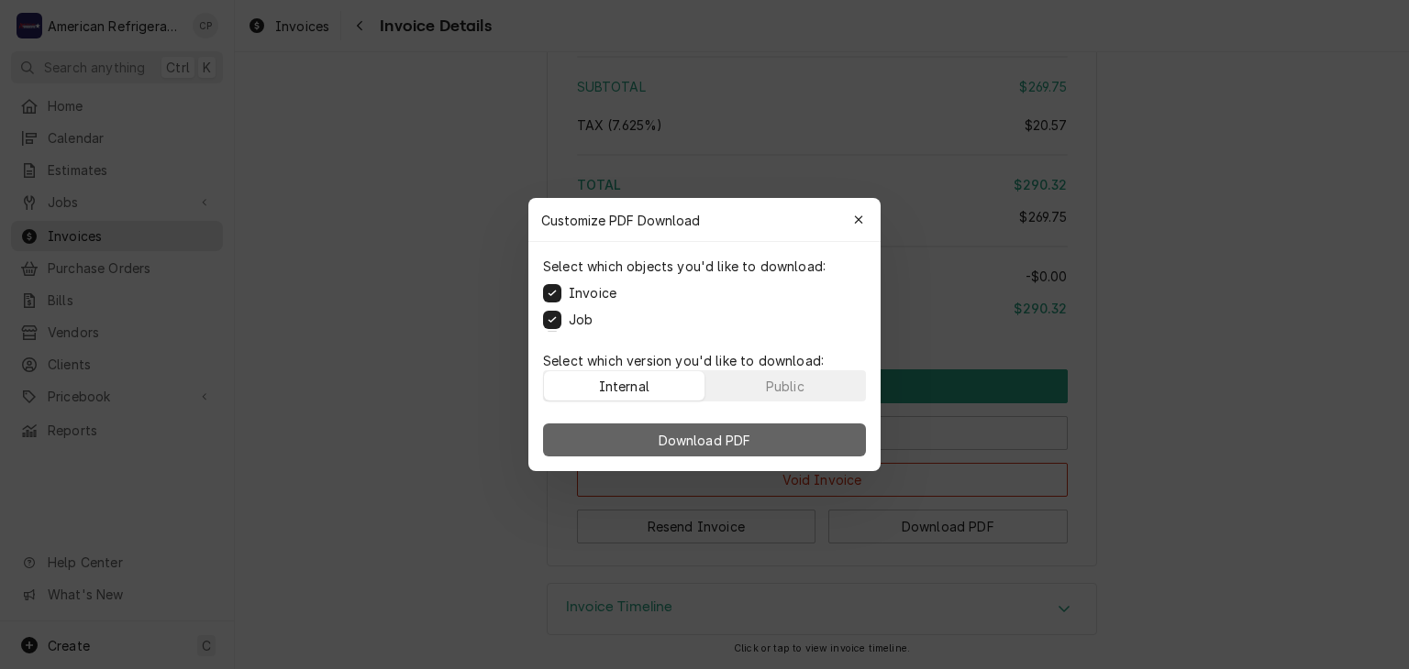
click at [622, 438] on button "Download PDF" at bounding box center [704, 440] width 323 height 33
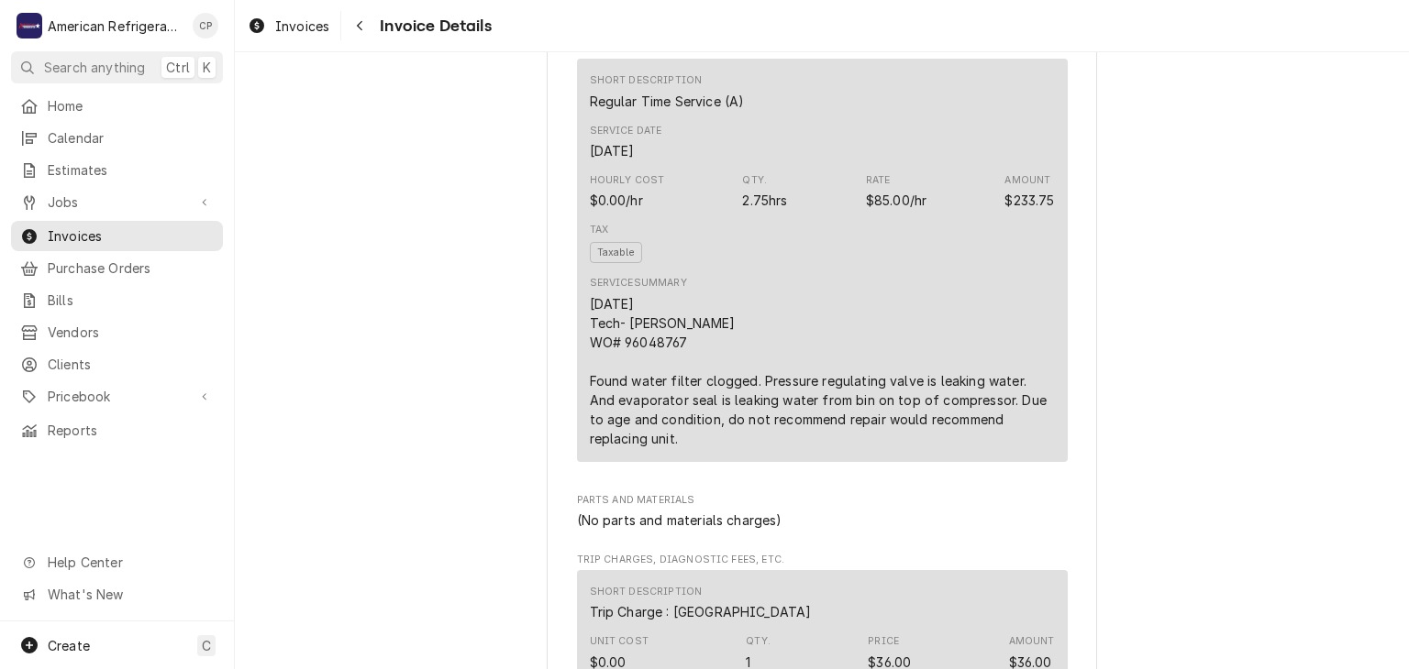
scroll to position [1048, 0]
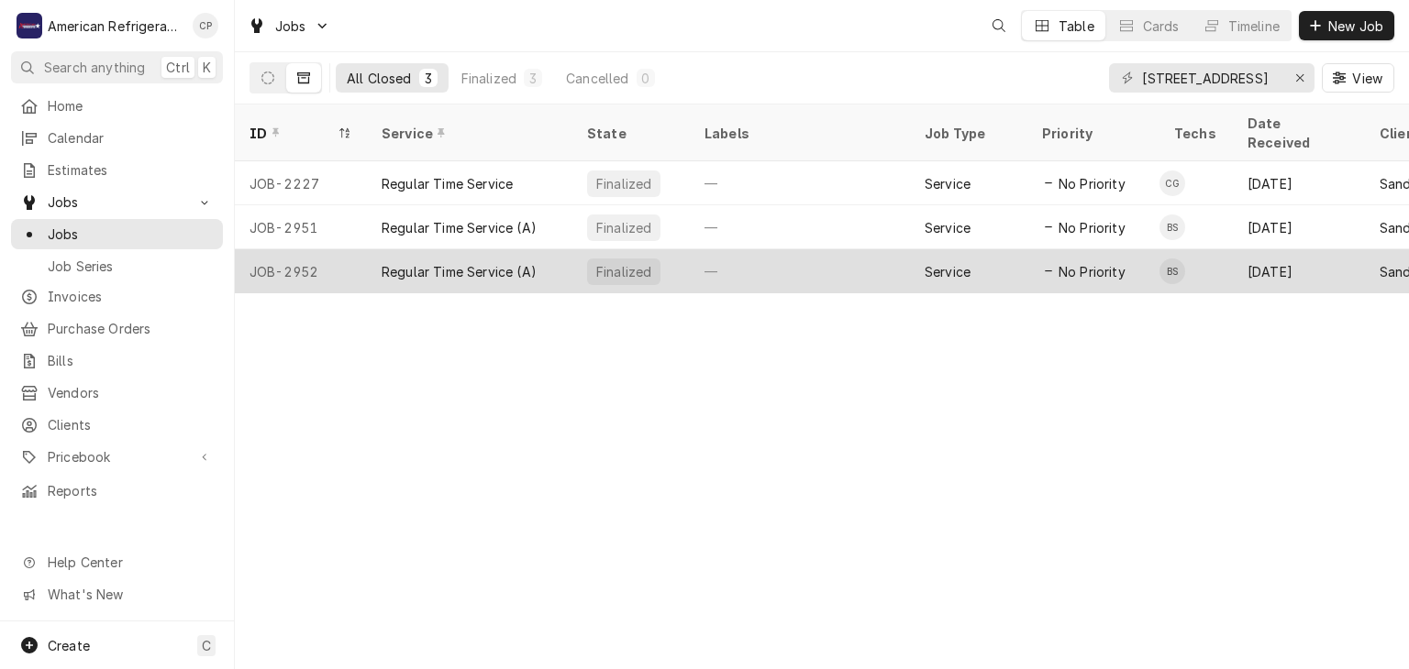
click at [434, 262] on div "Regular Time Service (A)" at bounding box center [459, 271] width 155 height 19
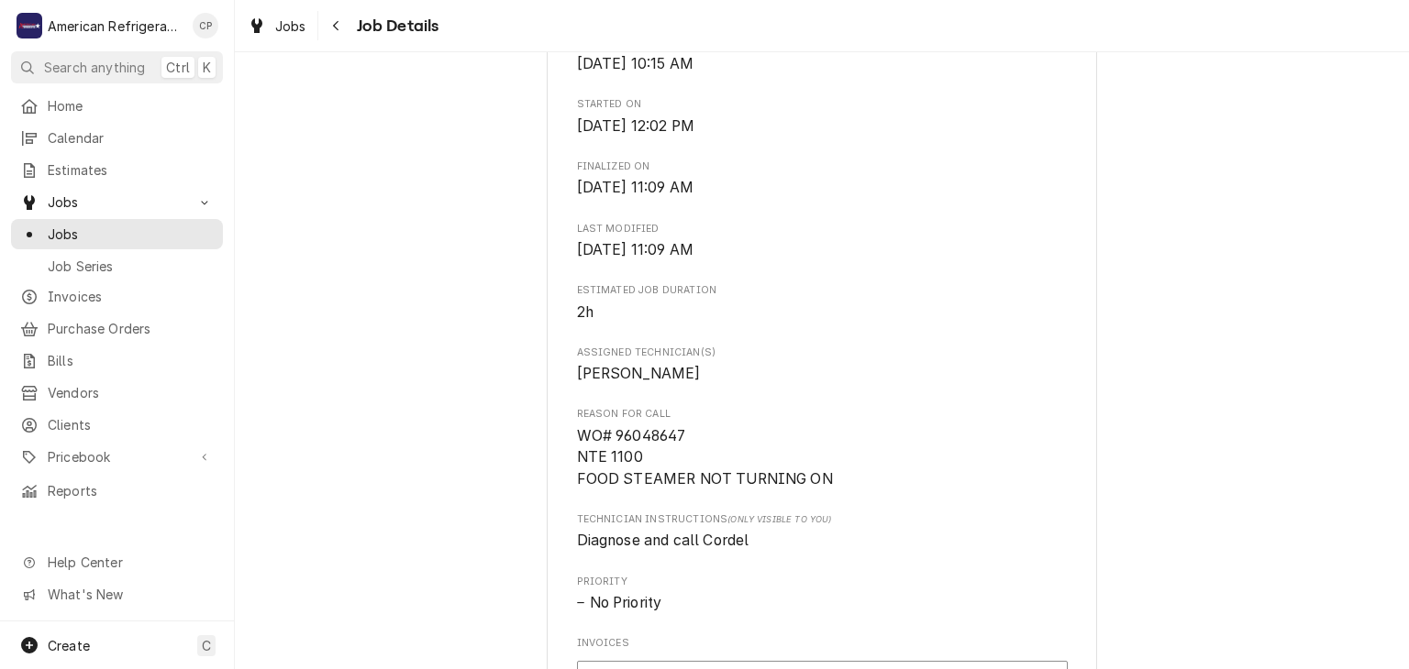
scroll to position [535, 0]
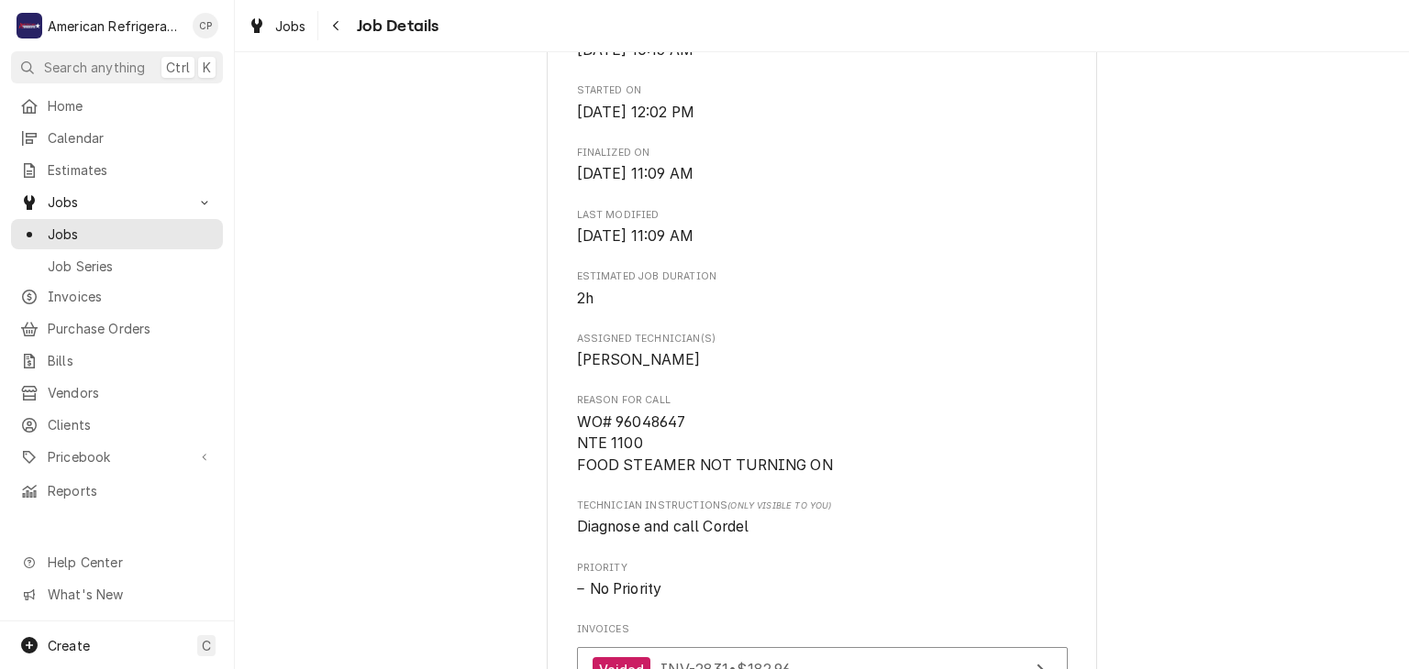
click at [670, 437] on span "WO# 96048647 NTE 1100 FOOD STEAMER NOT TURNING ON" at bounding box center [705, 444] width 256 height 61
copy span "96048647"
